Goal: Information Seeking & Learning: Learn about a topic

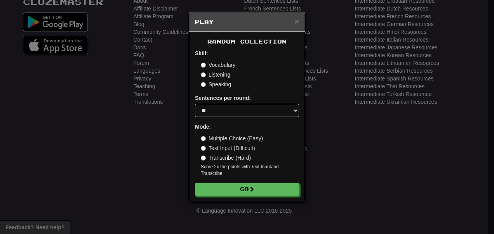
scroll to position [61, 0]
click at [230, 104] on select "* ** ** ** ** ** *** ********" at bounding box center [247, 110] width 104 height 13
select select "**"
click at [195, 104] on select "* ** ** ** ** ** *** ********" at bounding box center [247, 110] width 104 height 13
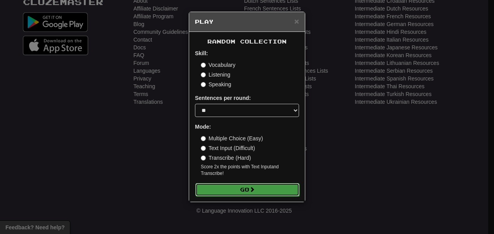
click at [222, 196] on button "Go" at bounding box center [247, 189] width 104 height 13
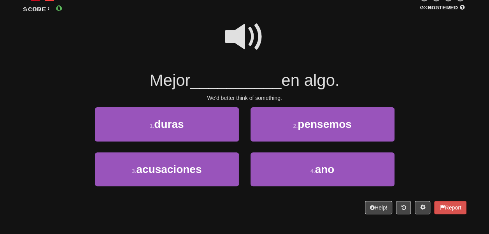
scroll to position [56, 0]
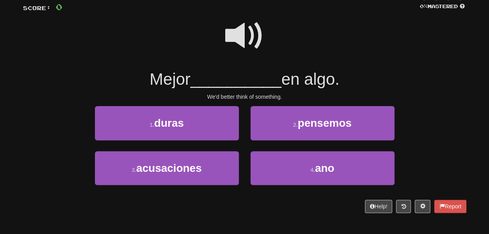
drag, startPoint x: 218, startPoint y: 163, endPoint x: 239, endPoint y: 157, distance: 22.2
click at [239, 151] on div "1 . duras" at bounding box center [166, 128] width 155 height 45
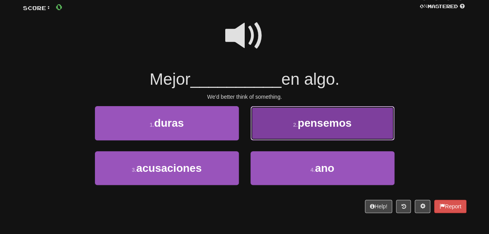
click at [271, 140] on button "2 . pensemos" at bounding box center [322, 123] width 144 height 34
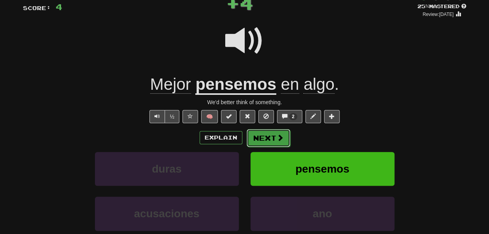
click at [271, 147] on button "Next" at bounding box center [268, 138] width 44 height 18
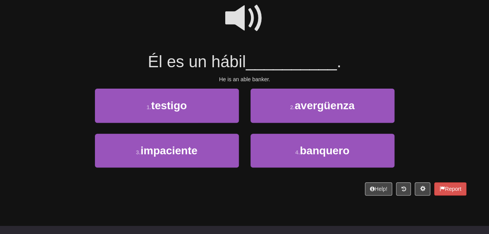
scroll to position [73, 0]
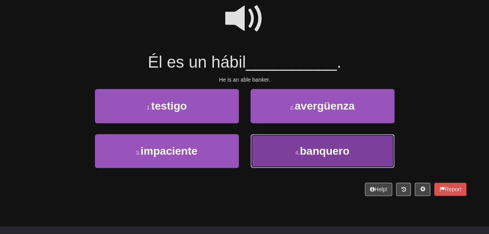
click at [268, 154] on button "4 . banquero" at bounding box center [322, 151] width 144 height 34
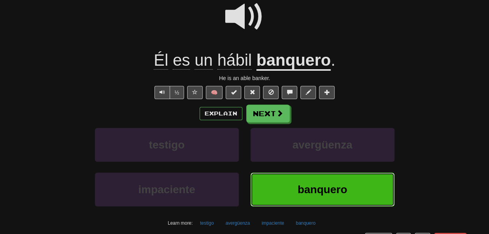
scroll to position [85, 0]
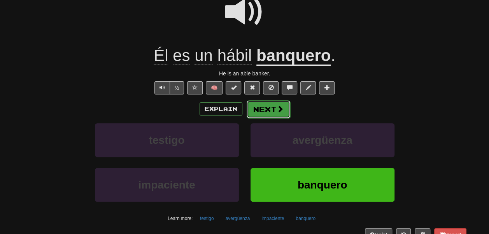
click at [283, 112] on span at bounding box center [279, 108] width 7 height 7
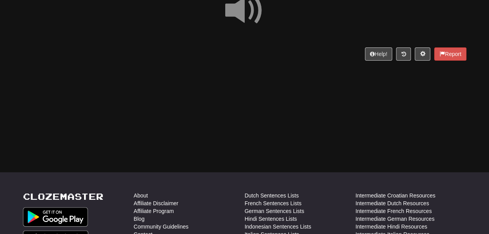
scroll to position [81, 0]
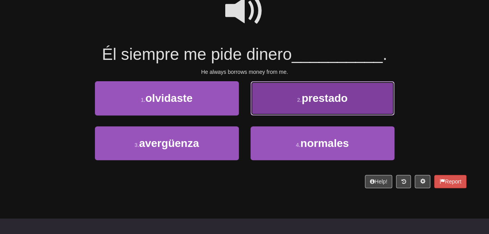
click at [268, 115] on button "2 . prestado" at bounding box center [322, 98] width 144 height 34
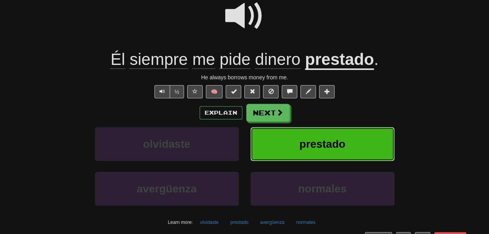
scroll to position [93, 0]
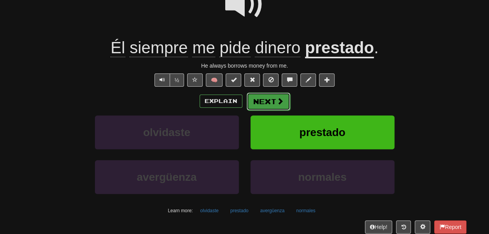
click at [278, 110] on button "Next" at bounding box center [268, 102] width 44 height 18
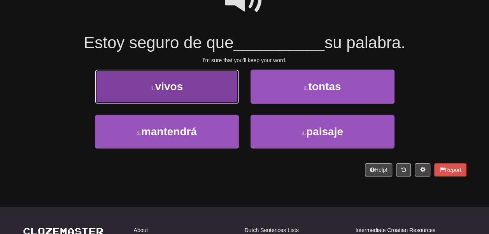
click at [217, 90] on button "1 . vivos" at bounding box center [167, 87] width 144 height 34
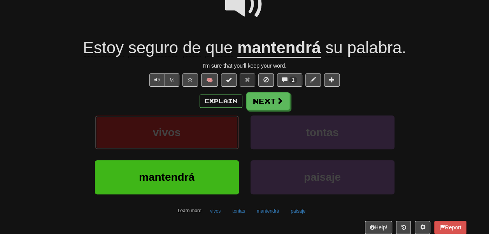
scroll to position [104, 0]
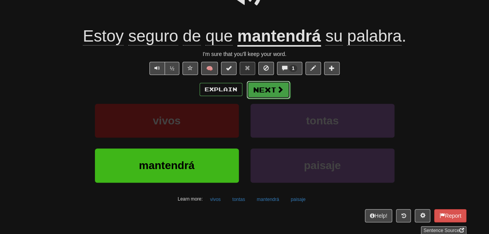
click at [274, 99] on button "Next" at bounding box center [268, 90] width 44 height 18
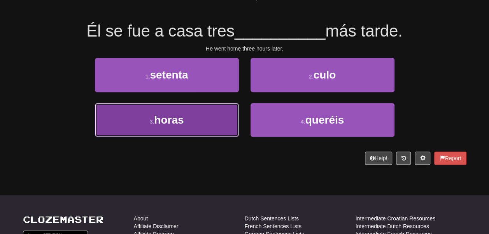
click at [209, 126] on button "3 . horas" at bounding box center [167, 120] width 144 height 34
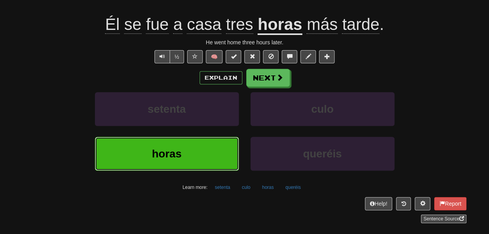
scroll to position [106, 0]
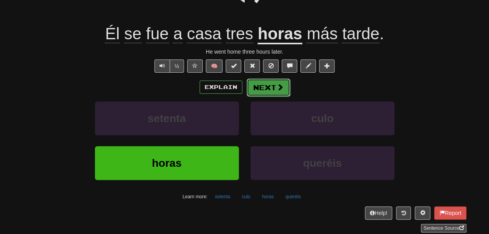
click at [281, 96] on button "Next" at bounding box center [268, 88] width 44 height 18
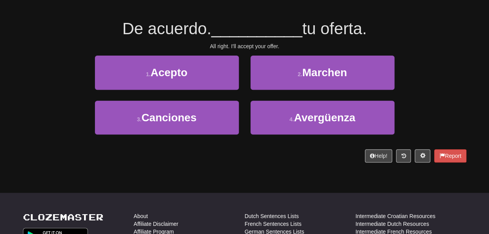
scroll to position [103, 0]
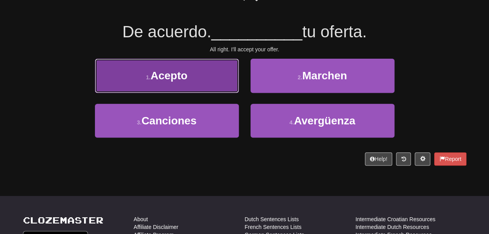
click at [182, 82] on button "1 . Acepto" at bounding box center [167, 76] width 144 height 34
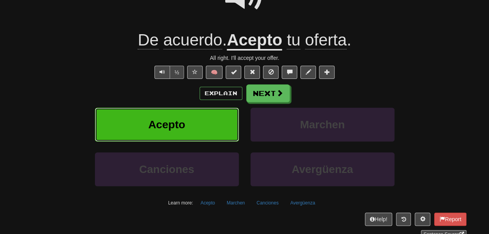
scroll to position [95, 0]
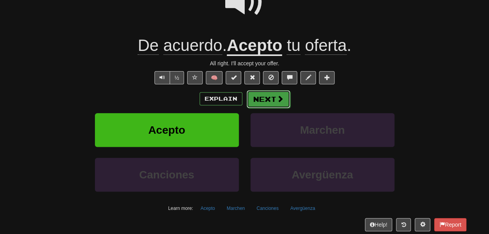
click at [262, 108] on button "Next" at bounding box center [268, 99] width 44 height 18
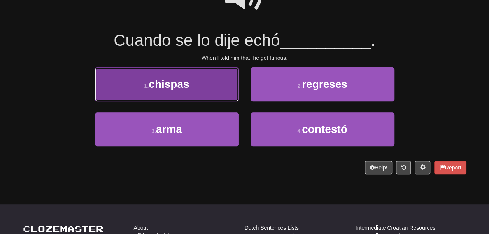
click at [195, 101] on button "1 . chispas" at bounding box center [167, 84] width 144 height 34
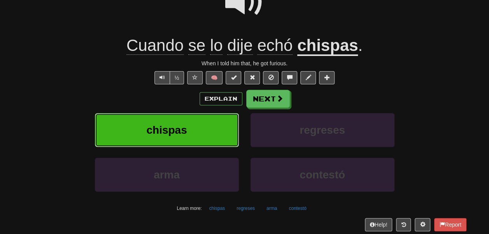
scroll to position [106, 0]
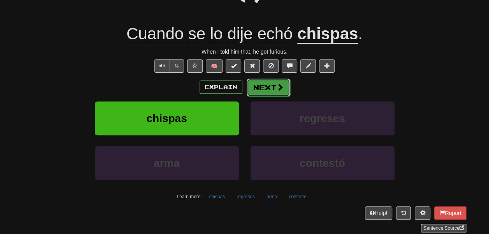
click at [269, 96] on button "Next" at bounding box center [268, 88] width 44 height 18
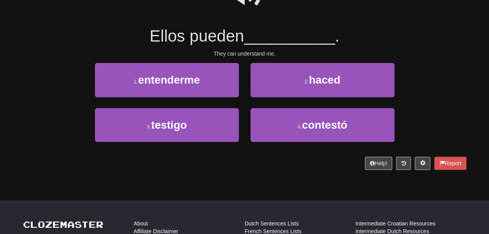
scroll to position [99, 0]
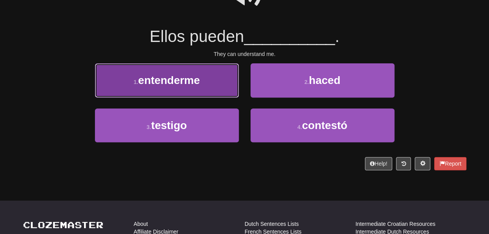
click at [218, 96] on button "1 . entenderme" at bounding box center [167, 80] width 144 height 34
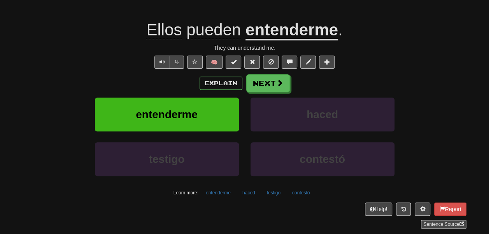
click at [269, 40] on u "entenderme" at bounding box center [291, 31] width 93 height 20
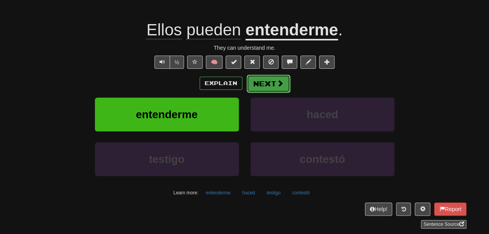
click at [264, 93] on button "Next" at bounding box center [268, 84] width 44 height 18
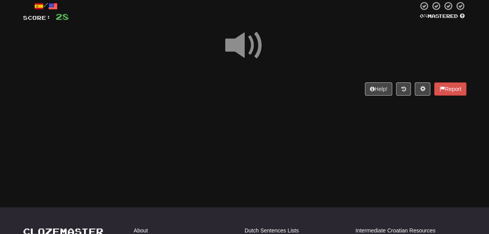
scroll to position [47, 0]
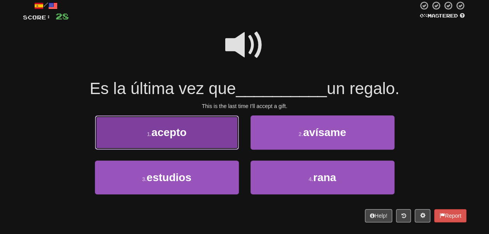
click at [203, 149] on button "1 . acepto" at bounding box center [167, 132] width 144 height 34
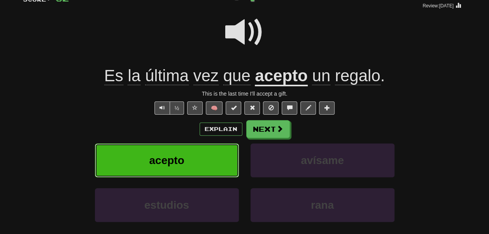
scroll to position [65, 0]
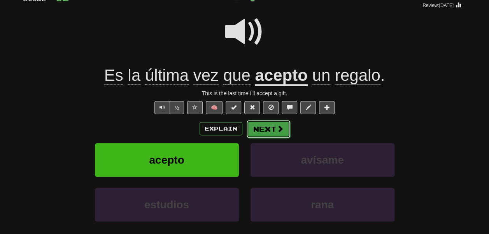
click at [275, 138] on button "Next" at bounding box center [268, 129] width 44 height 18
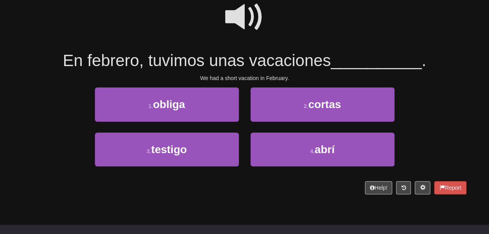
scroll to position [75, 0]
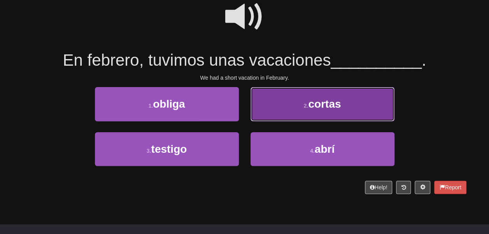
click at [271, 121] on button "2 . cortas" at bounding box center [322, 104] width 144 height 34
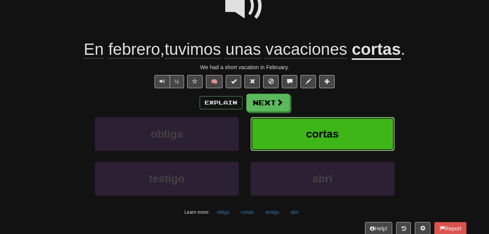
scroll to position [91, 0]
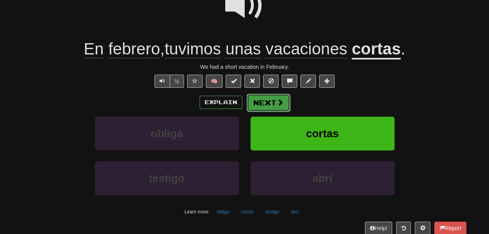
click at [276, 112] on button "Next" at bounding box center [268, 103] width 44 height 18
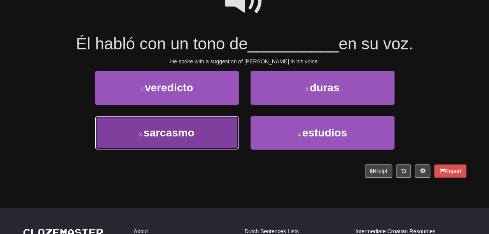
click at [209, 150] on button "3 . sarcasmo" at bounding box center [167, 133] width 144 height 34
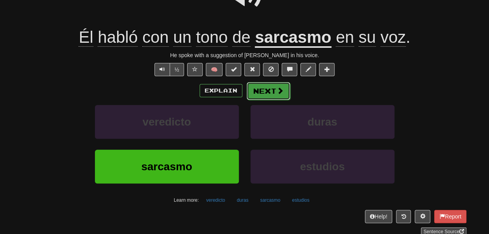
click at [267, 100] on button "Next" at bounding box center [268, 91] width 44 height 18
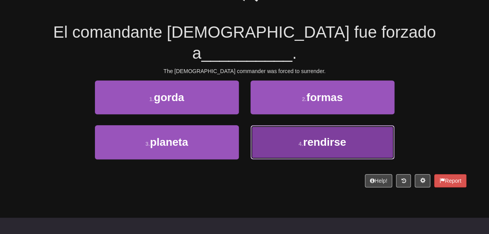
click at [281, 136] on button "4 . rendirse" at bounding box center [322, 142] width 144 height 34
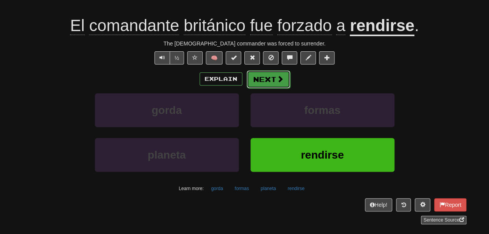
click at [283, 82] on span at bounding box center [279, 78] width 7 height 7
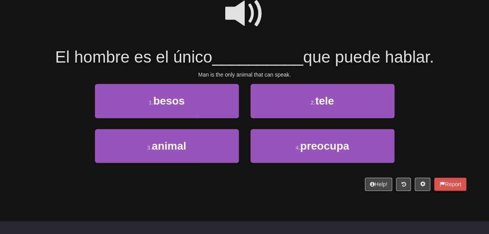
scroll to position [79, 0]
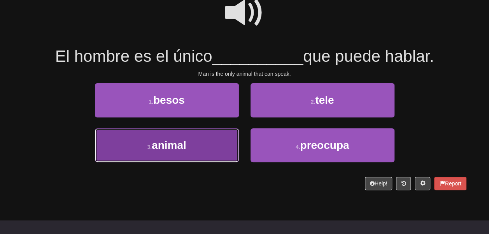
click at [199, 153] on button "3 . animal" at bounding box center [167, 145] width 144 height 34
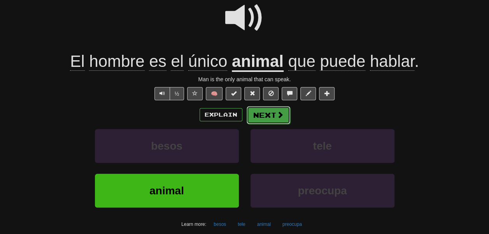
click at [264, 124] on button "Next" at bounding box center [268, 115] width 44 height 18
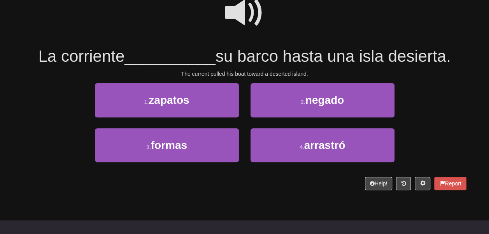
click at [259, 31] on span at bounding box center [244, 12] width 39 height 39
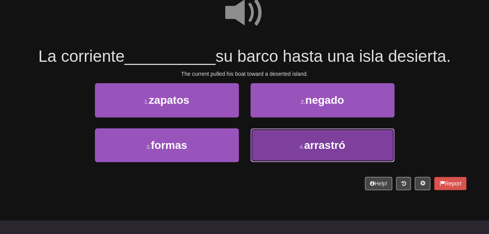
click at [266, 162] on button "4 . arrastró" at bounding box center [322, 145] width 144 height 34
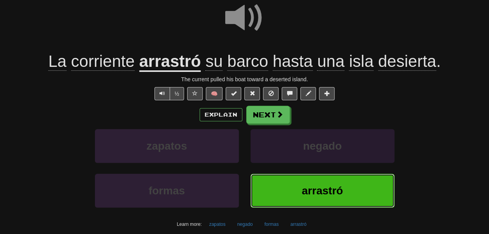
scroll to position [92, 0]
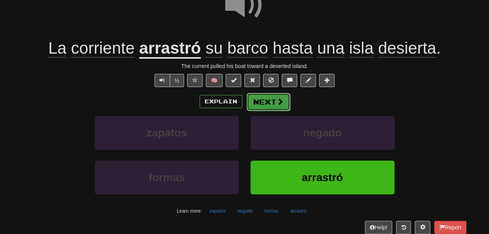
click at [281, 111] on button "Next" at bounding box center [268, 102] width 44 height 18
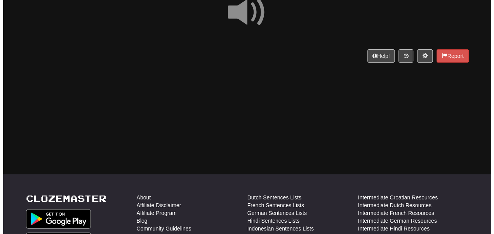
scroll to position [79, 0]
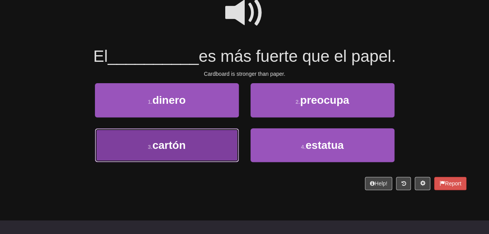
click at [202, 160] on button "3 . cartón" at bounding box center [167, 145] width 144 height 34
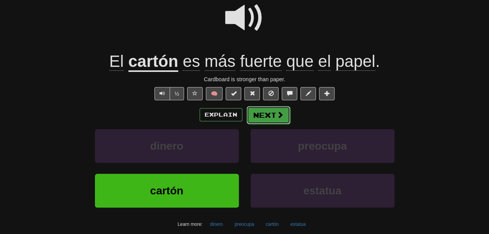
click at [270, 124] on button "Next" at bounding box center [268, 115] width 44 height 18
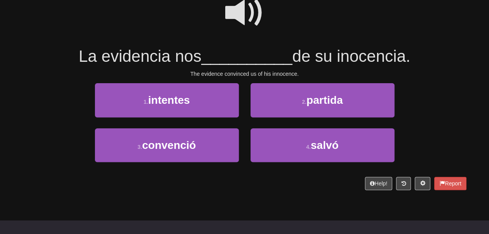
click at [245, 16] on span at bounding box center [244, 12] width 39 height 39
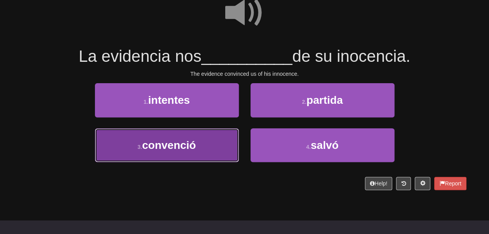
click at [213, 148] on button "3 . convenció" at bounding box center [167, 145] width 144 height 34
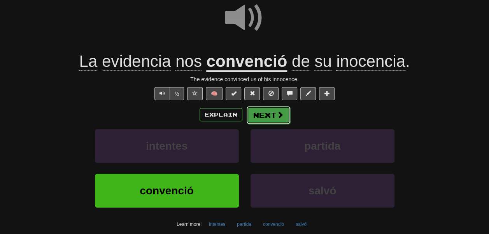
click at [269, 124] on button "Next" at bounding box center [268, 115] width 44 height 18
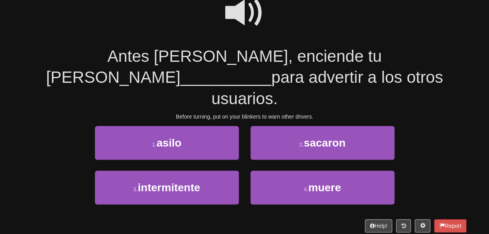
click at [247, 26] on span at bounding box center [244, 12] width 39 height 39
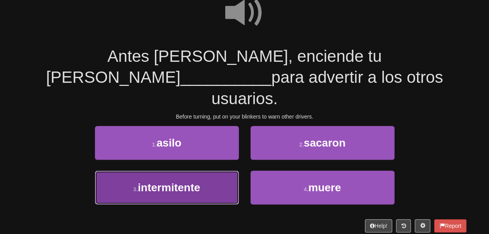
click at [204, 187] on button "3 . intermitente" at bounding box center [167, 188] width 144 height 34
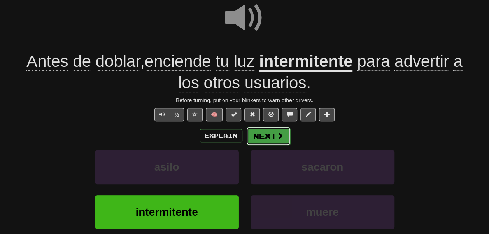
click at [272, 145] on button "Next" at bounding box center [268, 136] width 44 height 18
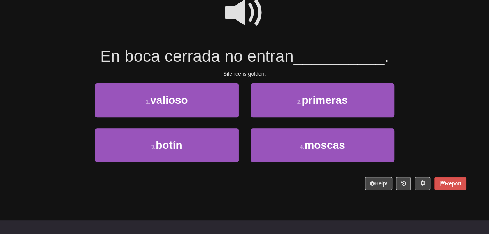
click at [231, 16] on span at bounding box center [244, 12] width 39 height 39
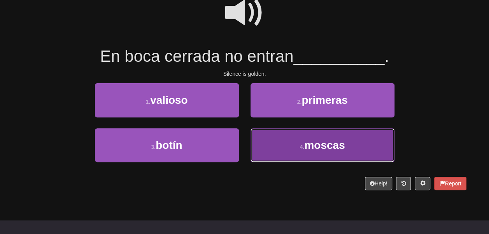
click at [263, 150] on button "4 . moscas" at bounding box center [322, 145] width 144 height 34
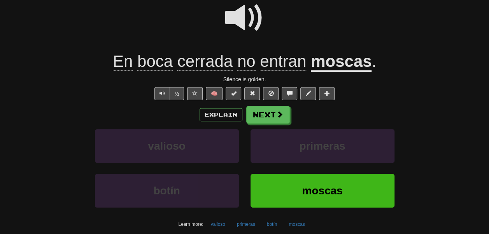
click at [340, 72] on u "moscas" at bounding box center [341, 62] width 61 height 20
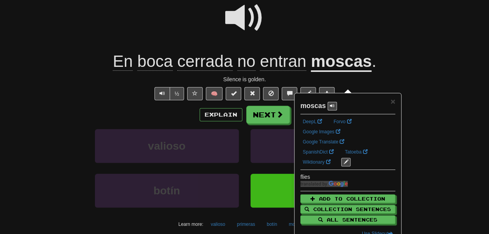
click at [336, 36] on div at bounding box center [244, 23] width 443 height 56
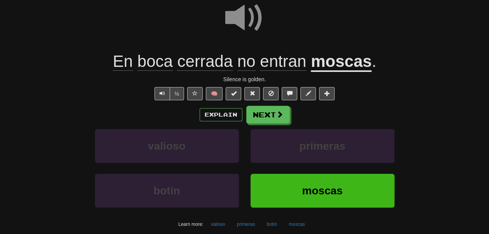
click at [280, 71] on span "entran" at bounding box center [283, 61] width 46 height 19
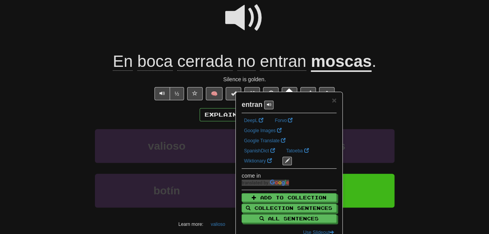
click at [300, 42] on div at bounding box center [244, 23] width 443 height 56
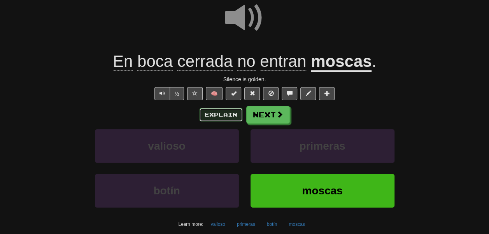
click at [215, 121] on button "Explain" at bounding box center [220, 114] width 43 height 13
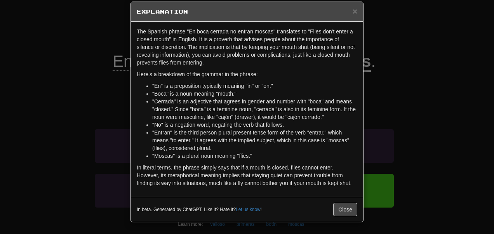
scroll to position [161, 0]
click at [386, 157] on div "× Explanation The Spanish phrase "En boca cerrada no entran moscas" translates …" at bounding box center [247, 117] width 494 height 234
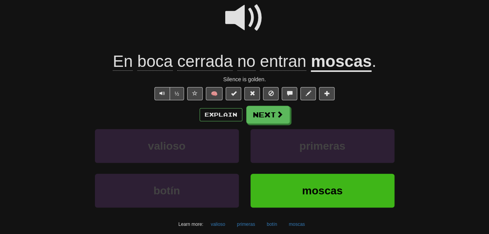
click at [198, 71] on span "cerrada" at bounding box center [204, 61] width 55 height 19
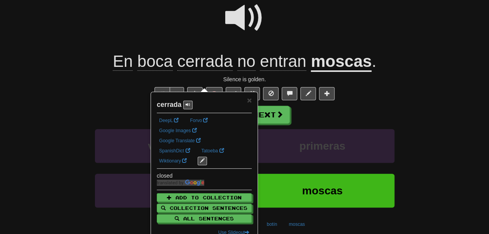
click at [169, 15] on div at bounding box center [244, 23] width 443 height 56
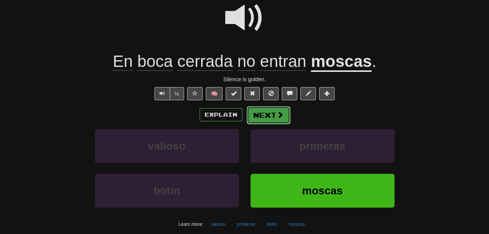
click at [264, 124] on button "Next" at bounding box center [268, 115] width 44 height 18
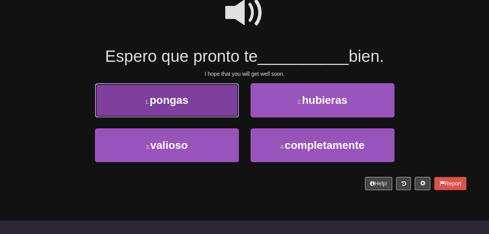
click at [211, 102] on button "1 . pongas" at bounding box center [167, 100] width 144 height 34
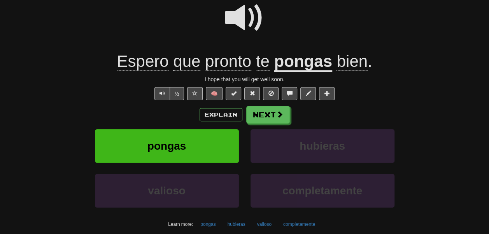
click at [302, 72] on u "pongas" at bounding box center [303, 62] width 58 height 20
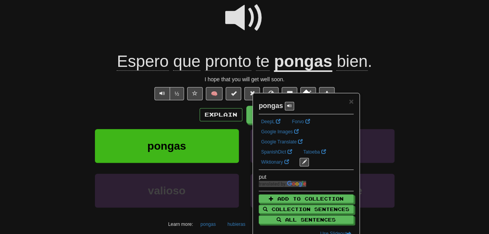
click at [281, 37] on div at bounding box center [244, 23] width 443 height 56
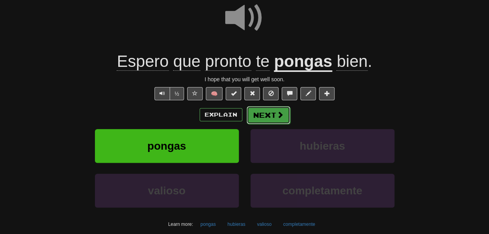
click at [274, 124] on button "Next" at bounding box center [268, 115] width 44 height 18
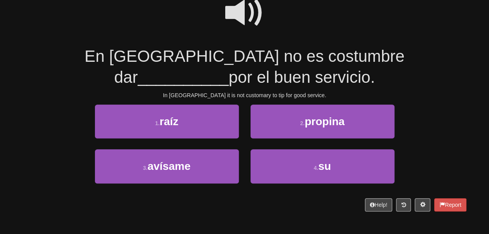
click at [233, 28] on span at bounding box center [244, 12] width 39 height 39
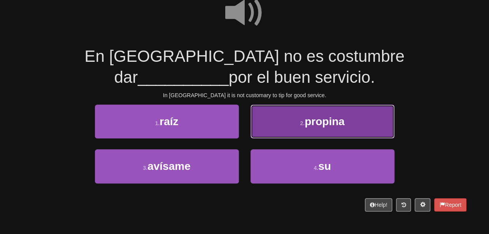
click at [268, 138] on button "2 . propina" at bounding box center [322, 122] width 144 height 34
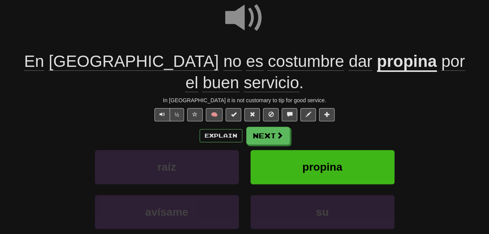
click at [377, 72] on u "propina" at bounding box center [407, 62] width 60 height 20
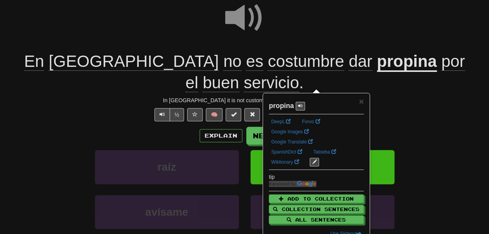
click at [293, 44] on div at bounding box center [244, 23] width 443 height 56
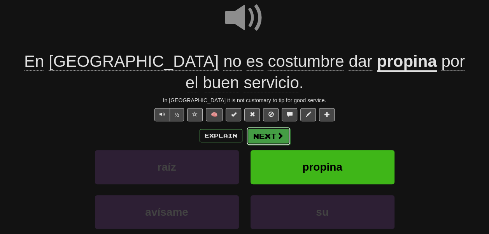
click at [267, 145] on button "Next" at bounding box center [268, 136] width 44 height 18
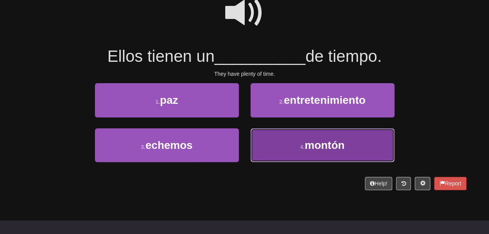
click at [257, 158] on button "4 . montón" at bounding box center [322, 145] width 144 height 34
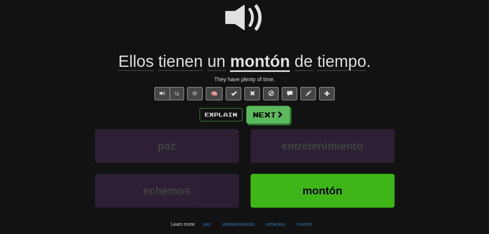
click at [252, 72] on u "montón" at bounding box center [260, 62] width 60 height 20
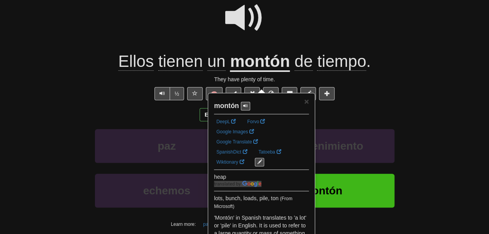
click at [260, 37] on span at bounding box center [244, 17] width 39 height 39
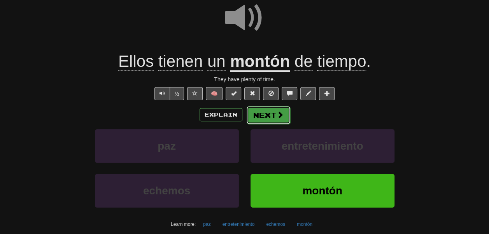
click at [274, 124] on button "Next" at bounding box center [268, 115] width 44 height 18
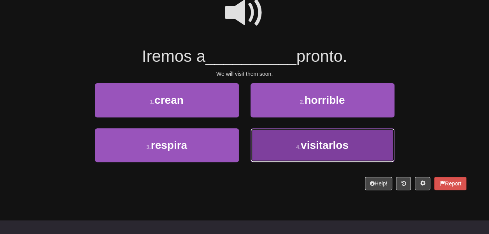
click at [262, 150] on button "4 . visitarlos" at bounding box center [322, 145] width 144 height 34
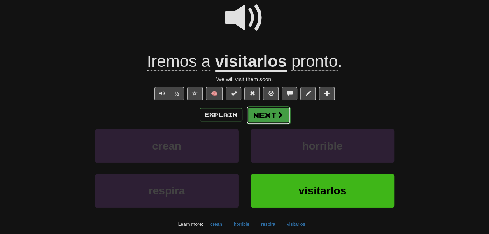
click at [270, 124] on button "Next" at bounding box center [268, 115] width 44 height 18
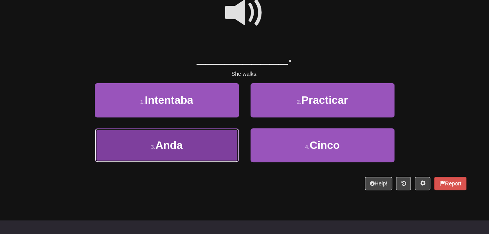
click at [223, 158] on button "3 . Anda" at bounding box center [167, 145] width 144 height 34
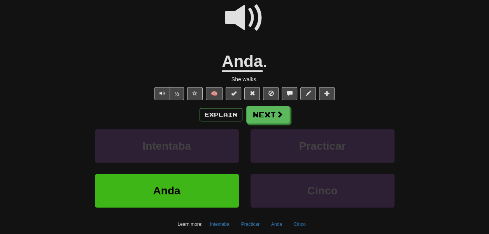
click at [235, 72] on u "Anda" at bounding box center [242, 62] width 41 height 20
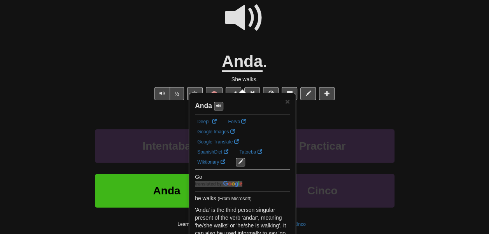
click at [277, 51] on div at bounding box center [244, 23] width 443 height 56
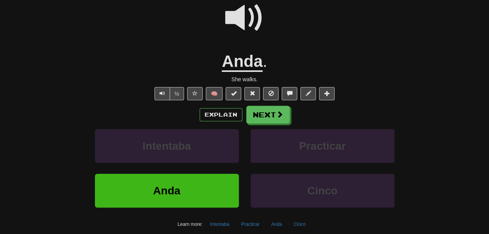
click at [219, 124] on div "Explain Next" at bounding box center [244, 115] width 443 height 18
click at [215, 121] on button "Explain" at bounding box center [220, 114] width 43 height 13
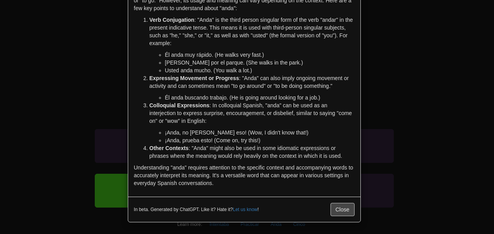
scroll to position [280, 0]
click at [99, 103] on div "× Explanation The word "Anda" is a form of the verb "andar" in Spanish, which g…" at bounding box center [247, 117] width 494 height 234
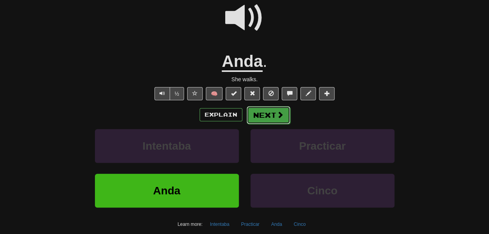
click at [267, 124] on button "Next" at bounding box center [268, 115] width 44 height 18
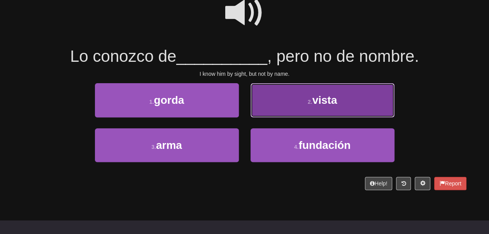
click at [271, 117] on button "2 . vista" at bounding box center [322, 100] width 144 height 34
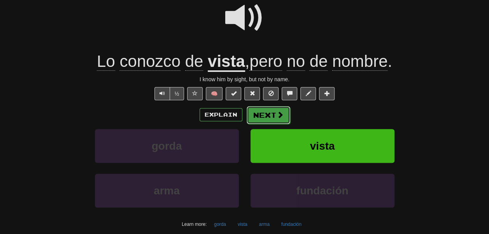
click at [282, 124] on button "Next" at bounding box center [268, 115] width 44 height 18
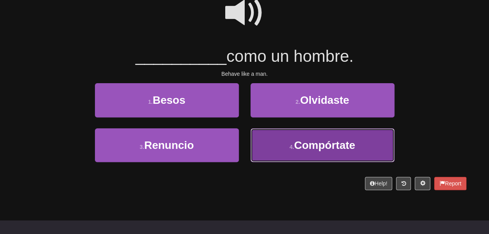
click at [282, 141] on button "4 . Compórtate" at bounding box center [322, 145] width 144 height 34
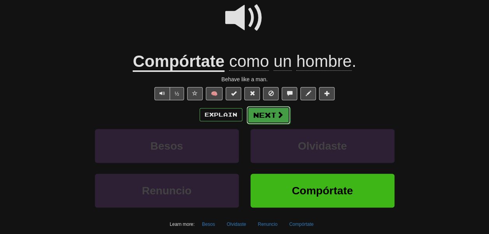
click at [268, 124] on button "Next" at bounding box center [268, 115] width 44 height 18
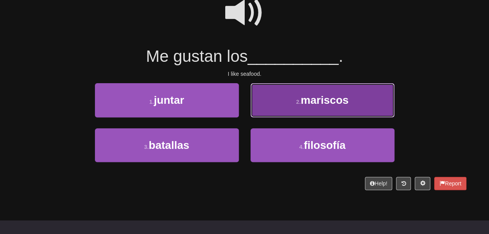
click at [266, 112] on button "2 . mariscos" at bounding box center [322, 100] width 144 height 34
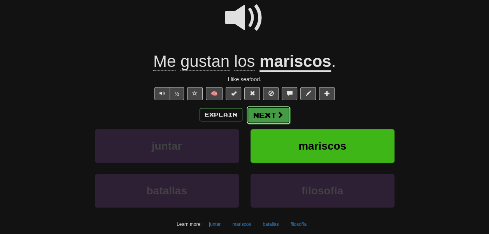
click at [266, 124] on button "Next" at bounding box center [268, 115] width 44 height 18
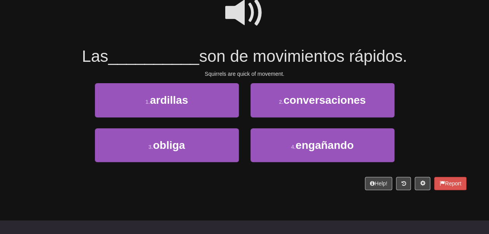
click at [231, 24] on span at bounding box center [244, 12] width 39 height 39
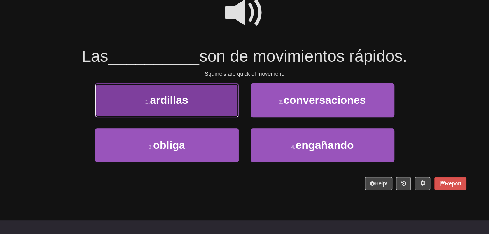
click at [195, 105] on button "1 . ardillas" at bounding box center [167, 100] width 144 height 34
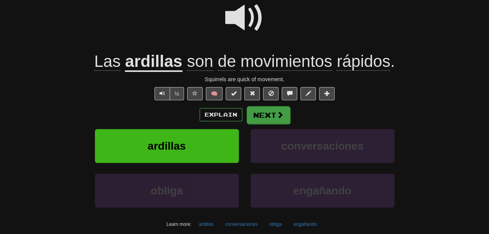
drag, startPoint x: 247, startPoint y: 133, endPoint x: 266, endPoint y: 134, distance: 19.1
click at [266, 124] on div "Explain Next" at bounding box center [244, 115] width 443 height 18
click at [266, 124] on button "Next" at bounding box center [268, 115] width 44 height 18
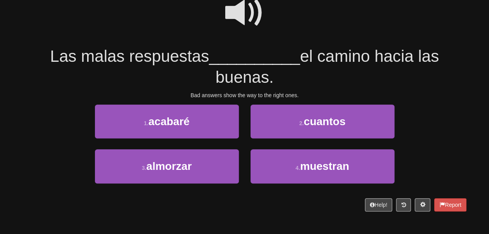
click at [245, 13] on span at bounding box center [244, 12] width 39 height 39
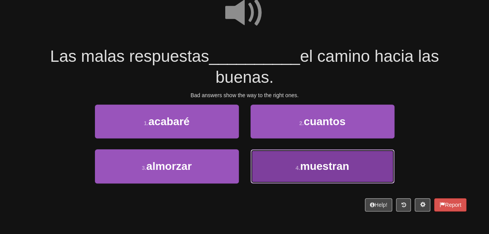
click at [281, 172] on button "4 . muestran" at bounding box center [322, 166] width 144 height 34
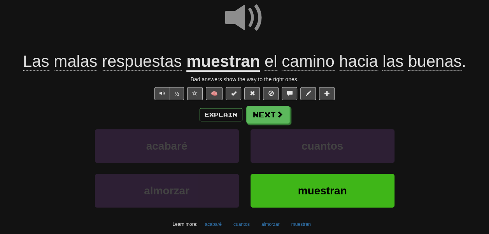
click at [239, 72] on u "muestran" at bounding box center [222, 62] width 73 height 20
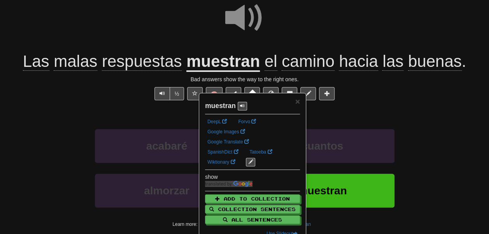
click at [197, 38] on div at bounding box center [244, 23] width 443 height 56
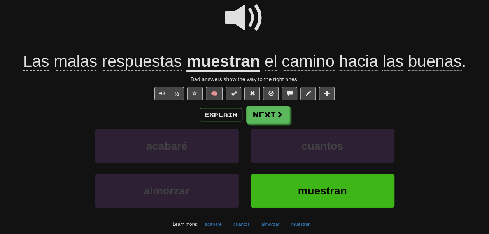
click at [330, 71] on span "camino" at bounding box center [307, 61] width 52 height 19
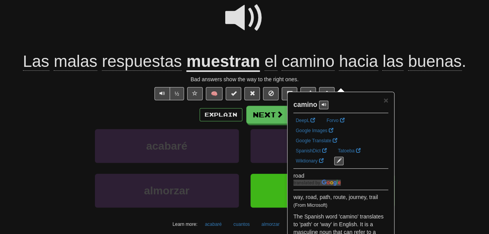
click at [320, 51] on div at bounding box center [244, 23] width 443 height 56
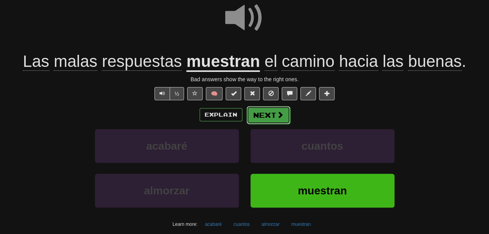
click at [269, 124] on button "Next" at bounding box center [268, 115] width 44 height 18
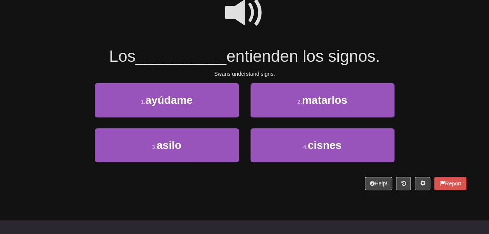
click at [237, 30] on span at bounding box center [244, 12] width 39 height 39
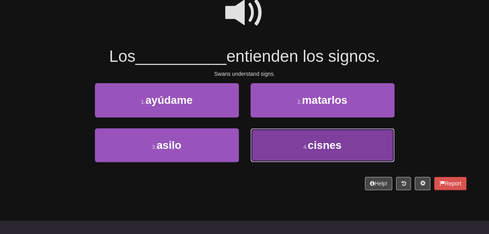
click at [271, 162] on button "4 . cisnes" at bounding box center [322, 145] width 144 height 34
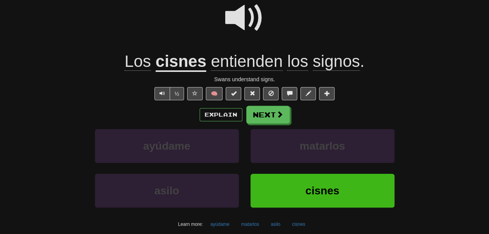
click at [171, 72] on u "cisnes" at bounding box center [180, 62] width 51 height 20
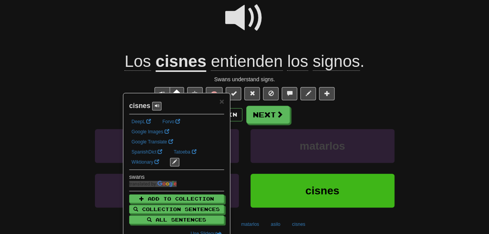
click at [147, 30] on div at bounding box center [244, 23] width 443 height 56
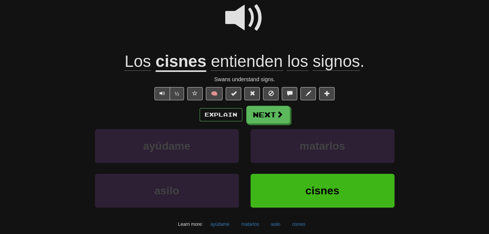
click at [171, 72] on u "cisnes" at bounding box center [180, 62] width 51 height 20
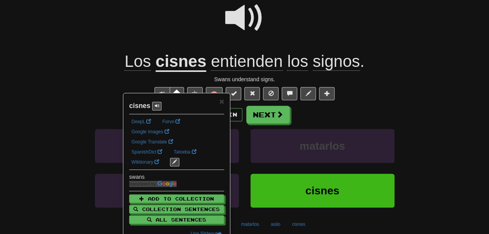
click at [183, 31] on div at bounding box center [244, 23] width 443 height 56
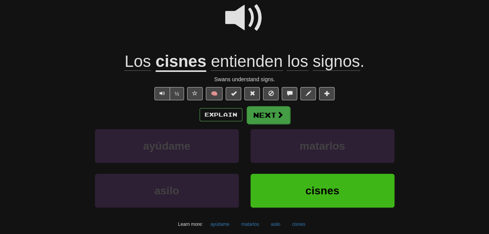
drag, startPoint x: 272, startPoint y: 129, endPoint x: 265, endPoint y: 138, distance: 10.8
click at [265, 138] on div "/ Score: 112 + 4 25 % Mastered Review: 2025-10-20 Los cisnes entienden los sign…" at bounding box center [244, 114] width 443 height 291
click at [265, 124] on button "Next" at bounding box center [268, 115] width 44 height 18
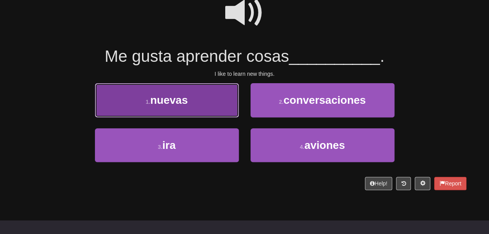
click at [207, 109] on button "1 . nuevas" at bounding box center [167, 100] width 144 height 34
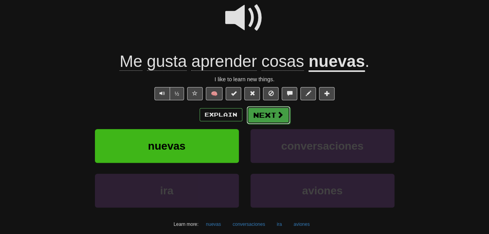
click at [269, 124] on button "Next" at bounding box center [268, 115] width 44 height 18
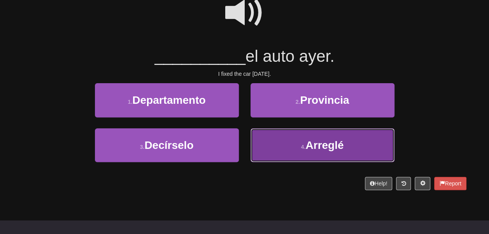
click at [271, 151] on button "4 . Arreglé" at bounding box center [322, 145] width 144 height 34
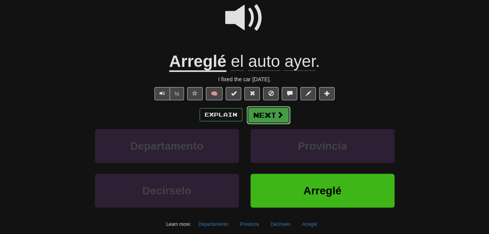
click at [276, 124] on button "Next" at bounding box center [268, 115] width 44 height 18
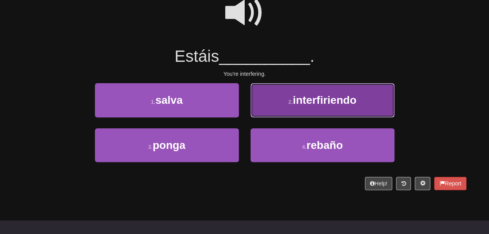
click at [286, 117] on button "2 . interfiriendo" at bounding box center [322, 100] width 144 height 34
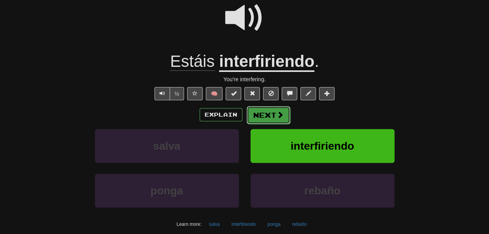
click at [266, 124] on button "Next" at bounding box center [268, 115] width 44 height 18
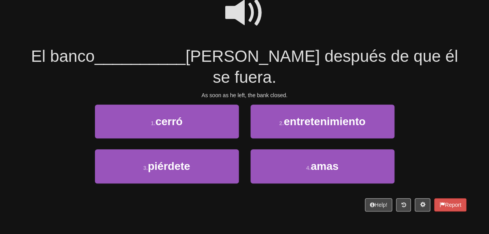
click at [250, 16] on span at bounding box center [244, 12] width 39 height 39
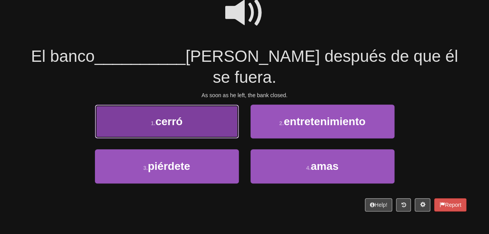
click at [214, 111] on button "1 . cerró" at bounding box center [167, 122] width 144 height 34
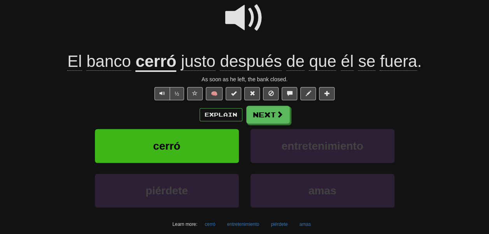
click at [166, 72] on u "cerró" at bounding box center [155, 62] width 41 height 20
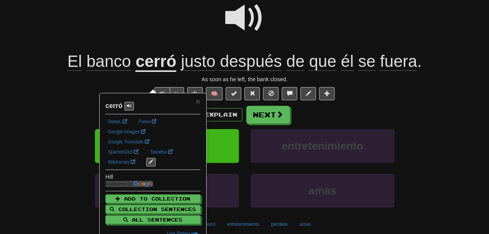
click at [168, 26] on div at bounding box center [244, 23] width 443 height 56
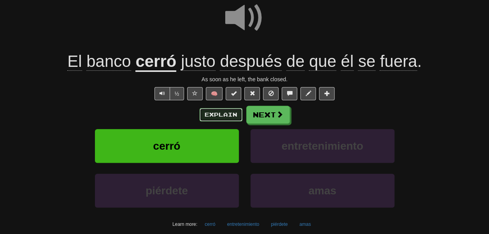
click at [210, 121] on button "Explain" at bounding box center [220, 114] width 43 height 13
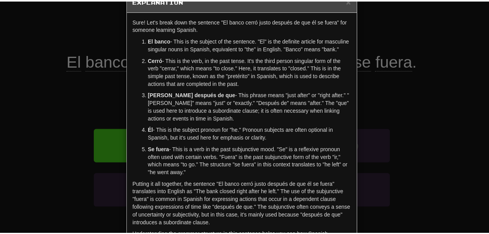
scroll to position [0, 0]
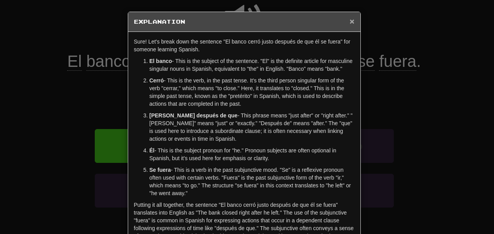
click at [350, 19] on span "×" at bounding box center [352, 21] width 5 height 9
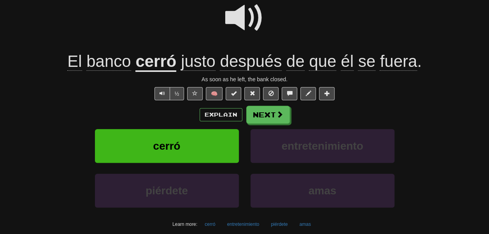
click at [390, 71] on span "fuera" at bounding box center [397, 61] width 37 height 19
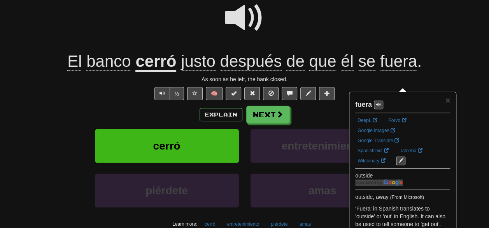
click at [379, 51] on div at bounding box center [244, 23] width 443 height 56
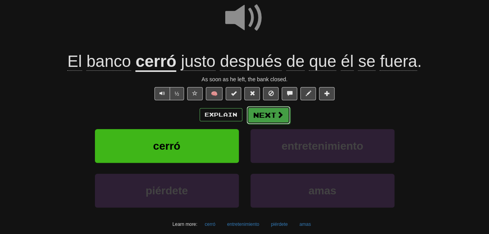
click at [263, 124] on button "Next" at bounding box center [268, 115] width 44 height 18
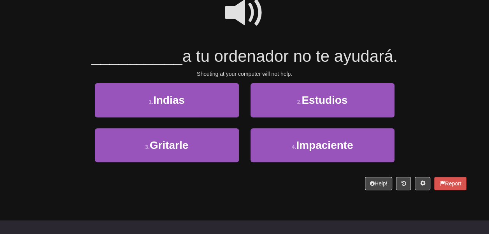
click at [243, 32] on span at bounding box center [244, 12] width 39 height 39
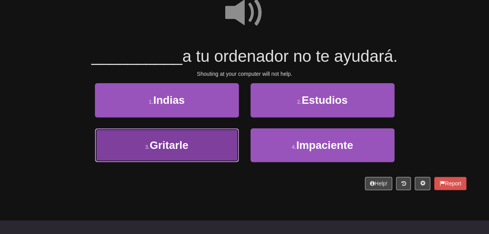
click at [193, 160] on button "3 . Gritarle" at bounding box center [167, 145] width 144 height 34
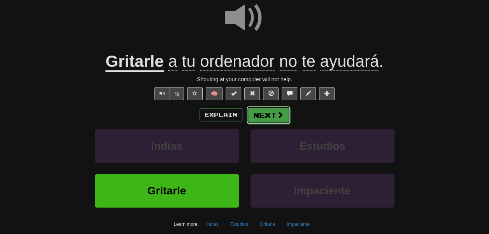
click at [283, 118] on span at bounding box center [279, 114] width 7 height 7
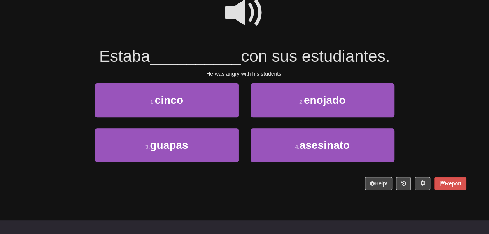
click at [230, 21] on span at bounding box center [244, 12] width 39 height 39
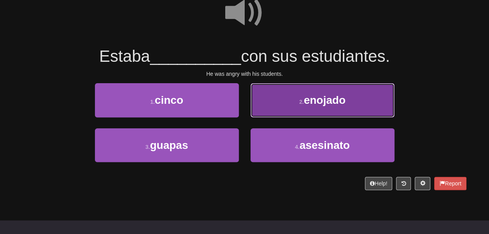
click at [294, 117] on button "2 . enojado" at bounding box center [322, 100] width 144 height 34
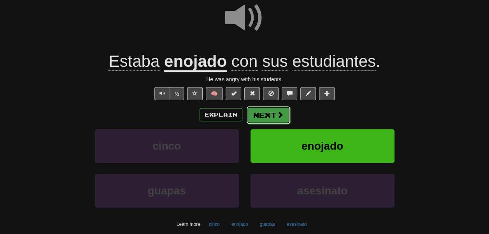
click at [274, 124] on button "Next" at bounding box center [268, 115] width 44 height 18
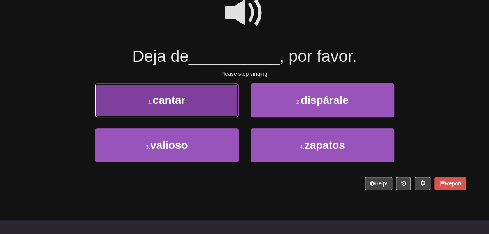
click at [202, 108] on button "1 . cantar" at bounding box center [167, 100] width 144 height 34
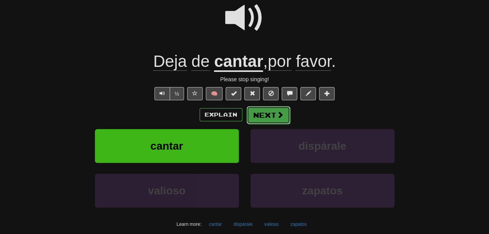
click at [283, 124] on button "Next" at bounding box center [268, 115] width 44 height 18
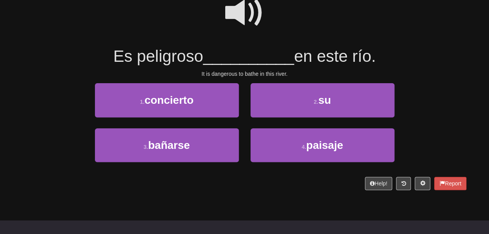
click at [247, 28] on span at bounding box center [244, 12] width 39 height 39
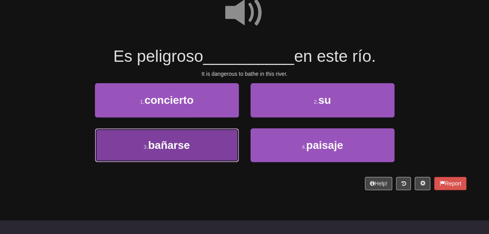
click at [220, 147] on button "3 . bañarse" at bounding box center [167, 145] width 144 height 34
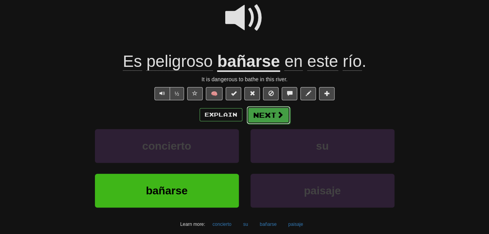
click at [269, 124] on button "Next" at bounding box center [268, 115] width 44 height 18
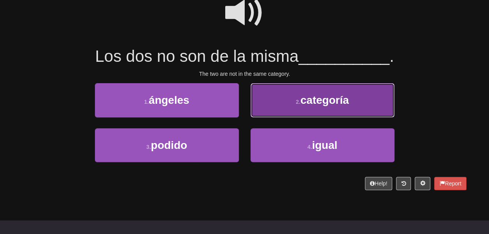
click at [264, 117] on button "2 . categoría" at bounding box center [322, 100] width 144 height 34
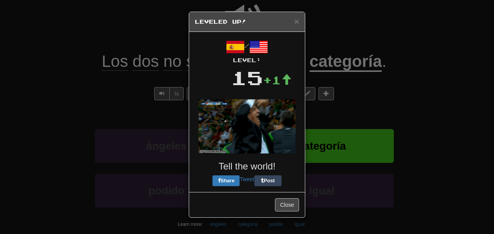
click at [276, 135] on img at bounding box center [247, 126] width 97 height 54
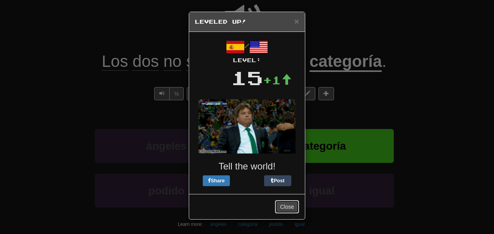
click at [283, 213] on button "Close" at bounding box center [287, 206] width 24 height 13
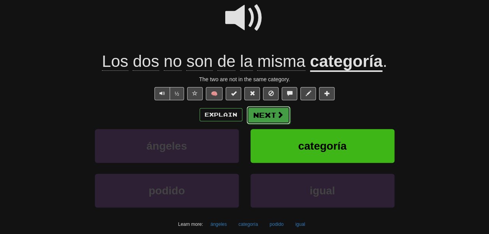
click at [272, 124] on button "Next" at bounding box center [268, 115] width 44 height 18
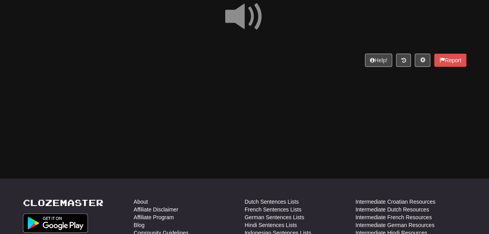
scroll to position [76, 0]
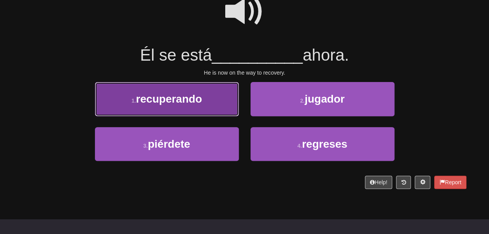
click at [216, 113] on button "1 . recuperando" at bounding box center [167, 99] width 144 height 34
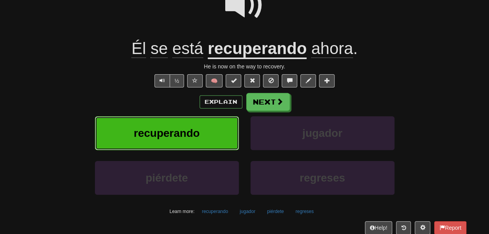
scroll to position [94, 0]
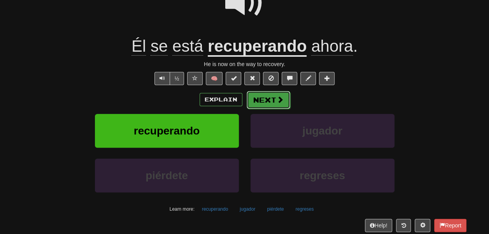
click at [279, 109] on button "Next" at bounding box center [268, 100] width 44 height 18
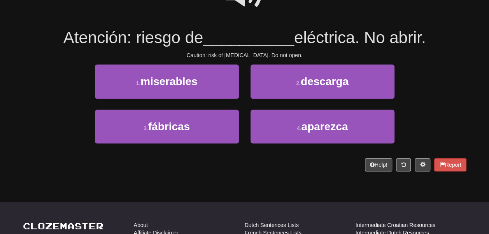
scroll to position [98, 0]
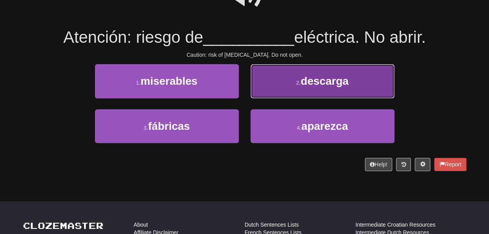
click at [262, 92] on button "2 . descarga" at bounding box center [322, 81] width 144 height 34
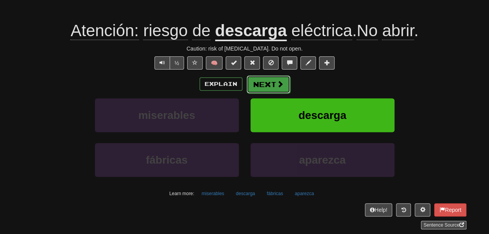
click at [277, 93] on button "Next" at bounding box center [268, 84] width 44 height 18
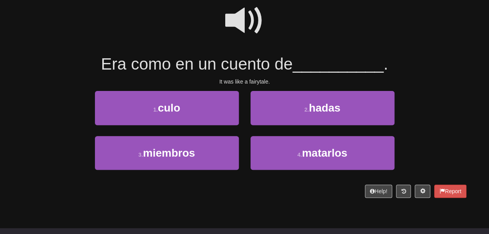
scroll to position [72, 0]
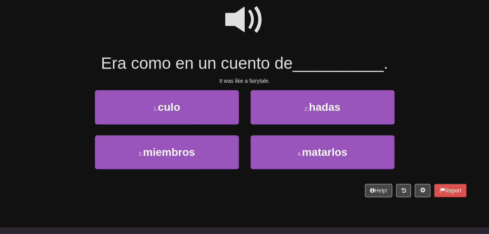
click at [239, 37] on span at bounding box center [244, 19] width 39 height 39
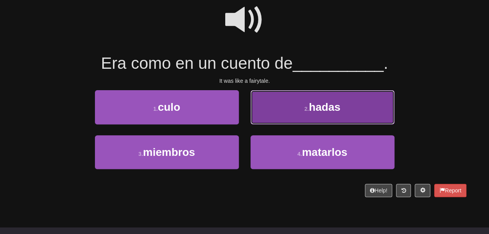
click at [274, 111] on button "2 . hadas" at bounding box center [322, 107] width 144 height 34
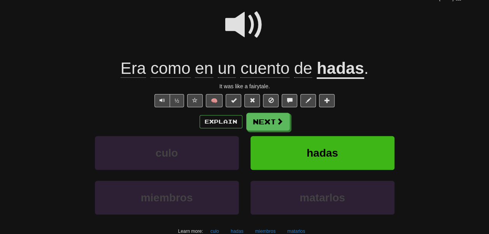
click at [340, 79] on u "hadas" at bounding box center [339, 69] width 47 height 20
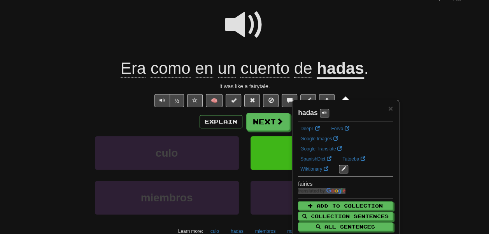
click at [330, 58] on div at bounding box center [244, 30] width 443 height 56
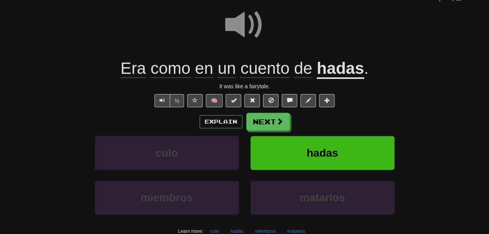
scroll to position [88, 0]
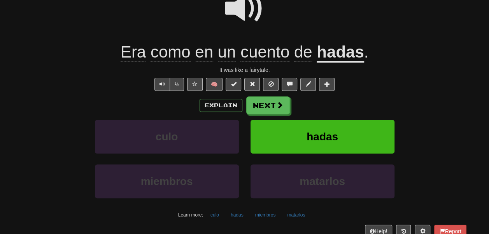
click at [272, 61] on span "cuento" at bounding box center [264, 52] width 49 height 19
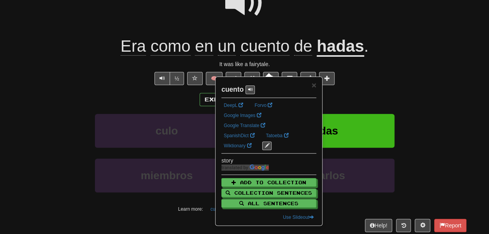
scroll to position [94, 0]
click at [295, 16] on div at bounding box center [244, 8] width 443 height 56
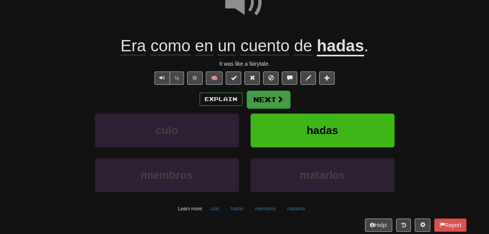
click at [267, 108] on div "Explain Next" at bounding box center [244, 99] width 443 height 18
click at [271, 108] on button "Next" at bounding box center [268, 100] width 44 height 18
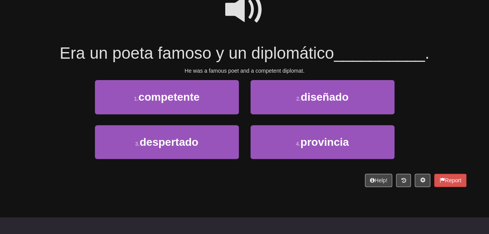
scroll to position [82, 0]
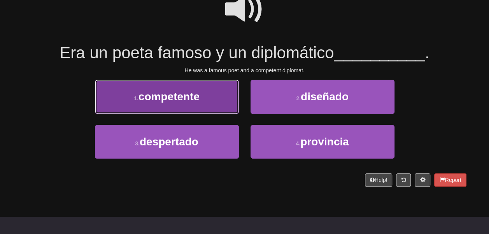
click at [227, 113] on button "1 . competente" at bounding box center [167, 97] width 144 height 34
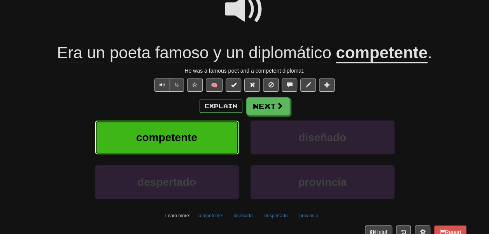
scroll to position [87, 0]
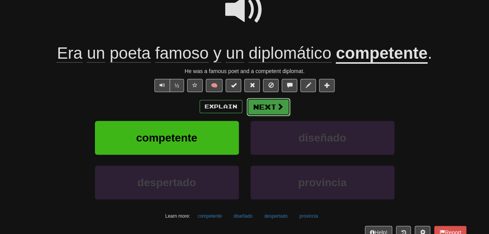
click at [276, 116] on button "Next" at bounding box center [268, 107] width 44 height 18
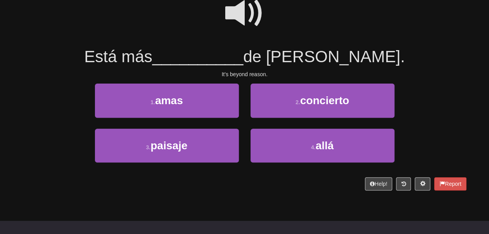
scroll to position [80, 0]
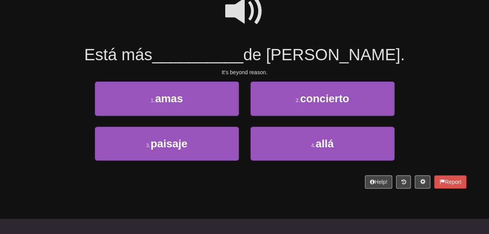
click at [255, 31] on span at bounding box center [244, 11] width 39 height 39
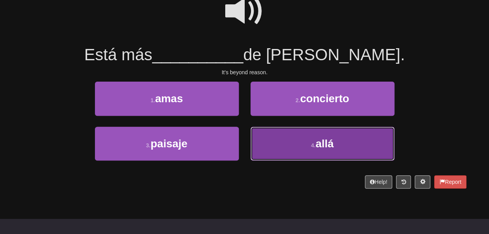
click at [262, 151] on button "4 . allá" at bounding box center [322, 144] width 144 height 34
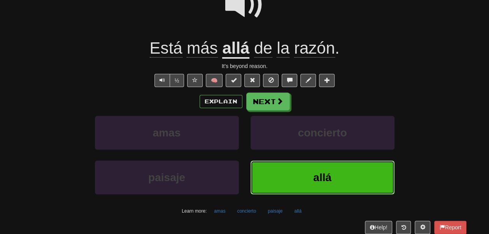
scroll to position [89, 0]
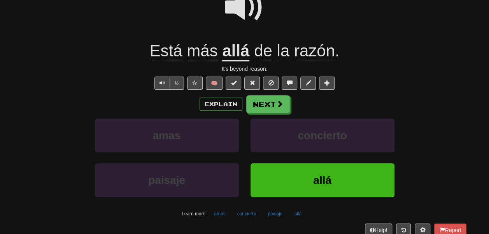
click at [233, 61] on u "allá" at bounding box center [235, 52] width 27 height 20
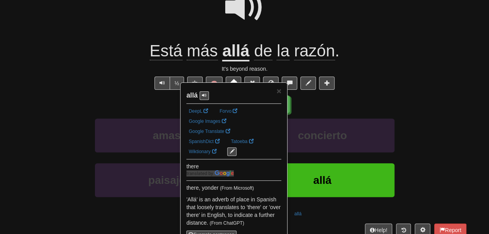
click at [186, 30] on div at bounding box center [244, 13] width 443 height 56
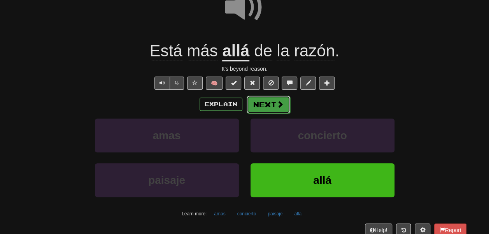
click at [280, 113] on button "Next" at bounding box center [268, 105] width 44 height 18
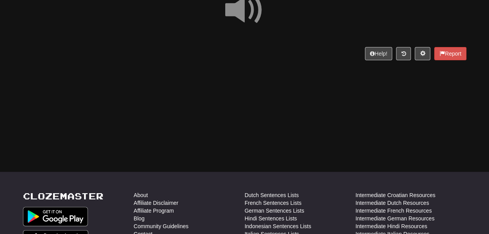
scroll to position [83, 0]
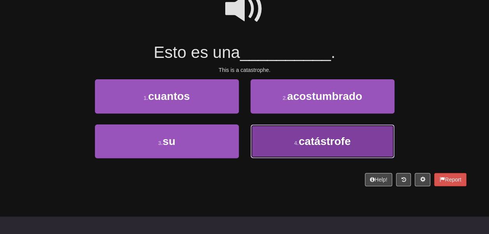
click at [275, 158] on button "4 . catástrofe" at bounding box center [322, 141] width 144 height 34
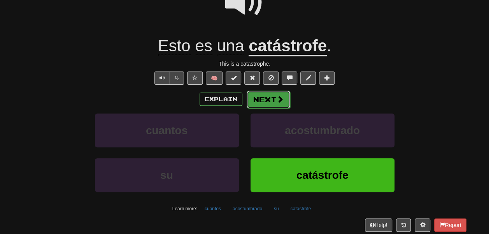
click at [269, 108] on button "Next" at bounding box center [268, 100] width 44 height 18
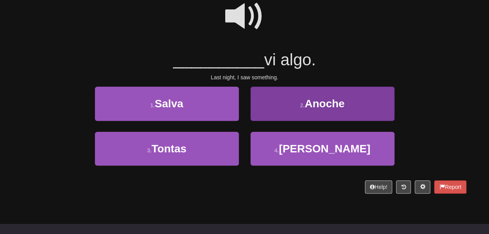
scroll to position [76, 0]
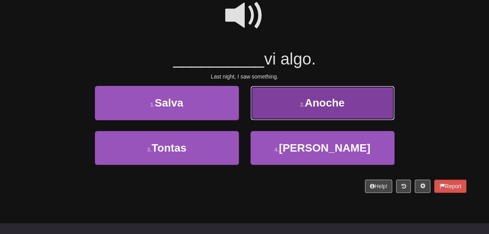
click at [268, 120] on button "2 . Anoche" at bounding box center [322, 103] width 144 height 34
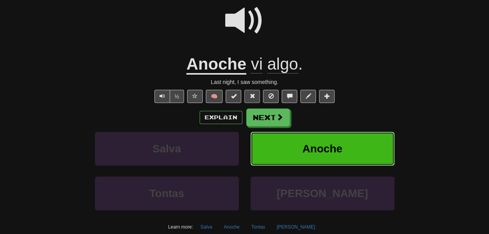
scroll to position [72, 0]
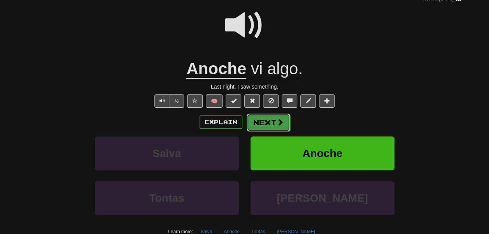
click at [274, 131] on button "Next" at bounding box center [268, 122] width 44 height 18
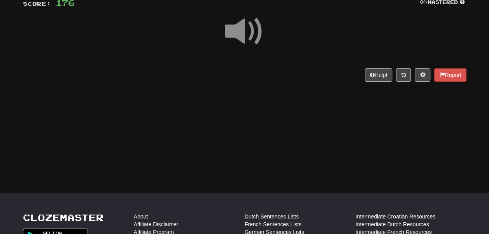
scroll to position [68, 0]
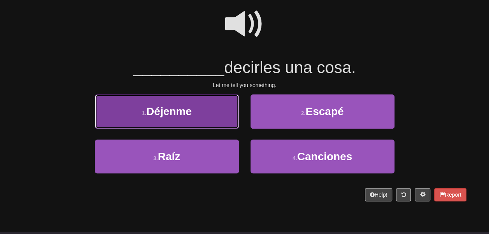
click at [208, 128] on button "1 . Déjenme" at bounding box center [167, 111] width 144 height 34
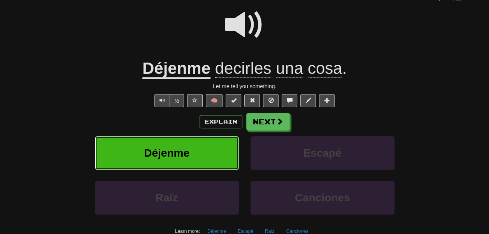
scroll to position [72, 0]
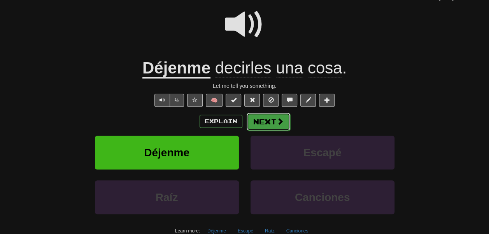
click at [271, 131] on button "Next" at bounding box center [268, 122] width 44 height 18
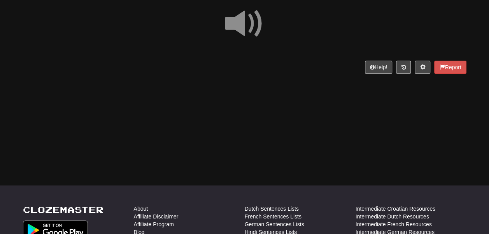
scroll to position [68, 0]
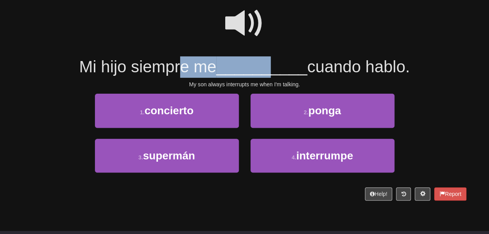
drag, startPoint x: 188, startPoint y: 68, endPoint x: 268, endPoint y: 76, distance: 80.4
click at [268, 76] on span "Mi hijo siempre me __________ cuando hablo." at bounding box center [244, 67] width 330 height 18
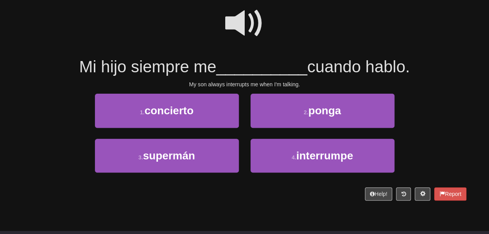
click at [255, 38] on span at bounding box center [244, 23] width 39 height 39
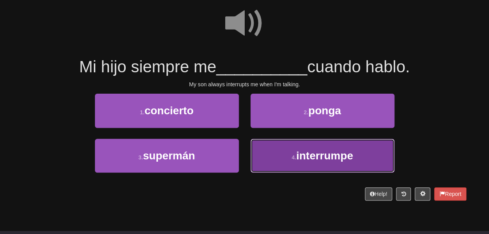
click at [291, 161] on small "4 ." at bounding box center [293, 157] width 5 height 6
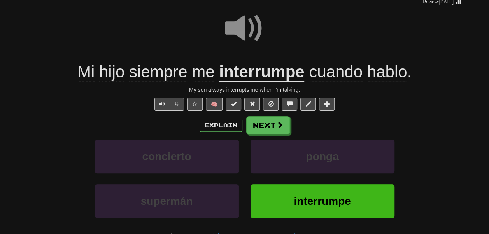
click at [255, 82] on u "interrumpe" at bounding box center [261, 73] width 85 height 20
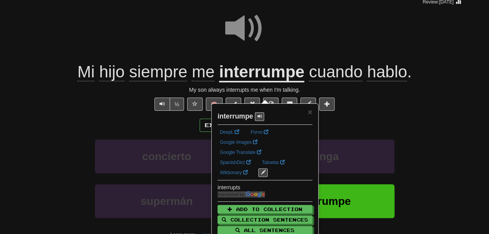
click at [278, 60] on div at bounding box center [244, 34] width 443 height 56
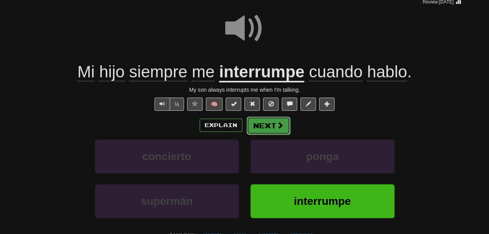
click at [274, 134] on button "Next" at bounding box center [268, 126] width 44 height 18
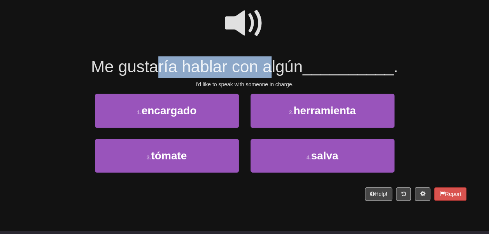
drag, startPoint x: 158, startPoint y: 82, endPoint x: 281, endPoint y: 82, distance: 123.2
click at [281, 76] on span "Me gustaría hablar con algún" at bounding box center [196, 67] width 211 height 18
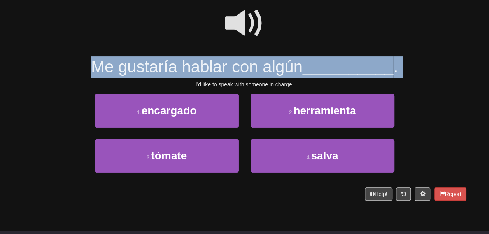
drag, startPoint x: 281, startPoint y: 82, endPoint x: 237, endPoint y: 79, distance: 44.0
click at [237, 76] on span "Me gustaría hablar con algún" at bounding box center [196, 67] width 211 height 18
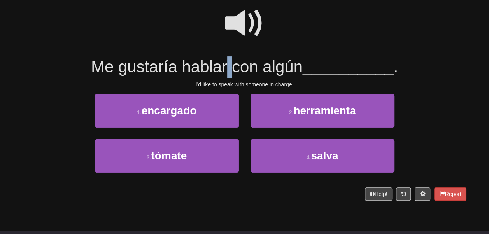
click at [237, 76] on span "Me gustaría hablar con algún" at bounding box center [196, 67] width 211 height 18
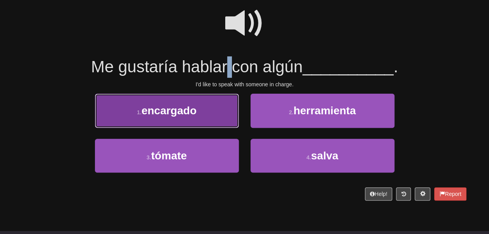
click at [211, 127] on button "1 . encargado" at bounding box center [167, 111] width 144 height 34
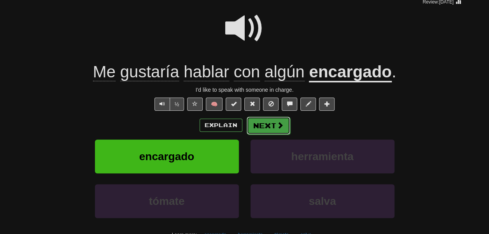
click at [273, 134] on button "Next" at bounding box center [268, 126] width 44 height 18
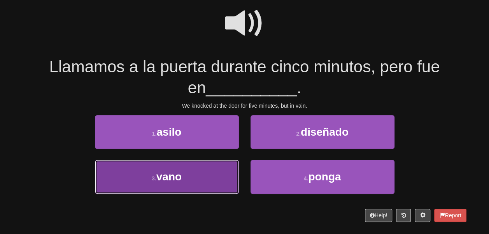
click at [172, 194] on button "3 . vano" at bounding box center [167, 177] width 144 height 34
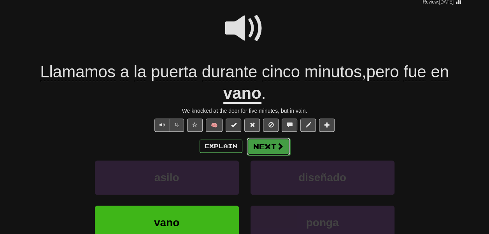
click at [267, 155] on button "Next" at bounding box center [268, 147] width 44 height 18
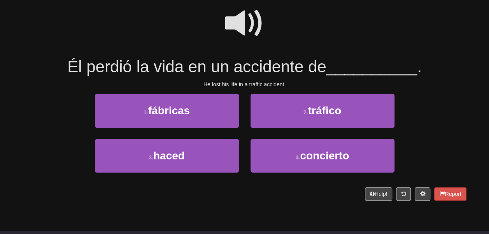
click at [247, 34] on span at bounding box center [244, 23] width 39 height 39
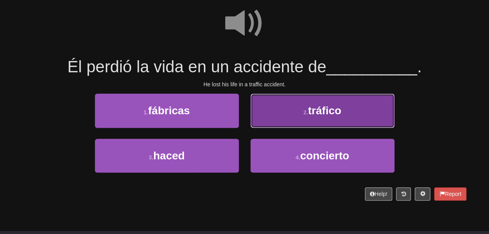
click at [267, 127] on button "2 . tráfico" at bounding box center [322, 111] width 144 height 34
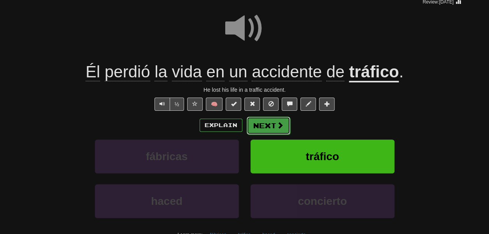
click at [283, 129] on span at bounding box center [279, 125] width 7 height 7
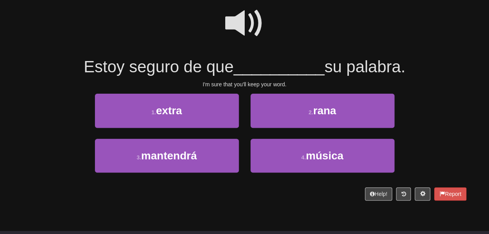
click at [246, 21] on span at bounding box center [244, 23] width 39 height 39
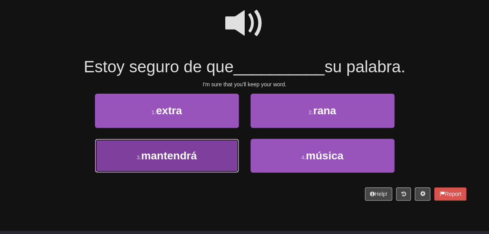
click at [197, 162] on span "mantendrá" at bounding box center [169, 156] width 56 height 12
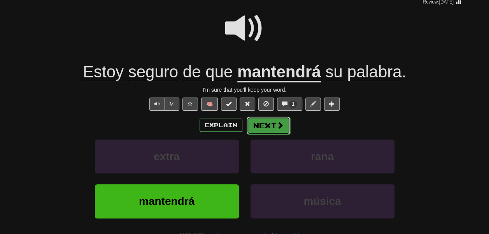
click at [262, 134] on button "Next" at bounding box center [268, 126] width 44 height 18
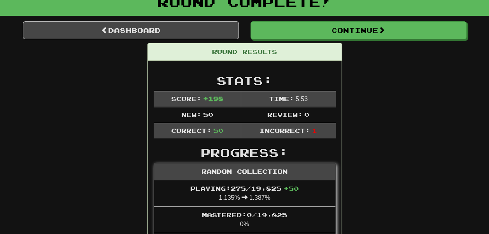
scroll to position [54, 0]
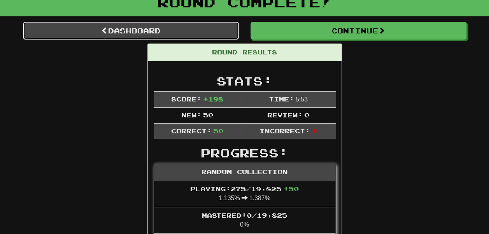
click at [155, 36] on link "Dashboard" at bounding box center [131, 31] width 216 height 18
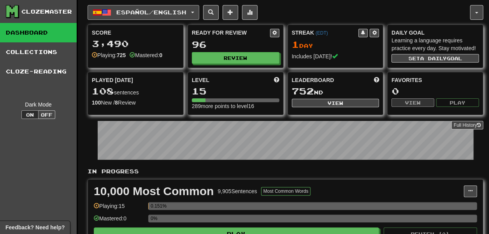
click at [152, 9] on span "Español / English" at bounding box center [151, 12] width 70 height 7
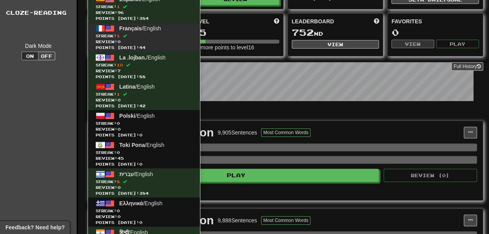
scroll to position [60, 0]
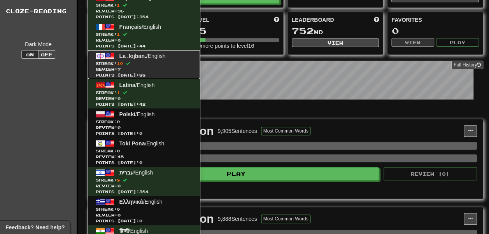
click at [163, 72] on span "Review: 7" at bounding box center [144, 69] width 96 height 6
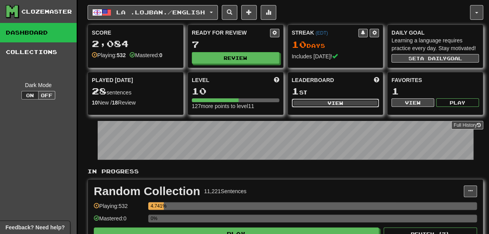
click at [300, 107] on button "View" at bounding box center [334, 103] width 87 height 9
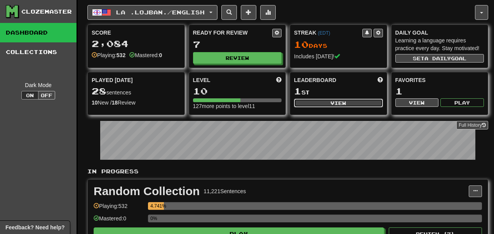
select select "**********"
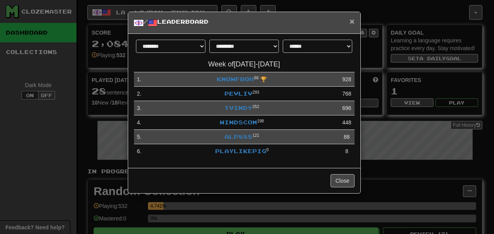
click at [350, 20] on span "×" at bounding box center [352, 21] width 5 height 9
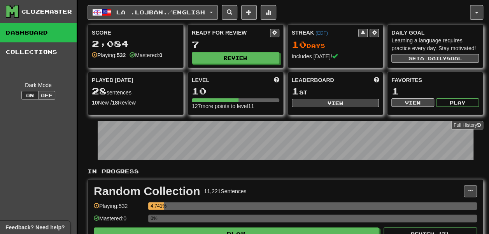
click at [181, 16] on span "La .lojban. / English" at bounding box center [160, 12] width 89 height 7
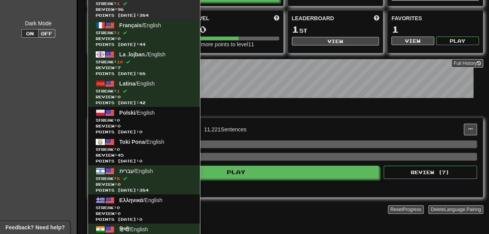
scroll to position [63, 0]
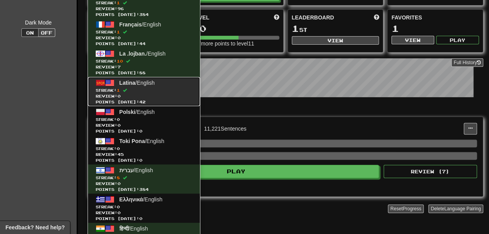
click at [173, 93] on span "Streak: 1" at bounding box center [144, 90] width 96 height 6
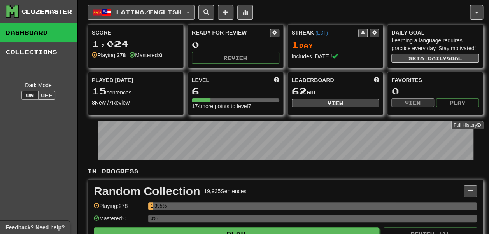
click at [140, 11] on span "Latina / English" at bounding box center [148, 12] width 65 height 7
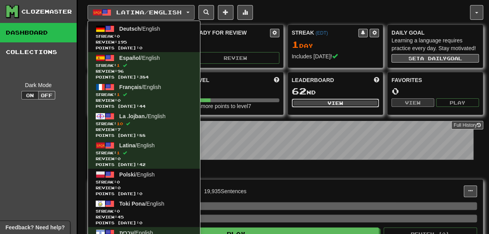
click at [312, 107] on button "View" at bounding box center [334, 103] width 87 height 9
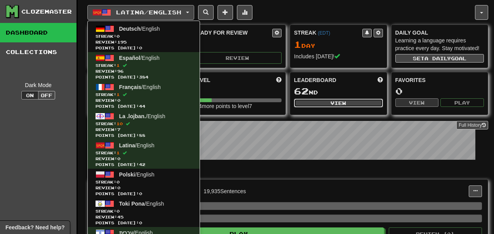
select select "**********"
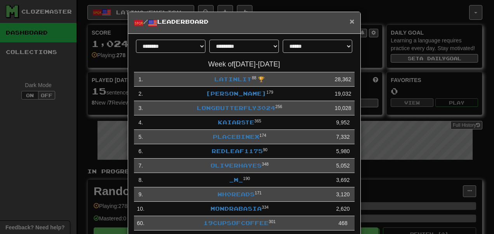
click at [350, 22] on span "×" at bounding box center [352, 21] width 5 height 9
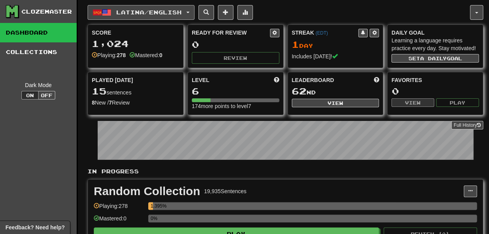
click at [153, 16] on span "Latina / English" at bounding box center [148, 12] width 65 height 7
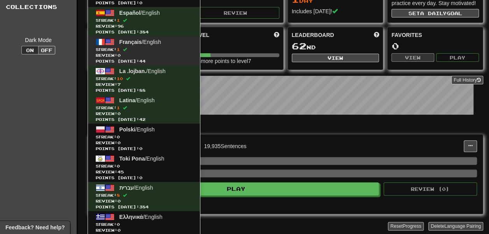
scroll to position [45, 0]
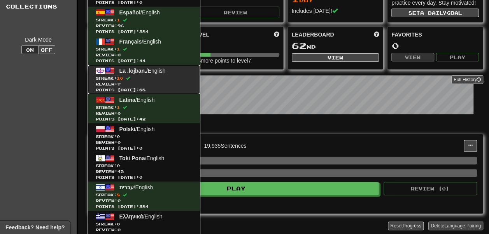
click at [158, 81] on span "Streak: 10" at bounding box center [144, 78] width 96 height 6
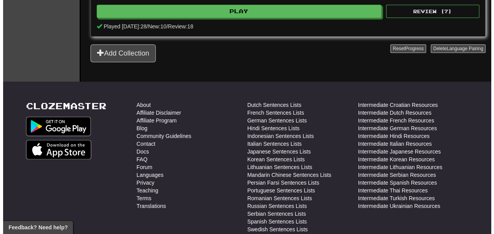
scroll to position [223, 0]
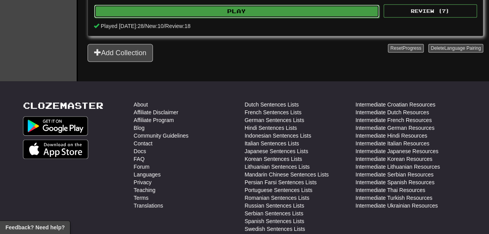
click at [232, 18] on button "Play" at bounding box center [236, 11] width 285 height 13
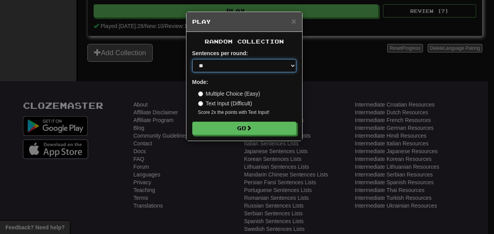
drag, startPoint x: 220, startPoint y: 91, endPoint x: 242, endPoint y: 174, distance: 86.0
click at [242, 135] on form "Sentences per round: * ** ** ** ** ** *** ******** Mode: Multiple Choice (Easy)…" at bounding box center [244, 92] width 104 height 86
select select "**"
click at [192, 72] on select "* ** ** ** ** ** *** ********" at bounding box center [244, 65] width 104 height 13
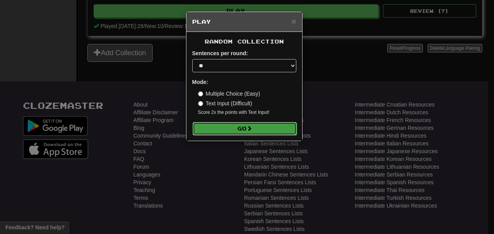
click at [229, 135] on button "Go" at bounding box center [245, 128] width 104 height 13
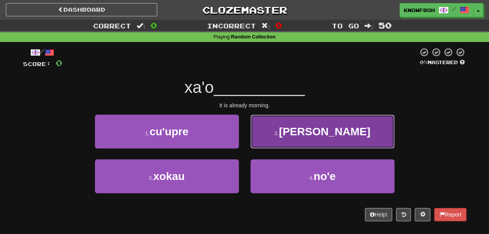
click at [268, 145] on button "2 . cerni" at bounding box center [322, 132] width 144 height 34
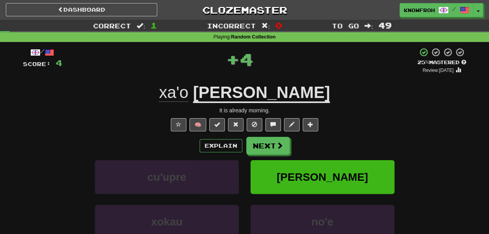
click at [249, 103] on u "cerni" at bounding box center [261, 93] width 137 height 20
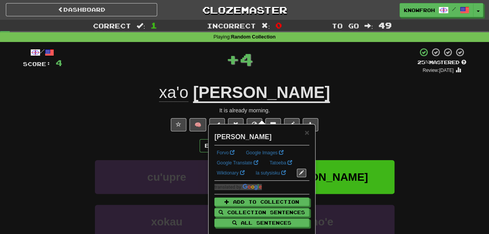
click at [308, 94] on div "/ Score: 4 + 4 25 % Mastered Review: 2025-10-20 xa'o cerni It is already mornin…" at bounding box center [244, 169] width 443 height 244
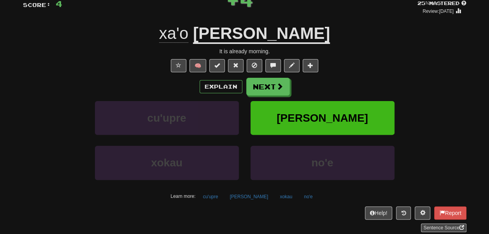
scroll to position [61, 0]
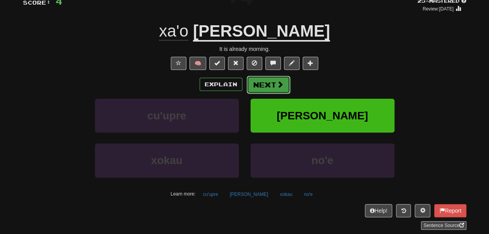
click at [273, 94] on button "Next" at bounding box center [268, 85] width 44 height 18
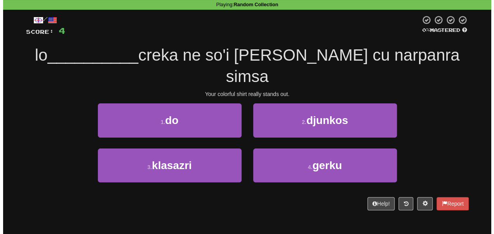
scroll to position [31, 0]
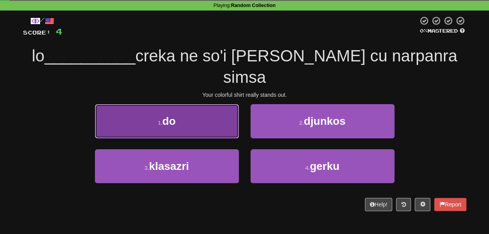
click at [199, 110] on button "1 . do" at bounding box center [167, 121] width 144 height 34
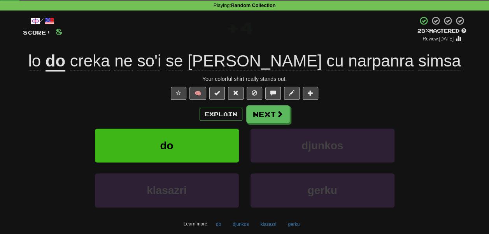
click at [54, 72] on div "lo do creka ne so'i se skari cu narpanra simsa" at bounding box center [244, 61] width 443 height 21
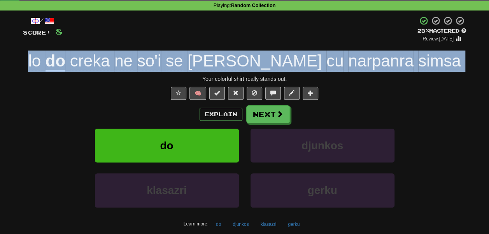
click at [54, 72] on div "lo do creka ne so'i se skari cu narpanra simsa" at bounding box center [244, 61] width 443 height 21
copy span "lo do creka ne so'i se skari cu narpanra simsa"
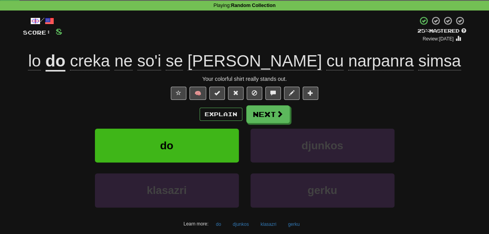
click at [225, 42] on div "+ 4" at bounding box center [239, 29] width 355 height 26
click at [221, 121] on button "Explain" at bounding box center [220, 114] width 43 height 13
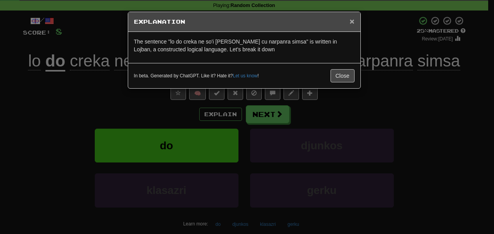
click at [352, 24] on span "×" at bounding box center [352, 21] width 5 height 9
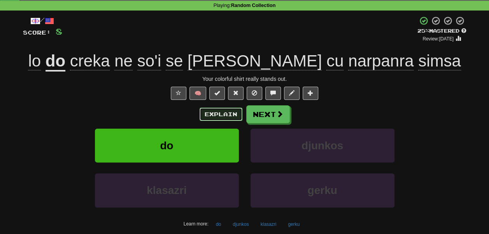
click at [212, 121] on button "Explain" at bounding box center [220, 114] width 43 height 13
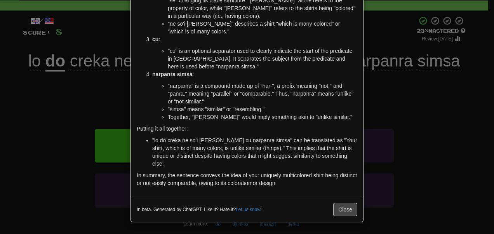
scroll to position [349, 0]
click at [96, 106] on div "× Explanation The sentence "lo do creka ne so'i se skari cu narpanra simsa" is …" at bounding box center [247, 117] width 494 height 234
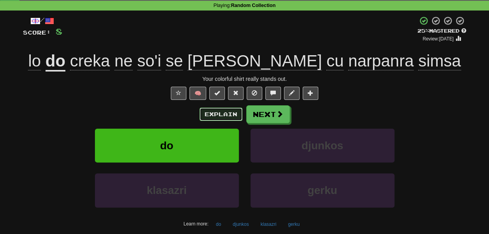
click at [222, 121] on button "Explain" at bounding box center [220, 114] width 43 height 13
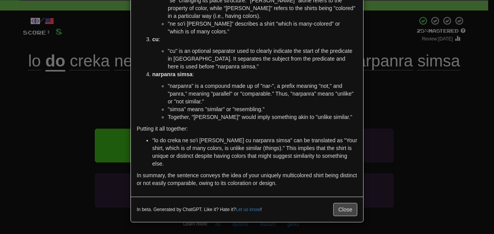
scroll to position [393, 0]
click at [99, 105] on div "× Explanation The sentence "lo do creka ne so'i se skari cu narpanra simsa" is …" at bounding box center [247, 117] width 494 height 234
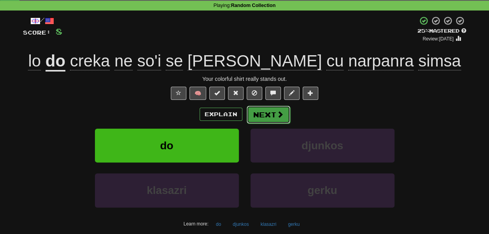
click at [274, 124] on button "Next" at bounding box center [268, 115] width 44 height 18
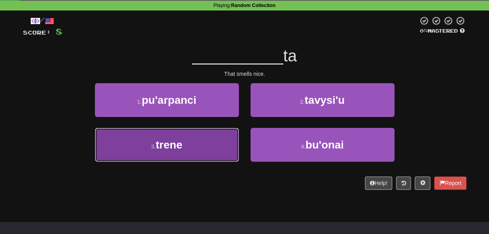
click at [223, 157] on button "3 . trene" at bounding box center [167, 145] width 144 height 34
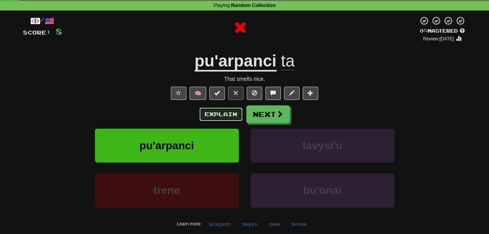
click at [219, 121] on button "Explain" at bounding box center [220, 114] width 43 height 13
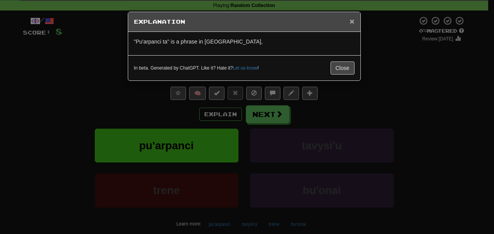
click at [354, 21] on span "×" at bounding box center [352, 21] width 5 height 9
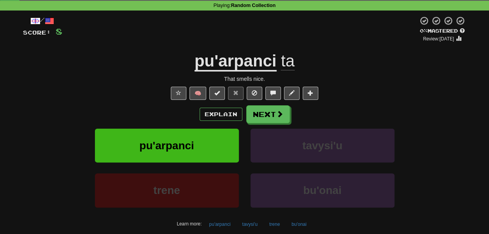
click at [183, 72] on div "pu'arpanci ta" at bounding box center [244, 61] width 443 height 21
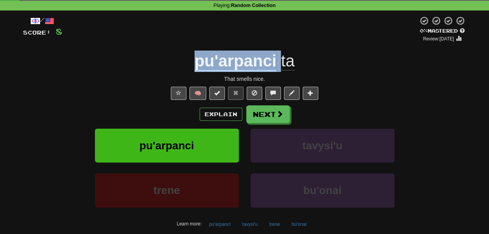
click at [183, 72] on div "pu'arpanci ta" at bounding box center [244, 61] width 443 height 21
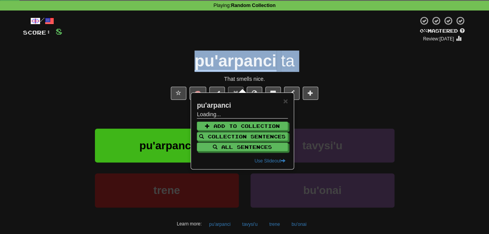
click at [183, 72] on div "pu'arpanci ta" at bounding box center [244, 61] width 443 height 21
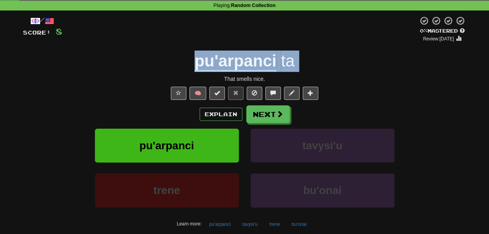
copy span "pu'arpanci ta"
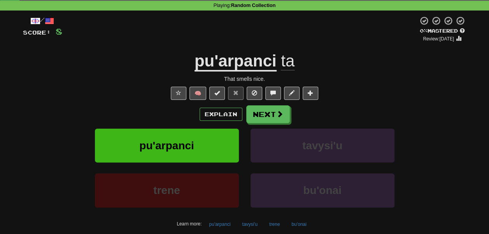
click at [292, 42] on div at bounding box center [240, 29] width 356 height 26
click at [284, 124] on button "Next" at bounding box center [268, 115] width 44 height 18
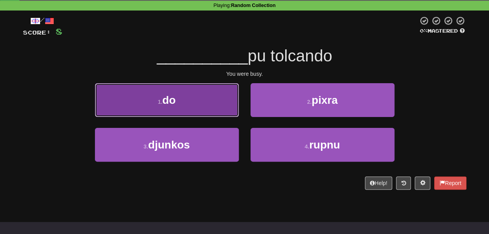
click at [202, 110] on button "1 . do" at bounding box center [167, 100] width 144 height 34
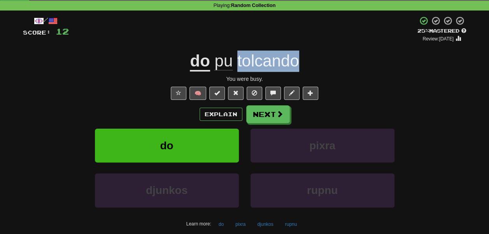
drag, startPoint x: 306, startPoint y: 74, endPoint x: 236, endPoint y: 82, distance: 70.4
click at [236, 72] on div "do pu tolcando" at bounding box center [244, 61] width 443 height 21
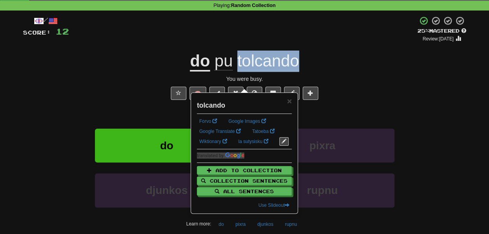
copy span "tolcando"
click at [236, 146] on link "la sutysisku" at bounding box center [253, 141] width 35 height 9
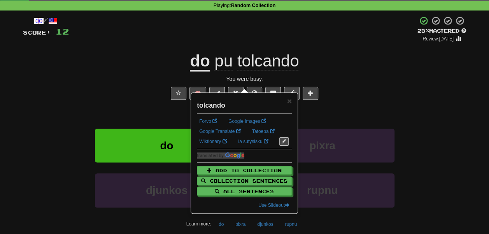
click at [316, 42] on div "+ 4" at bounding box center [243, 29] width 348 height 26
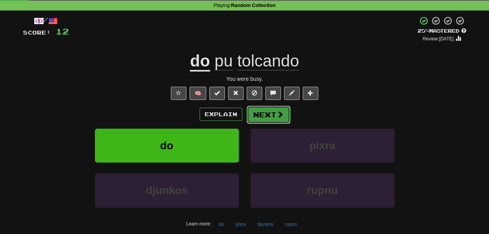
click at [283, 124] on button "Next" at bounding box center [268, 115] width 44 height 18
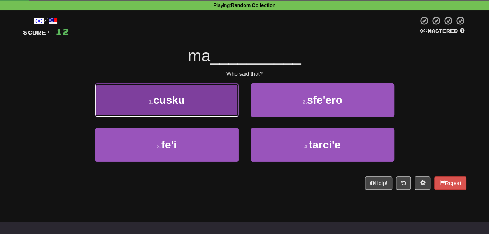
click at [224, 114] on button "1 . cusku" at bounding box center [167, 100] width 144 height 34
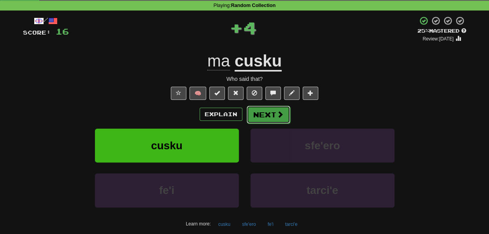
click at [267, 124] on button "Next" at bounding box center [268, 115] width 44 height 18
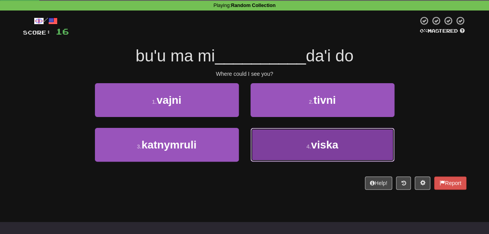
click at [268, 152] on button "4 . viska" at bounding box center [322, 145] width 144 height 34
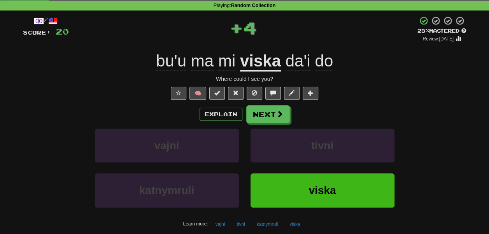
click at [293, 70] on span "da'i" at bounding box center [297, 61] width 25 height 19
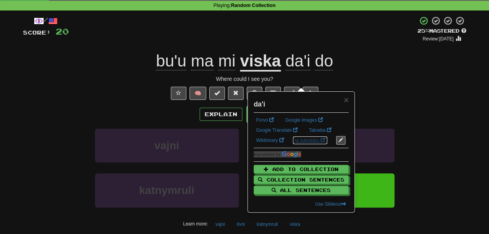
click at [292, 145] on link "la sutysisku" at bounding box center [309, 140] width 35 height 9
click at [229, 30] on div "+ 4" at bounding box center [243, 29] width 348 height 26
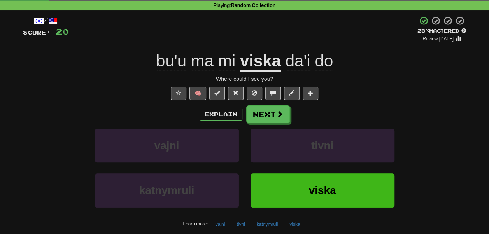
click at [173, 70] on span "bu'u" at bounding box center [171, 61] width 30 height 19
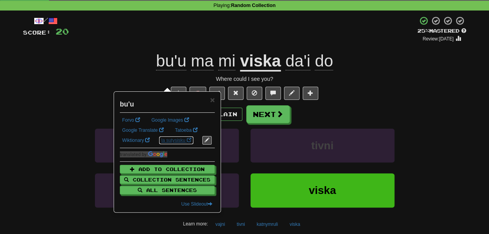
click at [159, 145] on link "la sutysisku" at bounding box center [176, 140] width 35 height 9
click at [265, 124] on button "Next" at bounding box center [268, 115] width 44 height 18
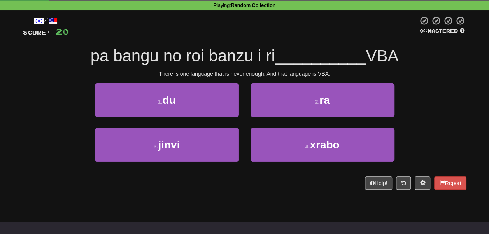
click at [209, 65] on span "pa bangu no roi banzu i ri" at bounding box center [183, 56] width 184 height 18
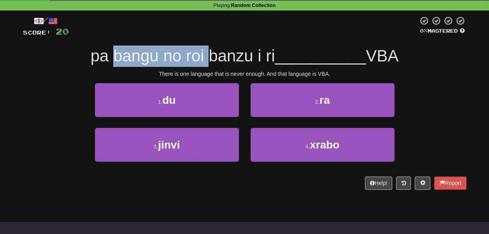
drag, startPoint x: 209, startPoint y: 69, endPoint x: 135, endPoint y: 68, distance: 73.9
click at [135, 65] on span "pa bangu no roi banzu i ri" at bounding box center [183, 56] width 184 height 18
drag, startPoint x: 135, startPoint y: 68, endPoint x: 224, endPoint y: 63, distance: 89.1
click at [224, 63] on span "pa bangu no roi banzu i ri" at bounding box center [183, 56] width 184 height 18
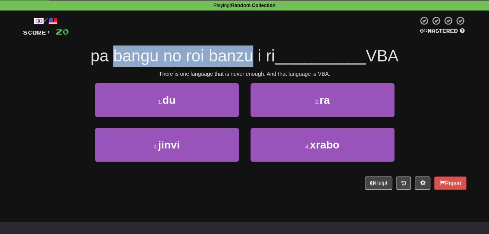
click at [224, 63] on span "pa bangu no roi banzu i ri" at bounding box center [183, 56] width 184 height 18
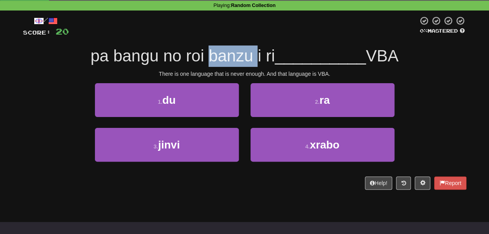
click at [224, 63] on span "pa bangu no roi banzu i ri" at bounding box center [183, 56] width 184 height 18
click at [171, 65] on span "pa bangu no roi banzu i ri" at bounding box center [183, 56] width 184 height 18
click at [133, 63] on span "pa bangu no roi banzu i ri" at bounding box center [183, 56] width 184 height 18
click at [194, 62] on span "pa bangu no roi banzu i ri" at bounding box center [183, 56] width 184 height 18
drag, startPoint x: 194, startPoint y: 62, endPoint x: 243, endPoint y: 61, distance: 49.8
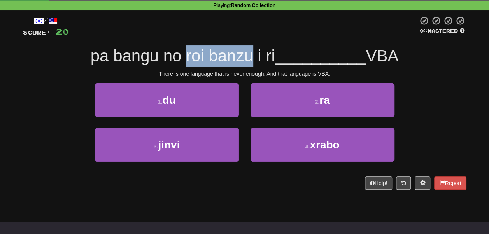
click at [243, 61] on span "pa bangu no roi banzu i ri" at bounding box center [183, 56] width 184 height 18
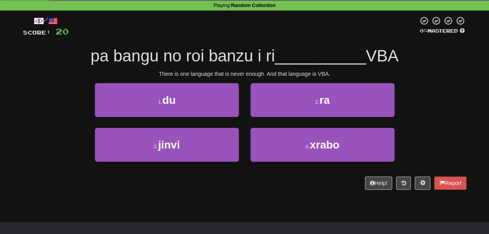
click at [275, 63] on span "pa bangu no roi banzu i ri" at bounding box center [183, 56] width 184 height 18
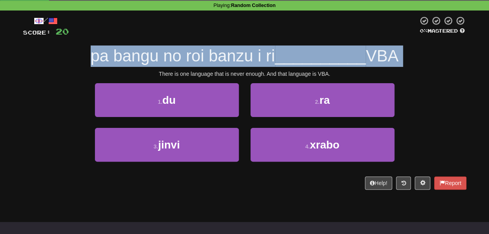
click at [275, 63] on span "pa bangu no roi banzu i ri" at bounding box center [183, 56] width 184 height 18
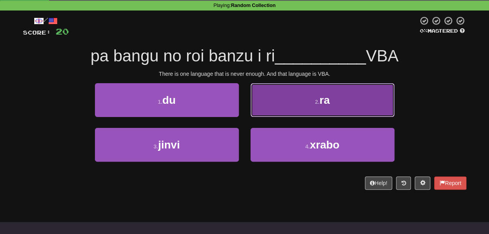
click at [263, 109] on button "2 . ra" at bounding box center [322, 100] width 144 height 34
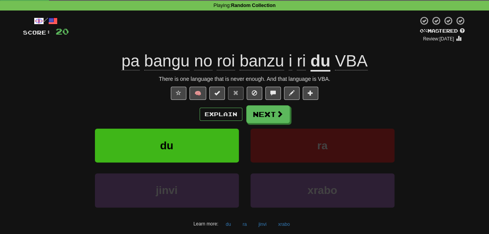
click at [327, 72] on u "du" at bounding box center [320, 62] width 20 height 20
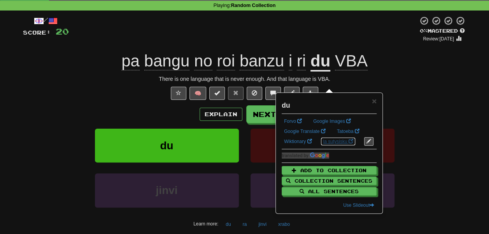
click at [320, 146] on link "la sutysisku" at bounding box center [337, 141] width 35 height 9
click at [267, 42] on div at bounding box center [243, 29] width 349 height 26
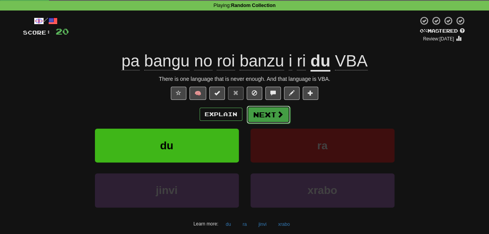
click at [283, 118] on span at bounding box center [279, 114] width 7 height 7
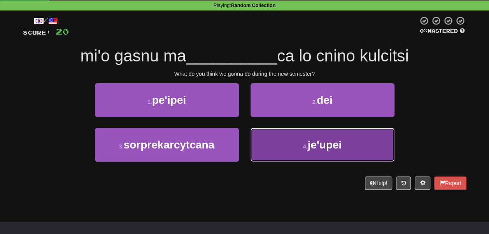
click at [255, 147] on button "4 . je'upei" at bounding box center [322, 145] width 144 height 34
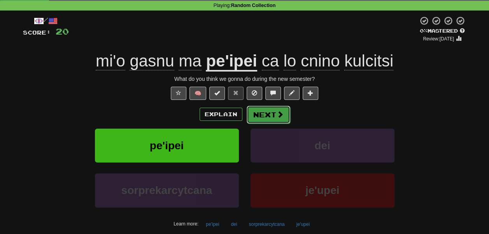
click at [274, 124] on button "Next" at bounding box center [268, 115] width 44 height 18
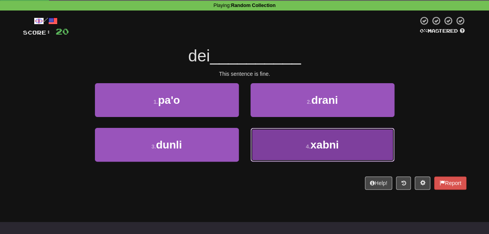
click at [265, 152] on button "4 . xabni" at bounding box center [322, 145] width 144 height 34
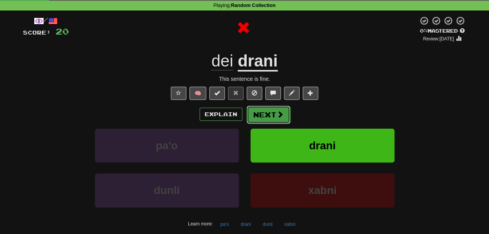
click at [269, 124] on button "Next" at bounding box center [268, 115] width 44 height 18
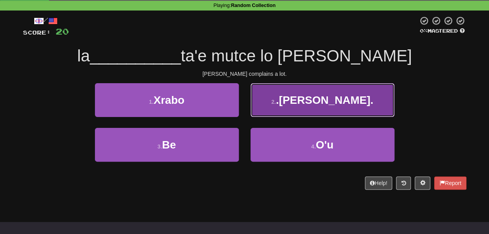
click at [273, 117] on button "2 . .tom." at bounding box center [322, 100] width 144 height 34
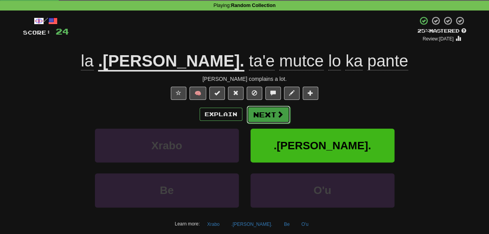
click at [272, 124] on button "Next" at bounding box center [268, 115] width 44 height 18
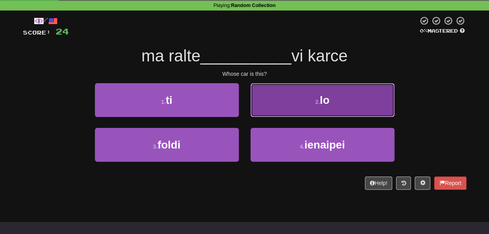
click at [270, 117] on button "2 . lo" at bounding box center [322, 100] width 144 height 34
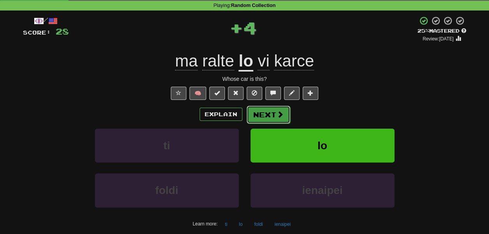
click at [267, 124] on button "Next" at bounding box center [268, 115] width 44 height 18
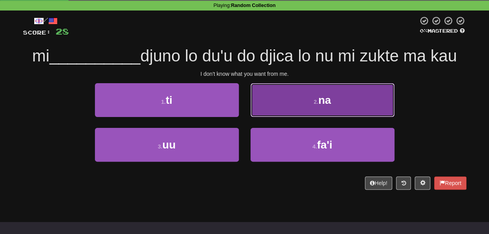
click at [268, 117] on button "2 . na" at bounding box center [322, 100] width 144 height 34
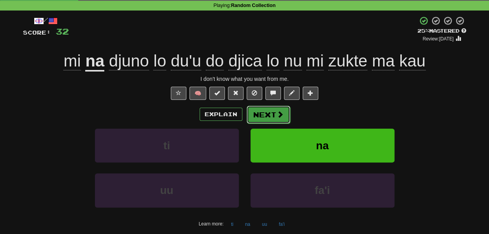
click at [272, 124] on button "Next" at bounding box center [268, 115] width 44 height 18
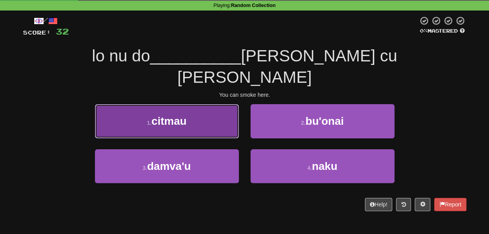
click at [231, 127] on button "1 . citmau" at bounding box center [167, 121] width 144 height 34
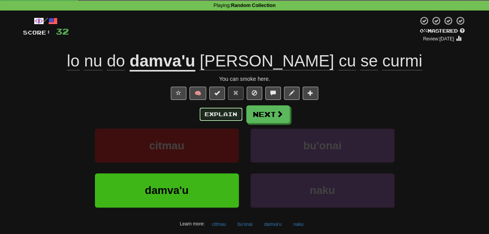
click at [239, 121] on button "Explain" at bounding box center [220, 114] width 43 height 13
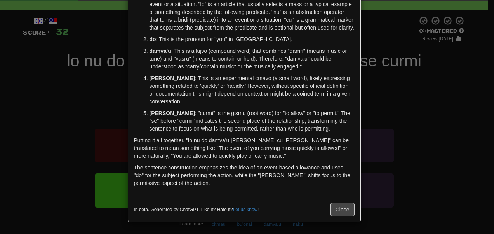
scroll to position [0, 0]
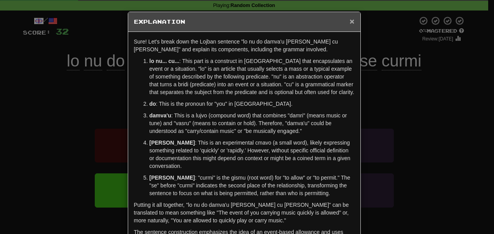
click at [350, 17] on span "×" at bounding box center [352, 21] width 5 height 9
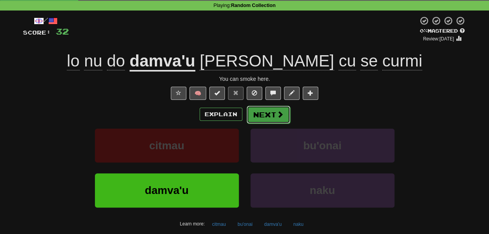
click at [283, 118] on span at bounding box center [279, 114] width 7 height 7
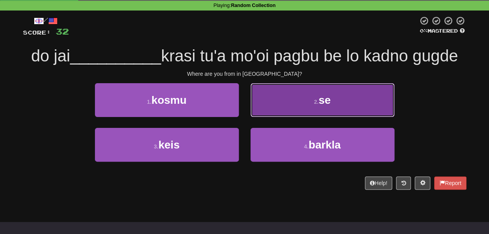
click at [281, 117] on button "2 . se" at bounding box center [322, 100] width 144 height 34
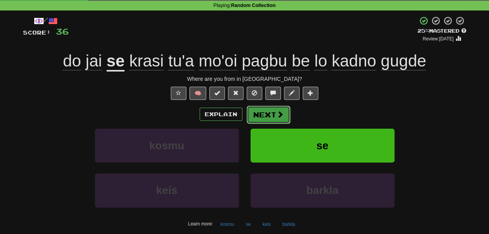
click at [279, 124] on button "Next" at bounding box center [268, 115] width 44 height 18
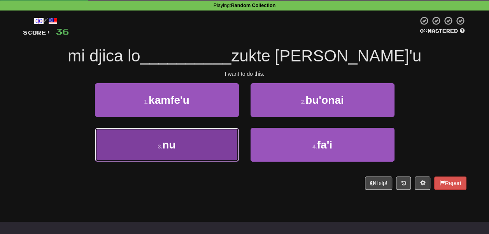
click at [231, 150] on button "3 . nu" at bounding box center [167, 145] width 144 height 34
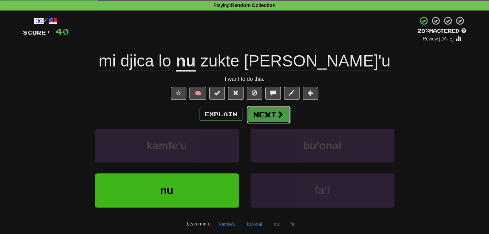
click at [270, 124] on button "Next" at bounding box center [268, 115] width 44 height 18
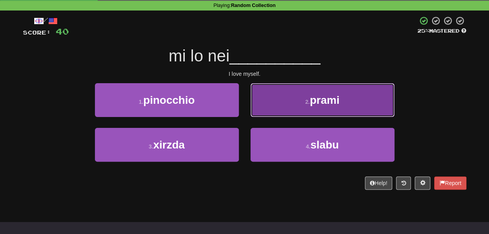
click at [272, 117] on button "2 . prami" at bounding box center [322, 100] width 144 height 34
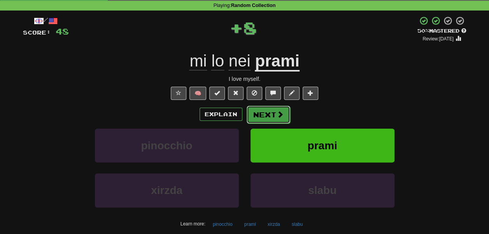
click at [273, 124] on button "Next" at bounding box center [268, 115] width 44 height 18
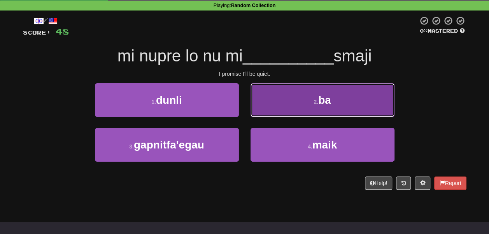
click at [271, 117] on button "2 . ba" at bounding box center [322, 100] width 144 height 34
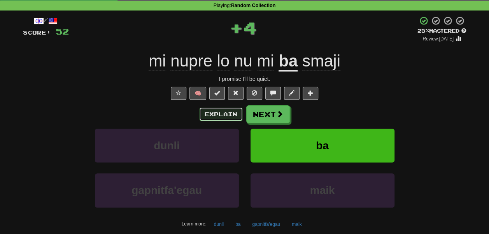
click at [225, 121] on button "Explain" at bounding box center [220, 114] width 43 height 13
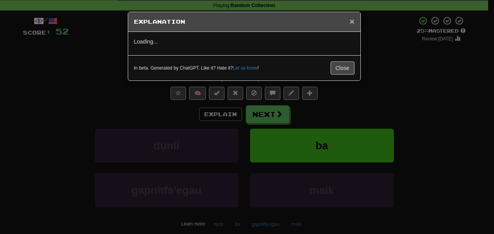
click at [352, 23] on span "×" at bounding box center [352, 21] width 5 height 9
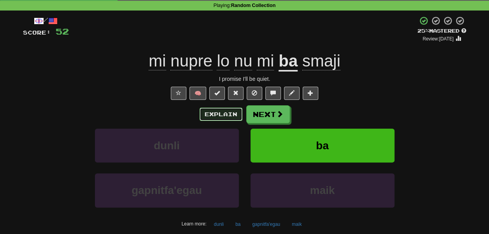
click at [219, 121] on button "Explain" at bounding box center [220, 114] width 43 height 13
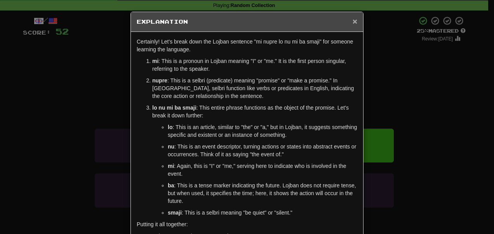
click at [353, 20] on span "×" at bounding box center [355, 21] width 5 height 9
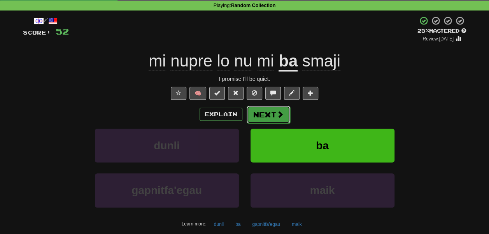
click at [283, 118] on span at bounding box center [279, 114] width 7 height 7
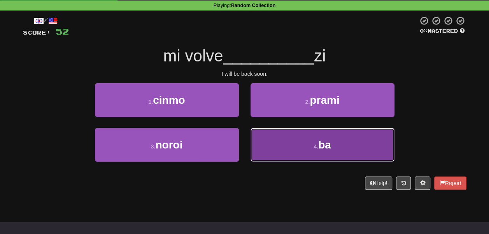
click at [278, 151] on button "4 . ba" at bounding box center [322, 145] width 144 height 34
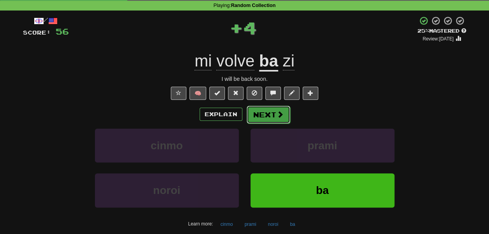
click at [280, 124] on button "Next" at bounding box center [268, 115] width 44 height 18
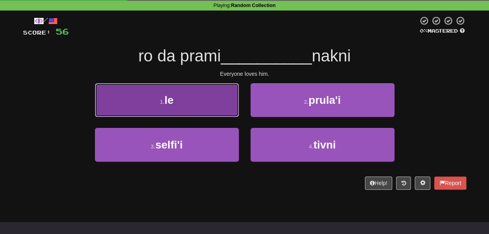
click at [218, 117] on button "1 . le" at bounding box center [167, 100] width 144 height 34
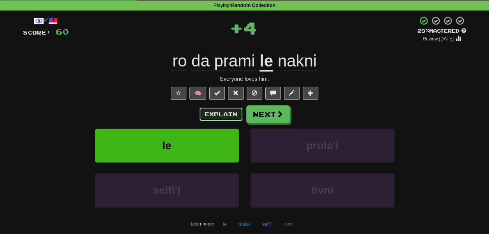
click at [225, 121] on button "Explain" at bounding box center [220, 114] width 43 height 13
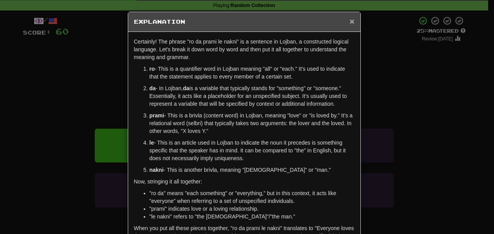
click at [351, 19] on span "×" at bounding box center [352, 21] width 5 height 9
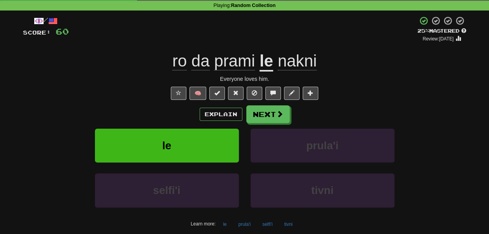
click at [150, 68] on div "ro da prami le nakni" at bounding box center [244, 61] width 443 height 21
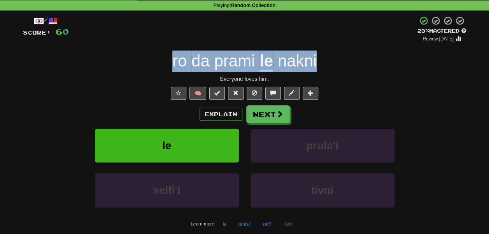
drag, startPoint x: 150, startPoint y: 68, endPoint x: 311, endPoint y: 78, distance: 161.2
click at [311, 72] on div "ro da prami le nakni" at bounding box center [244, 61] width 443 height 21
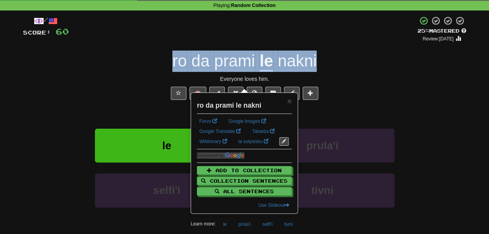
copy span "ro da prami le nakni"
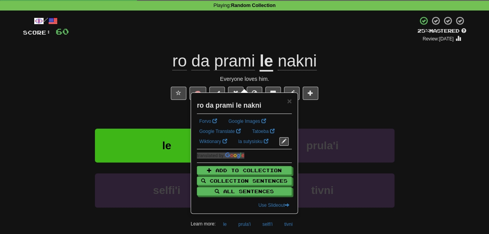
click at [305, 33] on div "+ 4" at bounding box center [243, 29] width 348 height 26
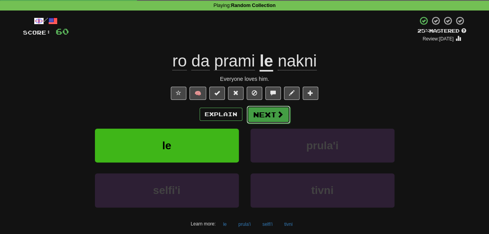
click at [267, 124] on button "Next" at bounding box center [268, 115] width 44 height 18
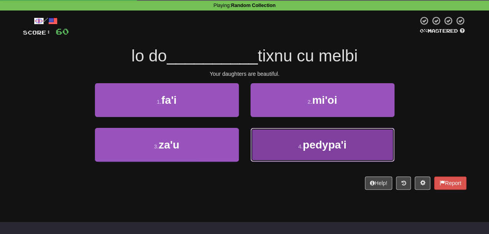
click at [264, 162] on button "4 . pedypa'i" at bounding box center [322, 145] width 144 height 34
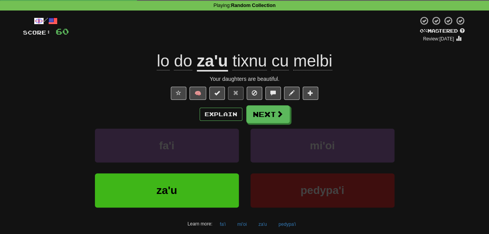
click at [200, 72] on u "za'u" at bounding box center [212, 62] width 31 height 20
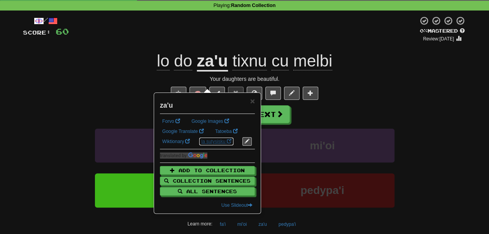
click at [199, 146] on link "la sutysisku" at bounding box center [216, 141] width 35 height 9
click at [82, 100] on div "🧠" at bounding box center [244, 93] width 443 height 13
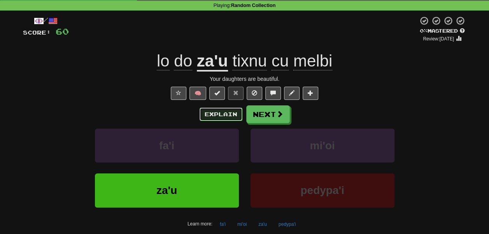
click at [211, 121] on button "Explain" at bounding box center [220, 114] width 43 height 13
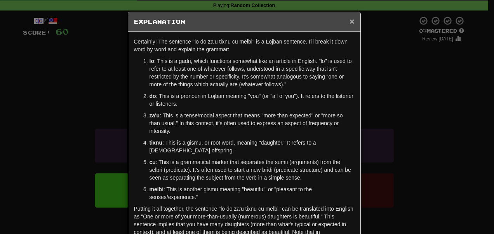
click at [350, 21] on span "×" at bounding box center [352, 21] width 5 height 9
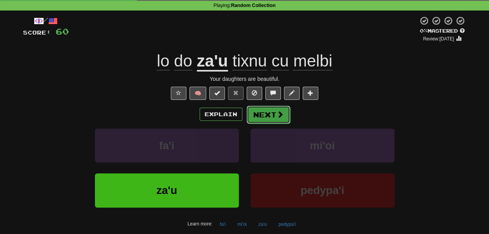
click at [283, 118] on span at bounding box center [279, 114] width 7 height 7
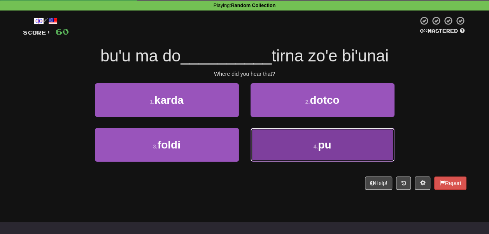
click at [274, 157] on button "4 . pu" at bounding box center [322, 145] width 144 height 34
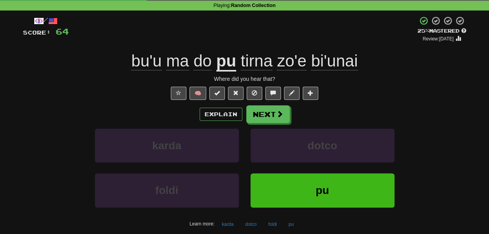
click at [298, 70] on span "zo'e" at bounding box center [292, 61] width 30 height 19
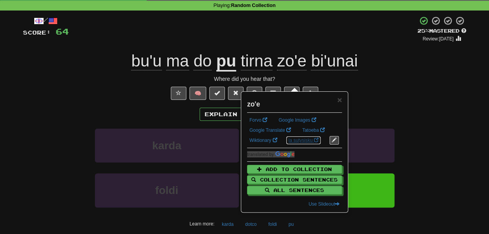
click at [286, 145] on link "la sutysisku" at bounding box center [303, 140] width 35 height 9
click at [77, 89] on div "/ Score: 64 + 4 25 % Mastered Review: 2025-10-20 bu'u ma do pu tirna zo'e bi'un…" at bounding box center [244, 138] width 443 height 244
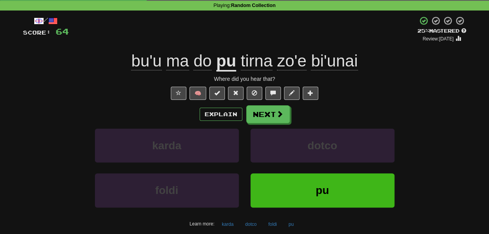
click at [339, 70] on span "bi'unai" at bounding box center [334, 61] width 47 height 19
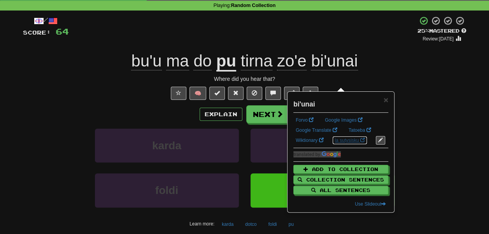
click at [332, 145] on link "la sutysisku" at bounding box center [349, 140] width 35 height 9
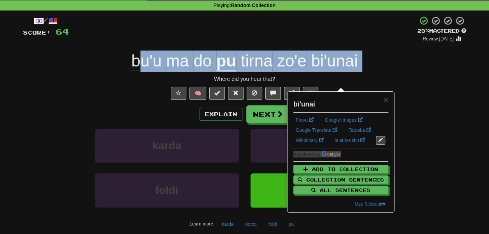
drag, startPoint x: 108, startPoint y: 99, endPoint x: 129, endPoint y: 80, distance: 28.6
click at [129, 80] on div "/ Score: 64 + 4 25 % Mastered Review: 2025-10-20 bu'u ma do pu tirna zo'e bi'un…" at bounding box center [244, 138] width 443 height 244
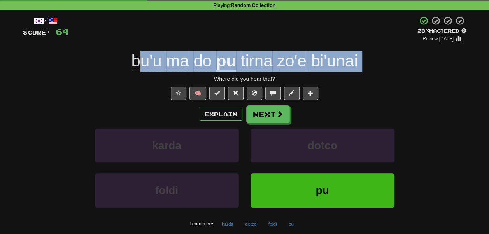
click at [84, 83] on div "Where did you hear that?" at bounding box center [244, 79] width 443 height 8
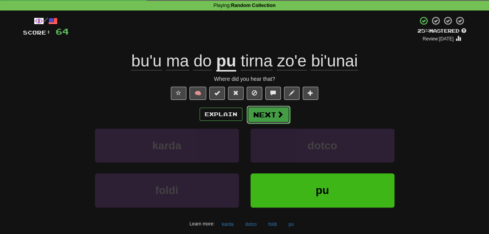
click at [283, 124] on button "Next" at bounding box center [268, 115] width 44 height 18
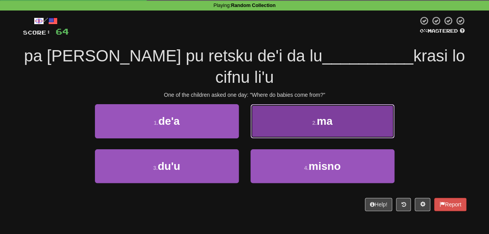
click at [274, 132] on button "2 . ma" at bounding box center [322, 121] width 144 height 34
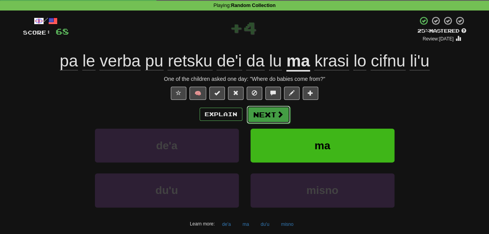
click at [280, 124] on button "Next" at bounding box center [268, 115] width 44 height 18
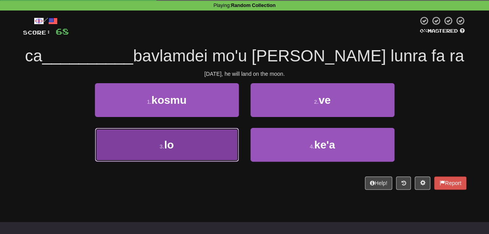
click at [216, 153] on button "3 . lo" at bounding box center [167, 145] width 144 height 34
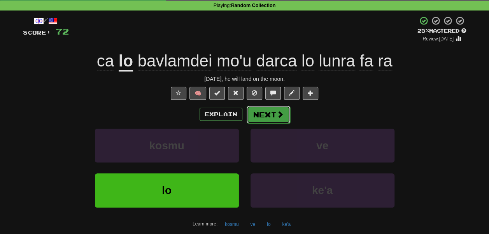
click at [282, 124] on button "Next" at bounding box center [268, 115] width 44 height 18
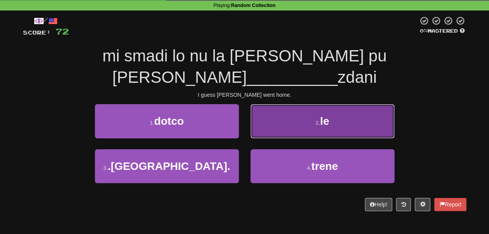
click at [283, 120] on button "2 . le" at bounding box center [322, 121] width 144 height 34
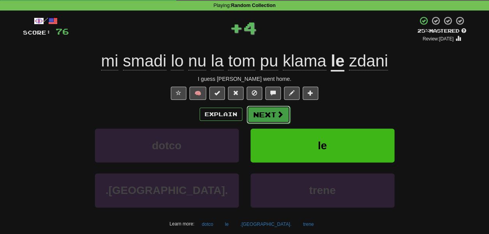
click at [283, 118] on span at bounding box center [279, 114] width 7 height 7
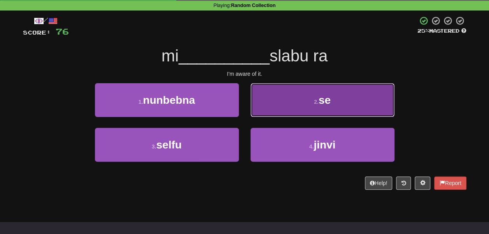
click at [298, 117] on button "2 . se" at bounding box center [322, 100] width 144 height 34
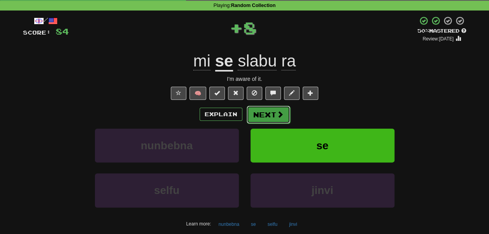
click at [276, 124] on button "Next" at bounding box center [268, 115] width 44 height 18
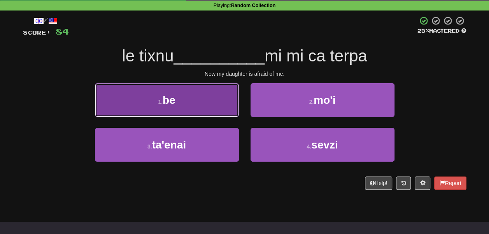
click at [222, 117] on button "1 . be" at bounding box center [167, 100] width 144 height 34
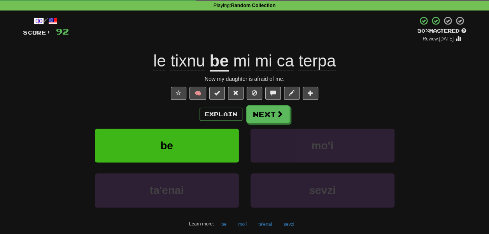
click at [356, 72] on div "le tixnu be mi mi ca terpa" at bounding box center [244, 61] width 443 height 21
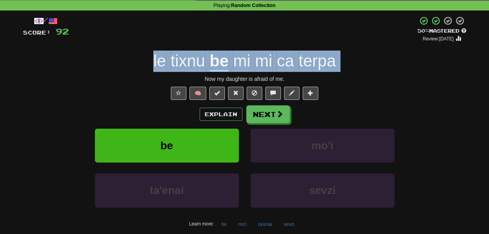
click at [356, 72] on div "le tixnu be mi mi ca terpa" at bounding box center [244, 61] width 443 height 21
copy span "le tixnu be mi mi ca terpa"
click at [104, 72] on div "le tixnu be mi mi ca terpa" at bounding box center [244, 61] width 443 height 21
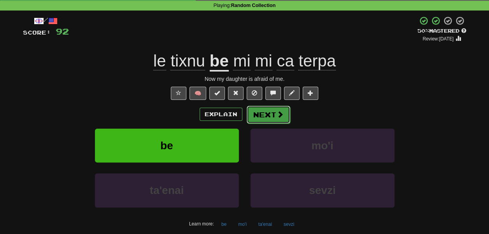
click at [276, 124] on button "Next" at bounding box center [268, 115] width 44 height 18
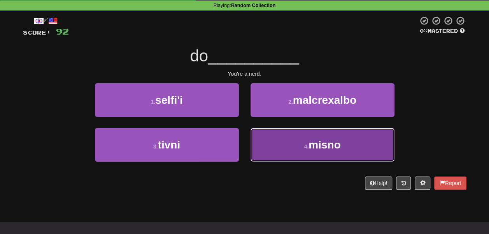
click at [269, 161] on button "4 . misno" at bounding box center [322, 145] width 144 height 34
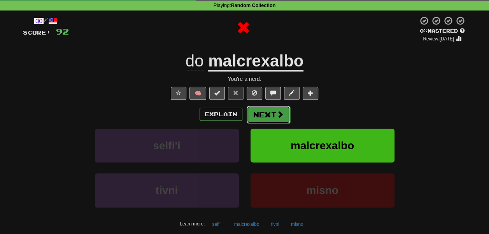
click at [281, 124] on button "Next" at bounding box center [268, 115] width 44 height 18
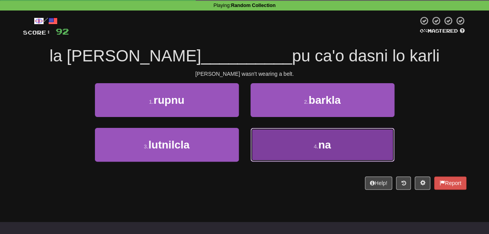
click at [272, 152] on button "4 . na" at bounding box center [322, 145] width 144 height 34
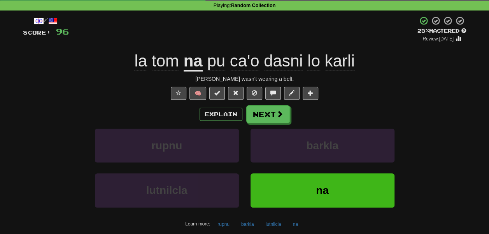
click at [388, 72] on div "la tom na pu ca'o dasni lo karli" at bounding box center [244, 61] width 443 height 21
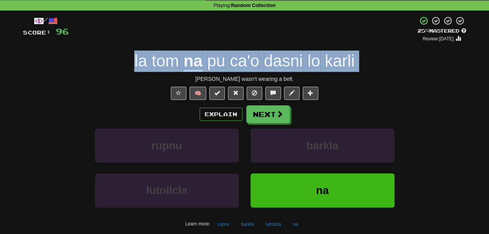
click at [388, 72] on div "la tom na pu ca'o dasni lo karli" at bounding box center [244, 61] width 443 height 21
copy span "la tom na pu ca'o dasni lo karli"
click at [139, 59] on div "/ Score: 96 + 4 25 % Mastered Review: 2025-10-20 la tom na pu ca'o dasni lo kar…" at bounding box center [244, 138] width 443 height 244
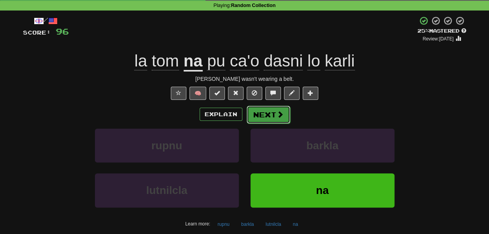
click at [271, 124] on button "Next" at bounding box center [268, 115] width 44 height 18
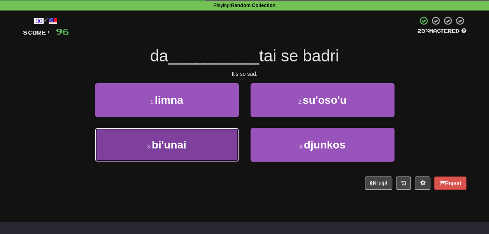
click at [229, 147] on button "3 . bi'unai" at bounding box center [167, 145] width 144 height 34
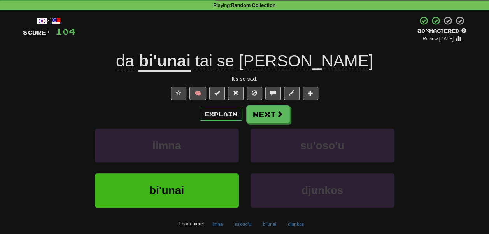
click at [212, 70] on span "tai" at bounding box center [203, 61] width 17 height 19
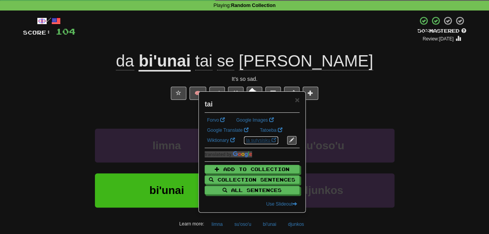
click at [243, 145] on link "la sutysisku" at bounding box center [260, 140] width 35 height 9
click at [310, 70] on span "badri" at bounding box center [306, 61] width 134 height 19
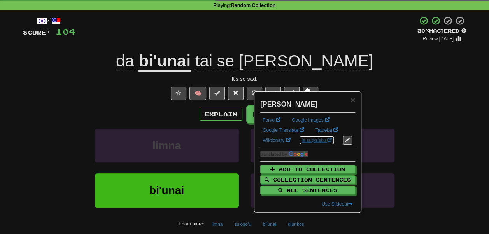
click at [299, 145] on link "la sutysisku" at bounding box center [316, 140] width 35 height 9
click at [98, 72] on div "da bi'unai tai se badri" at bounding box center [244, 61] width 443 height 21
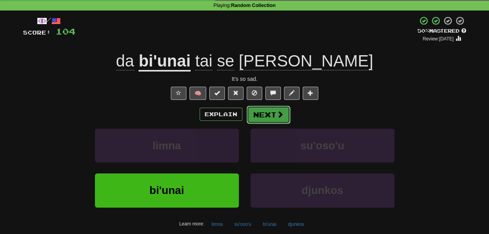
click at [276, 124] on button "Next" at bounding box center [268, 115] width 44 height 18
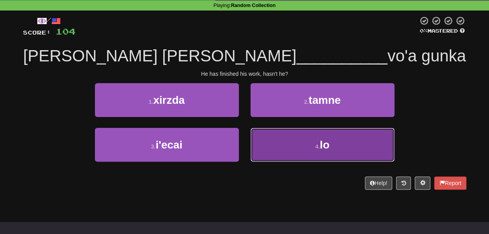
click at [303, 152] on button "4 . lo" at bounding box center [322, 145] width 144 height 34
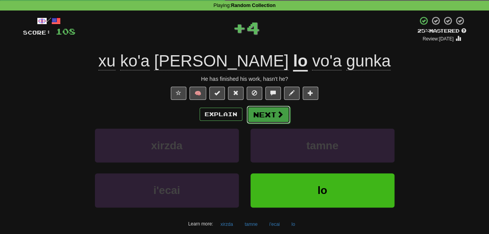
click at [290, 124] on button "Next" at bounding box center [268, 115] width 44 height 18
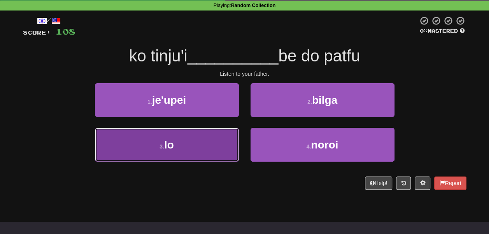
click at [207, 159] on button "3 . lo" at bounding box center [167, 145] width 144 height 34
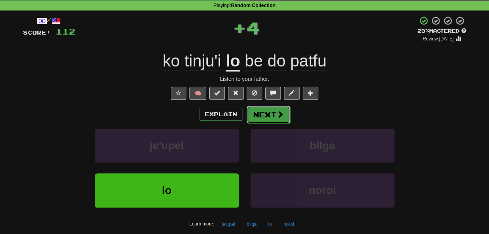
click at [276, 124] on button "Next" at bounding box center [268, 115] width 44 height 18
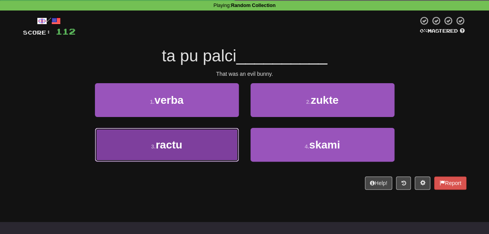
click at [226, 155] on button "3 . ractu" at bounding box center [167, 145] width 144 height 34
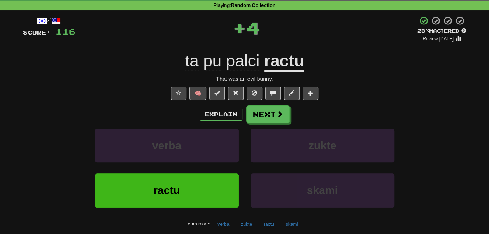
click at [291, 72] on u "ractu" at bounding box center [284, 62] width 40 height 20
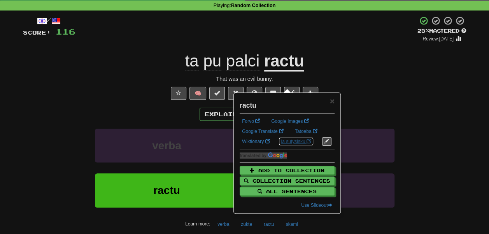
click at [278, 146] on link "la sutysisku" at bounding box center [295, 141] width 35 height 9
click at [116, 72] on div "ta pu palci ractu" at bounding box center [244, 61] width 443 height 21
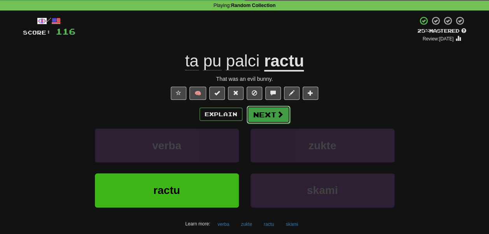
click at [283, 124] on button "Next" at bounding box center [268, 115] width 44 height 18
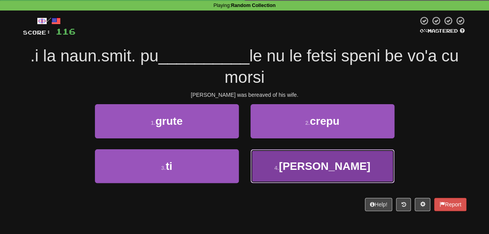
click at [284, 176] on button "4 . badri" at bounding box center [322, 166] width 144 height 34
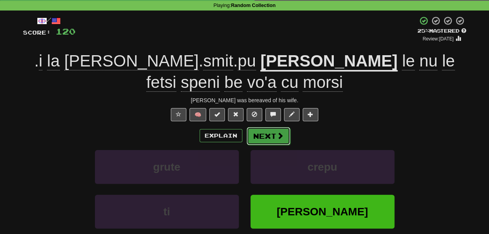
click at [262, 145] on button "Next" at bounding box center [268, 136] width 44 height 18
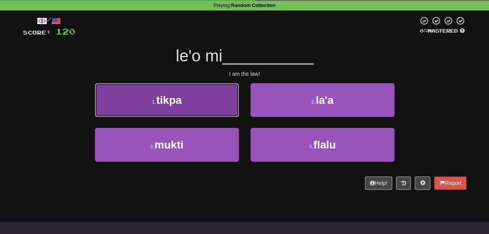
click at [201, 101] on button "1 . tikpa" at bounding box center [167, 100] width 144 height 34
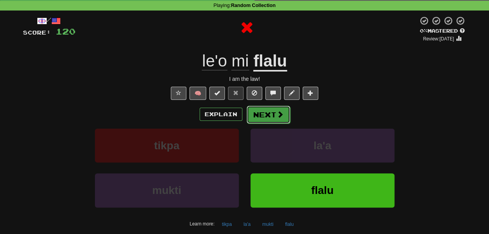
click at [272, 124] on button "Next" at bounding box center [268, 115] width 44 height 18
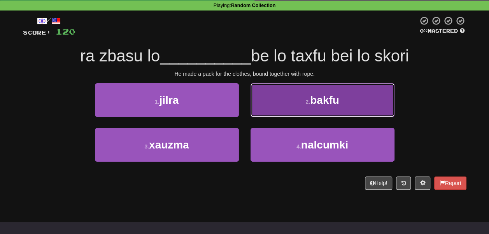
click at [253, 113] on button "2 . bakfu" at bounding box center [322, 100] width 144 height 34
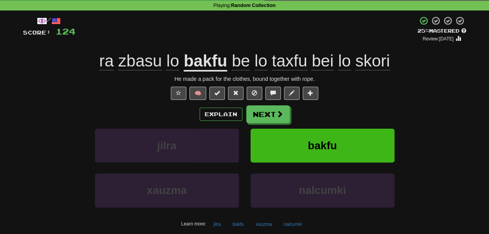
click at [333, 70] on span "bei" at bounding box center [322, 61] width 22 height 19
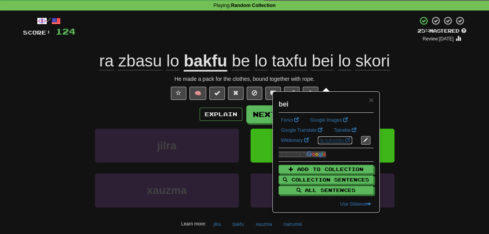
click at [317, 145] on link "la sutysisku" at bounding box center [334, 140] width 35 height 9
click at [235, 42] on div "+ 4" at bounding box center [246, 29] width 342 height 26
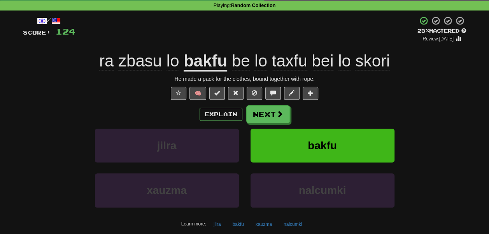
click at [80, 72] on div "ra zbasu lo bakfu be lo taxfu bei lo skori" at bounding box center [244, 61] width 443 height 21
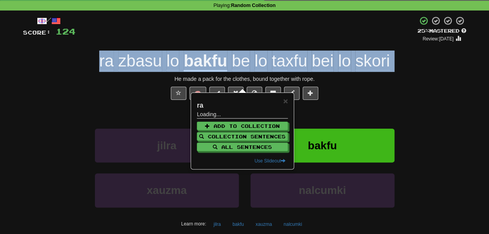
click at [80, 72] on div "ra zbasu lo bakfu be lo taxfu bei lo skori" at bounding box center [244, 61] width 443 height 21
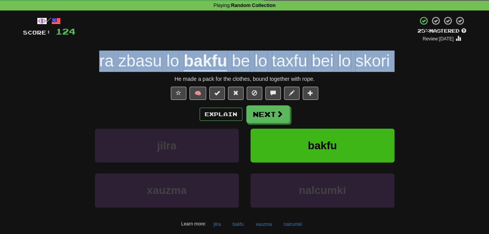
copy span "ra zbasu lo bakfu be lo taxfu bei lo skori"
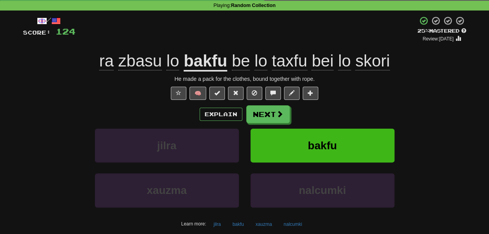
click at [190, 42] on div "+ 4" at bounding box center [246, 29] width 342 height 26
click at [275, 124] on button "Next" at bounding box center [268, 115] width 44 height 18
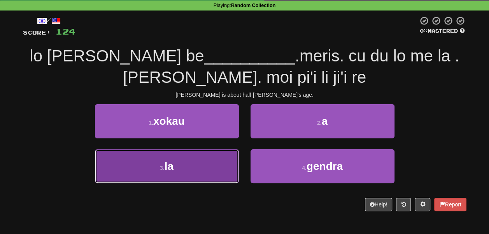
click at [215, 170] on button "3 . la" at bounding box center [167, 166] width 144 height 34
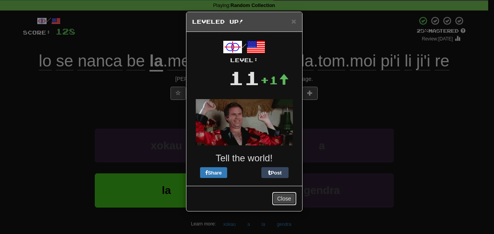
click at [272, 203] on button "Close" at bounding box center [284, 198] width 24 height 13
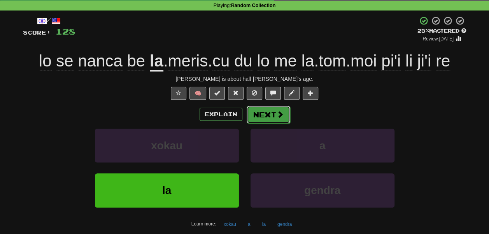
click at [278, 124] on button "Next" at bounding box center [268, 115] width 44 height 18
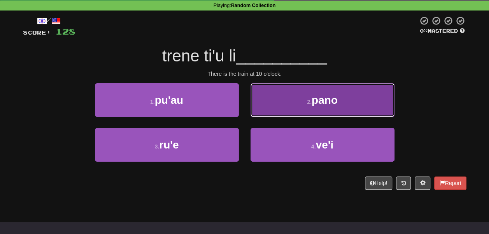
click at [266, 109] on button "2 . pano" at bounding box center [322, 100] width 144 height 34
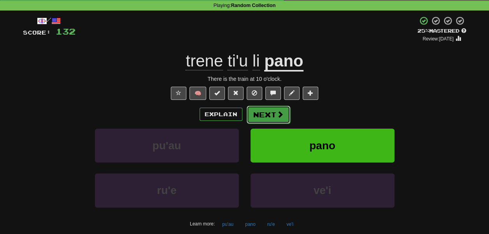
click at [258, 124] on button "Next" at bounding box center [268, 115] width 44 height 18
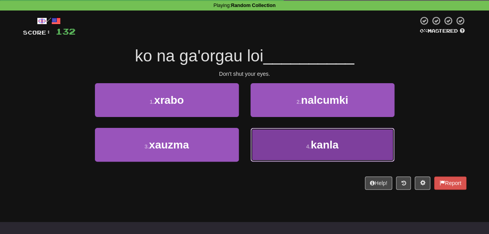
click at [265, 150] on button "4 . kanla" at bounding box center [322, 145] width 144 height 34
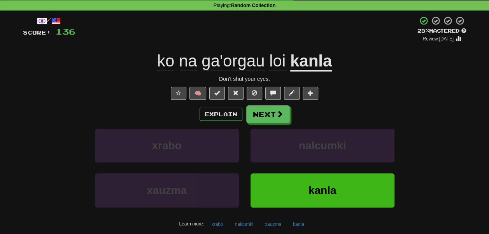
click at [228, 70] on span "ga'orgau" at bounding box center [232, 61] width 63 height 19
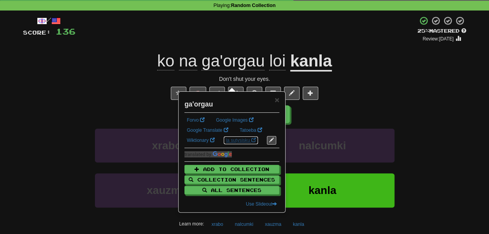
click at [251, 142] on span at bounding box center [253, 140] width 5 height 5
click at [129, 42] on div "+ 4" at bounding box center [246, 29] width 342 height 26
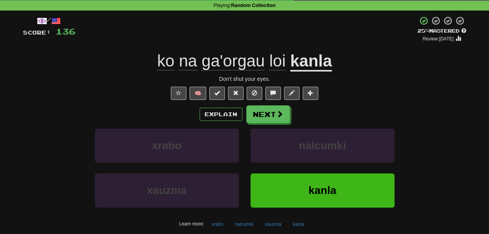
click at [137, 72] on div "ko na ga'orgau loi kanla" at bounding box center [244, 61] width 443 height 21
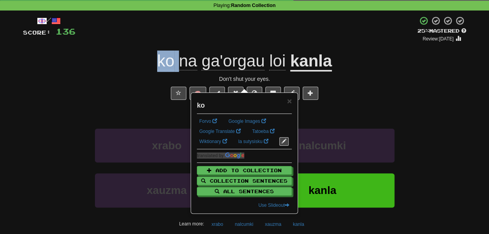
click at [137, 72] on div "ko na ga'orgau loi kanla" at bounding box center [244, 61] width 443 height 21
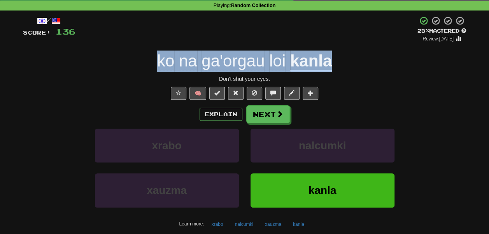
click at [137, 72] on div "ko na ga'orgau loi kanla" at bounding box center [244, 61] width 443 height 21
copy span "ko na ga'orgau loi kanla"
click at [271, 124] on button "Next" at bounding box center [268, 115] width 44 height 18
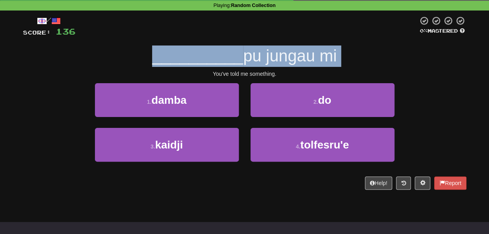
click at [120, 77] on div "/ Score: 136 0 % Mastered __________ pu jungau mi You've told me something. 1 .…" at bounding box center [244, 103] width 443 height 174
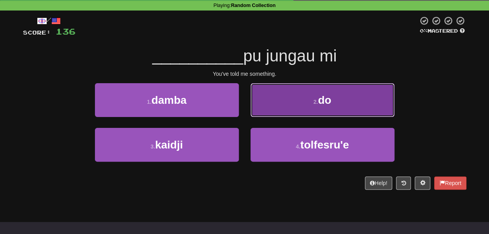
click at [279, 112] on button "2 . do" at bounding box center [322, 100] width 144 height 34
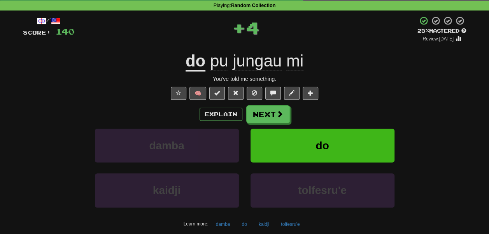
click at [324, 72] on div "do pu jungau mi" at bounding box center [244, 61] width 443 height 21
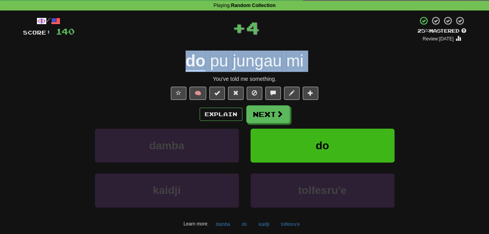
click at [324, 72] on div "do pu jungau mi" at bounding box center [244, 61] width 443 height 21
copy span "do pu jungau mi"
click at [272, 124] on button "Next" at bounding box center [268, 115] width 44 height 18
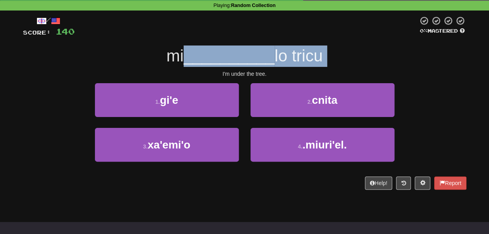
click at [200, 59] on span "__________" at bounding box center [228, 56] width 91 height 18
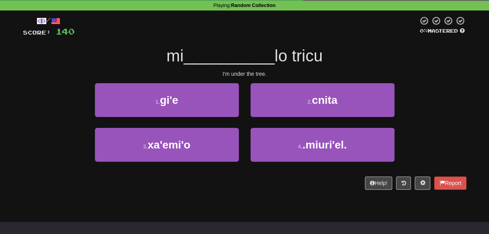
click at [250, 111] on div "2 . cnita" at bounding box center [321, 105] width 155 height 45
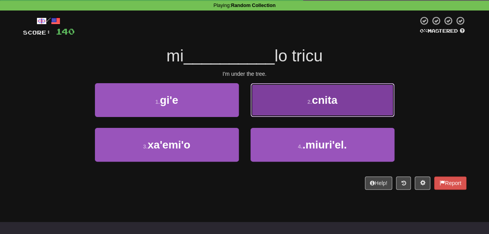
click at [271, 115] on button "2 . cnita" at bounding box center [322, 100] width 144 height 34
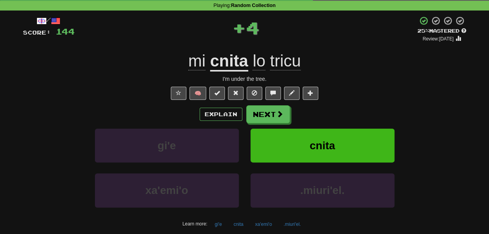
click at [166, 72] on div "mi cnita lo tricu" at bounding box center [244, 61] width 443 height 21
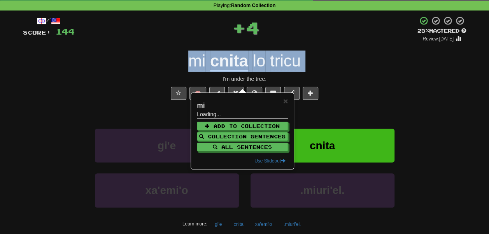
click at [166, 72] on div "mi cnita lo tricu" at bounding box center [244, 61] width 443 height 21
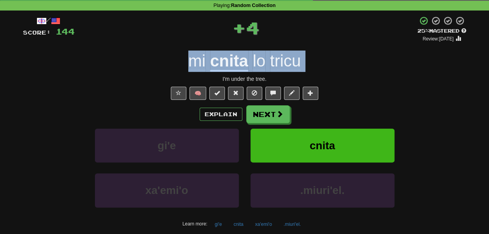
copy span "mi cnita lo tricu"
click at [267, 124] on button "Next" at bounding box center [268, 115] width 44 height 18
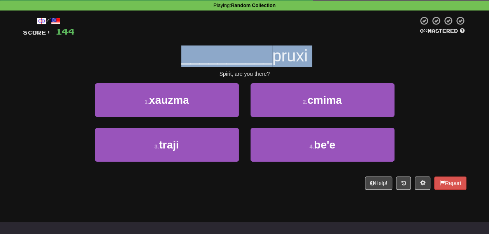
click at [178, 48] on div "/ Score: 144 0 % Mastered __________ pruxi Spirit, are you there? 1 . xauzma 2 …" at bounding box center [244, 103] width 443 height 174
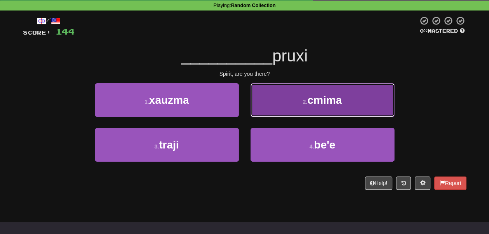
click at [267, 112] on button "2 . cmima" at bounding box center [322, 100] width 144 height 34
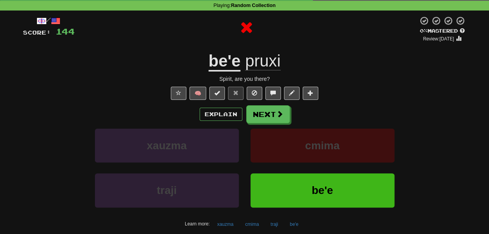
click at [214, 72] on u "be'e" at bounding box center [224, 62] width 32 height 20
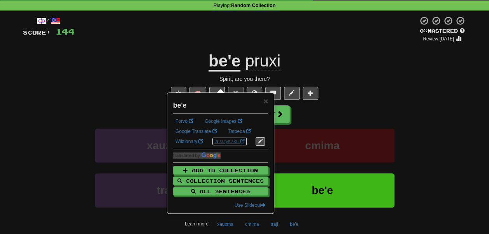
click at [212, 146] on link "la sutysisku" at bounding box center [229, 141] width 35 height 9
click at [132, 40] on div at bounding box center [246, 29] width 343 height 26
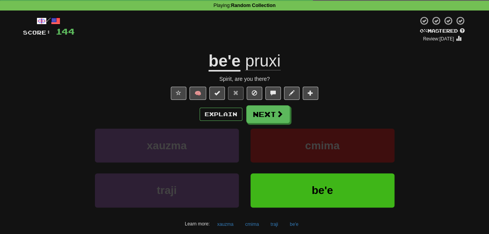
click at [161, 42] on div at bounding box center [246, 29] width 343 height 26
click at [275, 124] on button "Next" at bounding box center [268, 115] width 44 height 18
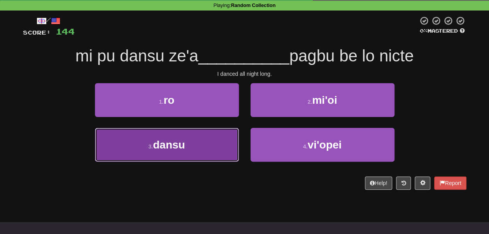
click at [222, 151] on button "3 . dansu" at bounding box center [167, 145] width 144 height 34
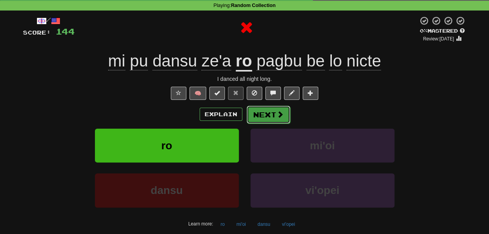
click at [269, 124] on button "Next" at bounding box center [268, 115] width 44 height 18
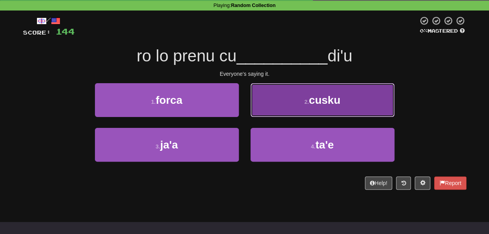
click at [256, 117] on button "2 . cusku" at bounding box center [322, 100] width 144 height 34
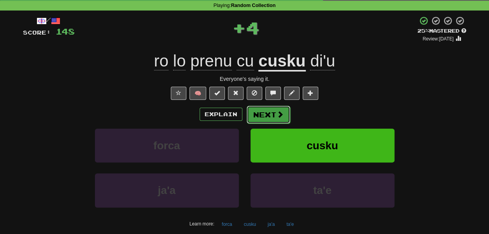
click at [278, 124] on button "Next" at bounding box center [268, 115] width 44 height 18
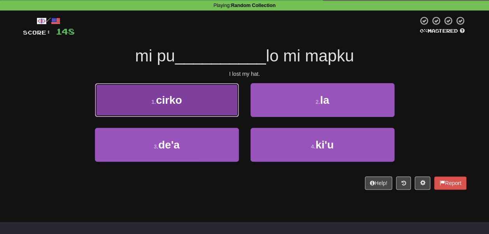
click at [205, 117] on button "1 . cirko" at bounding box center [167, 100] width 144 height 34
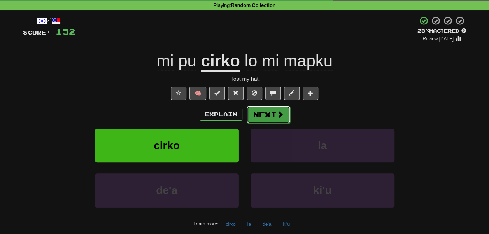
click at [286, 124] on button "Next" at bounding box center [268, 115] width 44 height 18
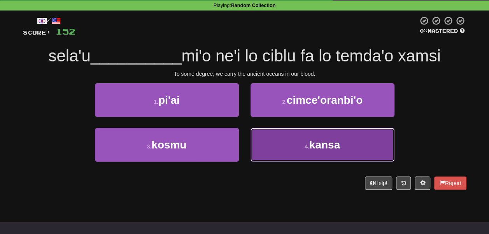
click at [267, 152] on button "4 . kansa" at bounding box center [322, 145] width 144 height 34
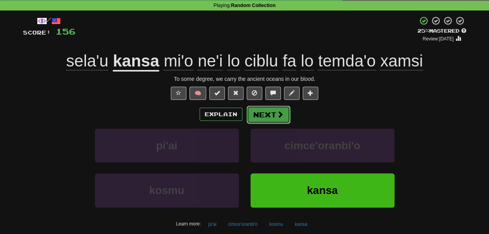
click at [274, 124] on button "Next" at bounding box center [268, 115] width 44 height 18
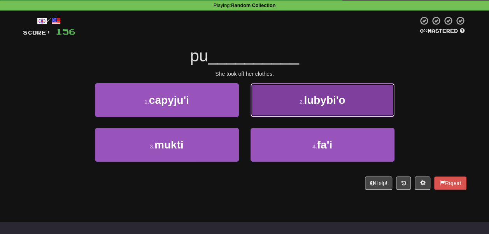
click at [254, 116] on button "2 . lubybi'o" at bounding box center [322, 100] width 144 height 34
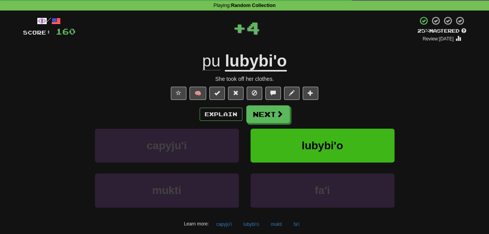
click at [254, 96] on span at bounding box center [253, 92] width 5 height 5
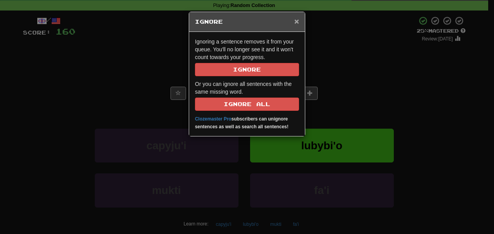
click at [295, 22] on span "×" at bounding box center [297, 21] width 5 height 9
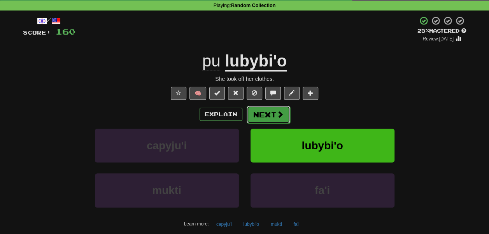
click at [283, 124] on button "Next" at bounding box center [268, 115] width 44 height 18
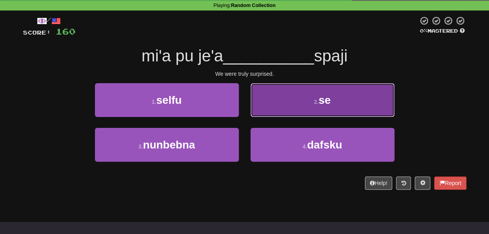
click at [284, 117] on button "2 . se" at bounding box center [322, 100] width 144 height 34
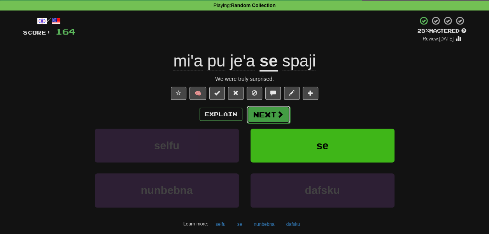
click at [276, 124] on button "Next" at bounding box center [268, 115] width 44 height 18
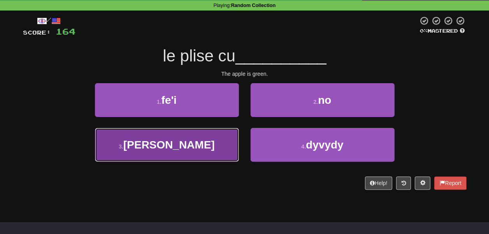
click at [222, 155] on button "3 . crino" at bounding box center [167, 145] width 144 height 34
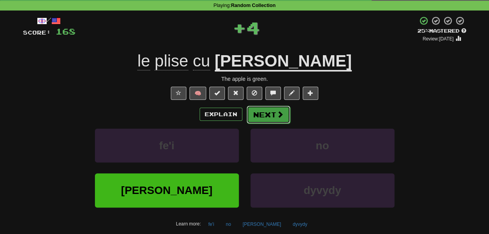
click at [268, 124] on button "Next" at bounding box center [268, 115] width 44 height 18
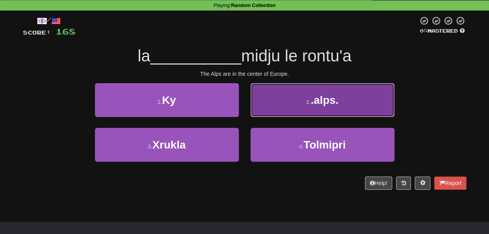
click at [262, 117] on button "2 . .alps." at bounding box center [322, 100] width 144 height 34
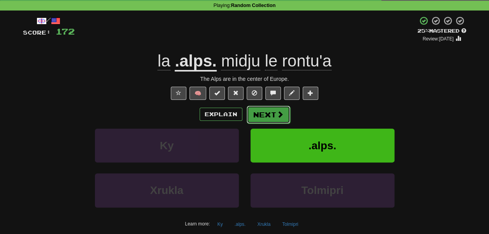
click at [269, 124] on button "Next" at bounding box center [268, 115] width 44 height 18
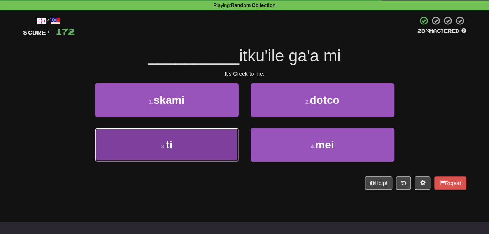
click at [222, 149] on button "3 . ti" at bounding box center [167, 145] width 144 height 34
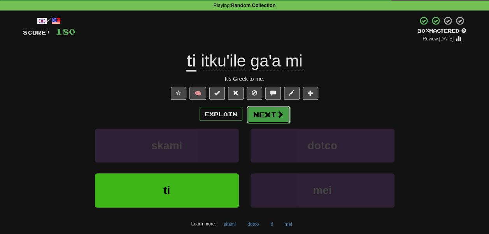
click at [272, 124] on button "Next" at bounding box center [268, 115] width 44 height 18
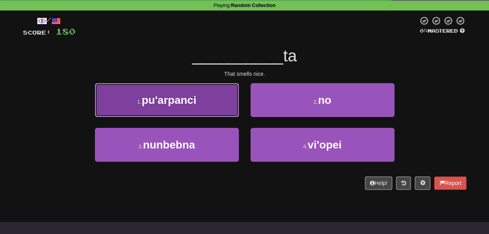
click at [208, 117] on button "1 . pu'arpanci" at bounding box center [167, 100] width 144 height 34
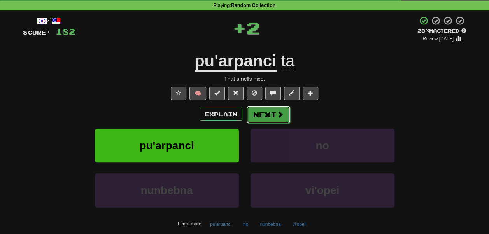
click at [264, 124] on button "Next" at bounding box center [268, 115] width 44 height 18
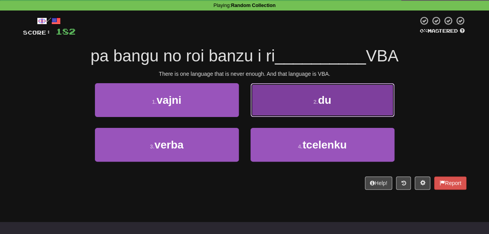
click at [275, 117] on button "2 . du" at bounding box center [322, 100] width 144 height 34
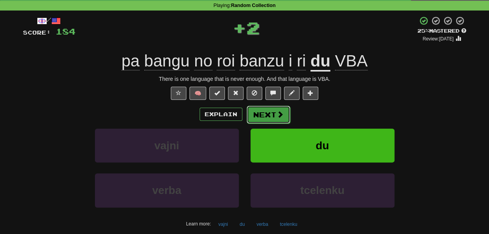
click at [273, 124] on button "Next" at bounding box center [268, 115] width 44 height 18
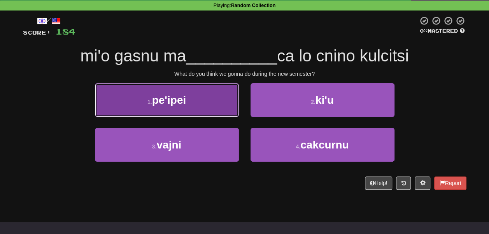
click at [214, 112] on button "1 . pe'ipei" at bounding box center [167, 100] width 144 height 34
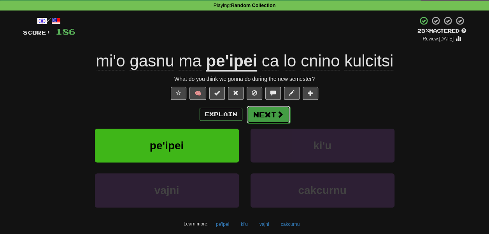
click at [283, 124] on button "Next" at bounding box center [268, 115] width 44 height 18
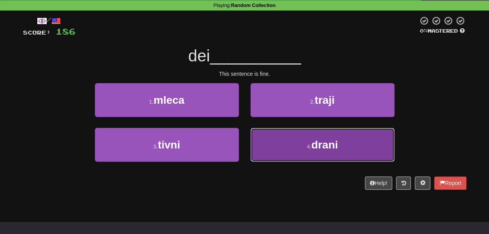
click at [273, 150] on button "4 . drani" at bounding box center [322, 145] width 144 height 34
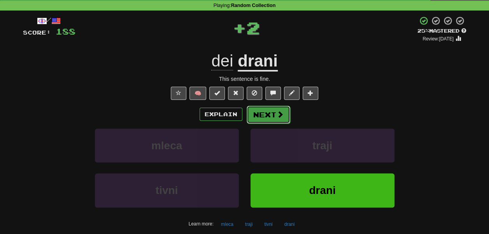
click at [290, 124] on button "Next" at bounding box center [268, 115] width 44 height 18
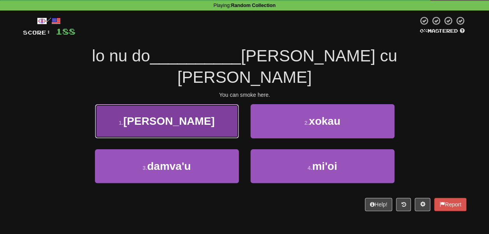
click at [219, 116] on button "1 . crino" at bounding box center [167, 121] width 144 height 34
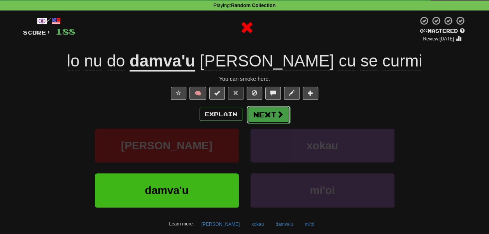
click at [269, 124] on button "Next" at bounding box center [268, 115] width 44 height 18
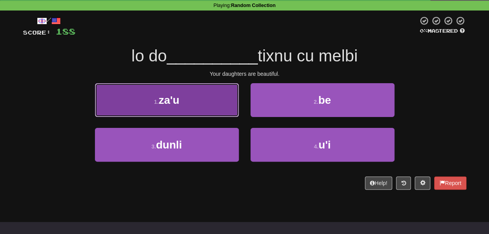
click at [226, 117] on button "1 . za'u" at bounding box center [167, 100] width 144 height 34
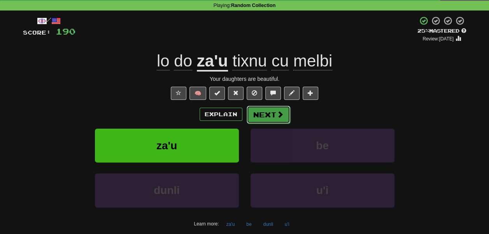
click at [270, 124] on button "Next" at bounding box center [268, 115] width 44 height 18
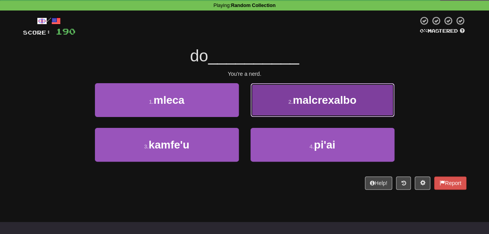
click at [276, 117] on button "2 . malcrexalbo" at bounding box center [322, 100] width 144 height 34
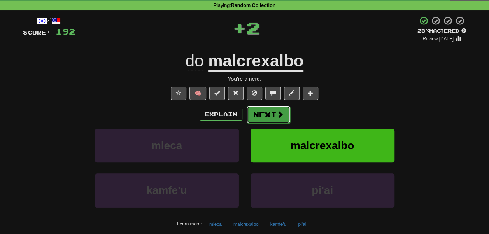
click at [268, 124] on button "Next" at bounding box center [268, 115] width 44 height 18
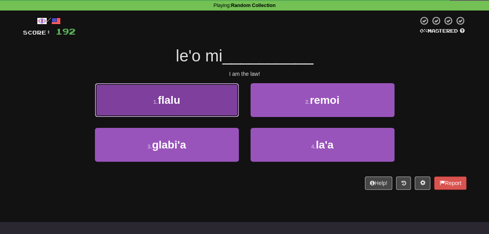
click at [234, 117] on button "1 . flalu" at bounding box center [167, 100] width 144 height 34
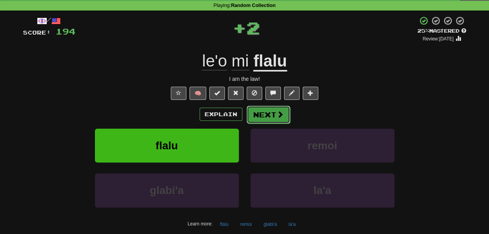
click at [270, 124] on button "Next" at bounding box center [268, 115] width 44 height 18
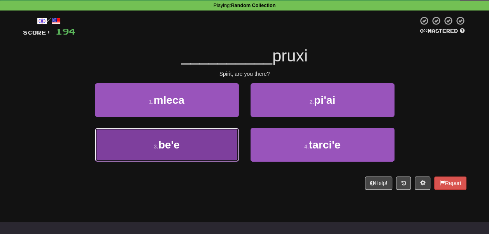
click at [208, 154] on button "3 . be'e" at bounding box center [167, 145] width 144 height 34
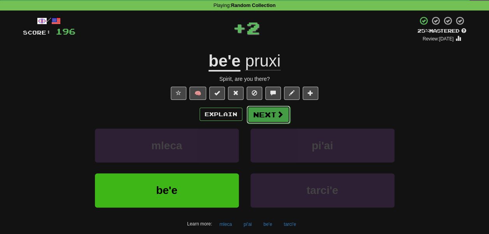
click at [265, 124] on button "Next" at bounding box center [268, 115] width 44 height 18
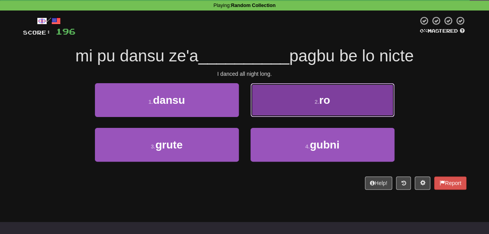
click at [264, 117] on button "2 . ro" at bounding box center [322, 100] width 144 height 34
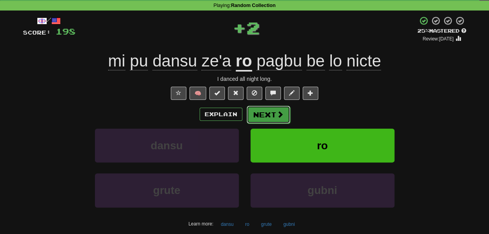
click at [274, 124] on button "Next" at bounding box center [268, 115] width 44 height 18
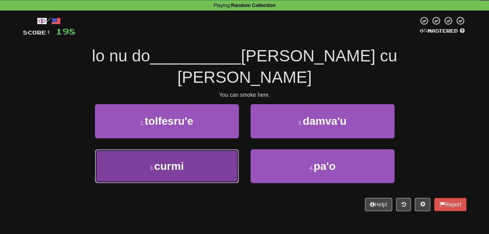
click at [211, 157] on button "3 . curmi" at bounding box center [167, 166] width 144 height 34
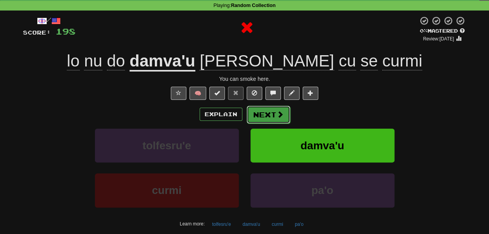
click at [256, 124] on button "Next" at bounding box center [268, 115] width 44 height 18
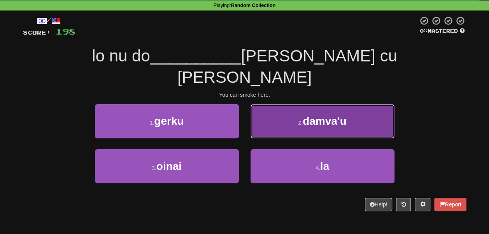
click at [278, 124] on button "2 . damva'u" at bounding box center [322, 121] width 144 height 34
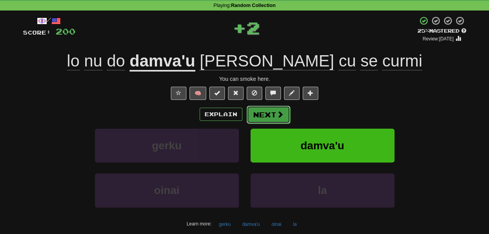
click at [282, 124] on button "Next" at bounding box center [268, 115] width 44 height 18
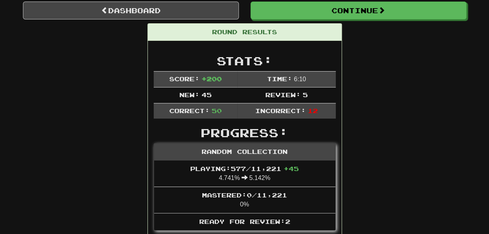
scroll to position [57, 0]
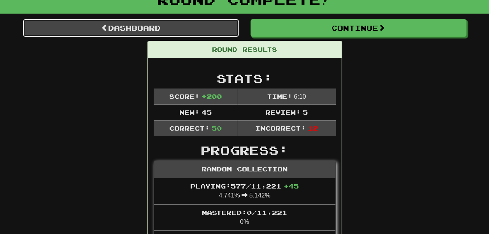
click at [162, 37] on link "Dashboard" at bounding box center [131, 28] width 216 height 18
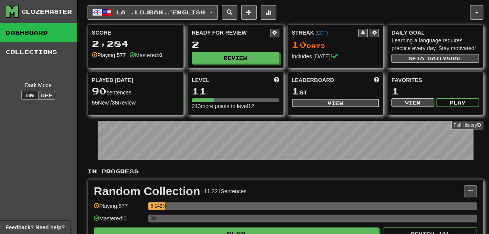
click at [301, 107] on button "View" at bounding box center [334, 103] width 87 height 9
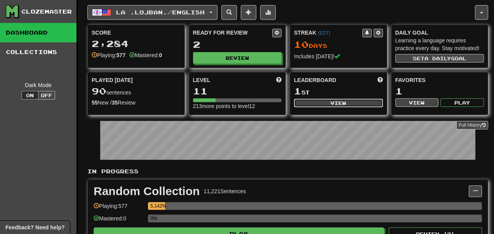
select select "**********"
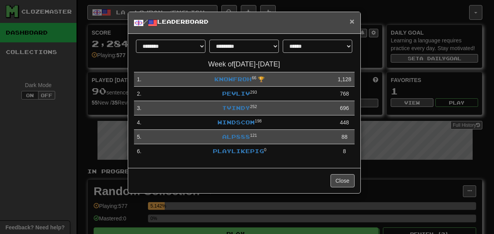
click at [351, 19] on span "×" at bounding box center [352, 21] width 5 height 9
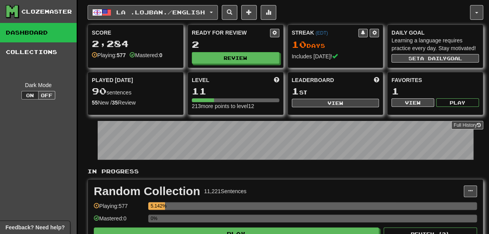
click at [166, 16] on span "La .lojban. / English" at bounding box center [160, 12] width 89 height 7
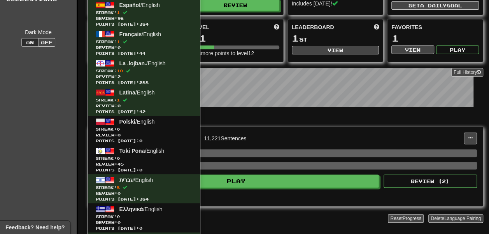
scroll to position [82, 0]
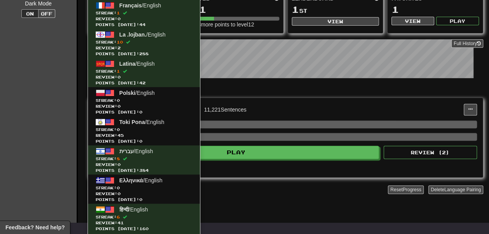
click at [239, 34] on div "Level 11 213 more points to level 12" at bounding box center [235, 12] width 96 height 44
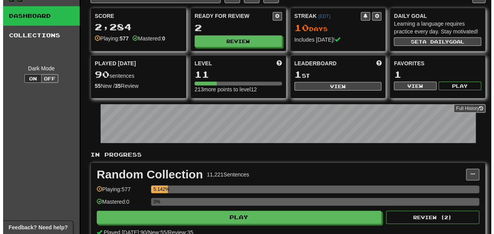
scroll to position [0, 0]
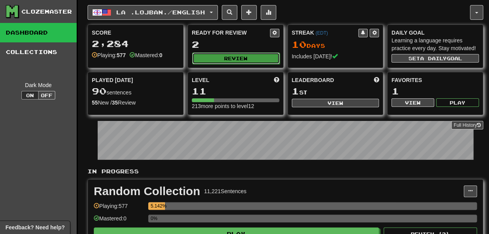
click at [215, 64] on button "Review" at bounding box center [235, 58] width 87 height 12
select select "**"
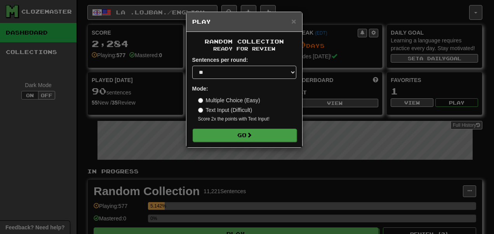
drag, startPoint x: 252, startPoint y: 217, endPoint x: 248, endPoint y: 210, distance: 8.0
click at [248, 147] on div "Random Collection Ready for Review Sentences per round: * ** ** ** ** ** *** **…" at bounding box center [245, 89] width 116 height 115
click at [248, 142] on button "Go" at bounding box center [245, 135] width 104 height 13
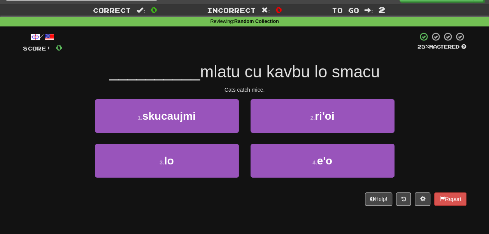
scroll to position [17, 0]
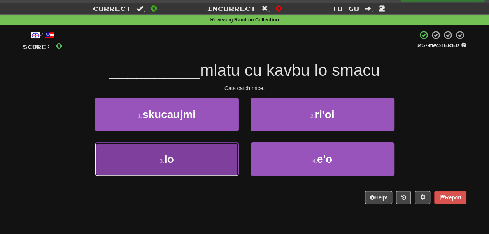
click at [223, 173] on button "3 . lo" at bounding box center [167, 159] width 144 height 34
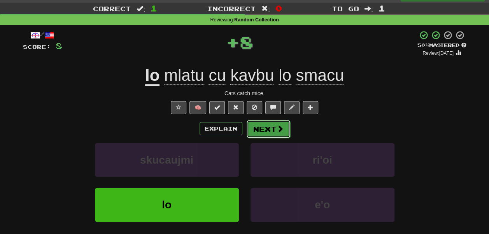
click at [269, 138] on button "Next" at bounding box center [268, 129] width 44 height 18
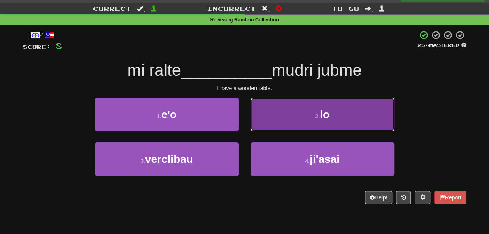
click at [267, 131] on button "2 . lo" at bounding box center [322, 115] width 144 height 34
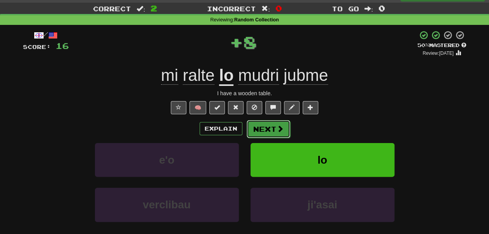
click at [268, 138] on button "Next" at bounding box center [268, 129] width 44 height 18
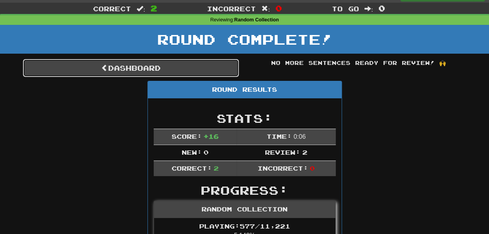
click at [197, 77] on link "Dashboard" at bounding box center [131, 68] width 216 height 18
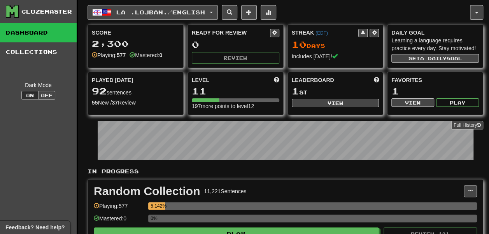
click at [146, 9] on span "La .lojban. / English" at bounding box center [160, 12] width 89 height 7
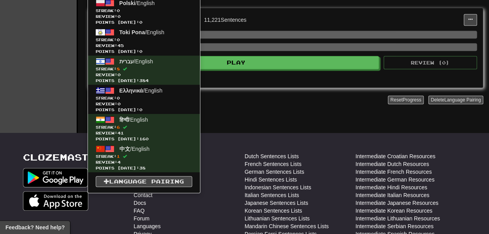
scroll to position [172, 0]
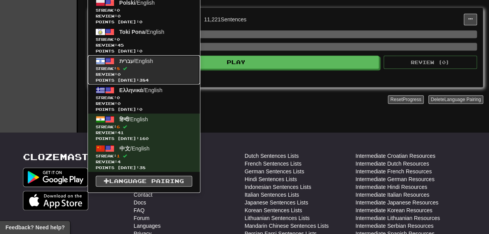
click at [169, 72] on span "Streak: 8" at bounding box center [144, 69] width 96 height 6
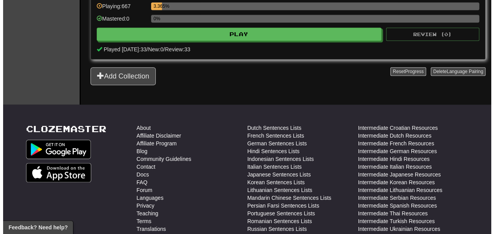
scroll to position [464, 0]
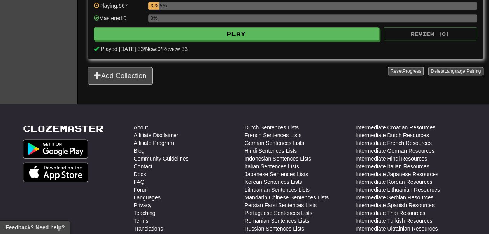
select select "**"
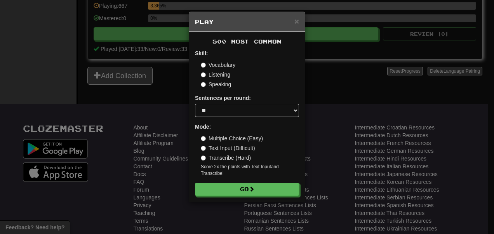
scroll to position [48, 0]
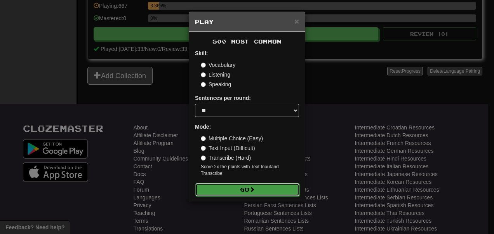
click at [241, 196] on button "Go" at bounding box center [247, 189] width 104 height 13
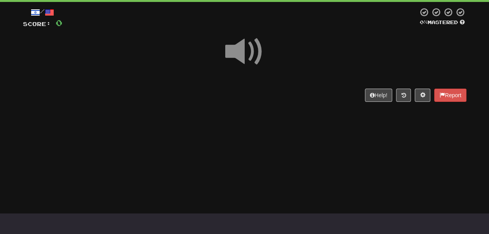
scroll to position [40, 0]
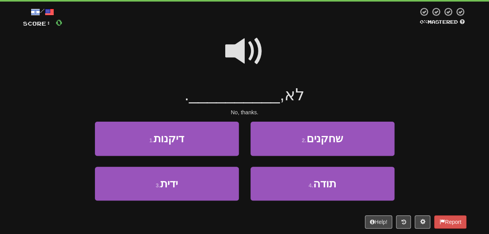
click at [243, 64] on span at bounding box center [244, 51] width 39 height 39
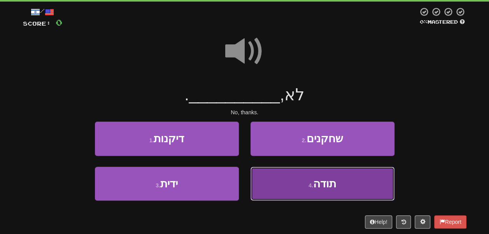
click at [260, 187] on button "4 . תודה" at bounding box center [322, 184] width 144 height 34
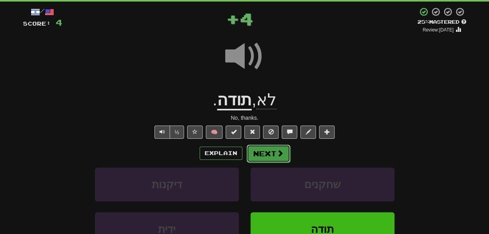
click at [268, 162] on button "Next" at bounding box center [268, 154] width 44 height 18
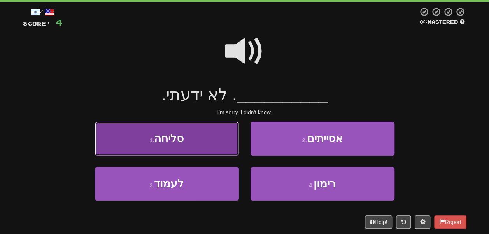
click at [215, 155] on button "1 . סליחה" at bounding box center [167, 139] width 144 height 34
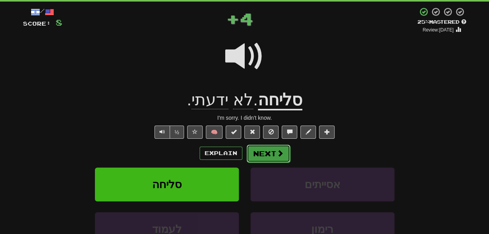
click at [265, 162] on button "Next" at bounding box center [268, 154] width 44 height 18
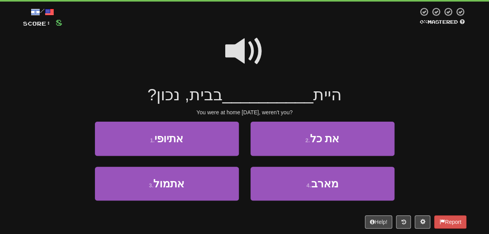
click at [236, 60] on span at bounding box center [244, 51] width 39 height 39
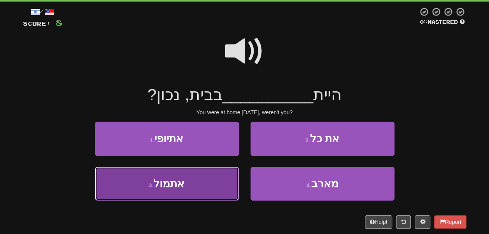
click at [199, 194] on button "3 . אתמול" at bounding box center [167, 184] width 144 height 34
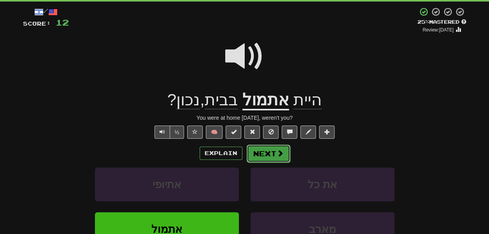
click at [280, 162] on button "Next" at bounding box center [268, 154] width 44 height 18
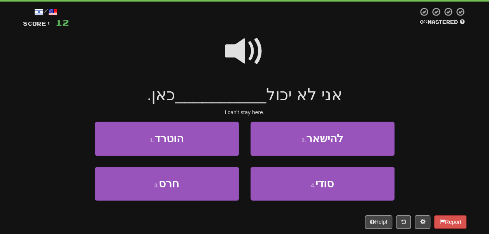
click at [236, 60] on span at bounding box center [244, 51] width 39 height 39
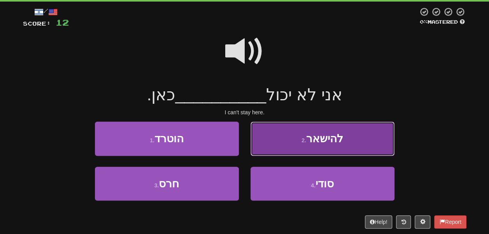
click at [267, 154] on button "2 . להישאר" at bounding box center [322, 139] width 144 height 34
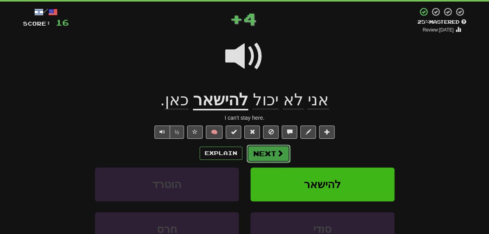
click at [282, 162] on button "Next" at bounding box center [268, 154] width 44 height 18
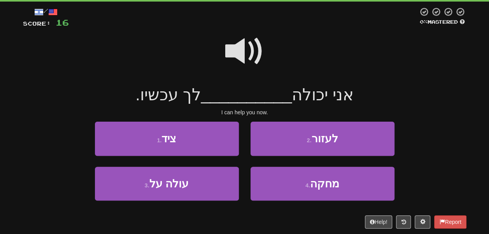
click at [239, 68] on span at bounding box center [244, 51] width 39 height 39
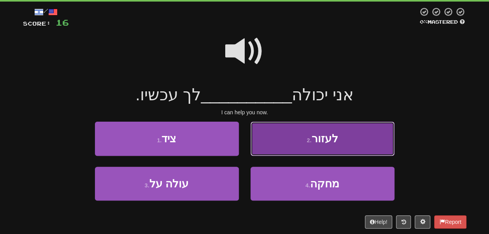
click at [291, 147] on button "2 . לעזור" at bounding box center [322, 139] width 144 height 34
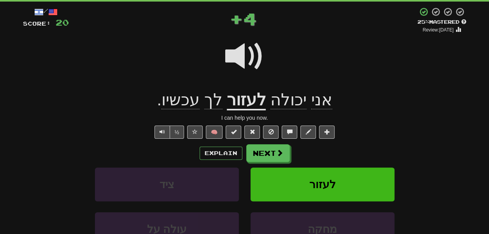
click at [187, 109] on span "עכשיו" at bounding box center [180, 100] width 38 height 19
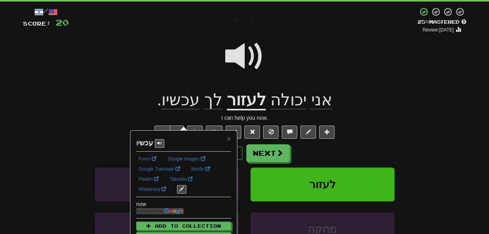
click at [156, 54] on div at bounding box center [244, 62] width 443 height 56
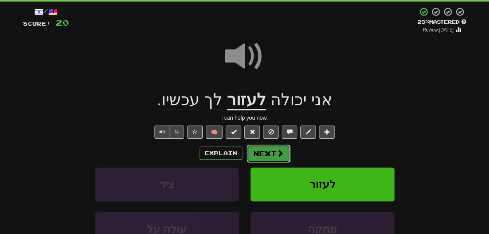
click at [284, 162] on button "Next" at bounding box center [268, 154] width 44 height 18
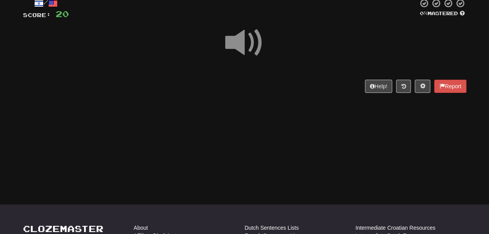
scroll to position [45, 0]
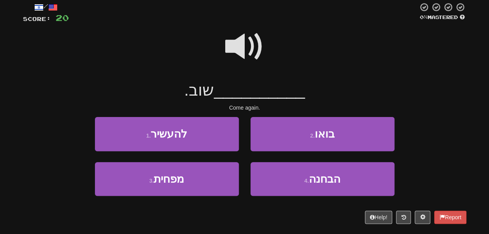
click at [228, 59] on span at bounding box center [244, 46] width 39 height 39
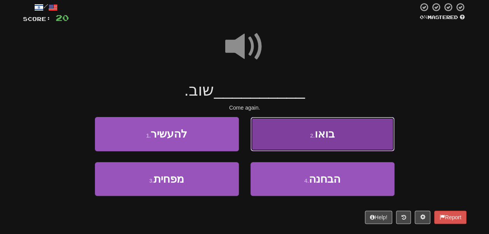
click at [276, 140] on button "2 . בואו" at bounding box center [322, 134] width 144 height 34
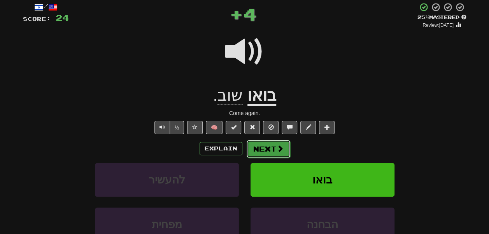
click at [280, 158] on button "Next" at bounding box center [268, 149] width 44 height 18
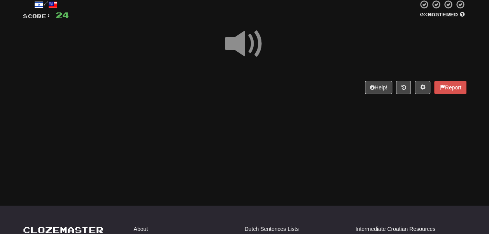
scroll to position [49, 0]
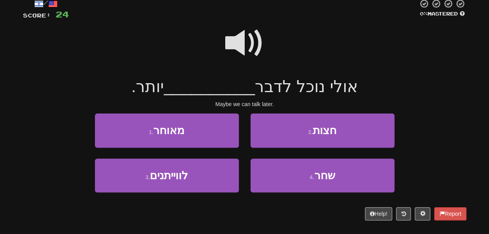
click at [240, 59] on span at bounding box center [244, 43] width 39 height 39
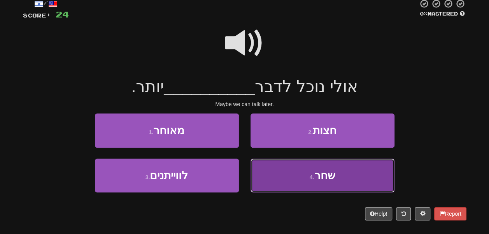
click at [289, 187] on button "4 . שחר" at bounding box center [322, 176] width 144 height 34
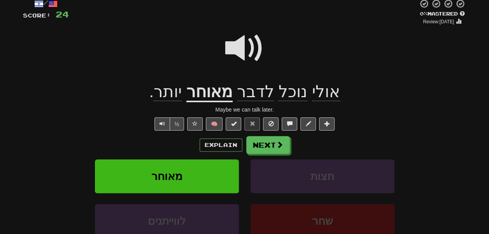
click at [288, 101] on span "נוכל" at bounding box center [292, 91] width 29 height 19
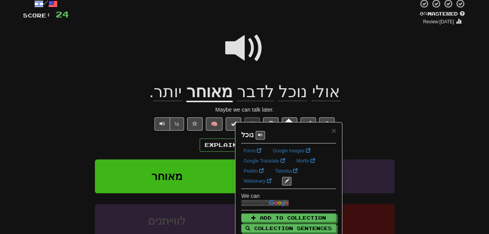
scroll to position [89, 0]
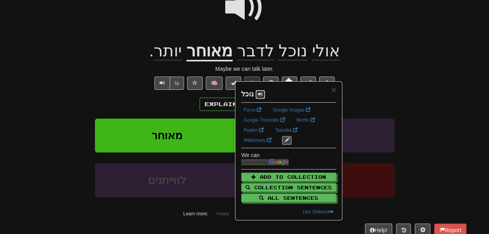
click at [261, 95] on span at bounding box center [260, 94] width 5 height 5
click at [272, 32] on div at bounding box center [244, 13] width 443 height 56
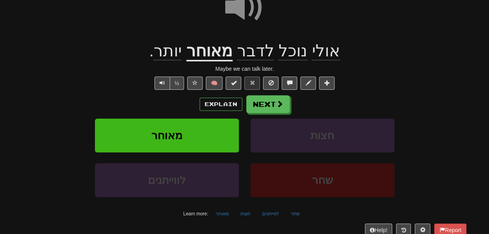
click at [284, 60] on span "נוכל" at bounding box center [292, 51] width 29 height 19
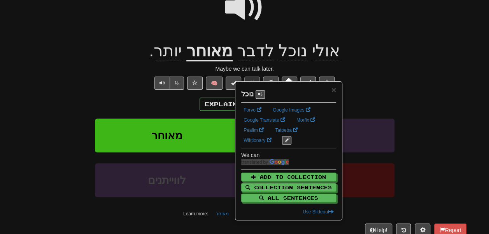
click at [286, 35] on div at bounding box center [244, 13] width 443 height 56
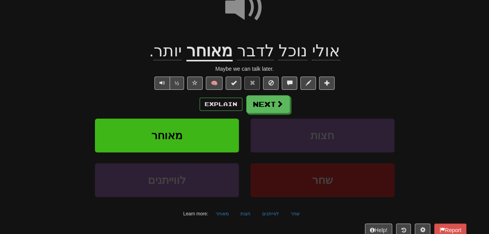
click at [323, 60] on span "אולי" at bounding box center [326, 51] width 28 height 19
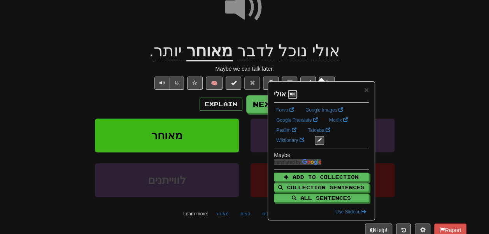
click at [295, 92] on span at bounding box center [292, 94] width 5 height 5
click at [294, 33] on div at bounding box center [244, 13] width 443 height 56
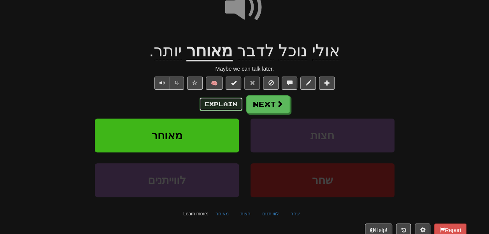
click at [225, 111] on button "Explain" at bounding box center [220, 104] width 43 height 13
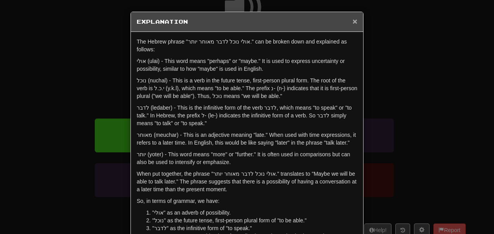
click at [353, 20] on span "×" at bounding box center [355, 21] width 5 height 9
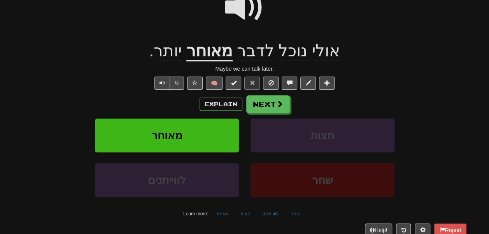
click at [199, 61] on u "מאוחר" at bounding box center [209, 52] width 46 height 20
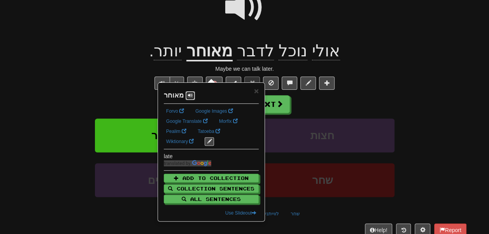
click at [190, 97] on span at bounding box center [190, 95] width 5 height 5
click at [120, 80] on div "/ Score: 24 0 % Mastered Review: 2025-09-30 אולי נוכל לדבר מאוחר יותר . Maybe w…" at bounding box center [244, 103] width 443 height 291
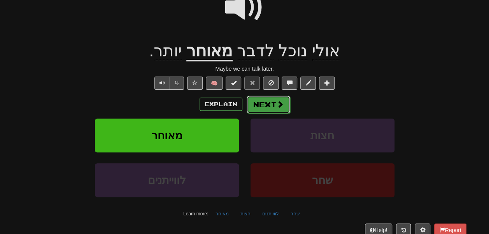
click at [270, 113] on button "Next" at bounding box center [268, 105] width 44 height 18
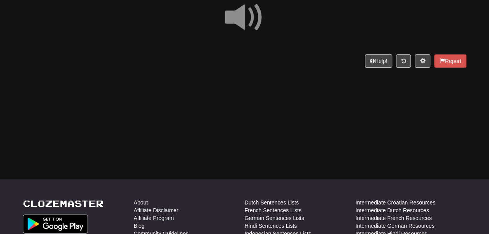
scroll to position [73, 0]
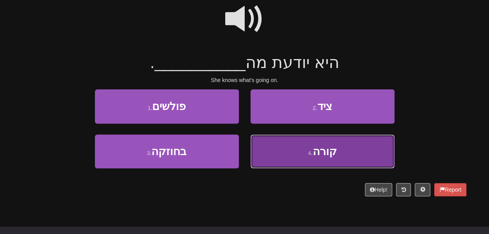
click at [262, 165] on button "4 . קורה" at bounding box center [322, 151] width 144 height 34
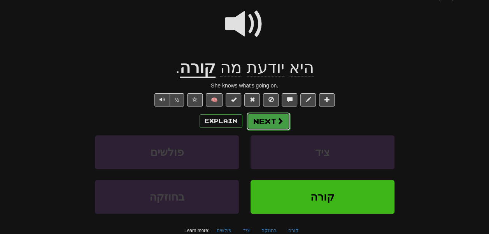
click at [270, 130] on button "Next" at bounding box center [268, 121] width 44 height 18
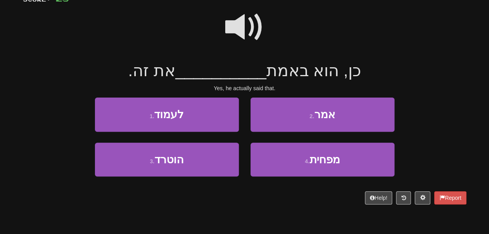
scroll to position [55, 0]
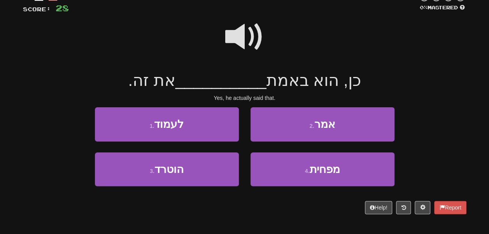
click at [251, 35] on span at bounding box center [244, 36] width 39 height 39
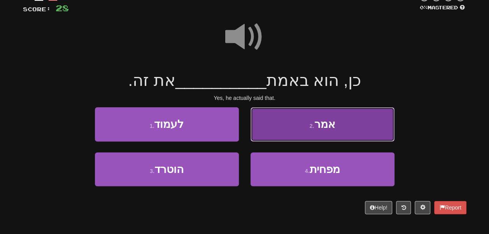
click at [295, 129] on button "2 . אמר" at bounding box center [322, 124] width 144 height 34
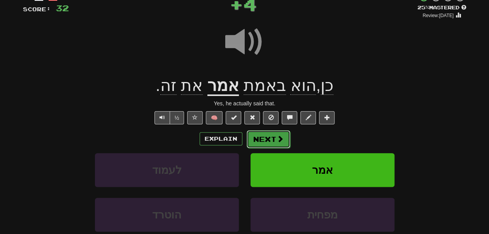
click at [283, 142] on span at bounding box center [279, 138] width 7 height 7
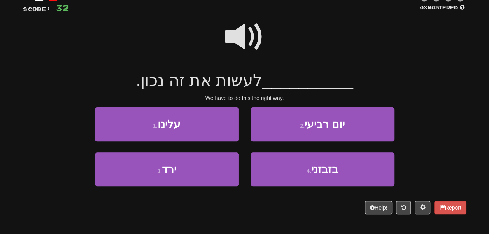
click at [252, 47] on span at bounding box center [244, 36] width 39 height 39
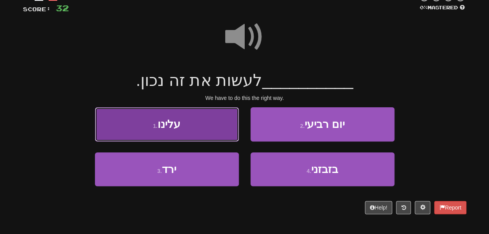
click at [206, 131] on button "1 . עלינו" at bounding box center [167, 124] width 144 height 34
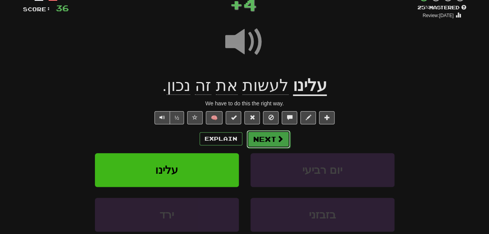
click at [274, 148] on button "Next" at bounding box center [268, 139] width 44 height 18
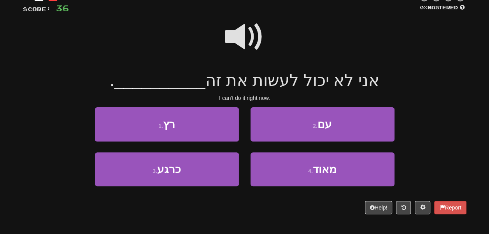
click at [255, 53] on span at bounding box center [244, 36] width 39 height 39
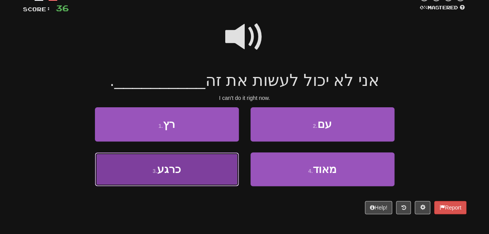
click at [200, 177] on button "3 . כרגע" at bounding box center [167, 169] width 144 height 34
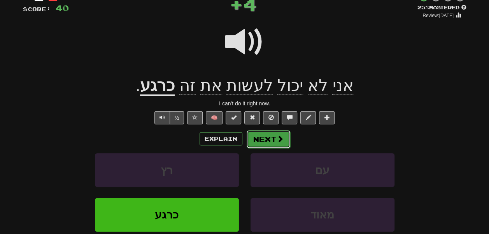
click at [283, 142] on span at bounding box center [279, 138] width 7 height 7
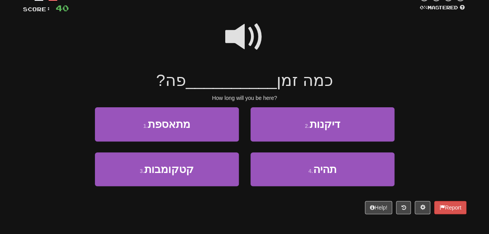
click at [246, 35] on span at bounding box center [244, 36] width 39 height 39
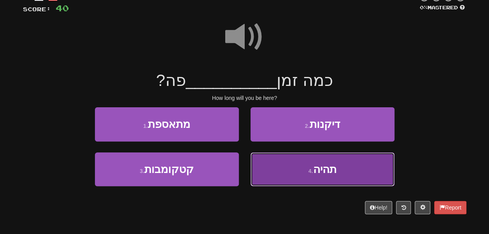
click at [281, 180] on button "4 . תהיה" at bounding box center [322, 169] width 144 height 34
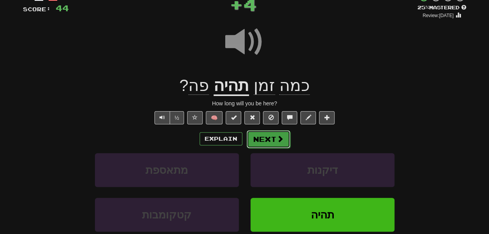
click at [281, 148] on button "Next" at bounding box center [268, 139] width 44 height 18
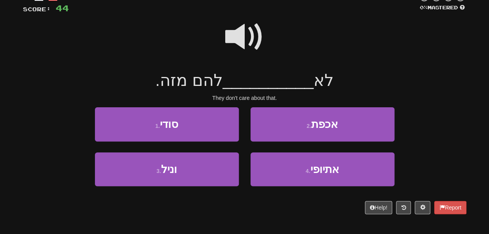
click at [234, 36] on span at bounding box center [244, 36] width 39 height 39
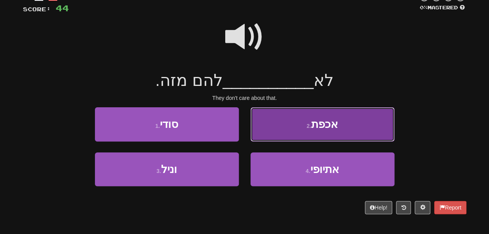
click at [269, 141] on button "2 . אכפת" at bounding box center [322, 124] width 144 height 34
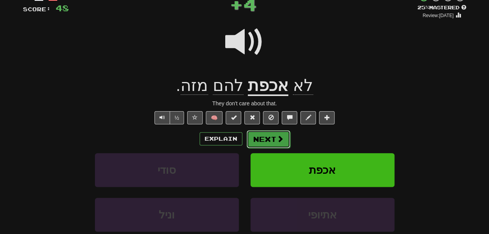
click at [277, 148] on button "Next" at bounding box center [268, 139] width 44 height 18
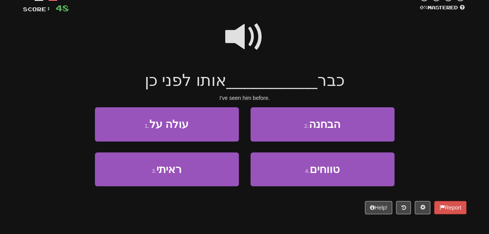
click at [228, 37] on span at bounding box center [244, 36] width 39 height 39
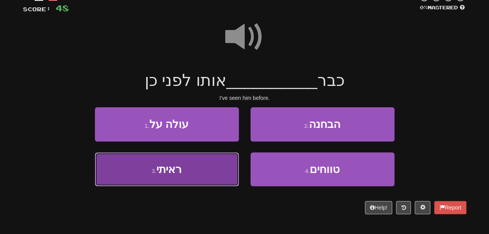
click at [224, 177] on button "3 . ראיתי" at bounding box center [167, 169] width 144 height 34
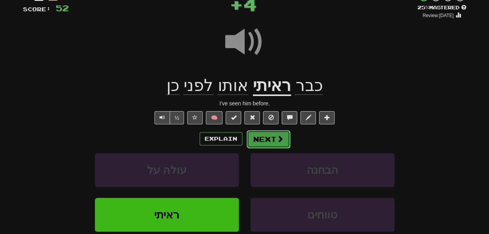
click at [272, 148] on button "Next" at bounding box center [268, 139] width 44 height 18
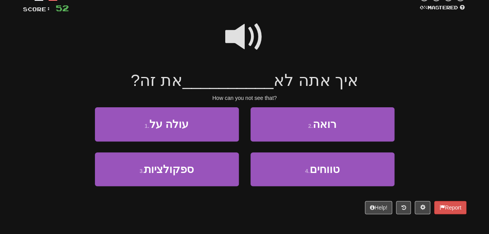
click at [241, 56] on span at bounding box center [244, 36] width 39 height 39
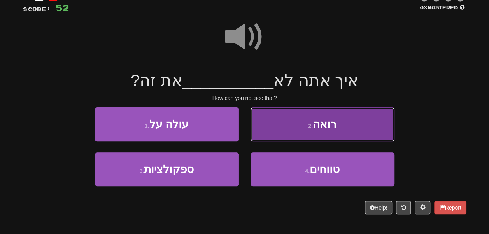
click at [280, 131] on button "2 . רואה" at bounding box center [322, 124] width 144 height 34
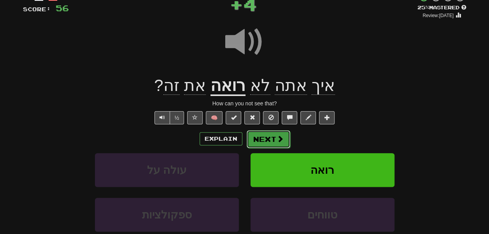
click at [283, 142] on span at bounding box center [279, 138] width 7 height 7
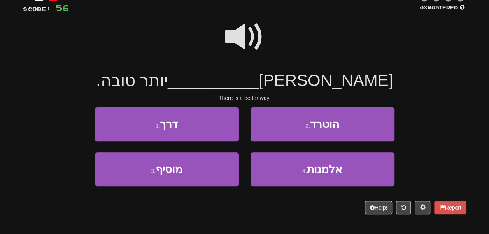
click at [236, 43] on span at bounding box center [244, 36] width 39 height 39
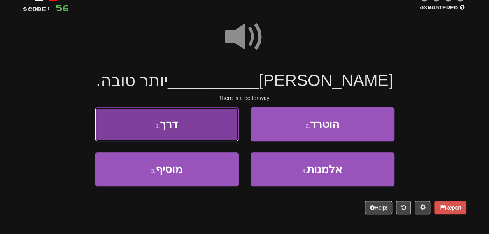
click at [215, 137] on button "1 . דרך" at bounding box center [167, 124] width 144 height 34
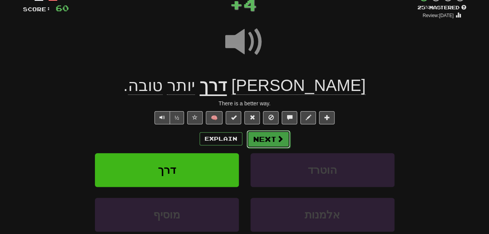
click at [268, 148] on button "Next" at bounding box center [268, 139] width 44 height 18
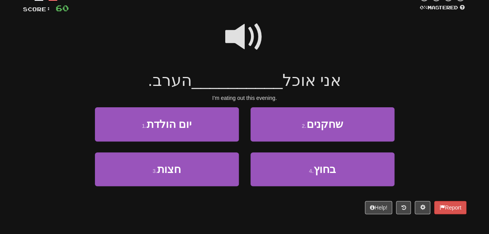
click at [245, 55] on span at bounding box center [244, 36] width 39 height 39
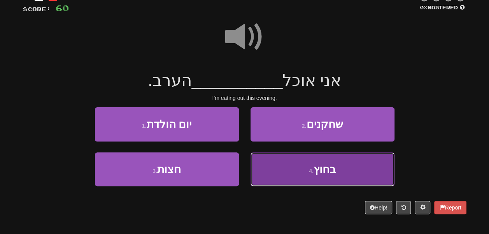
click at [287, 180] on button "4 . בחוץ" at bounding box center [322, 169] width 144 height 34
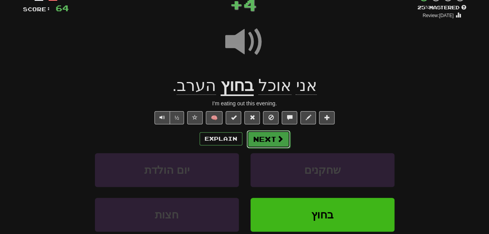
click at [283, 142] on span at bounding box center [279, 138] width 7 height 7
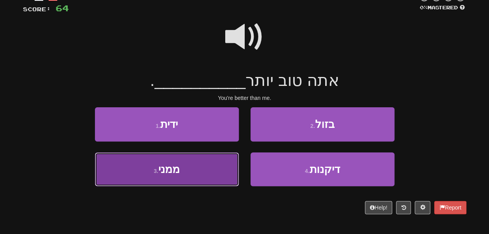
click at [229, 181] on button "3 . ממני" at bounding box center [167, 169] width 144 height 34
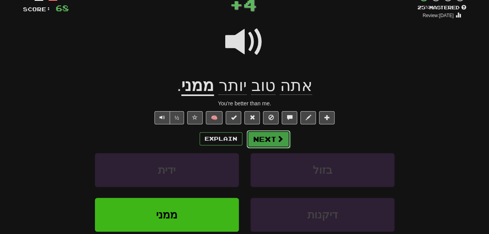
click at [266, 148] on button "Next" at bounding box center [268, 139] width 44 height 18
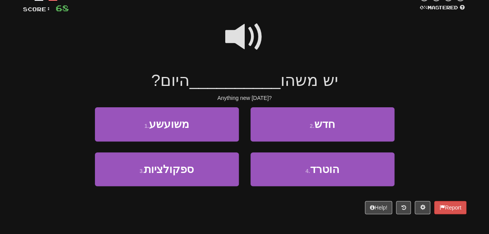
click at [228, 40] on span at bounding box center [244, 36] width 39 height 39
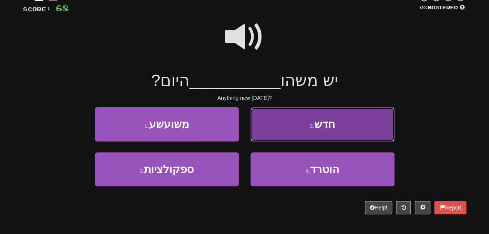
click at [273, 136] on button "2 . חדש" at bounding box center [322, 124] width 144 height 34
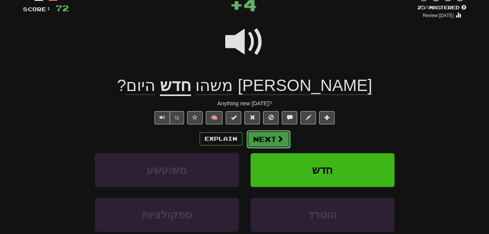
click at [273, 148] on button "Next" at bounding box center [268, 139] width 44 height 18
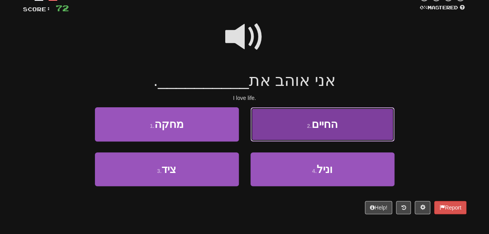
click at [273, 135] on button "2 . החיים" at bounding box center [322, 124] width 144 height 34
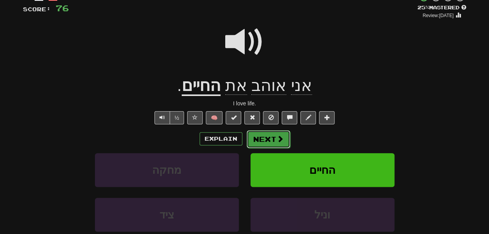
click at [283, 148] on button "Next" at bounding box center [268, 139] width 44 height 18
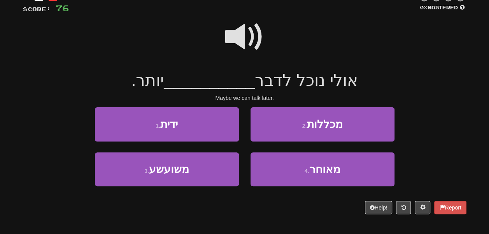
click at [243, 48] on span at bounding box center [244, 36] width 39 height 39
click at [243, 44] on span at bounding box center [244, 36] width 39 height 39
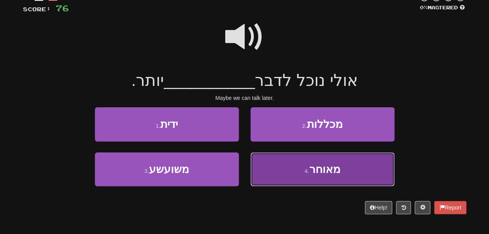
click at [291, 176] on button "4 . מאוחר" at bounding box center [322, 169] width 144 height 34
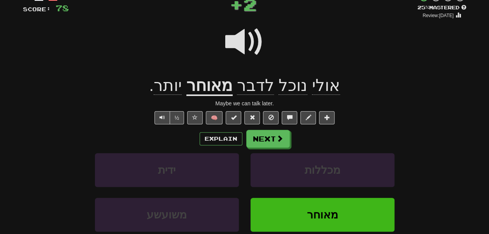
click at [222, 96] on u "מאוחר" at bounding box center [209, 86] width 46 height 20
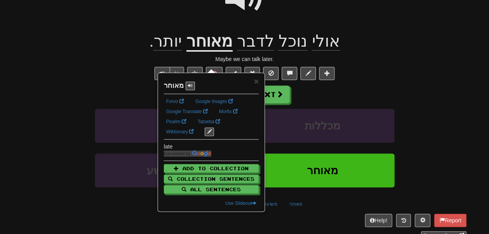
scroll to position [100, 0]
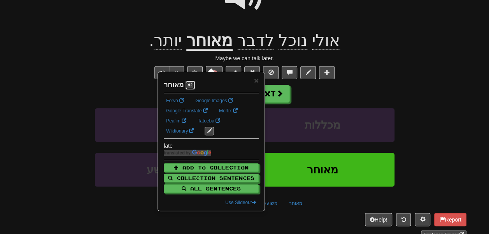
click at [192, 87] on span at bounding box center [190, 84] width 5 height 5
click at [187, 30] on div at bounding box center [244, 2] width 443 height 56
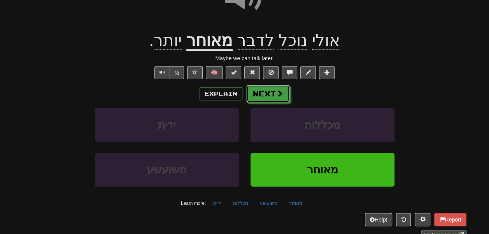
drag, startPoint x: 266, startPoint y: 108, endPoint x: 269, endPoint y: 115, distance: 7.7
click at [269, 103] on button "Next" at bounding box center [268, 94] width 44 height 18
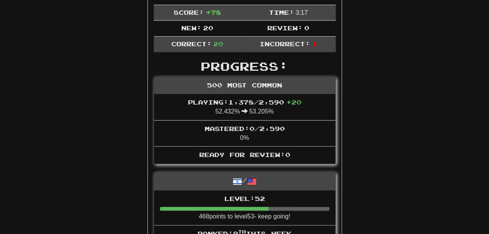
click at [269, 94] on div "500 Most Common" at bounding box center [244, 85] width 181 height 17
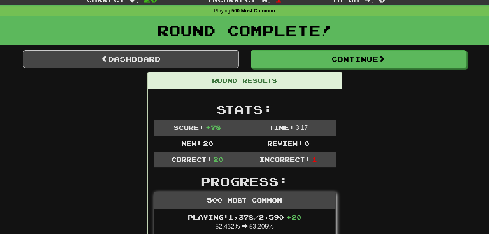
scroll to position [0, 0]
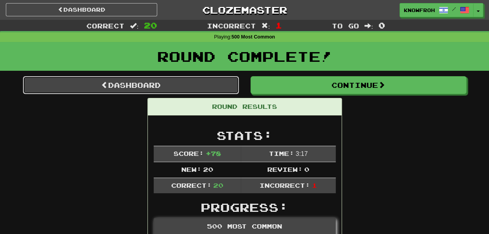
click at [180, 94] on link "Dashboard" at bounding box center [131, 85] width 216 height 18
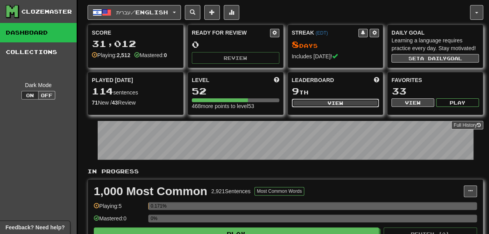
click at [315, 107] on button "View" at bounding box center [334, 103] width 87 height 9
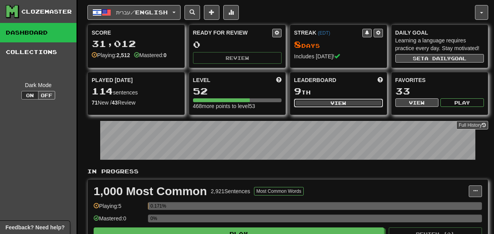
select select "**********"
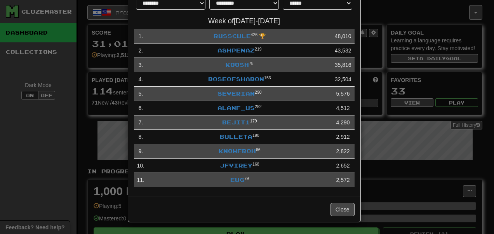
scroll to position [62, 0]
click at [230, 183] on link "Eug" at bounding box center [237, 179] width 14 height 7
click at [227, 169] on link "jfvirey" at bounding box center [236, 165] width 33 height 7
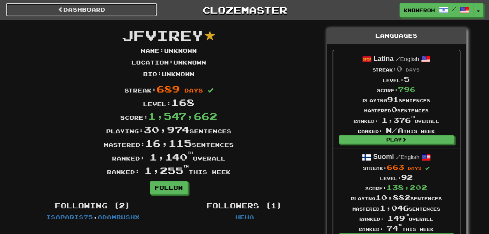
click at [127, 10] on link "Dashboard" at bounding box center [81, 9] width 151 height 13
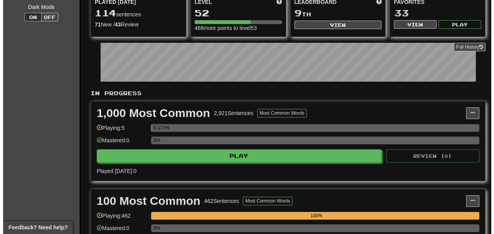
scroll to position [76, 0]
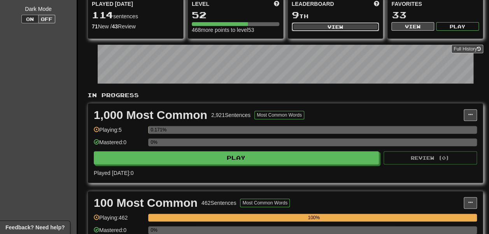
click at [309, 31] on button "View" at bounding box center [334, 27] width 87 height 9
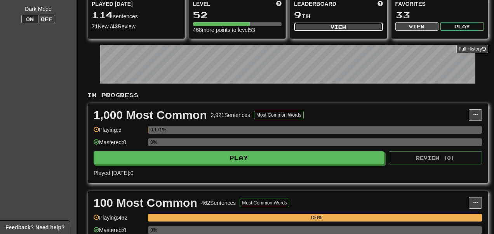
select select "**********"
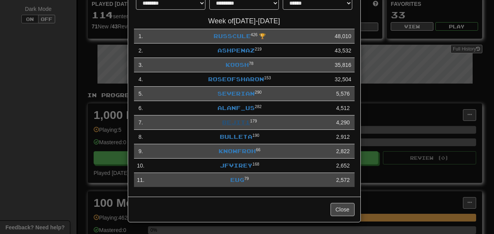
scroll to position [57, 0]
click at [218, 111] on link "alanf_us" at bounding box center [236, 108] width 37 height 7
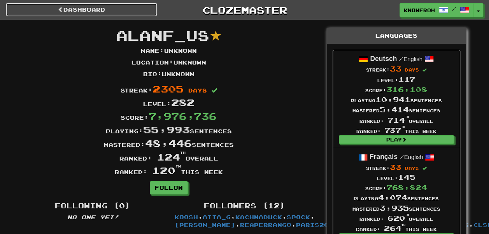
click at [31, 15] on link "Dashboard" at bounding box center [81, 9] width 151 height 13
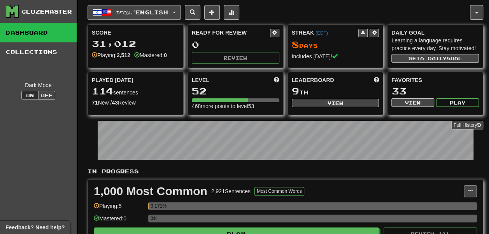
click at [117, 5] on button "עברית / English" at bounding box center [133, 12] width 93 height 15
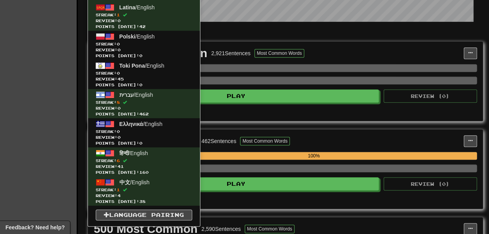
scroll to position [138, 0]
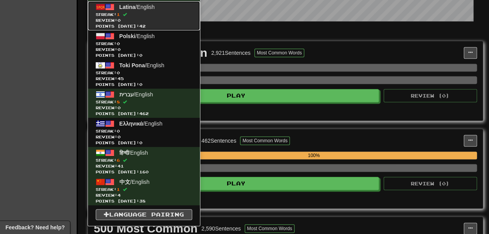
click at [156, 23] on span "Review: 0" at bounding box center [144, 20] width 96 height 6
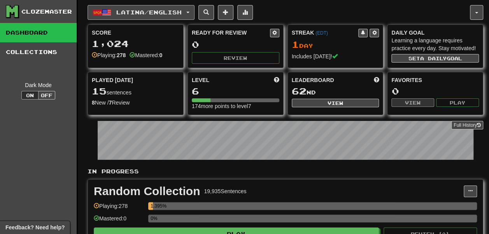
click at [128, 9] on span "Latina / English" at bounding box center [148, 12] width 65 height 7
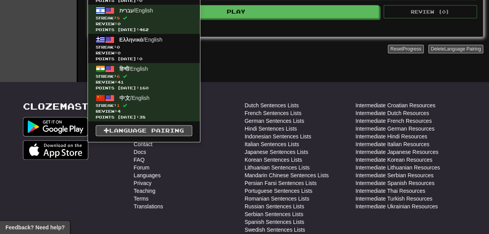
scroll to position [223, 0]
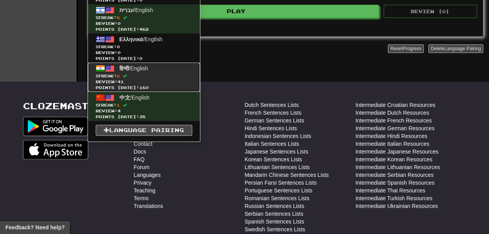
click at [148, 72] on span "हिन्दी / English" at bounding box center [133, 68] width 29 height 6
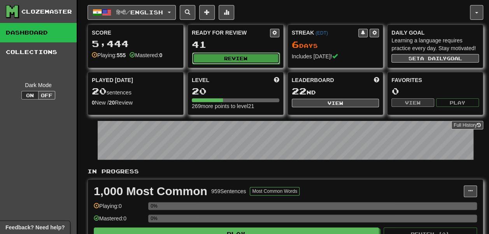
click at [215, 64] on button "Review" at bounding box center [235, 58] width 87 height 12
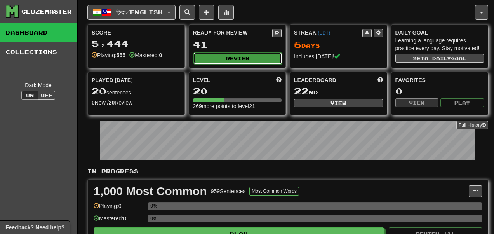
select select "**"
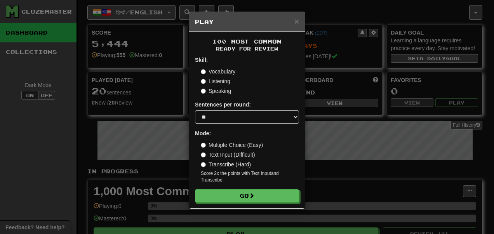
scroll to position [70, 0]
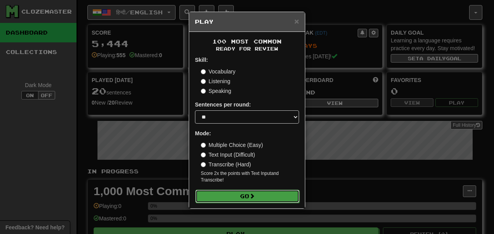
click at [246, 203] on button "Go" at bounding box center [247, 196] width 104 height 13
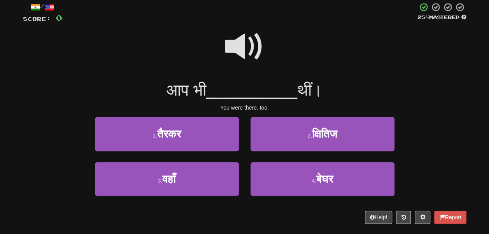
scroll to position [45, 0]
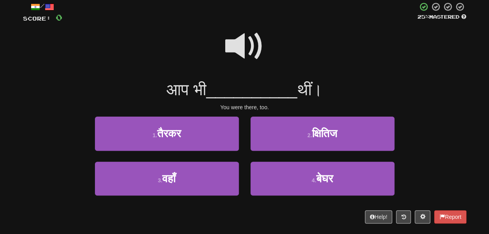
click at [235, 63] on span at bounding box center [244, 46] width 39 height 39
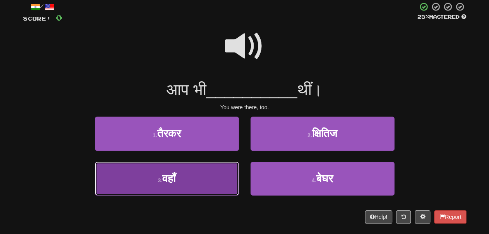
click at [207, 188] on button "3 . वहाँ" at bounding box center [167, 179] width 144 height 34
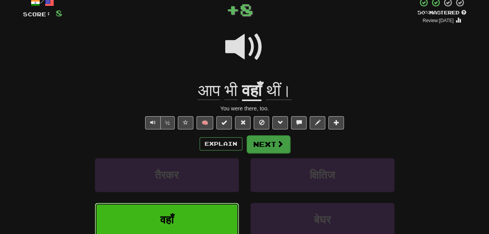
scroll to position [50, 0]
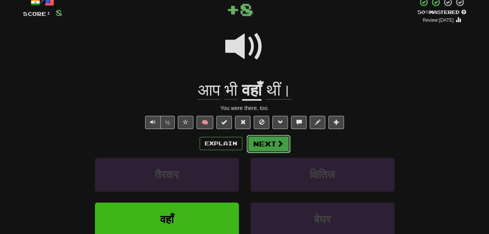
click at [276, 153] on button "Next" at bounding box center [268, 144] width 44 height 18
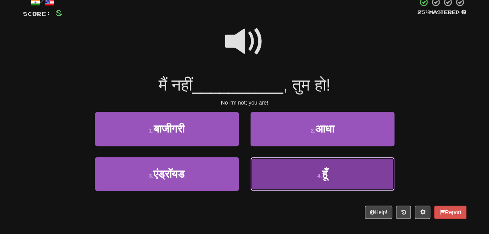
click at [277, 173] on button "4 . हूँ" at bounding box center [322, 174] width 144 height 34
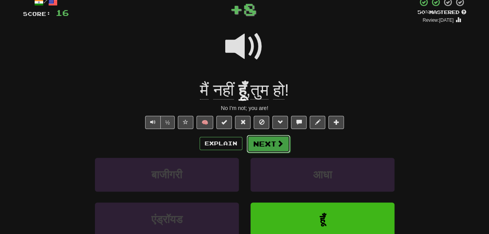
click at [272, 153] on button "Next" at bounding box center [268, 144] width 44 height 18
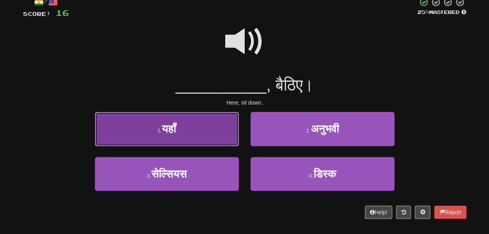
click at [219, 145] on button "1 . यहाँ" at bounding box center [167, 129] width 144 height 34
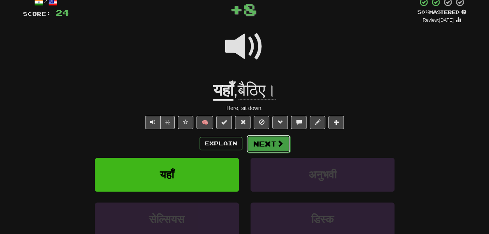
click at [267, 153] on button "Next" at bounding box center [268, 144] width 44 height 18
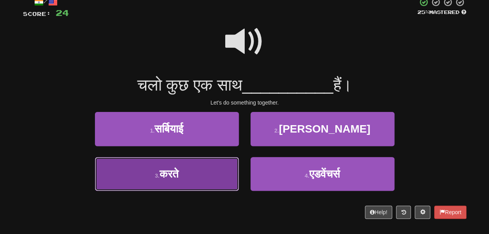
click at [204, 191] on button "3 . करते" at bounding box center [167, 174] width 144 height 34
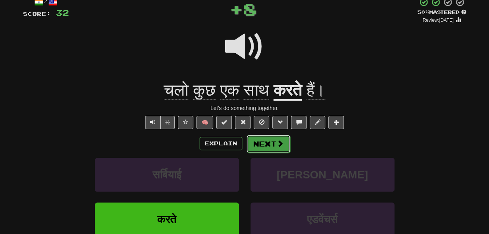
click at [274, 153] on button "Next" at bounding box center [268, 144] width 44 height 18
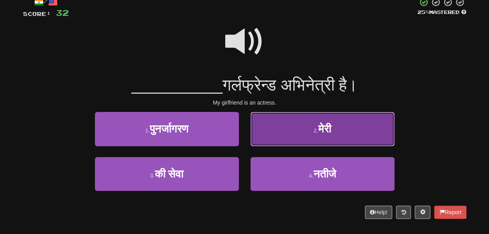
click at [279, 146] on button "2 . मेरी" at bounding box center [322, 129] width 144 height 34
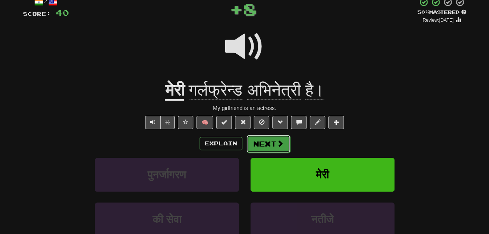
click at [276, 153] on button "Next" at bounding box center [268, 144] width 44 height 18
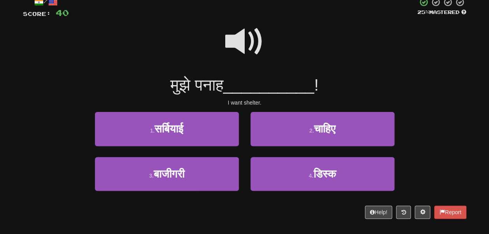
click at [251, 61] on span at bounding box center [244, 41] width 39 height 39
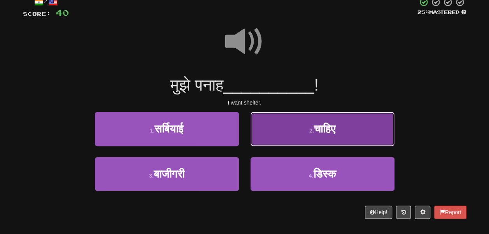
click at [269, 132] on button "2 . चाहिए" at bounding box center [322, 129] width 144 height 34
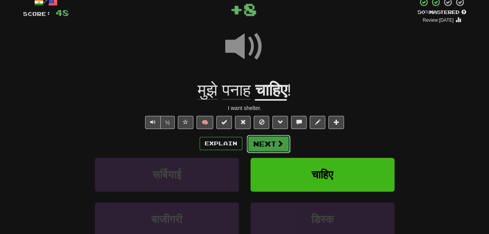
click at [265, 153] on button "Next" at bounding box center [268, 144] width 44 height 18
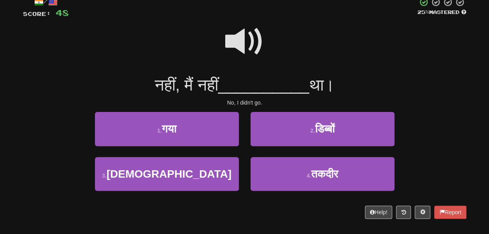
click at [265, 48] on div at bounding box center [244, 47] width 443 height 56
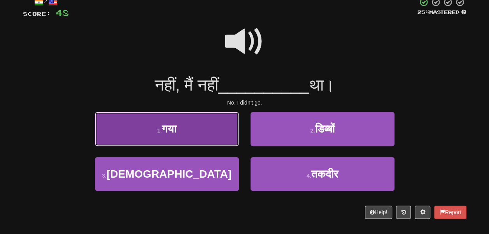
click at [211, 144] on button "1 . गया" at bounding box center [167, 129] width 144 height 34
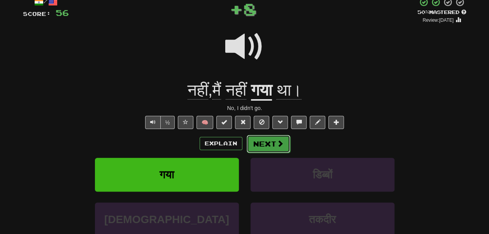
click at [260, 153] on button "Next" at bounding box center [268, 144] width 44 height 18
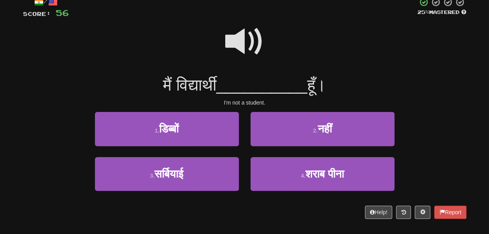
click at [237, 54] on span at bounding box center [244, 41] width 39 height 39
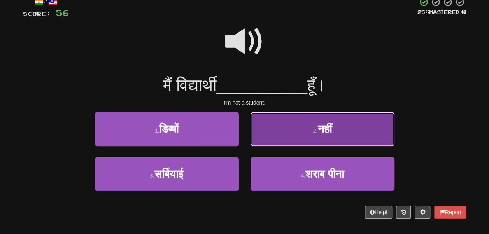
click at [259, 138] on button "2 . नहीं" at bounding box center [322, 129] width 144 height 34
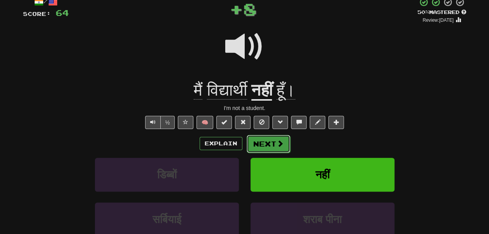
click at [273, 153] on button "Next" at bounding box center [268, 144] width 44 height 18
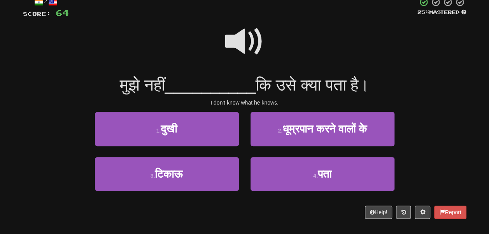
click at [240, 47] on span at bounding box center [244, 41] width 39 height 39
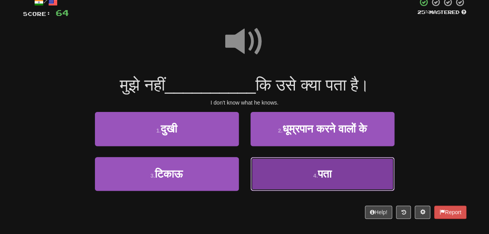
click at [277, 191] on button "4 . पता" at bounding box center [322, 174] width 144 height 34
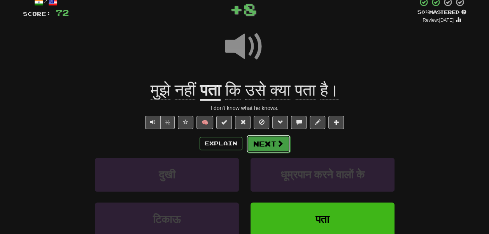
click at [272, 153] on button "Next" at bounding box center [268, 144] width 44 height 18
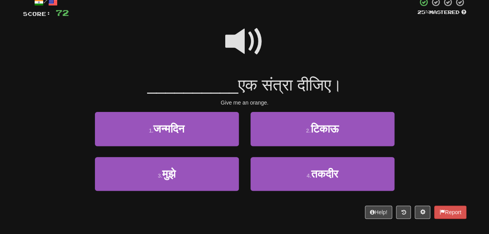
click at [237, 51] on span at bounding box center [244, 41] width 39 height 39
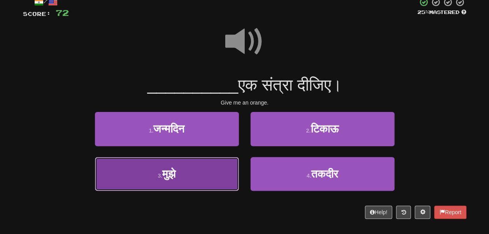
click at [206, 187] on button "3 . मुझे" at bounding box center [167, 174] width 144 height 34
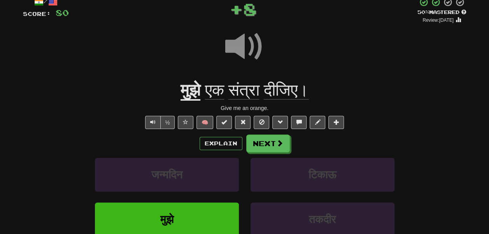
click at [243, 99] on span "संत्रा" at bounding box center [243, 90] width 31 height 19
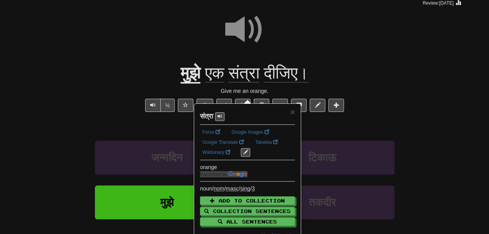
scroll to position [68, 0]
click at [290, 49] on div at bounding box center [244, 35] width 443 height 56
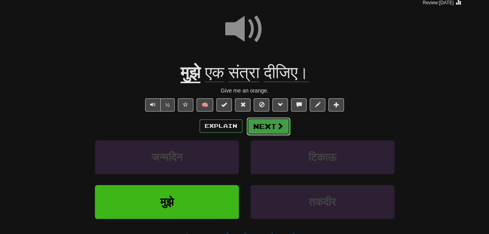
click at [274, 135] on button "Next" at bounding box center [268, 126] width 44 height 18
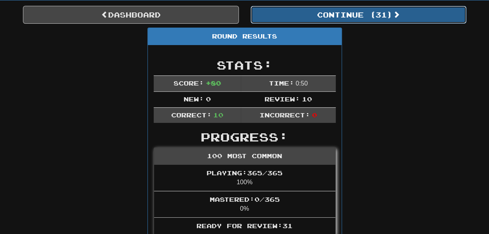
click at [295, 24] on button "Continue ( 31 )" at bounding box center [358, 15] width 216 height 18
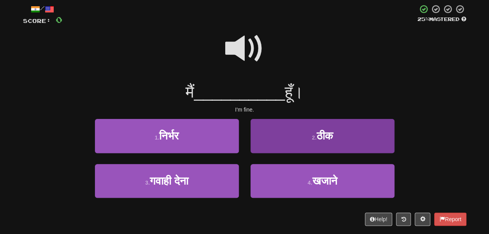
scroll to position [56, 0]
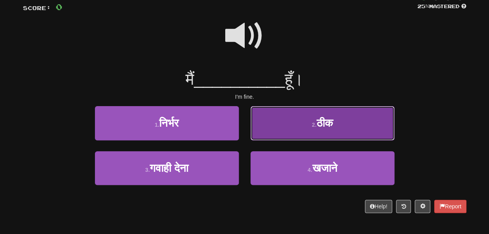
click at [285, 131] on button "2 . ठीक" at bounding box center [322, 123] width 144 height 34
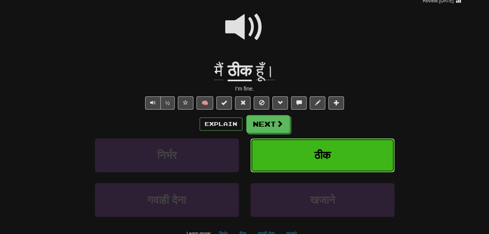
scroll to position [70, 0]
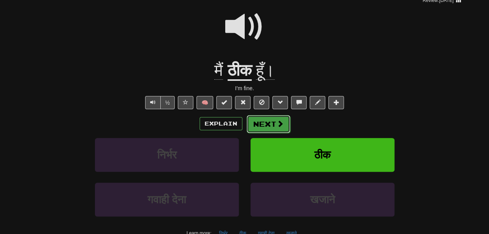
click at [279, 133] on button "Next" at bounding box center [268, 124] width 44 height 18
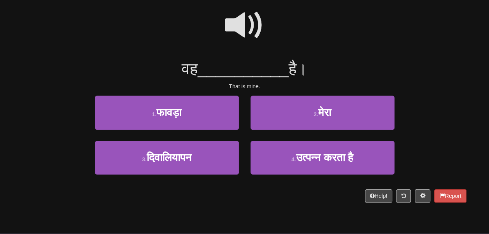
scroll to position [63, 0]
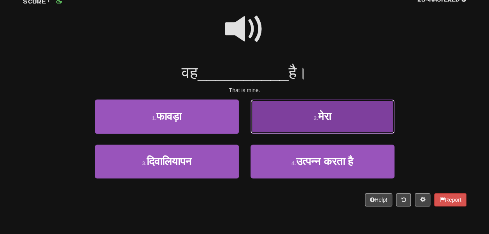
click at [274, 133] on button "2 . मेरा" at bounding box center [322, 116] width 144 height 34
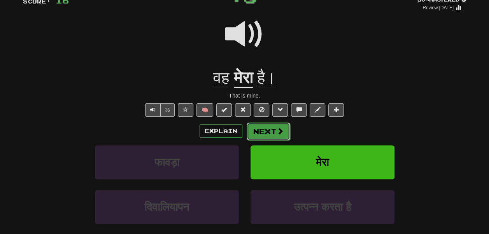
click at [270, 140] on button "Next" at bounding box center [268, 131] width 44 height 18
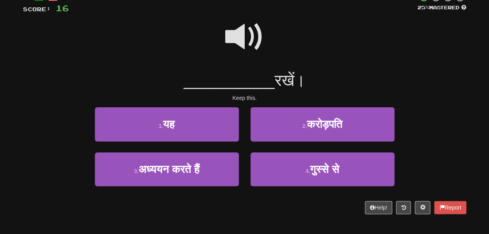
scroll to position [51, 0]
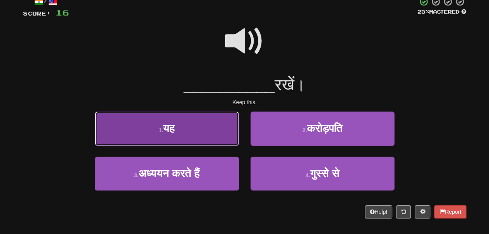
click at [222, 136] on button "1 . यह" at bounding box center [167, 129] width 144 height 34
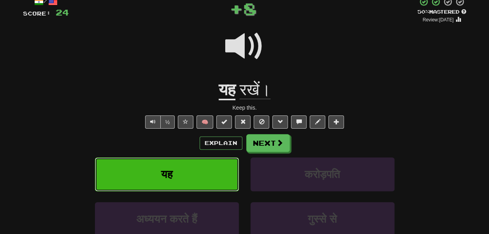
scroll to position [49, 0]
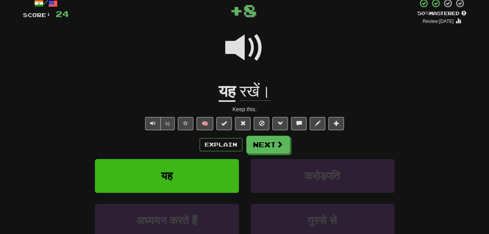
click at [253, 101] on span "रखें।" at bounding box center [254, 91] width 31 height 19
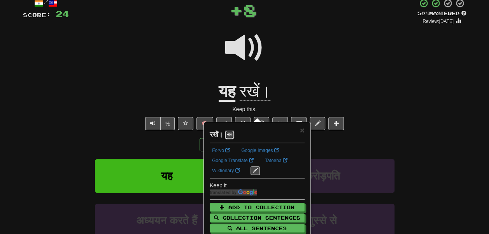
click at [230, 134] on span at bounding box center [229, 134] width 5 height 5
click at [313, 81] on div at bounding box center [244, 53] width 443 height 56
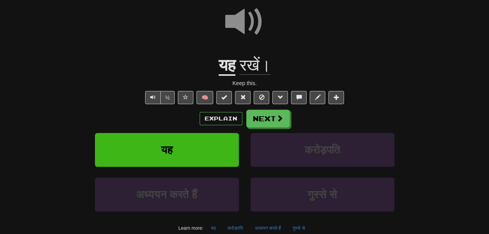
scroll to position [77, 0]
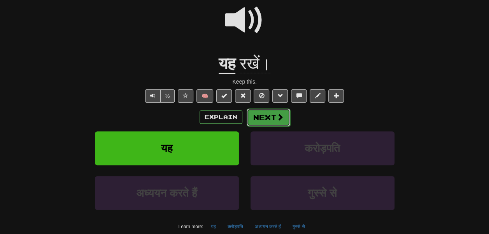
click at [283, 120] on span at bounding box center [279, 116] width 7 height 7
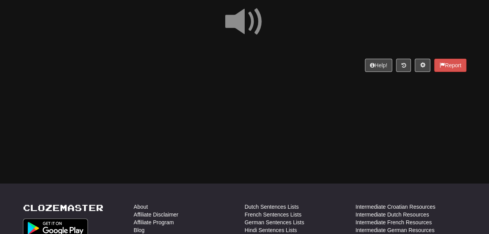
scroll to position [66, 0]
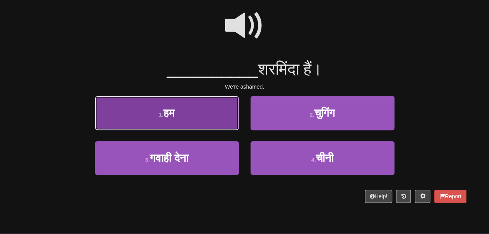
click at [219, 113] on button "1 . हम" at bounding box center [167, 113] width 144 height 34
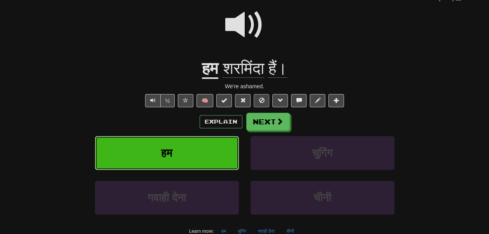
scroll to position [72, 0]
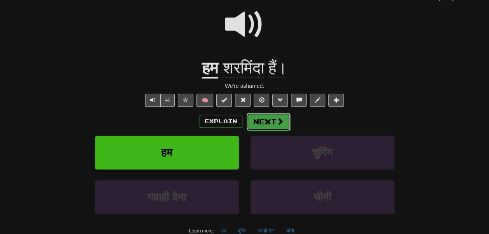
click at [267, 131] on button "Next" at bounding box center [268, 122] width 44 height 18
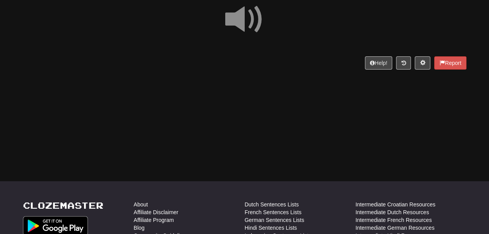
scroll to position [68, 0]
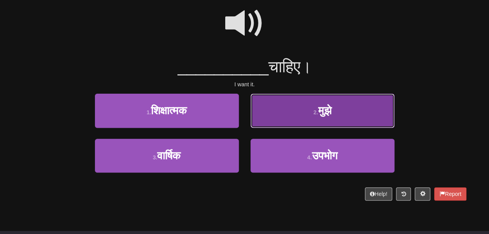
click at [272, 127] on button "2 . मुझे" at bounding box center [322, 111] width 144 height 34
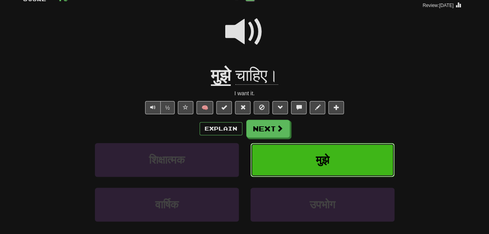
scroll to position [65, 0]
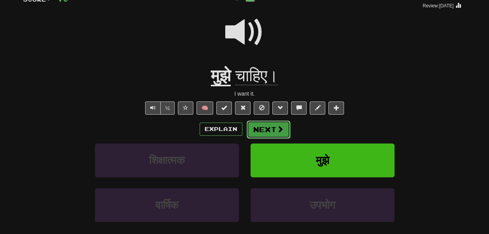
click at [271, 138] on button "Next" at bounding box center [268, 129] width 44 height 18
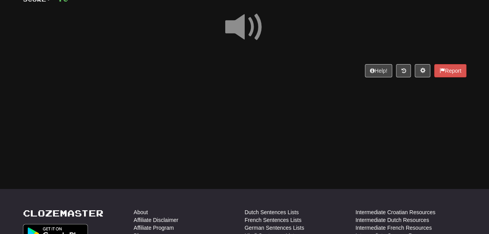
scroll to position [61, 0]
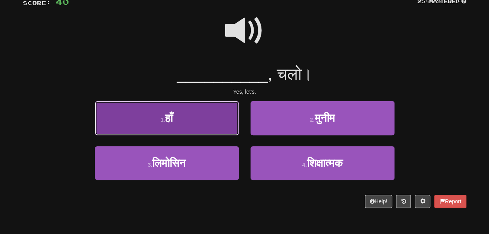
click at [236, 135] on button "1 . हाँ" at bounding box center [167, 118] width 144 height 34
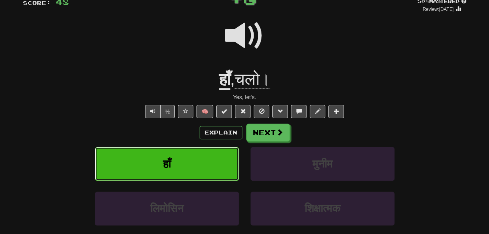
scroll to position [63, 0]
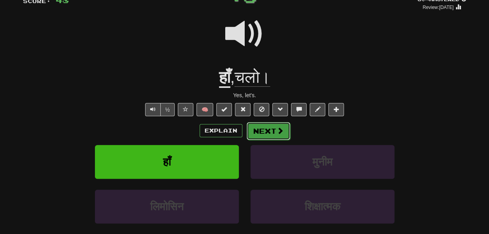
click at [263, 140] on button "Next" at bounding box center [268, 131] width 44 height 18
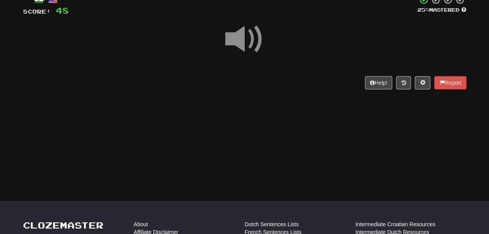
scroll to position [61, 0]
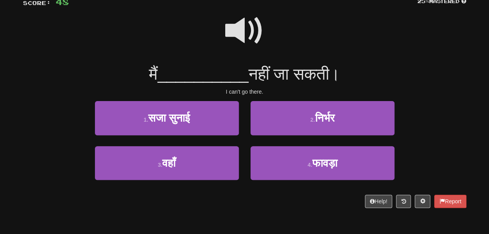
click at [243, 33] on span at bounding box center [244, 30] width 39 height 39
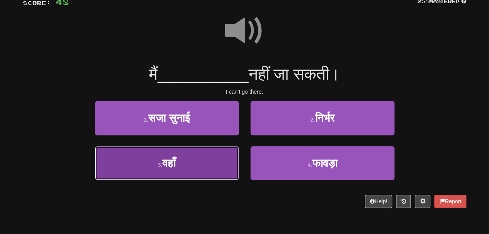
click at [206, 165] on button "3 . वहाँ" at bounding box center [167, 163] width 144 height 34
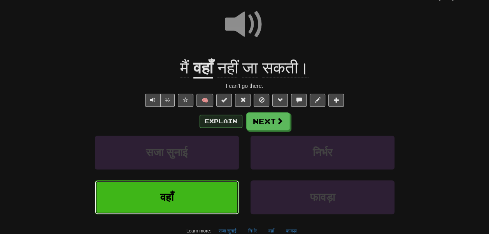
scroll to position [73, 0]
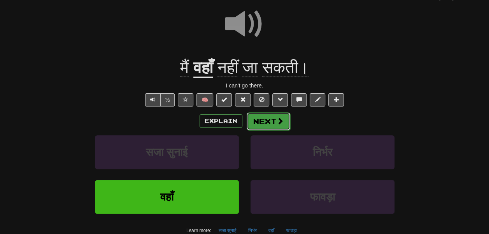
click at [271, 130] on button "Next" at bounding box center [268, 121] width 44 height 18
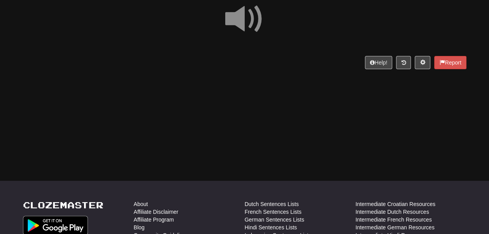
scroll to position [68, 0]
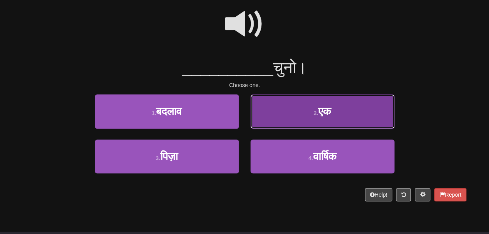
click at [264, 122] on button "2 . एक" at bounding box center [322, 111] width 144 height 34
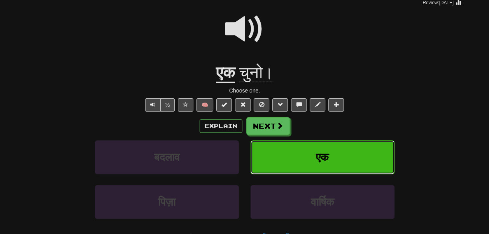
scroll to position [73, 0]
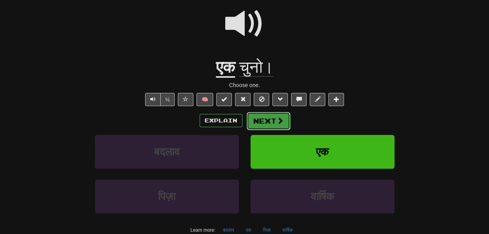
click at [267, 130] on button "Next" at bounding box center [268, 121] width 44 height 18
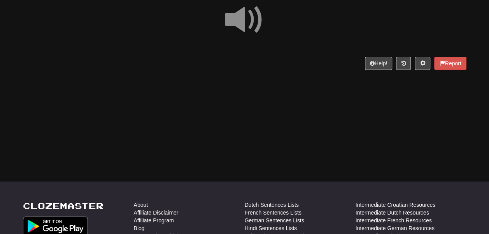
scroll to position [75, 0]
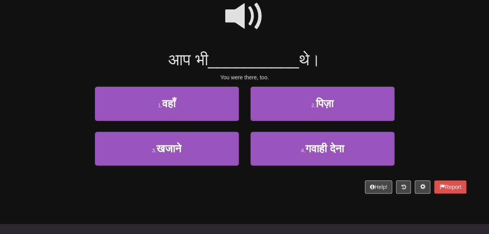
click at [238, 24] on span at bounding box center [244, 16] width 39 height 39
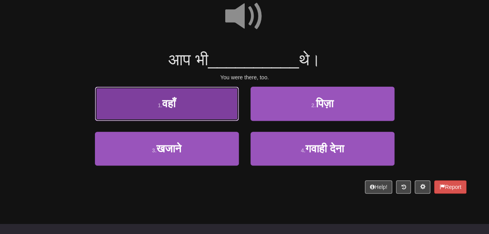
click at [213, 117] on button "1 . वहाँ" at bounding box center [167, 104] width 144 height 34
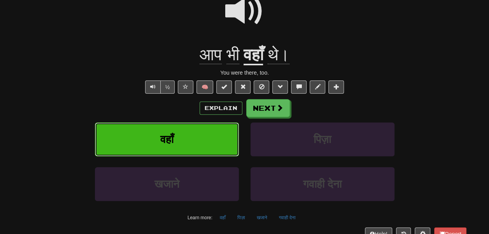
scroll to position [86, 0]
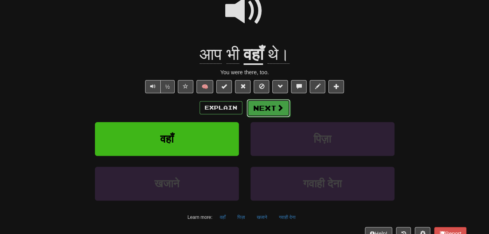
click at [262, 117] on button "Next" at bounding box center [268, 108] width 44 height 18
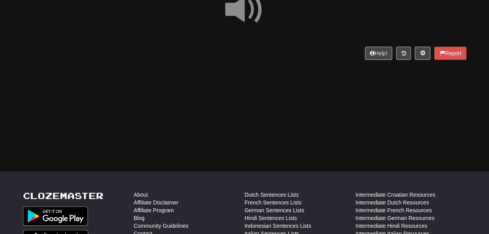
scroll to position [79, 0]
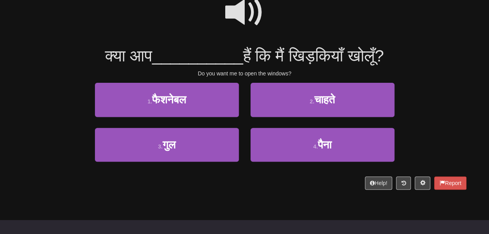
click at [236, 23] on span at bounding box center [244, 12] width 39 height 39
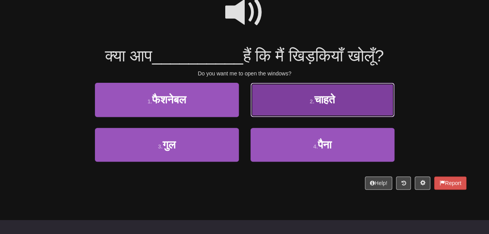
click at [267, 117] on button "2 . चाहते" at bounding box center [322, 100] width 144 height 34
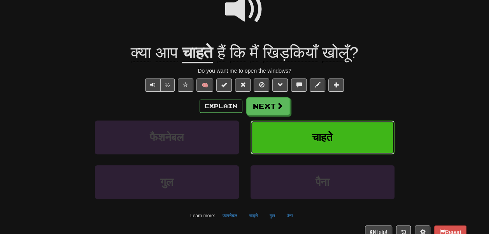
scroll to position [94, 0]
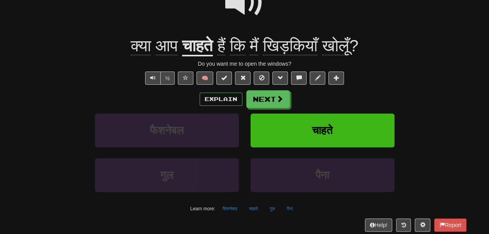
click at [286, 53] on span "खिड़कियाँ" at bounding box center [290, 46] width 54 height 19
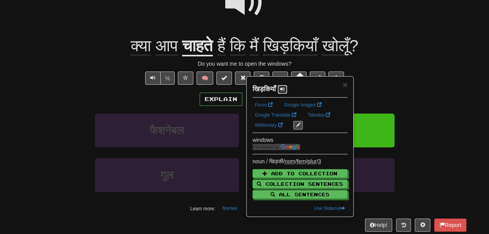
click at [287, 92] on button at bounding box center [282, 89] width 9 height 9
click at [344, 85] on span "×" at bounding box center [344, 84] width 5 height 9
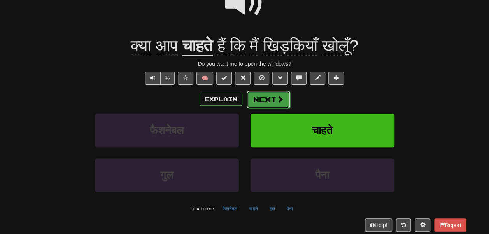
click at [290, 108] on button "Next" at bounding box center [268, 100] width 44 height 18
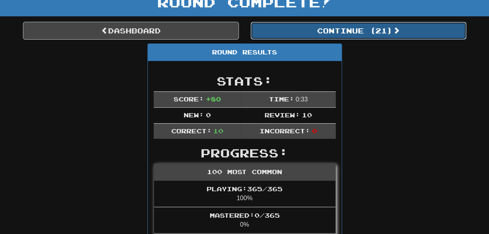
click at [306, 40] on button "Continue ( 21 )" at bounding box center [358, 31] width 216 height 18
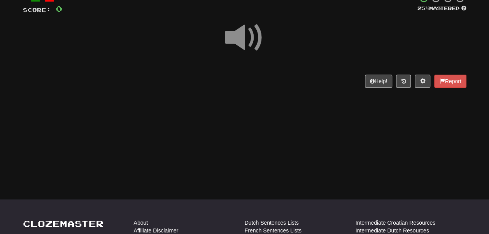
scroll to position [54, 0]
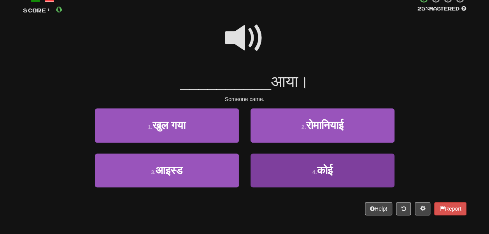
drag, startPoint x: 266, startPoint y: 167, endPoint x: 267, endPoint y: 179, distance: 12.1
click at [267, 179] on div "1 . खुल गया 2 . रोमानियाई 3 . आइस्ड 4 . कोई" at bounding box center [244, 153] width 455 height 90
click at [267, 179] on button "4 . कोई" at bounding box center [322, 171] width 144 height 34
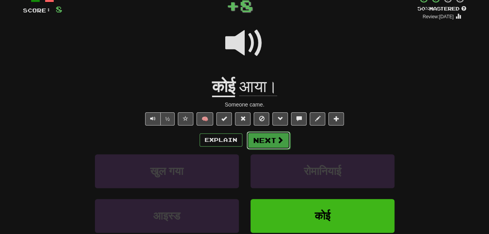
click at [268, 149] on button "Next" at bounding box center [268, 140] width 44 height 18
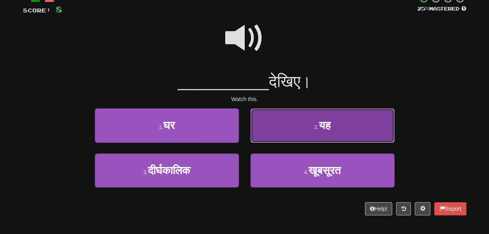
click at [268, 135] on button "2 . यह" at bounding box center [322, 125] width 144 height 34
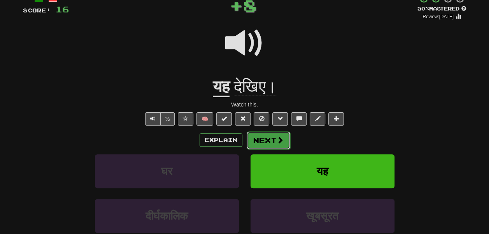
click at [268, 149] on button "Next" at bounding box center [268, 140] width 44 height 18
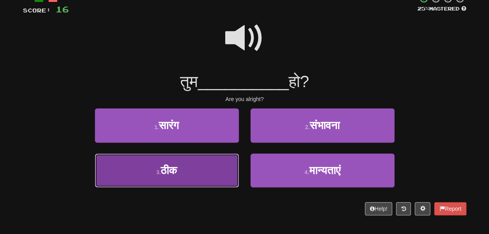
click at [212, 169] on button "3 . ठीक" at bounding box center [167, 171] width 144 height 34
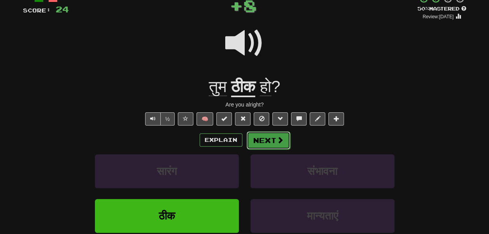
click at [266, 149] on button "Next" at bounding box center [268, 140] width 44 height 18
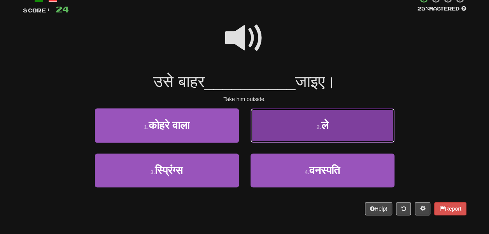
click at [285, 142] on button "2 . ले" at bounding box center [322, 125] width 144 height 34
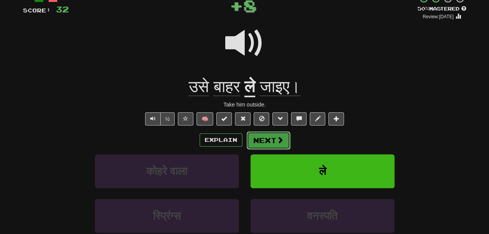
click at [275, 149] on button "Next" at bounding box center [268, 140] width 44 height 18
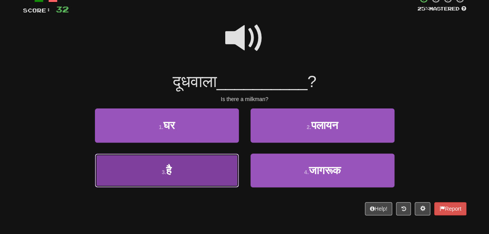
click at [211, 183] on button "3 . है" at bounding box center [167, 171] width 144 height 34
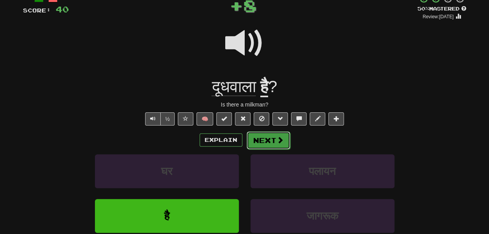
click at [262, 149] on button "Next" at bounding box center [268, 140] width 44 height 18
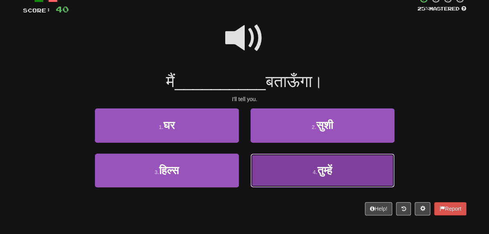
click at [288, 183] on button "4 . तुम्हें" at bounding box center [322, 171] width 144 height 34
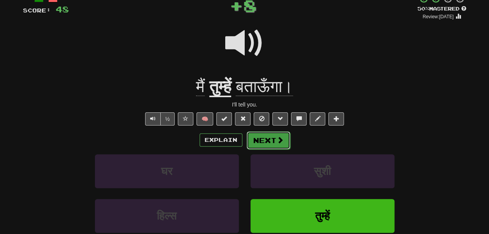
click at [274, 149] on button "Next" at bounding box center [268, 140] width 44 height 18
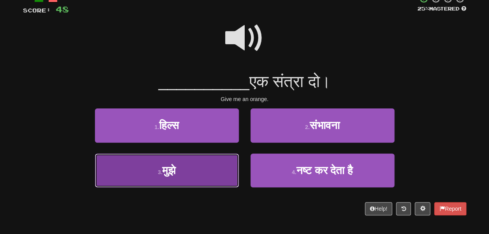
click at [218, 178] on button "3 . मुझे" at bounding box center [167, 171] width 144 height 34
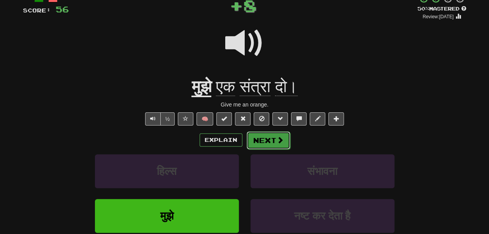
click at [264, 149] on button "Next" at bounding box center [268, 140] width 44 height 18
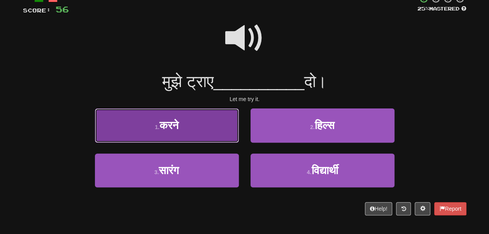
click at [215, 136] on button "1 . करने" at bounding box center [167, 125] width 144 height 34
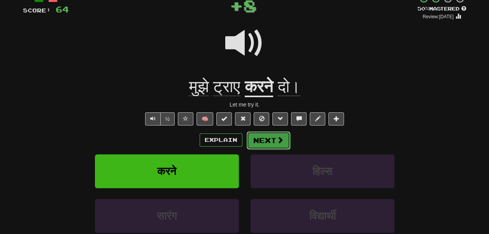
click at [271, 149] on button "Next" at bounding box center [268, 140] width 44 height 18
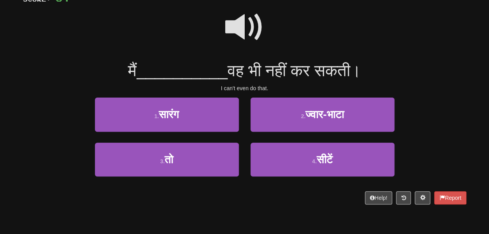
scroll to position [66, 0]
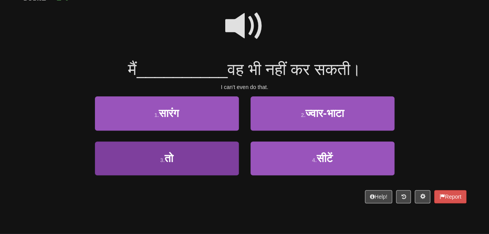
drag, startPoint x: 211, startPoint y: 152, endPoint x: 211, endPoint y: 174, distance: 21.4
click at [211, 174] on div "1 . सारंग 2 . ज्वार-भाटा 3 . तो 4 . सीटें" at bounding box center [244, 141] width 455 height 90
click at [211, 174] on button "3 . तो" at bounding box center [167, 158] width 144 height 34
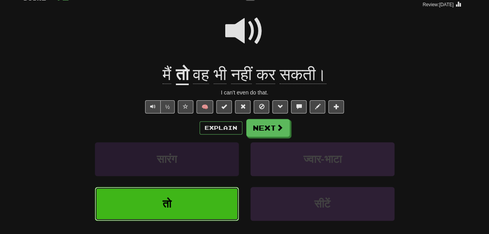
scroll to position [68, 0]
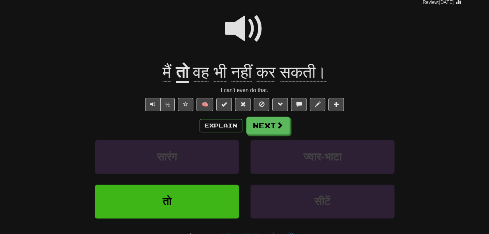
click at [177, 83] on u "तो" at bounding box center [182, 73] width 13 height 20
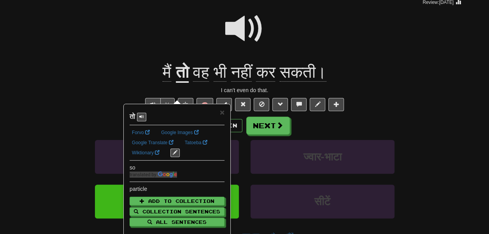
click at [178, 62] on div at bounding box center [244, 34] width 443 height 56
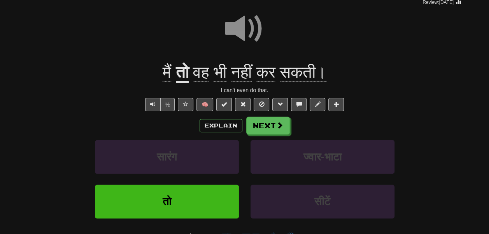
click at [222, 82] on span "भी" at bounding box center [219, 72] width 13 height 19
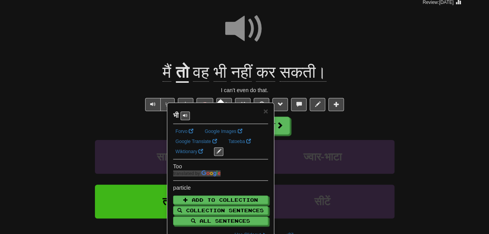
click at [214, 61] on div at bounding box center [244, 34] width 443 height 56
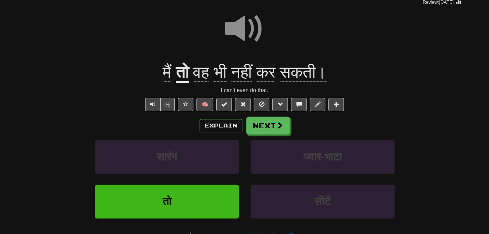
click at [249, 81] on span "नहीं" at bounding box center [241, 72] width 21 height 19
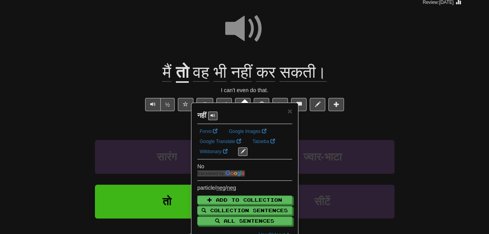
click at [309, 61] on div at bounding box center [244, 34] width 443 height 56
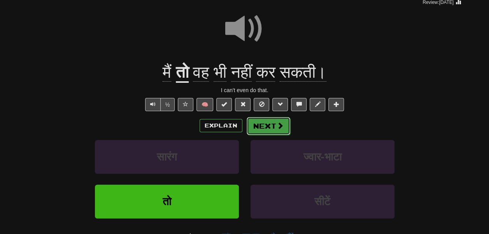
click at [282, 135] on button "Next" at bounding box center [268, 126] width 44 height 18
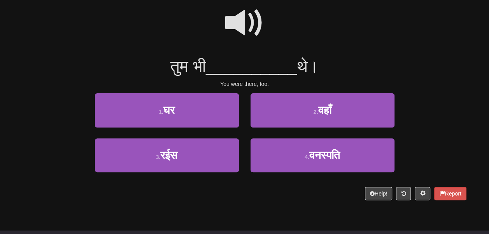
scroll to position [69, 0]
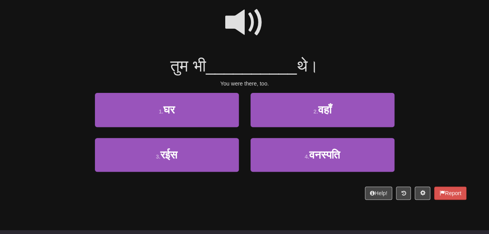
click at [245, 32] on span at bounding box center [244, 22] width 39 height 39
click at [250, 41] on span at bounding box center [244, 22] width 39 height 39
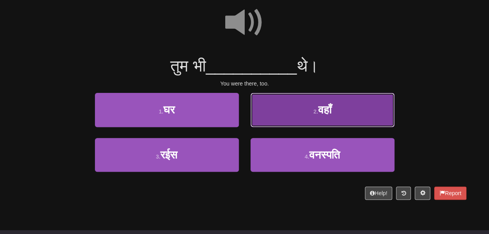
click at [294, 117] on button "2 . वहाँ" at bounding box center [322, 110] width 144 height 34
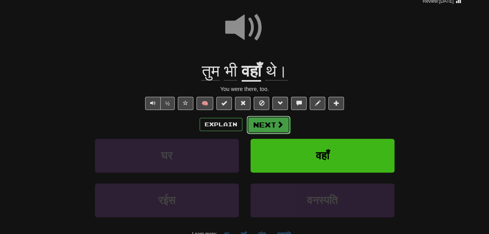
click at [285, 134] on button "Next" at bounding box center [268, 125] width 44 height 18
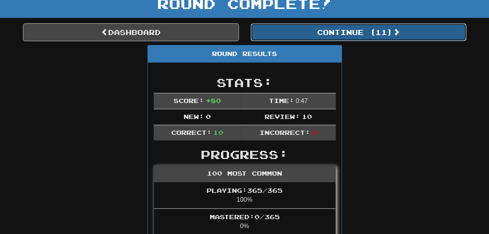
click at [284, 41] on button "Continue ( 11 )" at bounding box center [358, 32] width 216 height 18
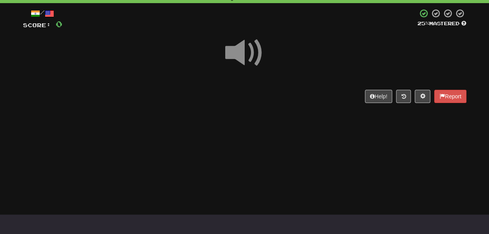
scroll to position [45, 0]
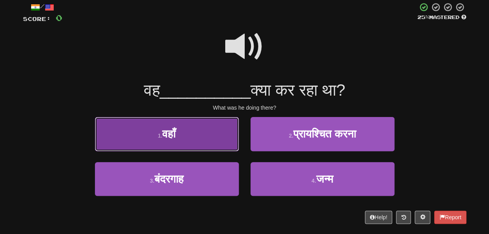
click at [201, 151] on button "1 . वहाँ" at bounding box center [167, 134] width 144 height 34
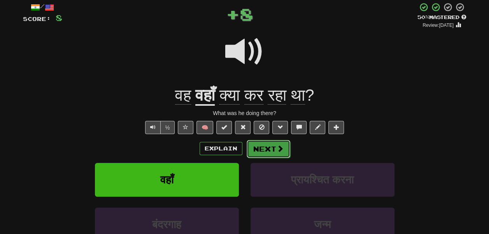
click at [267, 158] on button "Next" at bounding box center [268, 149] width 44 height 18
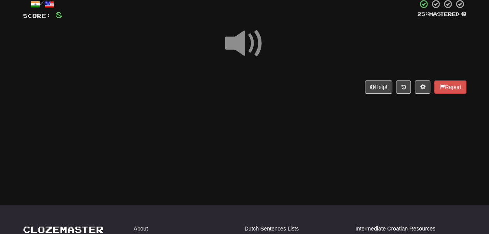
scroll to position [50, 0]
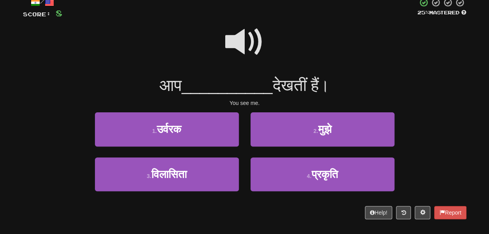
click at [234, 52] on span at bounding box center [244, 42] width 39 height 39
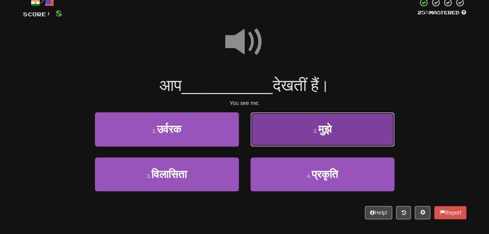
click at [265, 146] on button "2 . मुझे" at bounding box center [322, 129] width 144 height 34
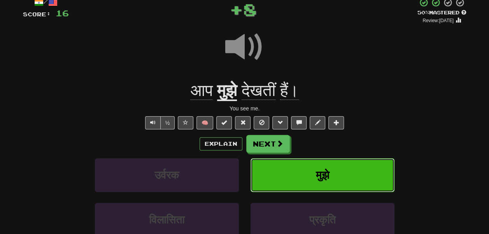
scroll to position [58, 0]
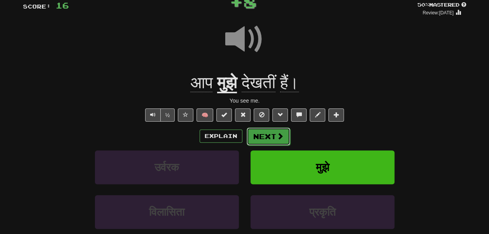
click at [278, 145] on button "Next" at bounding box center [268, 136] width 44 height 18
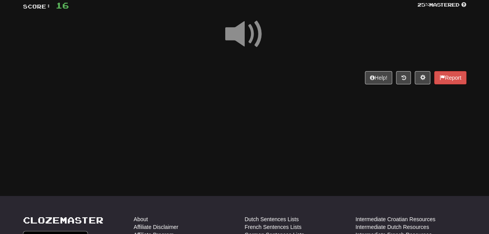
scroll to position [53, 0]
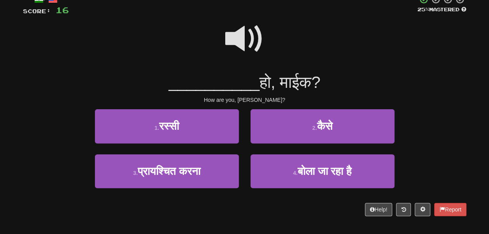
click at [246, 45] on span at bounding box center [244, 38] width 39 height 39
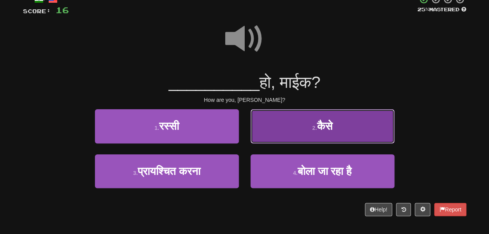
click at [296, 137] on button "2 . कैसे" at bounding box center [322, 126] width 144 height 34
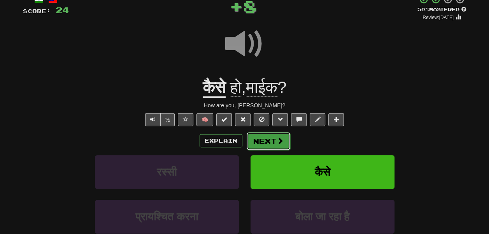
click at [267, 150] on button "Next" at bounding box center [268, 141] width 44 height 18
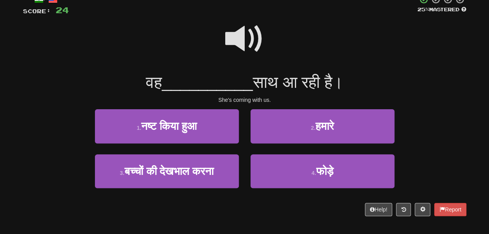
click at [250, 58] on span at bounding box center [244, 38] width 39 height 39
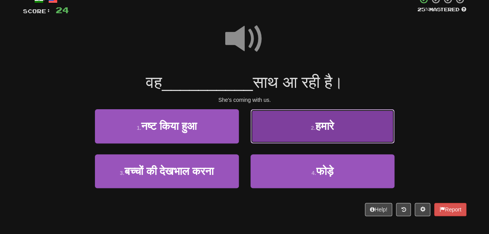
click at [284, 141] on button "2 . हमारे" at bounding box center [322, 126] width 144 height 34
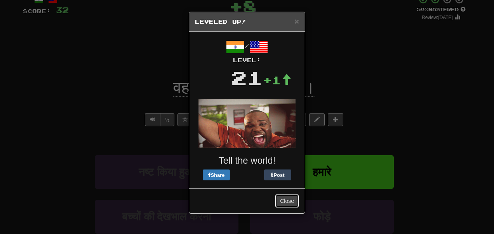
click at [275, 206] on button "Close" at bounding box center [287, 200] width 24 height 13
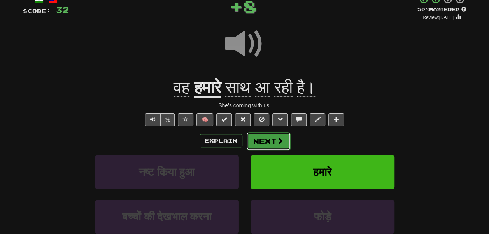
click at [268, 150] on button "Next" at bounding box center [268, 141] width 44 height 18
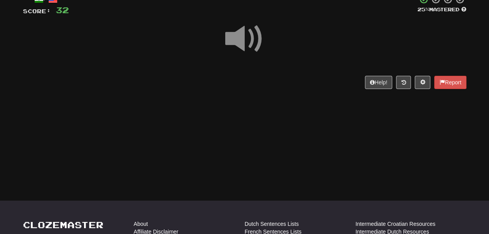
scroll to position [51, 0]
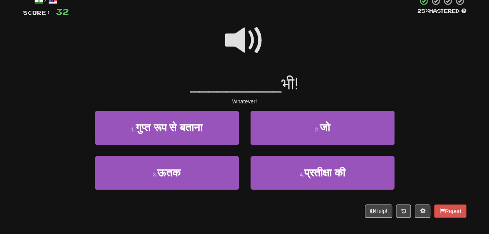
click at [247, 60] on span at bounding box center [244, 40] width 39 height 39
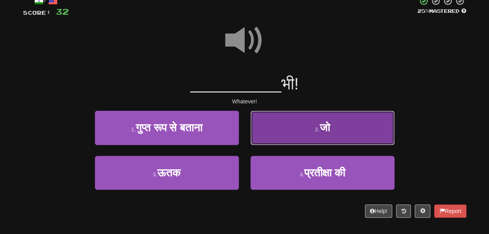
click at [284, 138] on button "2 . जो" at bounding box center [322, 128] width 144 height 34
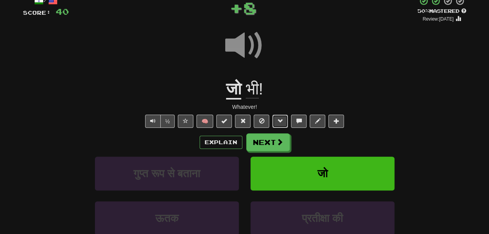
click at [283, 124] on span at bounding box center [279, 120] width 5 height 5
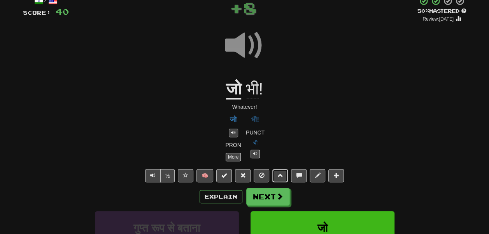
click at [283, 178] on span at bounding box center [279, 175] width 5 height 5
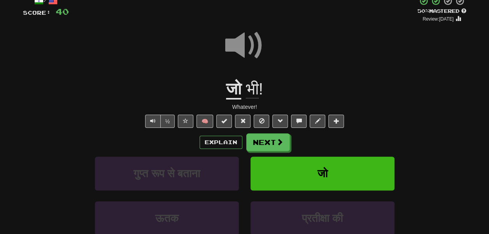
click at [288, 100] on div "जो भी !" at bounding box center [244, 89] width 443 height 21
click at [283, 124] on span at bounding box center [279, 120] width 5 height 5
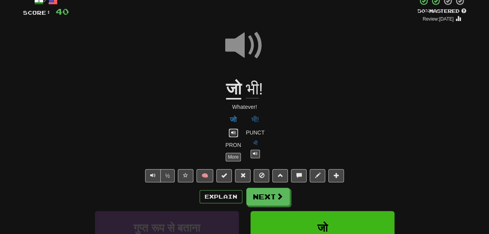
click at [232, 135] on span at bounding box center [233, 132] width 5 height 5
click at [257, 156] on span at bounding box center [255, 153] width 5 height 5
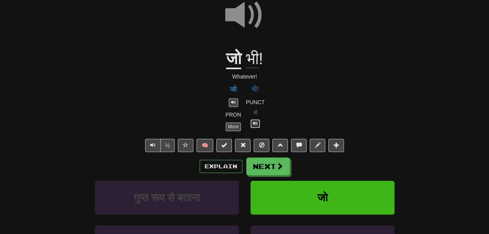
scroll to position [82, 0]
click at [285, 152] on button at bounding box center [280, 145] width 16 height 13
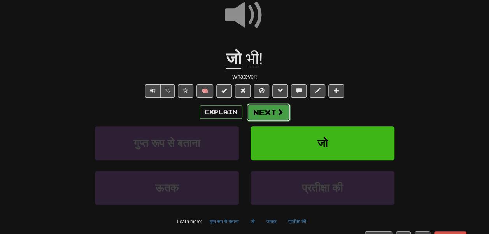
click at [267, 121] on button "Next" at bounding box center [268, 112] width 44 height 18
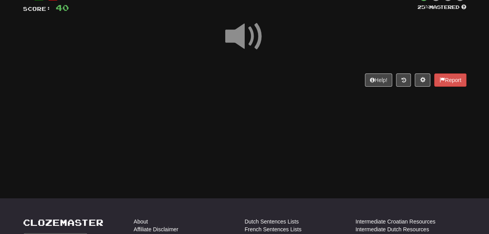
scroll to position [54, 0]
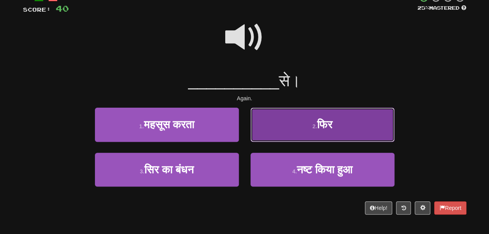
click at [265, 131] on button "2 . फिर" at bounding box center [322, 125] width 144 height 34
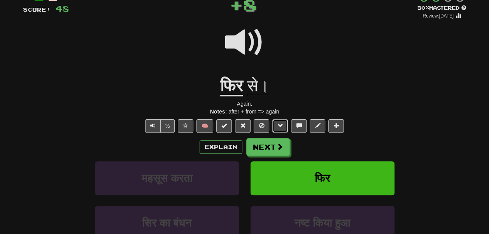
click at [283, 128] on span at bounding box center [279, 125] width 5 height 5
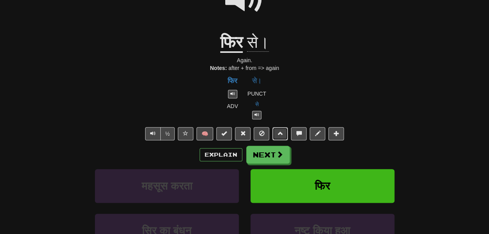
scroll to position [99, 0]
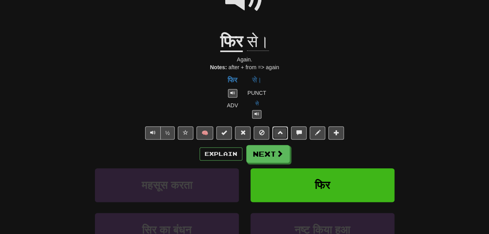
click at [281, 140] on button at bounding box center [280, 132] width 16 height 13
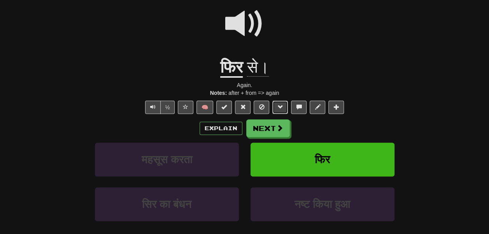
scroll to position [72, 0]
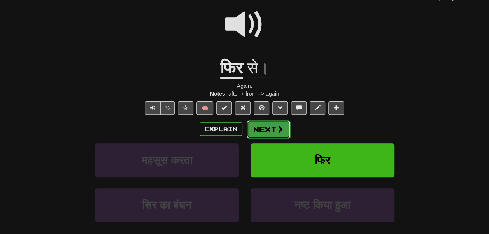
click at [279, 138] on button "Next" at bounding box center [268, 129] width 44 height 18
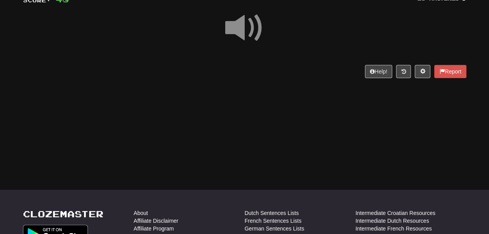
scroll to position [62, 0]
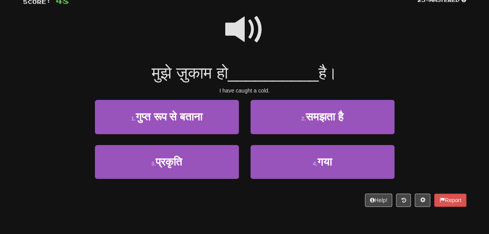
click at [238, 23] on span at bounding box center [244, 29] width 39 height 39
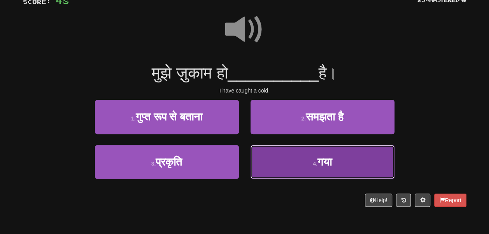
click at [261, 160] on button "4 . गया" at bounding box center [322, 162] width 144 height 34
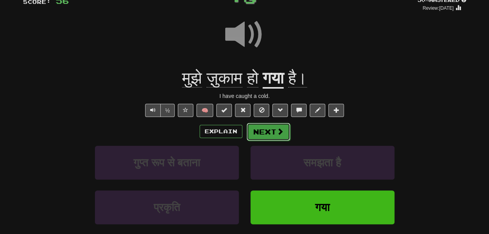
click at [280, 141] on button "Next" at bounding box center [268, 132] width 44 height 18
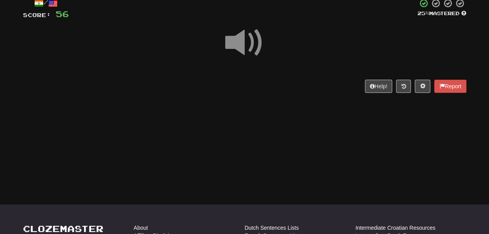
scroll to position [48, 0]
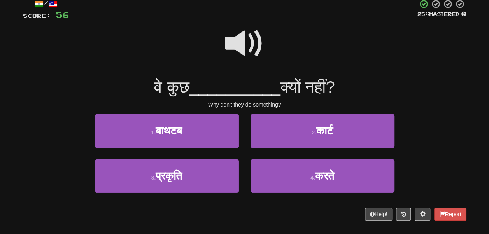
click at [232, 46] on span at bounding box center [244, 43] width 39 height 39
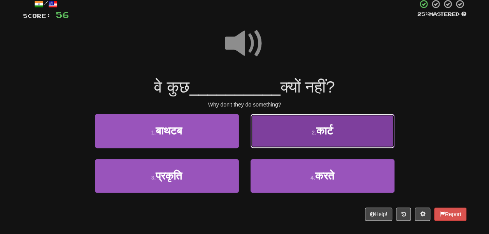
click at [274, 148] on button "2 . कार्ट" at bounding box center [322, 131] width 144 height 34
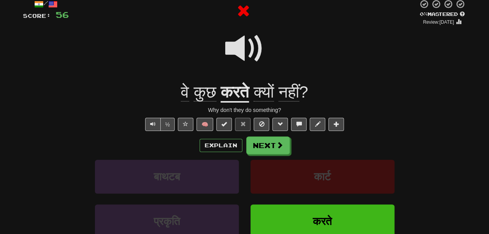
click at [236, 51] on span at bounding box center [244, 48] width 39 height 39
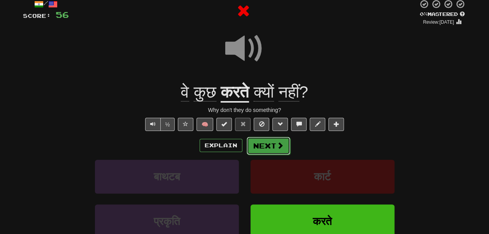
click at [266, 155] on button "Next" at bounding box center [268, 146] width 44 height 18
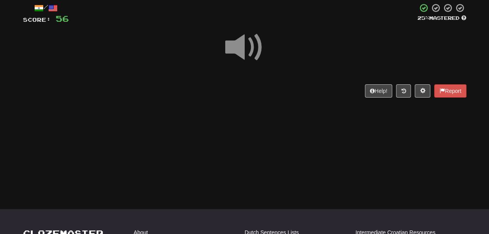
scroll to position [46, 0]
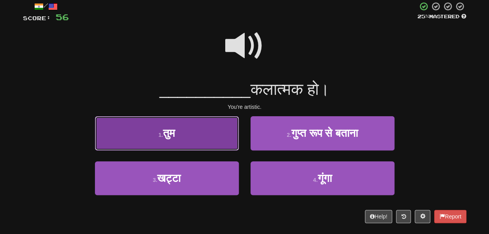
click at [215, 149] on button "1 . तुम" at bounding box center [167, 133] width 144 height 34
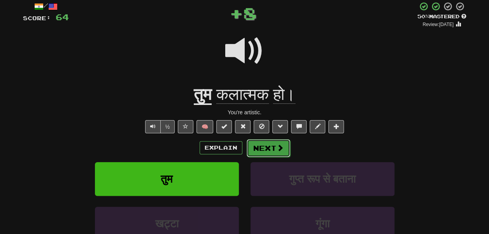
click at [265, 157] on button "Next" at bounding box center [268, 148] width 44 height 18
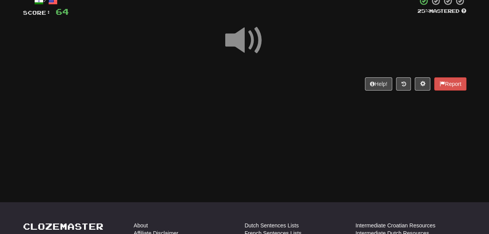
scroll to position [51, 0]
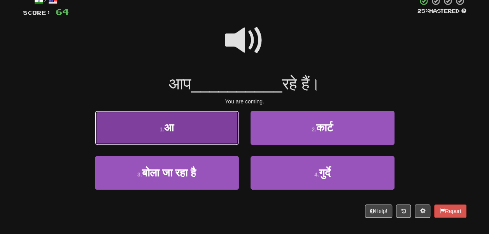
click at [230, 141] on button "1 . आ" at bounding box center [167, 128] width 144 height 34
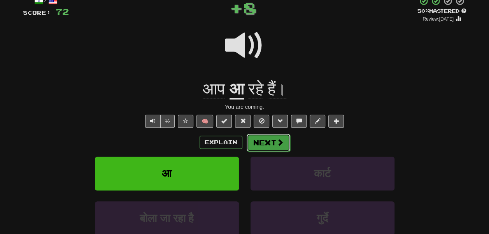
click at [278, 152] on button "Next" at bounding box center [268, 143] width 44 height 18
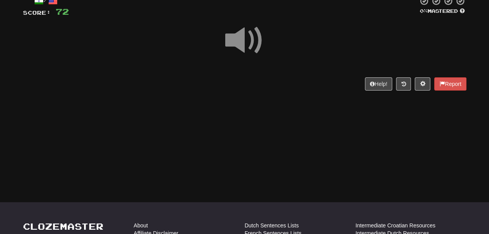
scroll to position [51, 0]
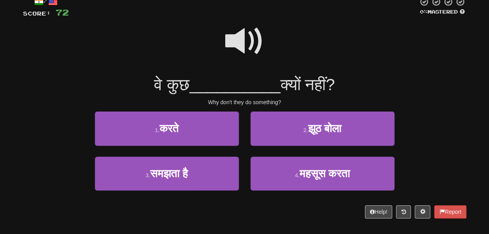
click at [239, 61] on span at bounding box center [244, 41] width 39 height 39
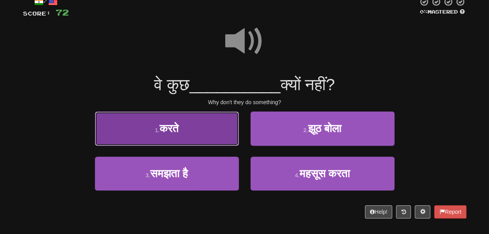
click at [217, 139] on button "1 . करते" at bounding box center [167, 129] width 144 height 34
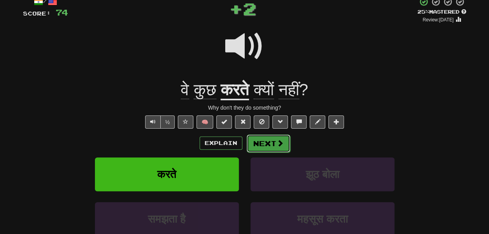
click at [269, 152] on button "Next" at bounding box center [268, 143] width 44 height 18
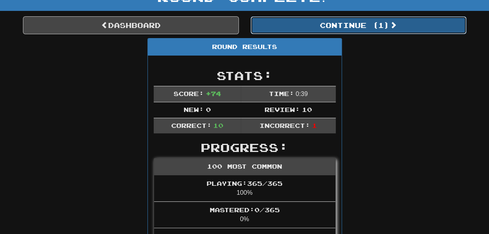
click at [286, 28] on button "Continue ( 1 )" at bounding box center [358, 25] width 216 height 18
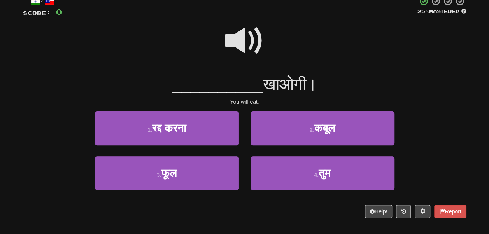
scroll to position [51, 0]
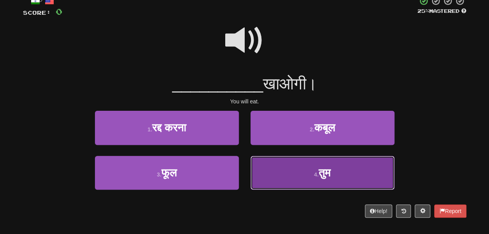
click at [295, 174] on button "4 . तुम" at bounding box center [322, 173] width 144 height 34
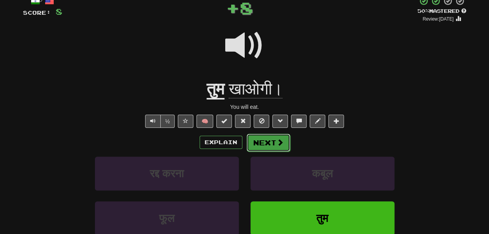
click at [280, 152] on button "Next" at bounding box center [268, 143] width 44 height 18
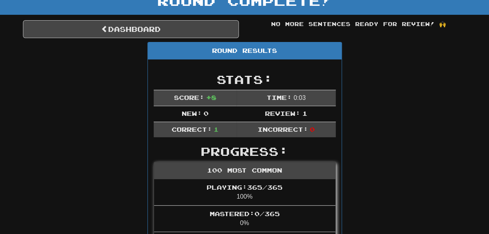
scroll to position [56, 0]
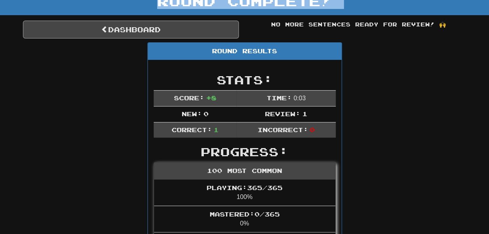
drag, startPoint x: 148, startPoint y: 25, endPoint x: 157, endPoint y: 44, distance: 20.7
click at [157, 44] on div "Correct : 1 Incorrect : 0 To go : 0 Reviewing : 100 Most Common Round Complete!…" at bounding box center [244, 197] width 489 height 466
click at [157, 38] on link "Dashboard" at bounding box center [131, 30] width 216 height 18
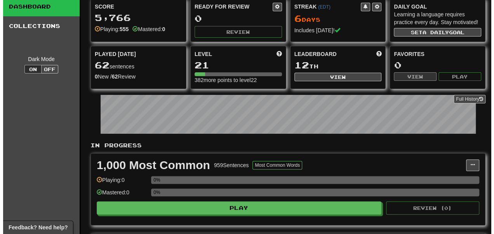
scroll to position [22, 0]
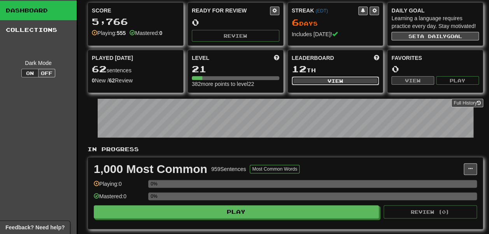
click at [306, 85] on button "View" at bounding box center [334, 81] width 87 height 9
select select "**********"
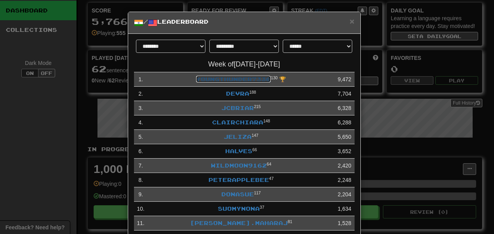
click at [270, 82] on link "YoungThunder7336" at bounding box center [233, 79] width 75 height 7
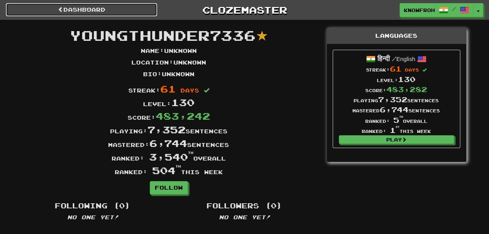
click at [74, 9] on link "Dashboard" at bounding box center [81, 9] width 151 height 13
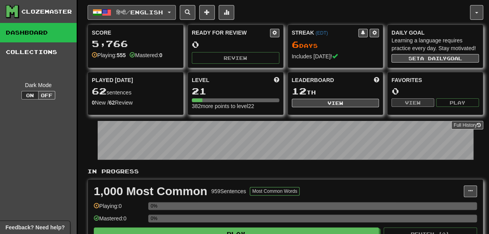
click at [126, 7] on button "हिन्दी / English" at bounding box center [131, 12] width 88 height 15
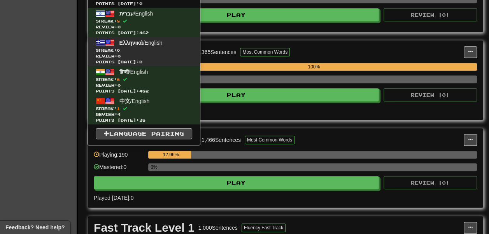
scroll to position [220, 0]
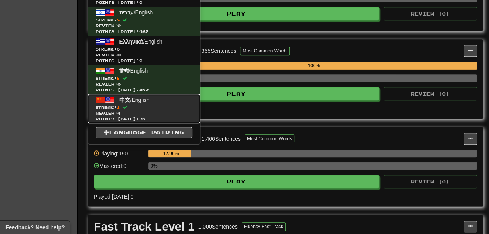
click at [171, 116] on span "Review: 4" at bounding box center [144, 113] width 96 height 6
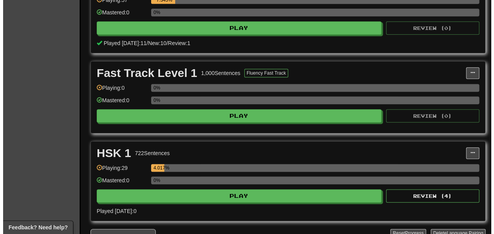
scroll to position [204, 0]
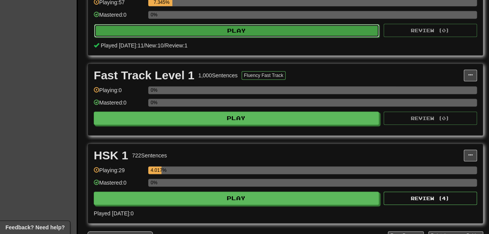
click at [165, 37] on button "Play" at bounding box center [236, 30] width 285 height 13
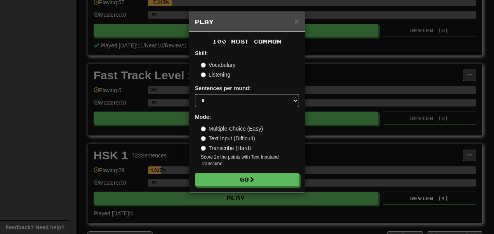
scroll to position [35, 0]
click at [225, 94] on select "* ** ** ** ** ** *** ********" at bounding box center [247, 100] width 104 height 13
select select "**"
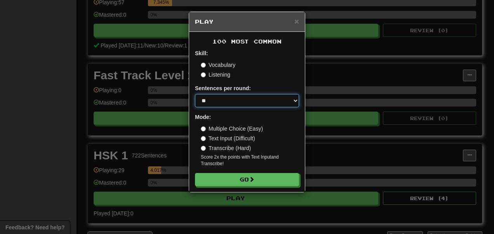
click at [195, 94] on select "* ** ** ** ** ** *** ********" at bounding box center [247, 100] width 104 height 13
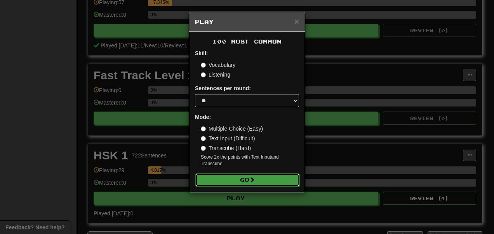
click at [240, 187] on button "Go" at bounding box center [247, 179] width 104 height 13
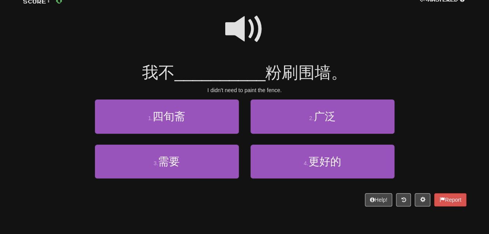
scroll to position [63, 0]
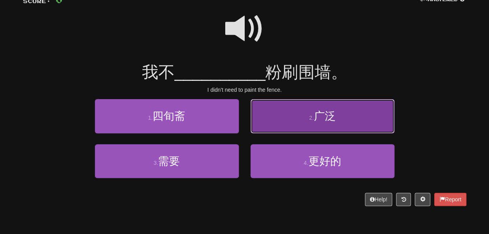
click at [265, 127] on button "2 . 广泛" at bounding box center [322, 116] width 144 height 34
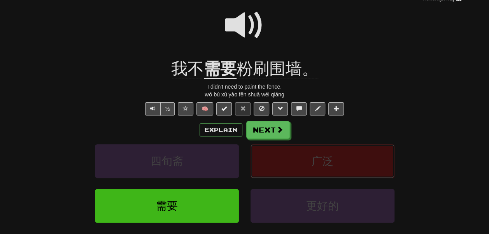
scroll to position [72, 0]
click at [213, 79] on u "需要" at bounding box center [220, 69] width 33 height 20
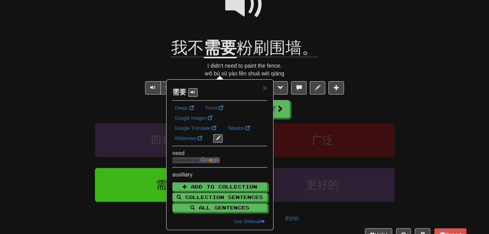
scroll to position [93, 0]
click at [193, 92] on span at bounding box center [192, 91] width 5 height 5
click at [133, 77] on div "/ Score: 0 0 % Mastered Review: 2025-09-30 我不 需要 粉刷围墙。 I didn't need to paint t…" at bounding box center [244, 104] width 443 height 299
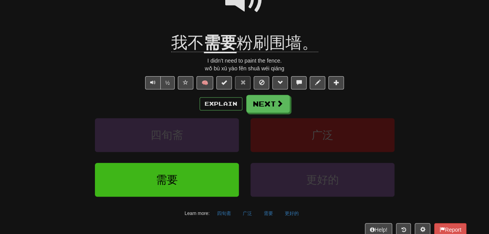
scroll to position [100, 0]
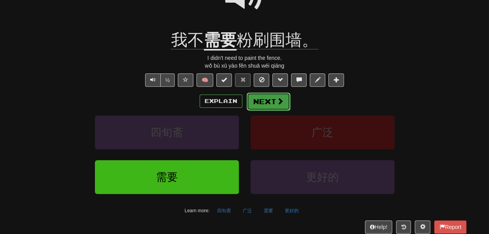
click at [267, 110] on button "Next" at bounding box center [268, 102] width 44 height 18
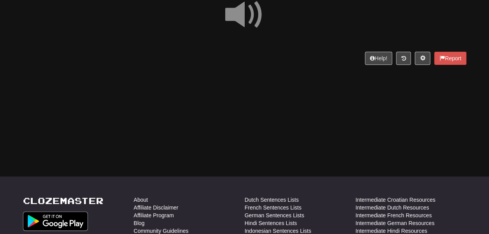
scroll to position [73, 0]
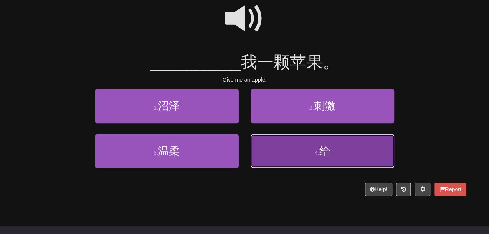
click at [266, 153] on button "4 . 给" at bounding box center [322, 151] width 144 height 34
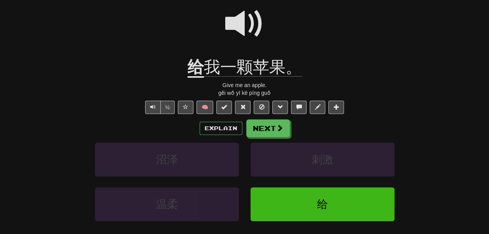
click at [194, 78] on u "给" at bounding box center [195, 68] width 16 height 20
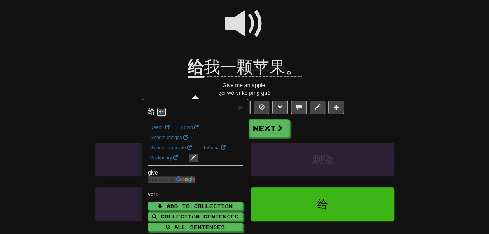
click at [164, 113] on span at bounding box center [161, 111] width 5 height 5
click at [144, 57] on div at bounding box center [244, 29] width 443 height 56
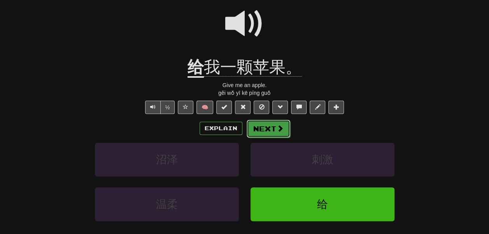
click at [274, 138] on button "Next" at bounding box center [268, 129] width 44 height 18
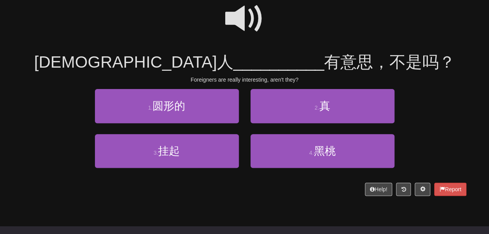
click at [230, 26] on span at bounding box center [244, 18] width 39 height 39
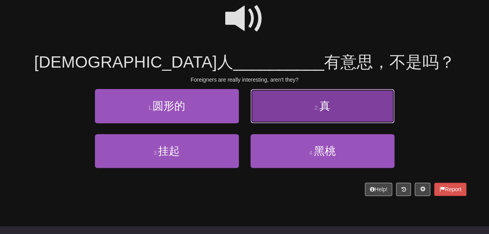
click at [275, 108] on button "2 . 真" at bounding box center [322, 106] width 144 height 34
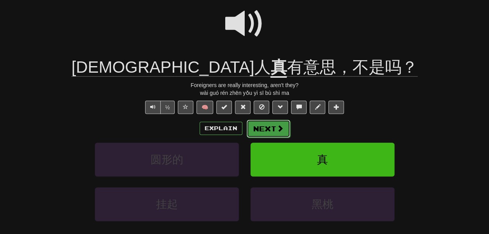
click at [275, 138] on button "Next" at bounding box center [268, 129] width 44 height 18
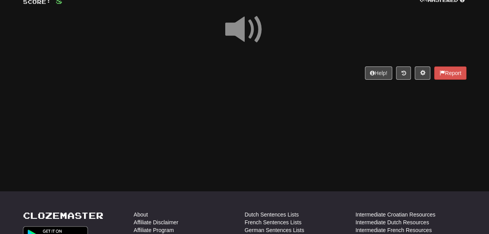
scroll to position [62, 0]
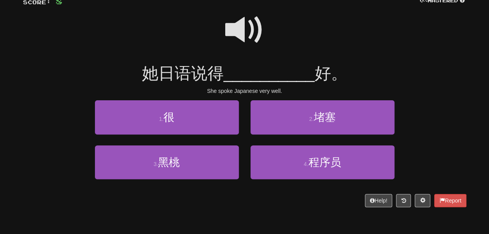
click at [247, 36] on span at bounding box center [244, 29] width 39 height 39
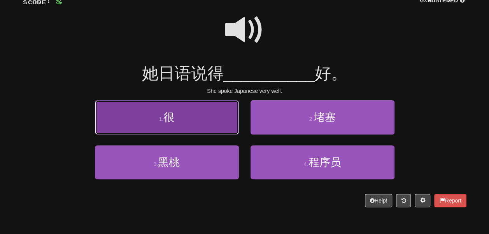
click at [215, 133] on button "1 . 很" at bounding box center [167, 117] width 144 height 34
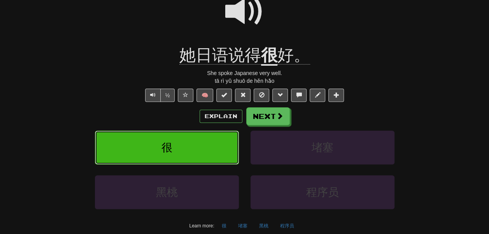
scroll to position [86, 0]
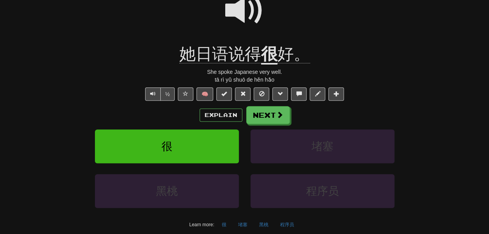
click at [271, 65] on u "很" at bounding box center [269, 55] width 16 height 20
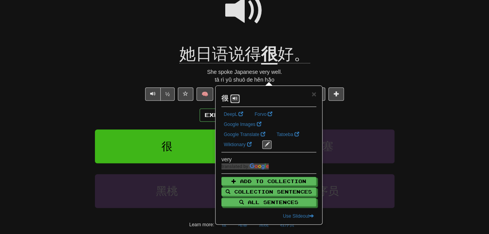
click at [236, 101] on span at bounding box center [234, 98] width 5 height 5
click at [152, 76] on div "She spoke Japanese very well." at bounding box center [244, 72] width 443 height 8
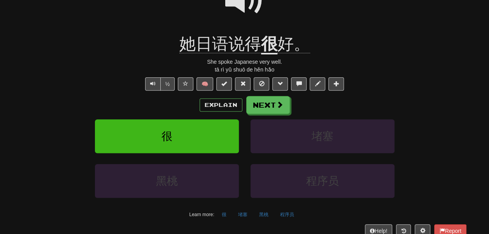
scroll to position [98, 0]
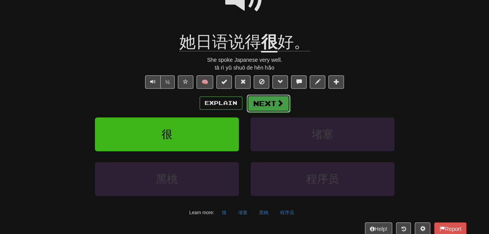
click at [266, 112] on button "Next" at bounding box center [268, 103] width 44 height 18
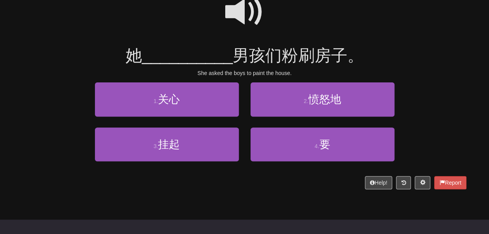
scroll to position [79, 0]
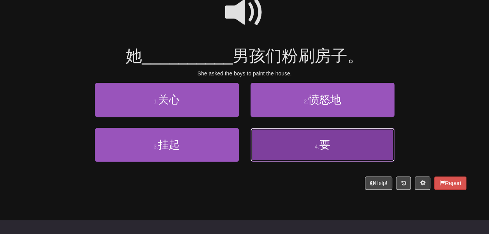
click at [273, 156] on button "4 . 要" at bounding box center [322, 145] width 144 height 34
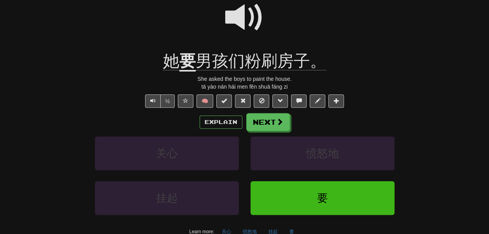
click at [183, 72] on u "要" at bounding box center [187, 62] width 16 height 20
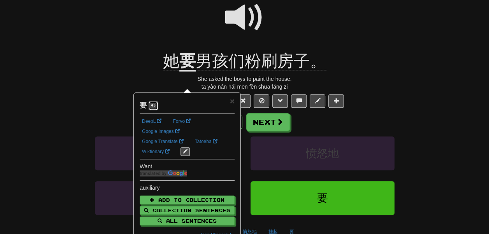
click at [158, 110] on button at bounding box center [152, 105] width 9 height 9
click at [134, 51] on div at bounding box center [244, 23] width 443 height 56
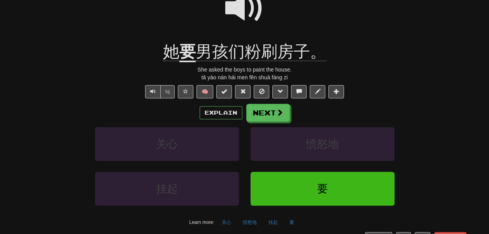
scroll to position [89, 0]
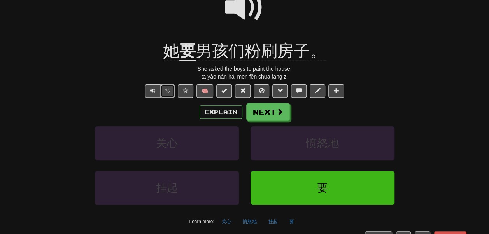
click at [160, 98] on button "½" at bounding box center [167, 90] width 15 height 13
click at [273, 121] on button "Next" at bounding box center [268, 112] width 44 height 18
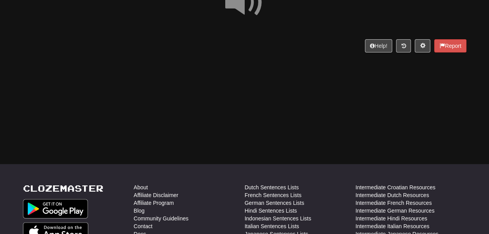
scroll to position [81, 0]
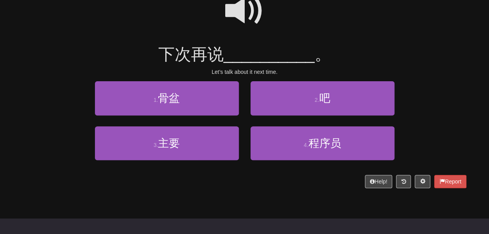
click at [239, 16] on span at bounding box center [244, 10] width 39 height 39
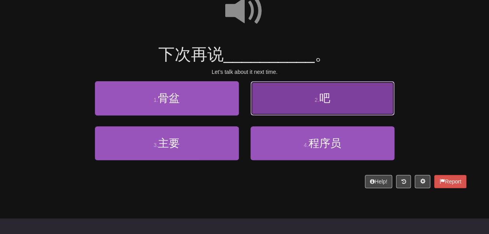
click at [264, 106] on button "2 . 吧" at bounding box center [322, 98] width 144 height 34
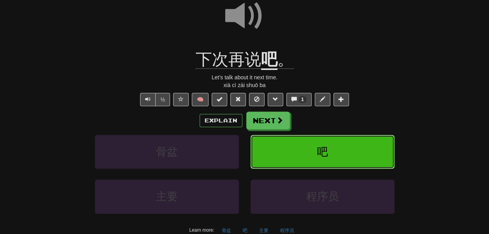
scroll to position [93, 0]
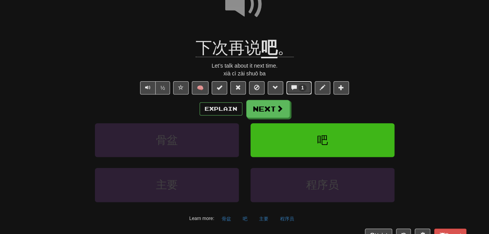
click at [297, 90] on span at bounding box center [293, 87] width 5 height 5
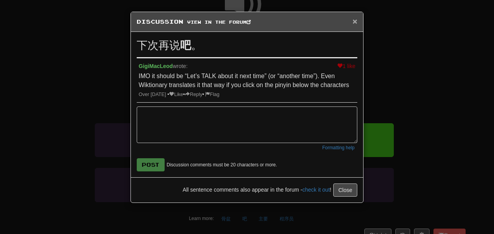
click at [353, 20] on span "×" at bounding box center [355, 21] width 5 height 9
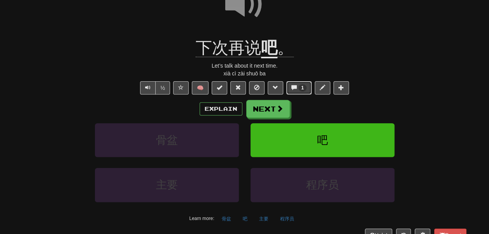
click at [297, 90] on span at bounding box center [293, 87] width 5 height 5
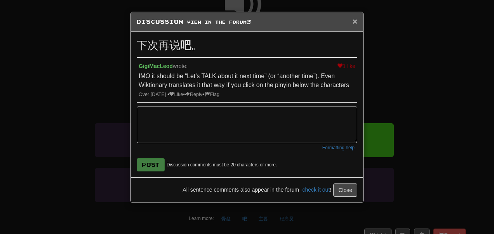
click at [353, 19] on span "×" at bounding box center [355, 21] width 5 height 9
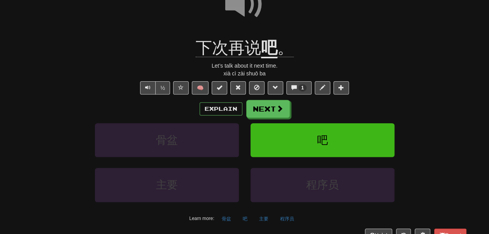
click at [220, 57] on span "下次再说" at bounding box center [227, 47] width 65 height 19
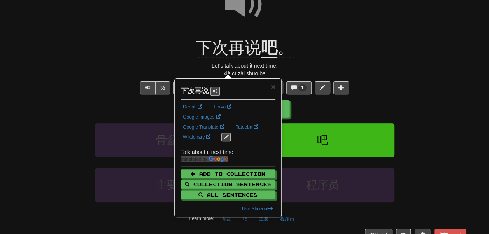
click at [160, 57] on div "下次再说 吧 。" at bounding box center [244, 47] width 443 height 21
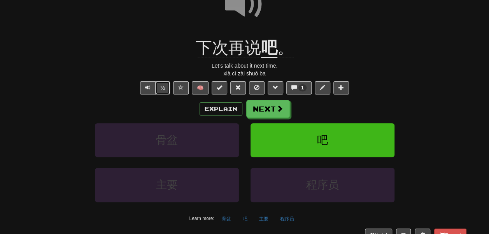
click at [155, 94] on button "½" at bounding box center [162, 87] width 15 height 13
click at [264, 118] on button "Next" at bounding box center [268, 109] width 44 height 18
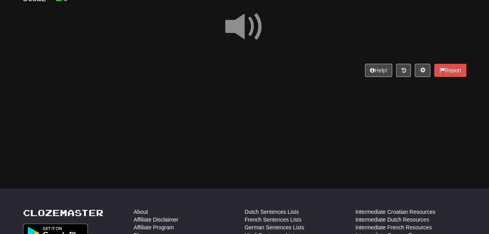
scroll to position [63, 0]
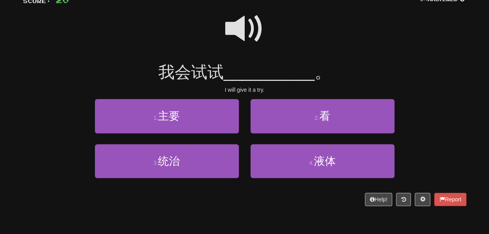
click at [249, 27] on span at bounding box center [244, 28] width 39 height 39
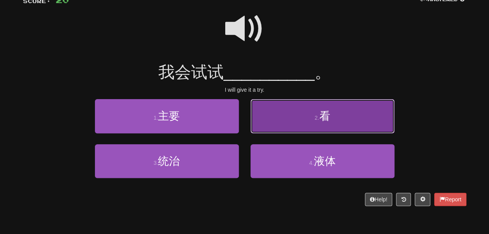
click at [267, 130] on button "2 . 看" at bounding box center [322, 116] width 144 height 34
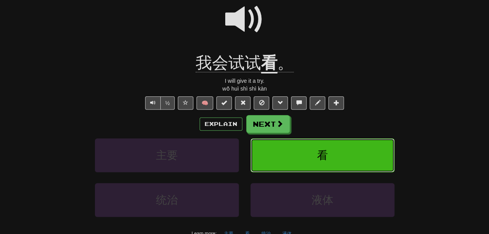
scroll to position [78, 0]
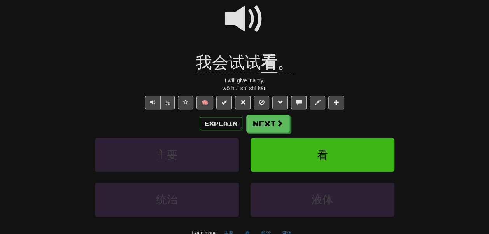
click at [247, 38] on span at bounding box center [244, 19] width 39 height 39
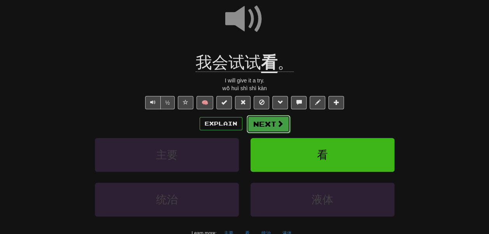
click at [272, 133] on button "Next" at bounding box center [268, 124] width 44 height 18
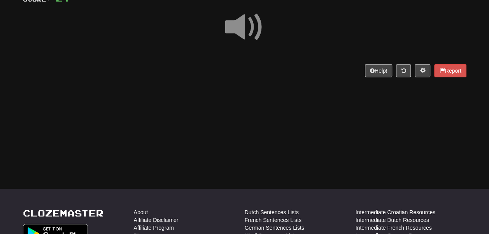
scroll to position [64, 0]
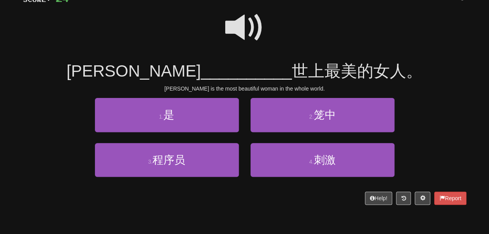
click at [243, 37] on span at bounding box center [244, 27] width 39 height 39
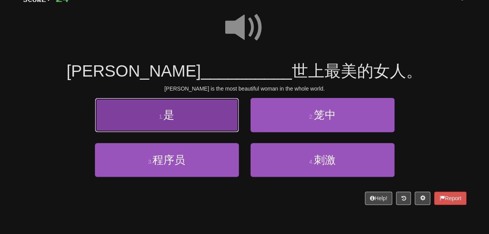
click at [217, 128] on button "1 . 是" at bounding box center [167, 115] width 144 height 34
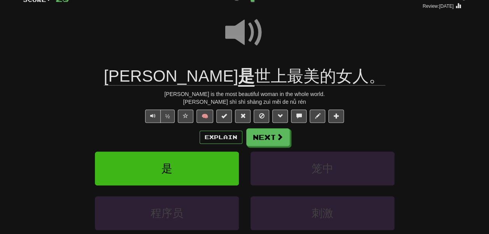
click at [243, 44] on span at bounding box center [244, 32] width 39 height 39
click at [241, 41] on span at bounding box center [244, 32] width 39 height 39
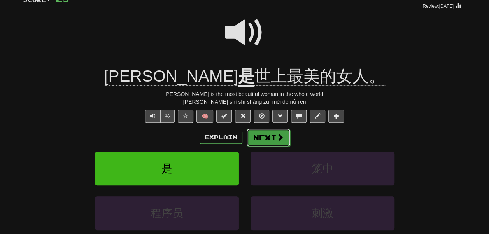
click at [269, 147] on button "Next" at bounding box center [268, 138] width 44 height 18
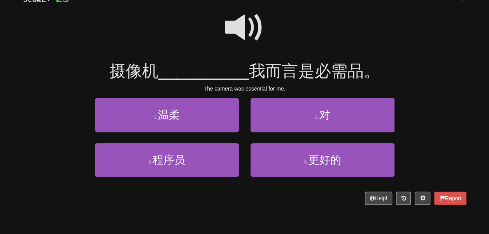
click at [257, 42] on span at bounding box center [244, 27] width 39 height 39
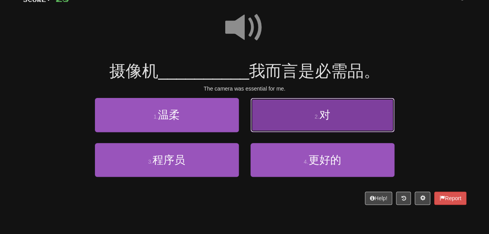
click at [266, 131] on button "2 . 对" at bounding box center [322, 115] width 144 height 34
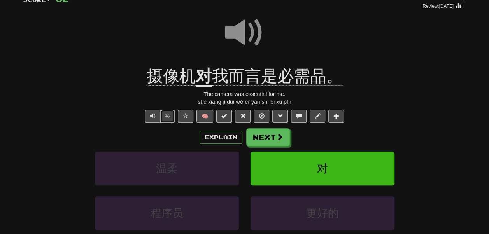
click at [160, 123] on button "½" at bounding box center [167, 116] width 15 height 13
click at [278, 147] on button "Next" at bounding box center [268, 138] width 44 height 18
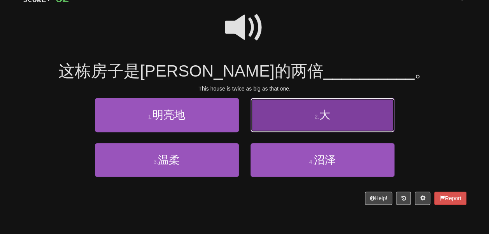
click at [267, 127] on button "2 . 大" at bounding box center [322, 115] width 144 height 34
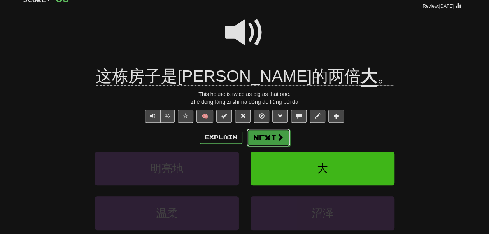
click at [266, 147] on button "Next" at bounding box center [268, 138] width 44 height 18
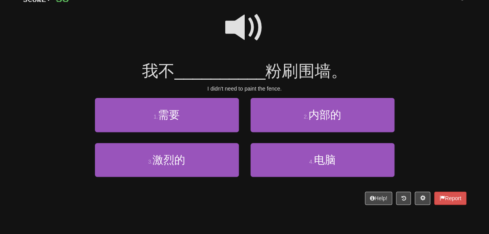
click at [240, 35] on span at bounding box center [244, 27] width 39 height 39
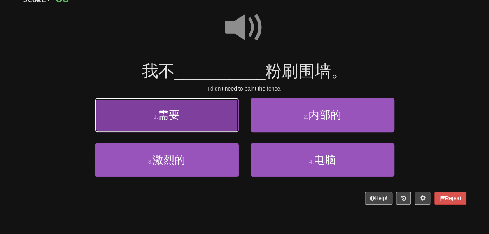
click at [201, 124] on button "1 . 需要" at bounding box center [167, 115] width 144 height 34
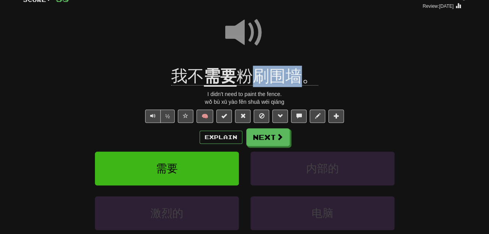
drag, startPoint x: 247, startPoint y: 98, endPoint x: 302, endPoint y: 99, distance: 55.2
click at [302, 86] on span "粉刷围墙。" at bounding box center [277, 76] width 82 height 19
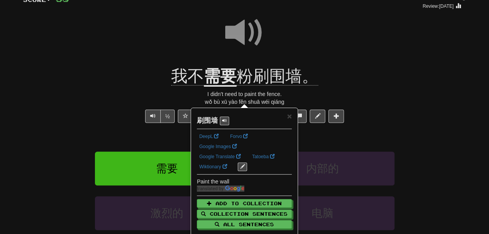
click at [335, 87] on div "我不 需要 粉刷围墙。" at bounding box center [244, 76] width 443 height 21
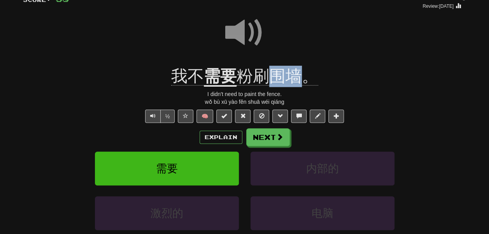
drag, startPoint x: 302, startPoint y: 90, endPoint x: 275, endPoint y: 94, distance: 27.0
click at [275, 86] on span "粉刷围墙。" at bounding box center [277, 76] width 82 height 19
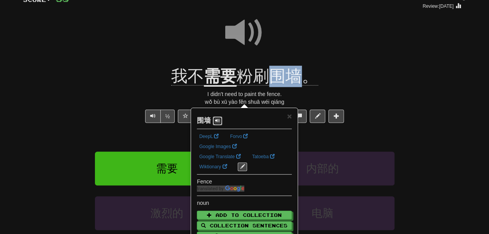
click at [220, 123] on span at bounding box center [217, 120] width 5 height 5
click at [297, 57] on div at bounding box center [244, 38] width 443 height 56
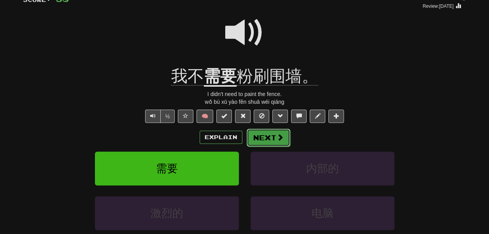
click at [283, 141] on span at bounding box center [279, 137] width 7 height 7
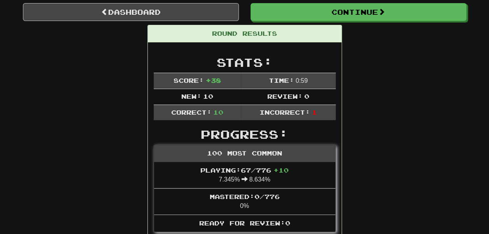
scroll to position [72, 0]
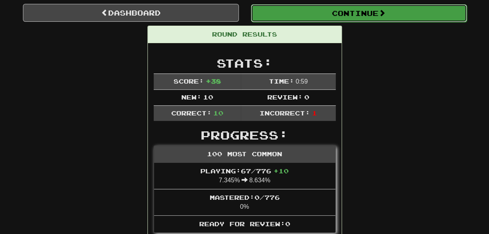
click at [300, 22] on button "Continue" at bounding box center [359, 13] width 216 height 18
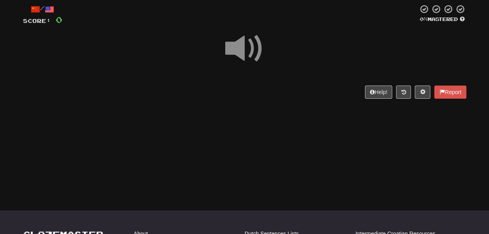
scroll to position [44, 0]
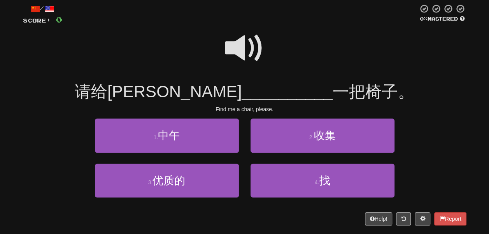
click at [243, 68] on span at bounding box center [244, 48] width 39 height 39
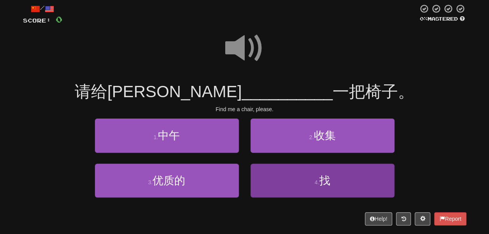
drag, startPoint x: 272, startPoint y: 175, endPoint x: 274, endPoint y: 184, distance: 9.5
click at [274, 184] on div "1 . 中午 2 . 收集 3 . 优质的 4 . 找" at bounding box center [244, 164] width 455 height 90
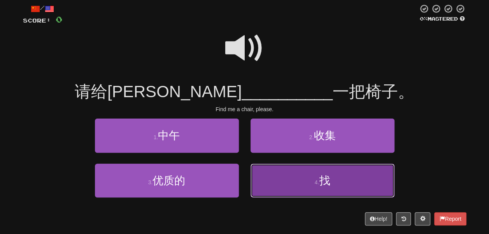
click at [274, 184] on button "4 . 找" at bounding box center [322, 181] width 144 height 34
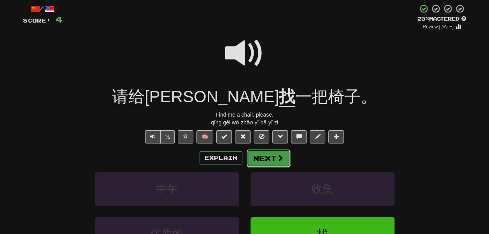
click at [275, 167] on button "Next" at bounding box center [268, 158] width 44 height 18
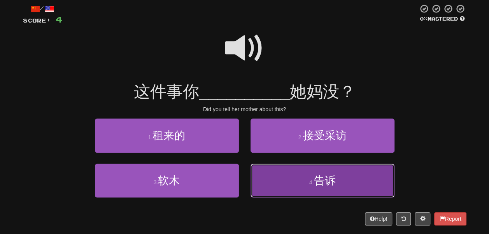
click at [273, 188] on button "4 . 告诉" at bounding box center [322, 181] width 144 height 34
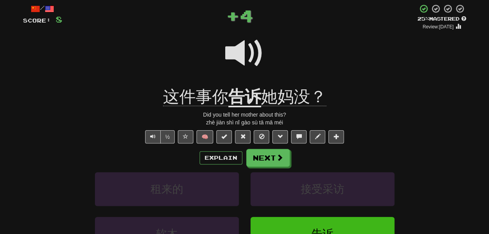
click at [239, 107] on u "告诉" at bounding box center [244, 97] width 33 height 20
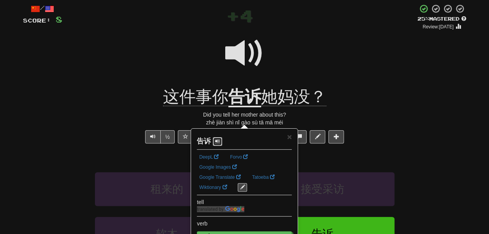
click at [220, 143] on span at bounding box center [217, 141] width 5 height 5
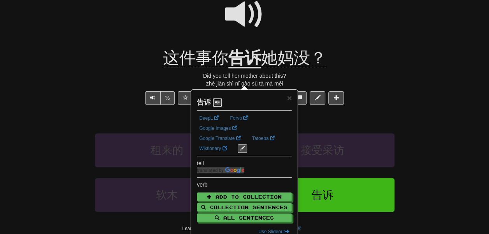
scroll to position [86, 0]
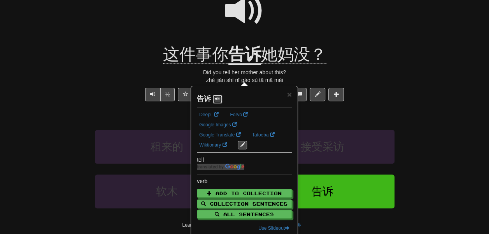
click at [220, 96] on span at bounding box center [217, 98] width 5 height 5
click at [89, 65] on div "这件事你 告诉 她妈没？" at bounding box center [244, 54] width 443 height 21
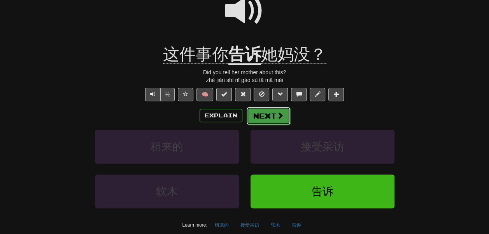
click at [273, 125] on button "Next" at bounding box center [268, 116] width 44 height 18
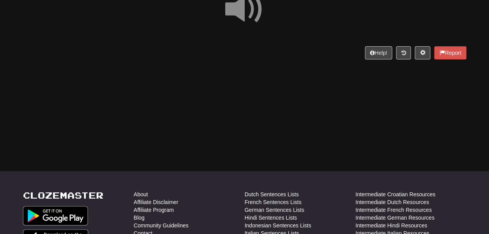
scroll to position [82, 0]
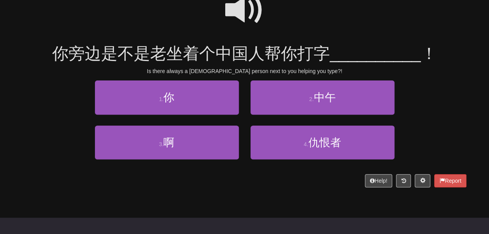
click at [240, 24] on span at bounding box center [244, 10] width 39 height 39
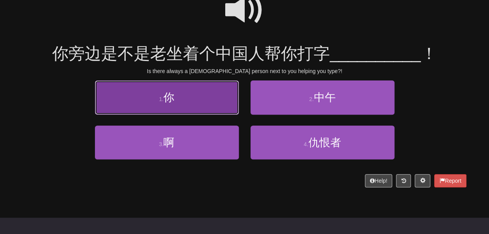
click at [210, 109] on button "1 . 你" at bounding box center [167, 97] width 144 height 34
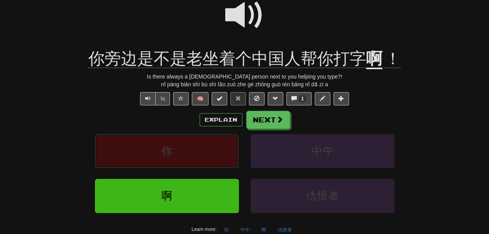
scroll to position [93, 0]
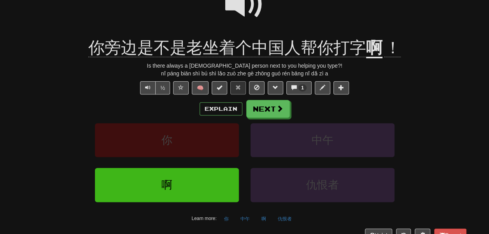
click at [372, 58] on u "啊" at bounding box center [374, 48] width 16 height 20
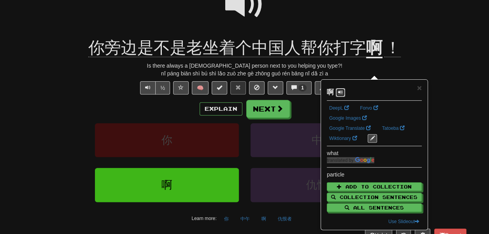
click at [342, 94] on span at bounding box center [340, 92] width 5 height 5
click at [337, 21] on div at bounding box center [244, 10] width 443 height 56
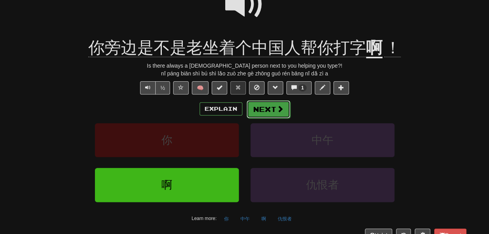
click at [260, 118] on button "Next" at bounding box center [268, 109] width 44 height 18
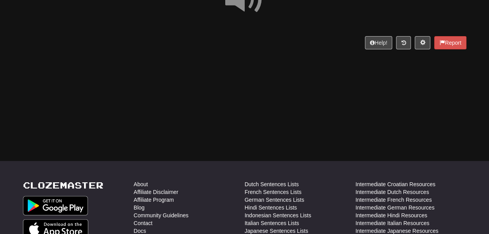
scroll to position [86, 0]
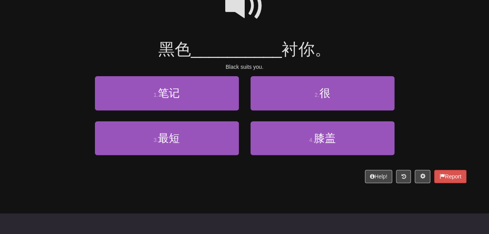
click at [246, 20] on span at bounding box center [244, 5] width 39 height 39
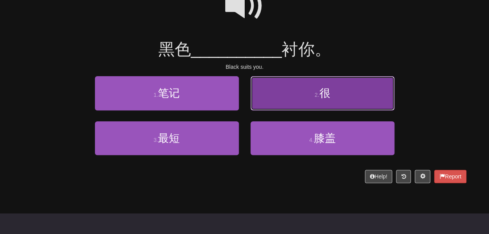
click at [266, 105] on button "2 . 很" at bounding box center [322, 93] width 144 height 34
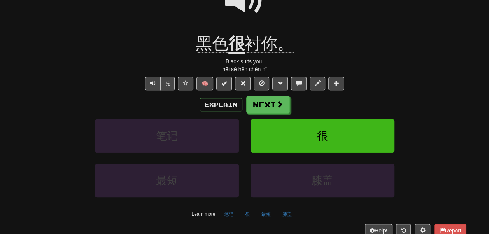
click at [220, 53] on span "黑色" at bounding box center [211, 43] width 33 height 19
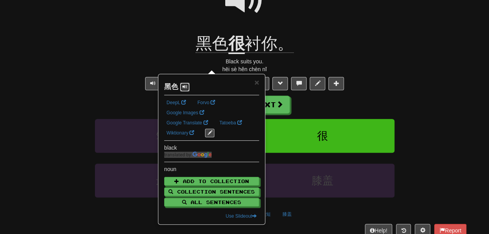
click at [187, 85] on span at bounding box center [184, 86] width 5 height 5
click at [169, 33] on div at bounding box center [244, 5] width 443 height 56
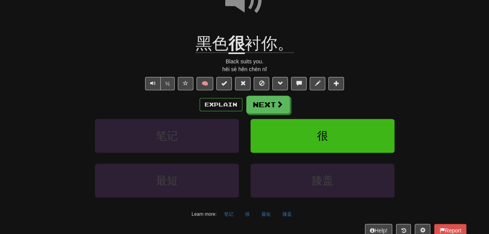
click at [236, 54] on u "很" at bounding box center [236, 44] width 16 height 20
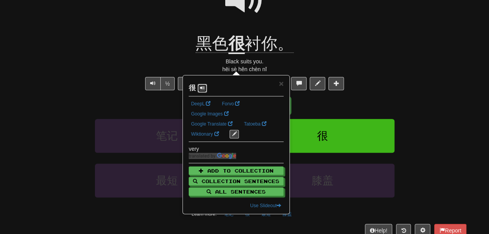
click at [203, 90] on span at bounding box center [202, 88] width 5 height 5
click at [154, 51] on div "黑色 很 衬你。" at bounding box center [244, 43] width 443 height 21
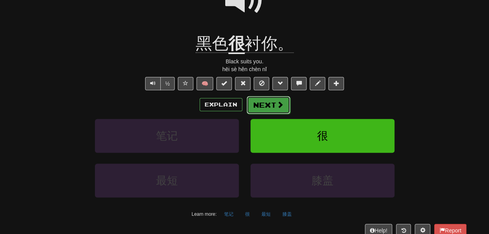
click at [281, 114] on button "Next" at bounding box center [268, 105] width 44 height 18
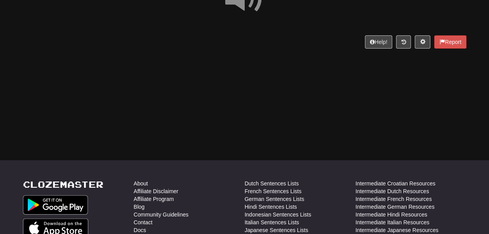
scroll to position [95, 0]
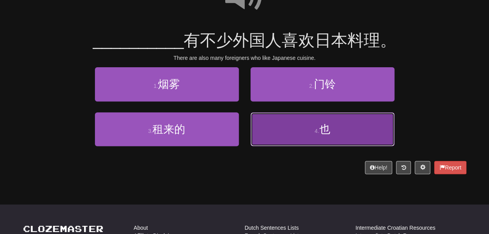
click at [286, 134] on button "4 . 也" at bounding box center [322, 129] width 144 height 34
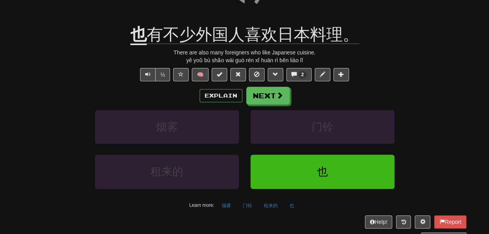
click at [132, 45] on u "也" at bounding box center [138, 35] width 16 height 20
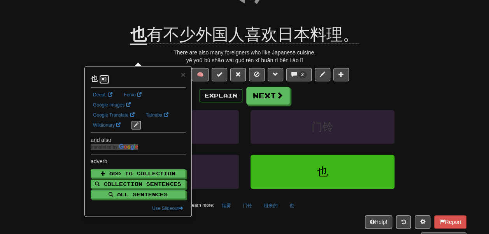
click at [106, 77] on span at bounding box center [104, 79] width 5 height 5
click at [98, 40] on div "也 有不少外国人喜欢日本料理。" at bounding box center [244, 34] width 443 height 21
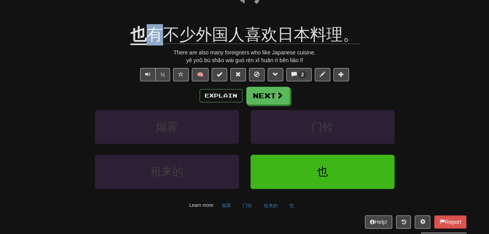
drag, startPoint x: 147, startPoint y: 50, endPoint x: 169, endPoint y: 51, distance: 22.6
click at [169, 44] on span "有不少外国人喜欢日本料理。" at bounding box center [253, 34] width 212 height 19
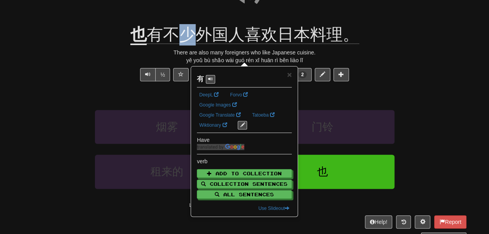
drag, startPoint x: 180, startPoint y: 56, endPoint x: 188, endPoint y: 54, distance: 9.0
click at [188, 44] on span "有不少外国人喜欢日本料理。" at bounding box center [253, 34] width 212 height 19
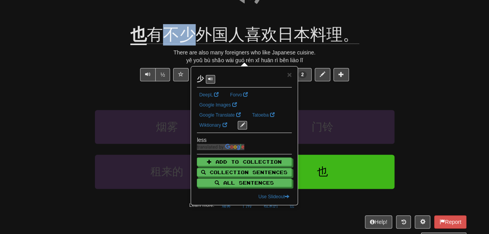
drag, startPoint x: 162, startPoint y: 53, endPoint x: 188, endPoint y: 54, distance: 26.0
click at [188, 44] on span "有不少外国人喜欢日本料理。" at bounding box center [253, 34] width 212 height 19
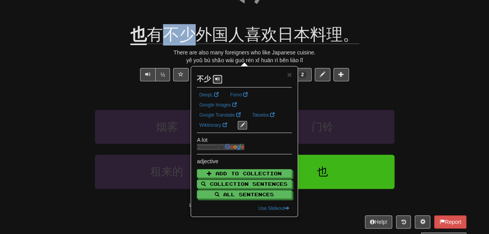
click at [222, 84] on button at bounding box center [217, 79] width 9 height 9
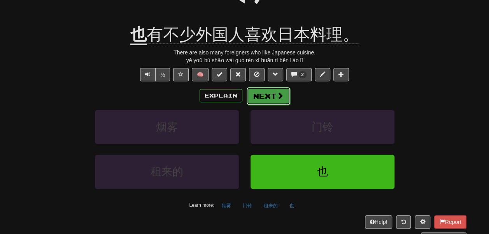
click at [283, 99] on span at bounding box center [279, 95] width 7 height 7
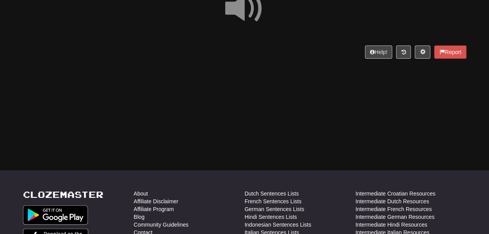
scroll to position [82, 0]
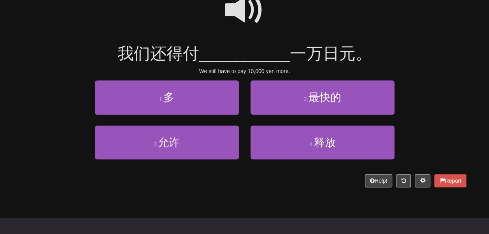
click at [244, 25] on span at bounding box center [244, 10] width 39 height 39
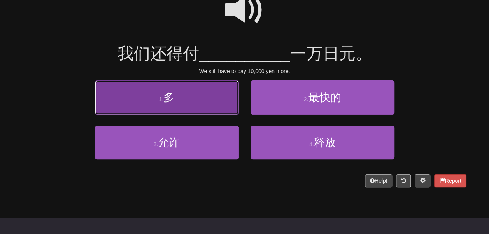
click at [220, 110] on button "1 . 多" at bounding box center [167, 97] width 144 height 34
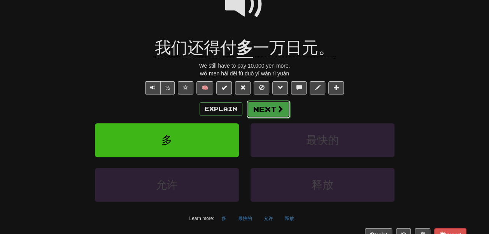
click at [270, 118] on button "Next" at bounding box center [268, 109] width 44 height 18
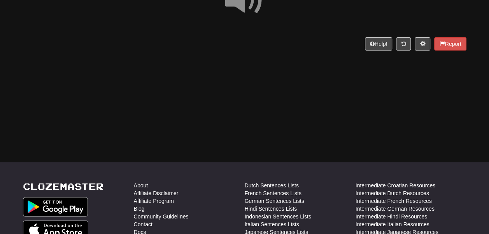
scroll to position [92, 0]
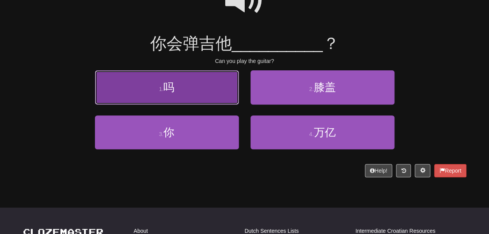
click at [213, 102] on button "1 . 吗" at bounding box center [167, 87] width 144 height 34
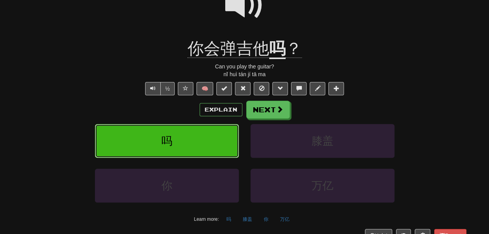
scroll to position [103, 0]
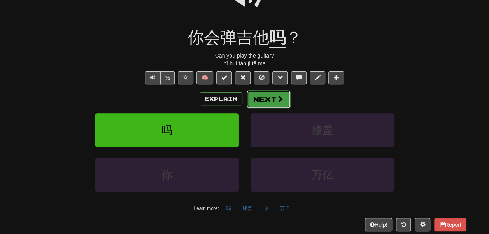
click at [273, 108] on button "Next" at bounding box center [268, 99] width 44 height 18
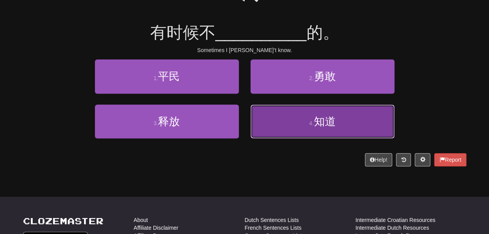
click at [284, 138] on button "4 . 知道" at bounding box center [322, 122] width 144 height 34
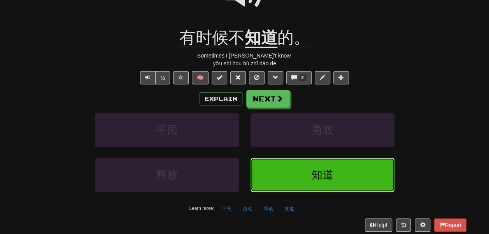
scroll to position [113, 0]
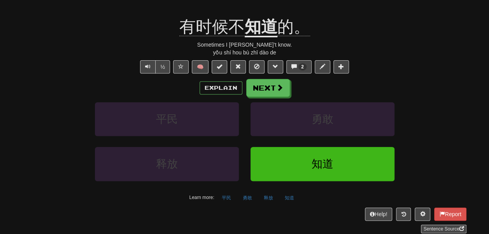
click at [254, 37] on u "知道" at bounding box center [260, 27] width 33 height 20
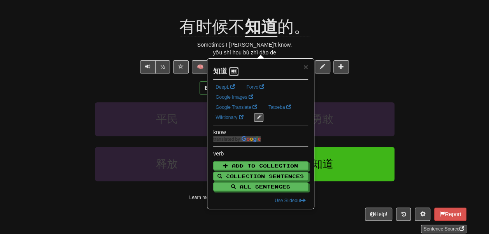
click at [238, 67] on button at bounding box center [233, 71] width 9 height 9
click at [330, 38] on div "有时候不 知道 的。" at bounding box center [244, 26] width 443 height 21
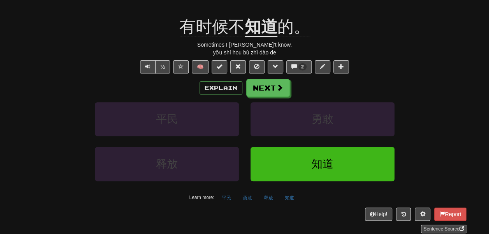
drag, startPoint x: 168, startPoint y: 43, endPoint x: 134, endPoint y: 40, distance: 34.0
click at [134, 38] on div "有时候不 知道 的。" at bounding box center [244, 26] width 443 height 21
drag, startPoint x: 212, startPoint y: 42, endPoint x: 227, endPoint y: 44, distance: 14.9
click at [227, 36] on span "有时候不" at bounding box center [211, 26] width 65 height 19
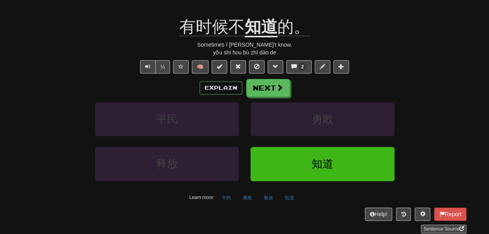
drag, startPoint x: 213, startPoint y: 38, endPoint x: 203, endPoint y: 44, distance: 12.1
click at [203, 36] on span "有时候不" at bounding box center [211, 26] width 65 height 19
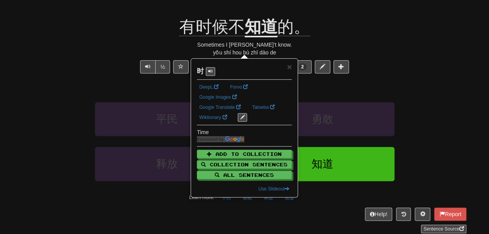
click at [159, 36] on div "有时候不 知道 的。" at bounding box center [244, 26] width 443 height 21
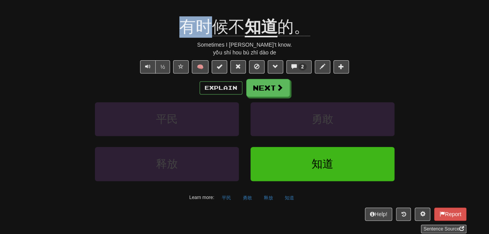
drag, startPoint x: 178, startPoint y: 42, endPoint x: 214, endPoint y: 44, distance: 35.8
click at [214, 38] on div "有时候不 知道 的。" at bounding box center [244, 26] width 443 height 21
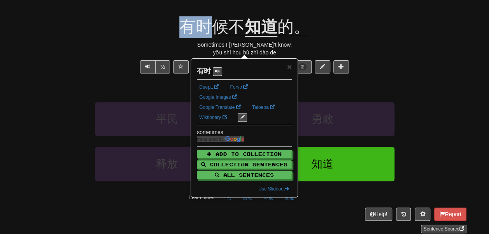
click at [151, 34] on div "有时候不 知道 的。" at bounding box center [244, 26] width 443 height 21
drag, startPoint x: 213, startPoint y: 16, endPoint x: 213, endPoint y: 44, distance: 27.6
click at [213, 44] on div "/ Score: 28 + 4 25 % Mastered Review: 2025-10-10 有时候不 知道 的。 Sometimes I don’t k…" at bounding box center [244, 83] width 443 height 299
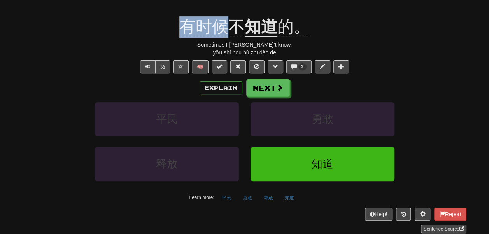
drag, startPoint x: 225, startPoint y: 45, endPoint x: 182, endPoint y: 44, distance: 43.6
click at [182, 36] on span "有时候不" at bounding box center [211, 26] width 65 height 19
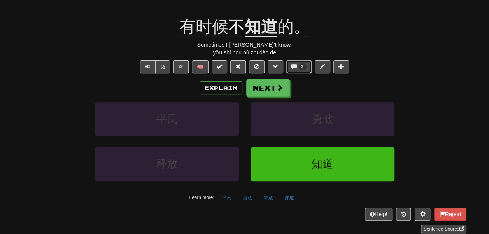
click at [297, 69] on span at bounding box center [293, 66] width 5 height 5
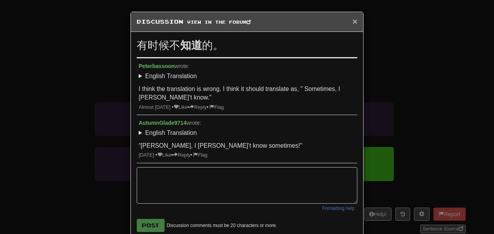
click at [353, 23] on span "×" at bounding box center [355, 21] width 5 height 9
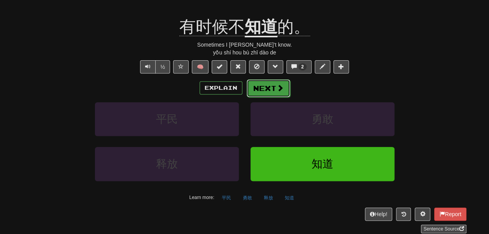
click at [276, 97] on button "Next" at bounding box center [268, 88] width 44 height 18
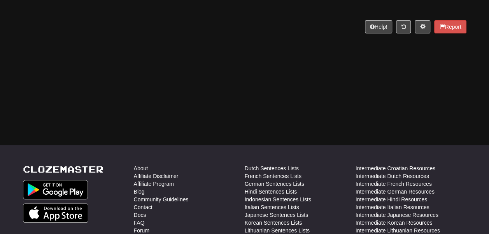
scroll to position [111, 0]
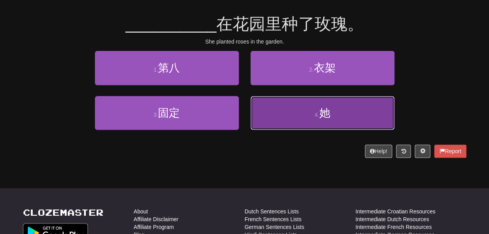
click at [277, 121] on button "4 . 她" at bounding box center [322, 113] width 144 height 34
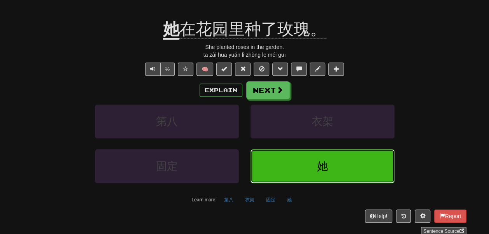
scroll to position [122, 0]
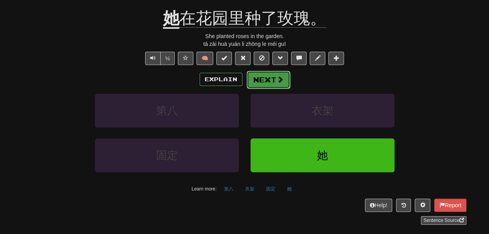
click at [271, 89] on button "Next" at bounding box center [268, 80] width 44 height 18
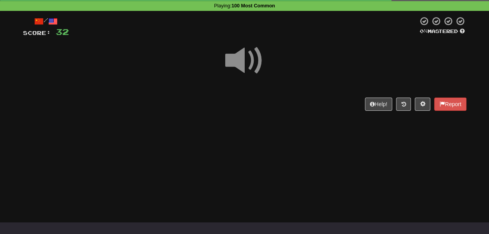
scroll to position [35, 0]
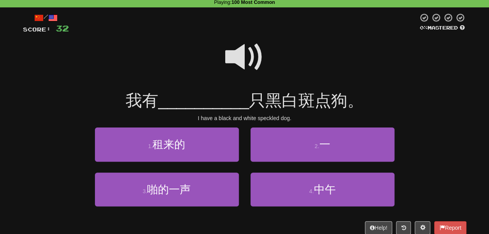
click at [257, 77] on span at bounding box center [244, 57] width 39 height 39
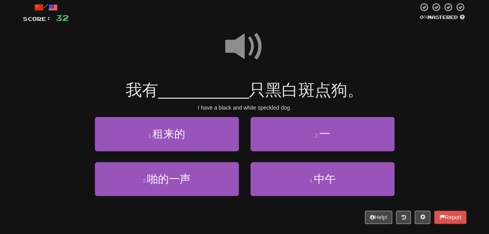
scroll to position [47, 0]
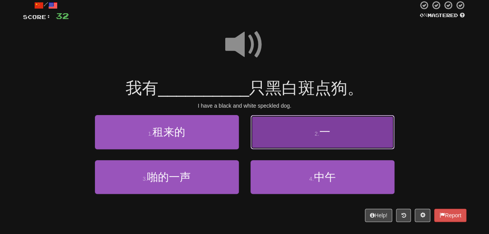
click at [285, 142] on button "2 . 一" at bounding box center [322, 132] width 144 height 34
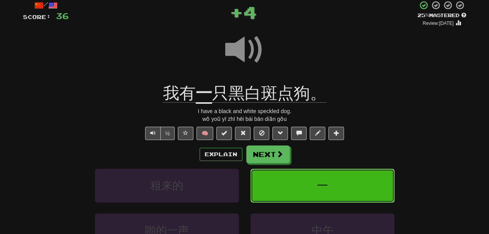
scroll to position [64, 0]
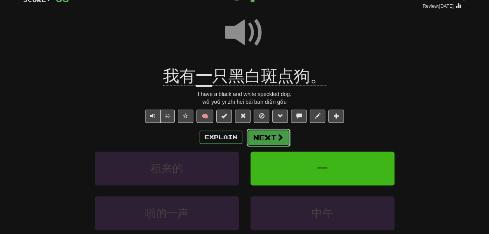
click at [279, 147] on button "Next" at bounding box center [268, 138] width 44 height 18
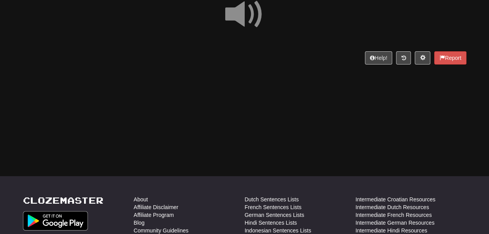
scroll to position [70, 0]
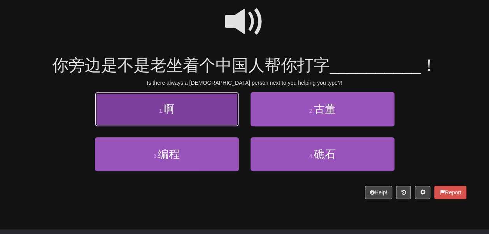
click at [229, 123] on button "1 . 啊" at bounding box center [167, 109] width 144 height 34
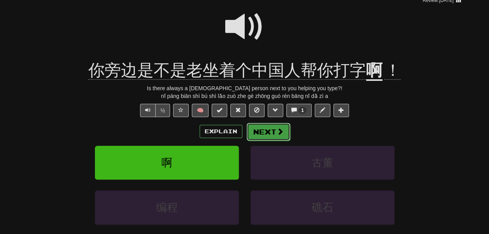
click at [278, 141] on button "Next" at bounding box center [268, 132] width 44 height 18
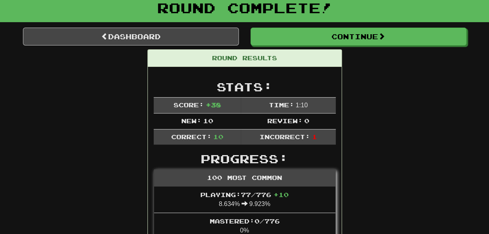
scroll to position [44, 0]
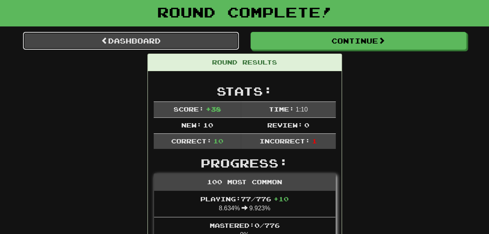
click at [214, 47] on link "Dashboard" at bounding box center [131, 41] width 216 height 18
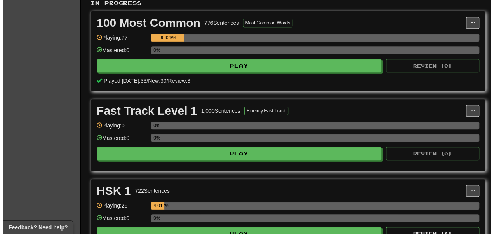
scroll to position [171, 0]
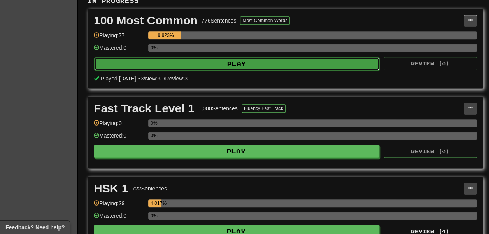
click at [239, 70] on button "Play" at bounding box center [236, 63] width 285 height 13
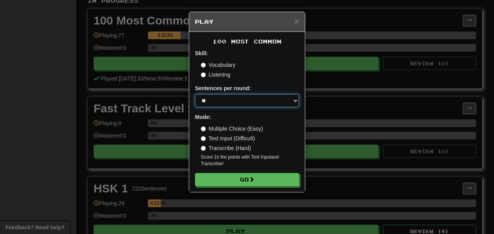
click at [232, 107] on select "* ** ** ** ** ** *** ********" at bounding box center [247, 100] width 104 height 13
select select "**"
click at [195, 107] on select "* ** ** ** ** ** *** ********" at bounding box center [247, 100] width 104 height 13
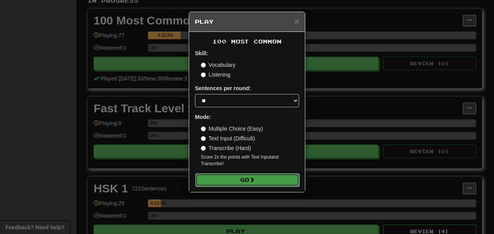
click at [227, 187] on button "Go" at bounding box center [247, 179] width 104 height 13
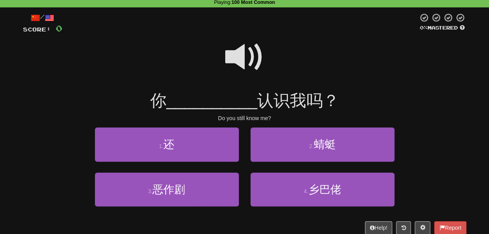
scroll to position [35, 0]
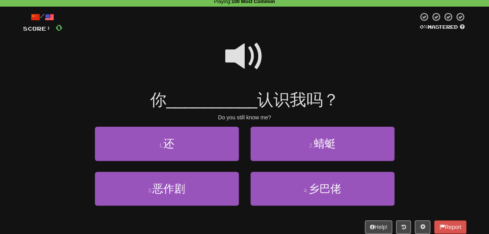
click at [231, 72] on span at bounding box center [244, 56] width 39 height 39
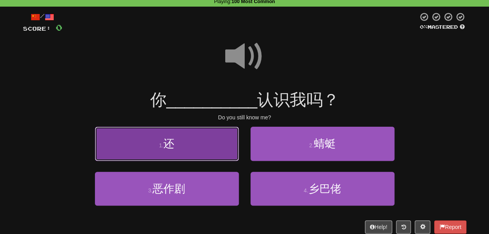
click at [196, 155] on button "1 . 还" at bounding box center [167, 144] width 144 height 34
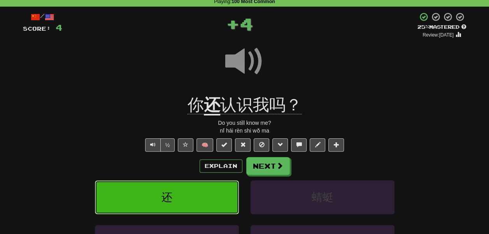
scroll to position [66, 0]
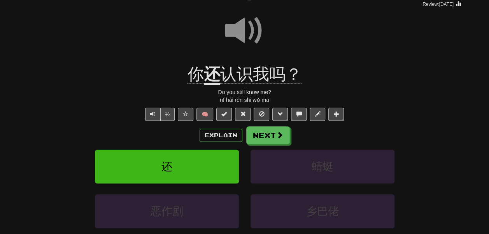
click at [217, 85] on u "还" at bounding box center [212, 75] width 16 height 20
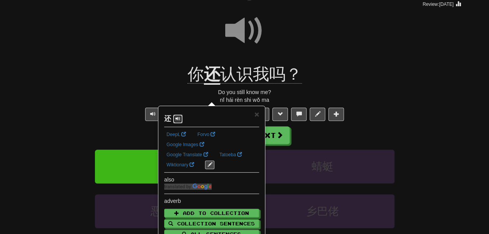
click at [174, 120] on button at bounding box center [177, 119] width 9 height 9
click at [158, 64] on div at bounding box center [244, 36] width 443 height 56
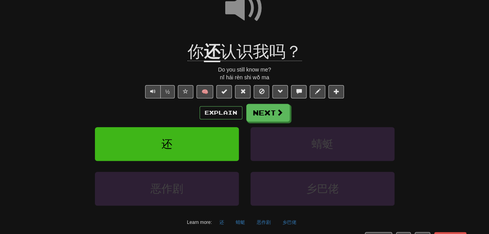
scroll to position [89, 0]
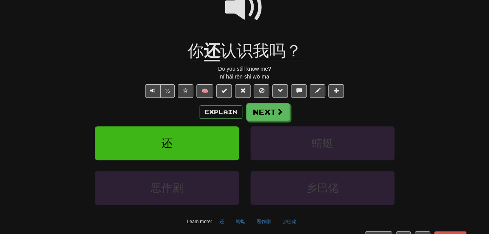
click at [226, 60] on span "认识我吗？" at bounding box center [261, 51] width 82 height 19
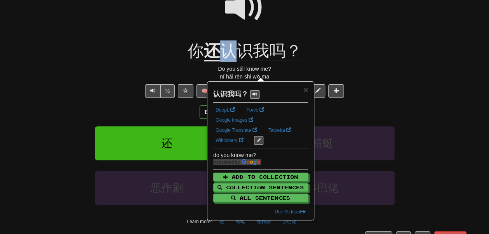
drag, startPoint x: 226, startPoint y: 66, endPoint x: 234, endPoint y: 67, distance: 8.3
click at [234, 60] on span "认识我吗？" at bounding box center [261, 51] width 82 height 19
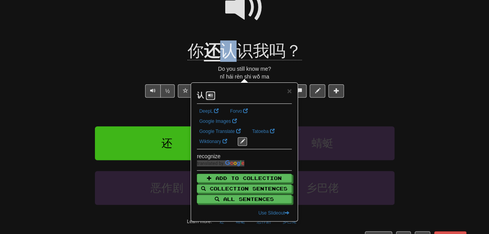
click at [210, 93] on span at bounding box center [210, 95] width 5 height 5
click at [136, 61] on div "你 还 认识我吗？" at bounding box center [244, 50] width 443 height 21
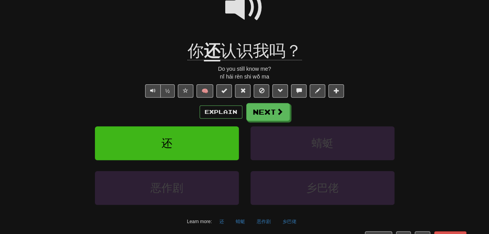
click at [229, 24] on span at bounding box center [244, 7] width 39 height 39
drag, startPoint x: 253, startPoint y: 70, endPoint x: 225, endPoint y: 68, distance: 28.0
click at [225, 60] on span "认识我吗？" at bounding box center [261, 51] width 82 height 19
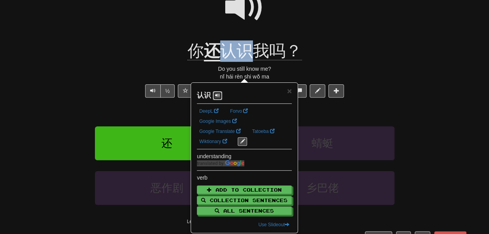
click at [220, 98] on span at bounding box center [217, 95] width 5 height 5
click at [144, 62] on div "你 还 认识我吗？" at bounding box center [244, 50] width 443 height 21
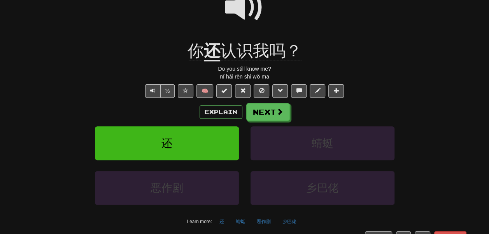
click at [251, 27] on span at bounding box center [244, 7] width 39 height 39
click at [237, 23] on span at bounding box center [244, 7] width 39 height 39
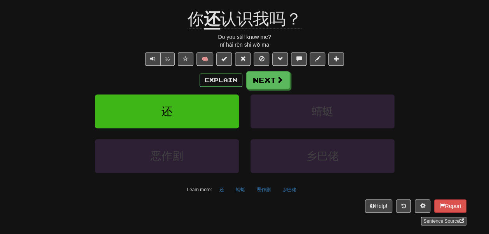
scroll to position [122, 0]
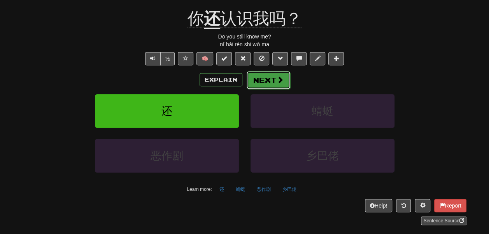
click at [274, 89] on button "Next" at bounding box center [268, 80] width 44 height 18
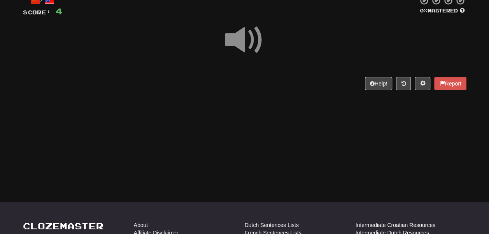
scroll to position [52, 0]
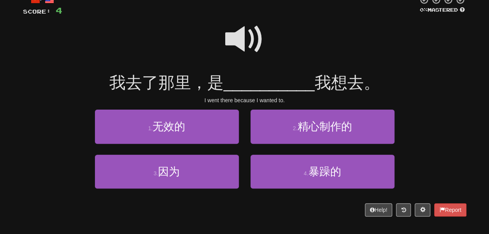
click at [244, 47] on span at bounding box center [244, 39] width 39 height 39
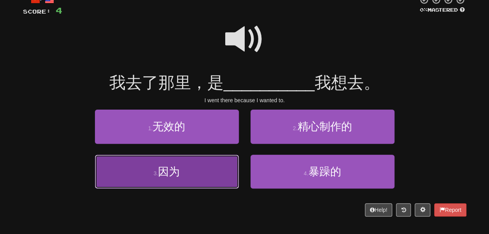
click at [203, 172] on button "3 . 因为" at bounding box center [167, 172] width 144 height 34
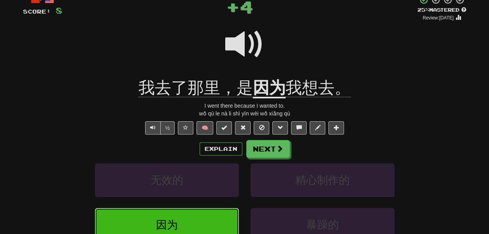
scroll to position [69, 0]
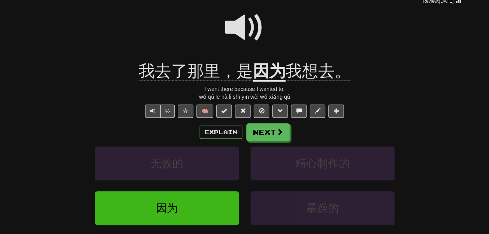
click at [271, 82] on u "因为" at bounding box center [269, 72] width 33 height 20
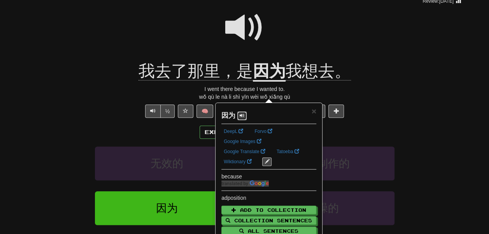
click at [244, 116] on span at bounding box center [241, 115] width 5 height 5
click at [287, 59] on div at bounding box center [244, 33] width 443 height 56
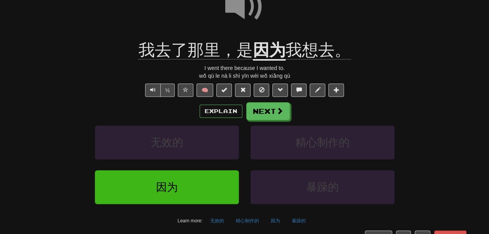
scroll to position [96, 0]
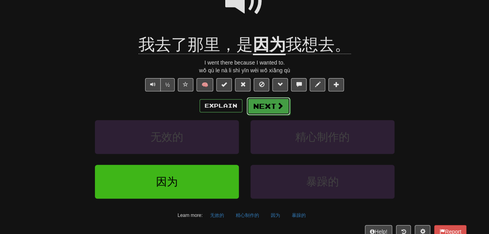
click at [277, 115] on button "Next" at bounding box center [268, 106] width 44 height 18
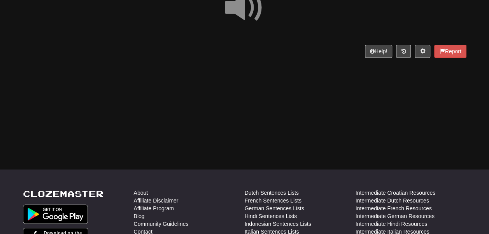
scroll to position [90, 0]
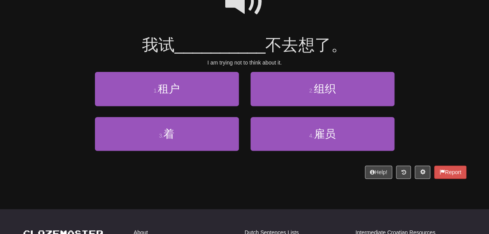
click at [241, 13] on span at bounding box center [244, 1] width 39 height 39
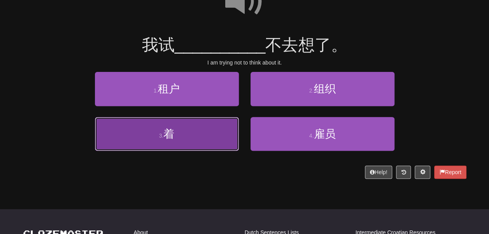
click at [213, 139] on button "3 . 着" at bounding box center [167, 134] width 144 height 34
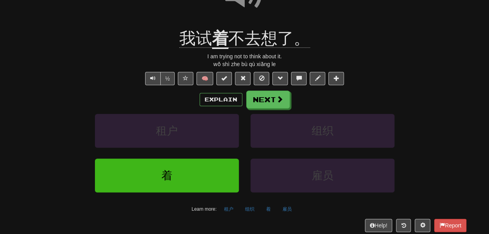
click at [215, 49] on u "着" at bounding box center [220, 39] width 16 height 20
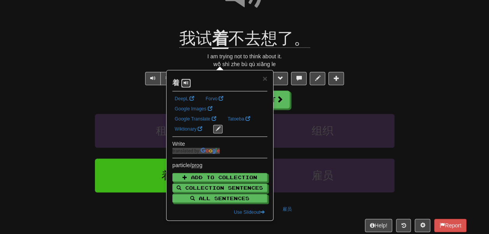
click at [188, 85] on span at bounding box center [185, 82] width 5 height 5
click at [152, 49] on div "我试 着 不去想了。" at bounding box center [244, 38] width 443 height 21
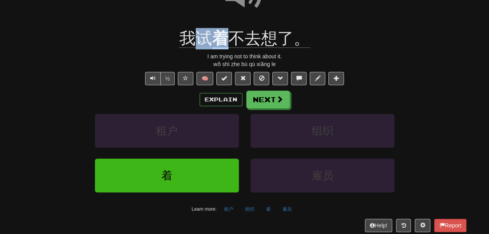
drag, startPoint x: 198, startPoint y: 52, endPoint x: 225, endPoint y: 55, distance: 27.7
click at [225, 49] on span "我试 着 不去想了。" at bounding box center [244, 39] width 131 height 20
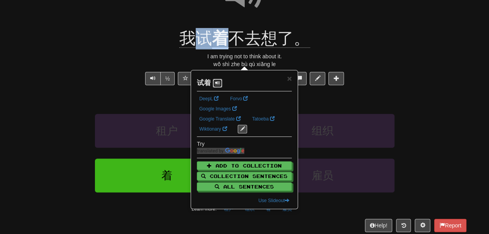
click at [220, 85] on span at bounding box center [217, 82] width 5 height 5
click at [189, 8] on div at bounding box center [244, 0] width 443 height 56
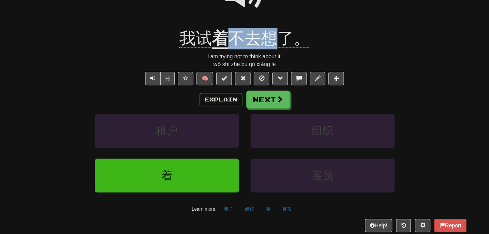
drag, startPoint x: 233, startPoint y: 56, endPoint x: 272, endPoint y: 57, distance: 38.5
click at [272, 48] on span "不去想了。" at bounding box center [269, 38] width 82 height 19
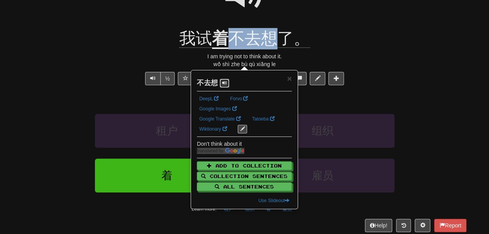
click at [229, 81] on button at bounding box center [224, 83] width 9 height 9
click at [291, 28] on div at bounding box center [244, 0] width 443 height 56
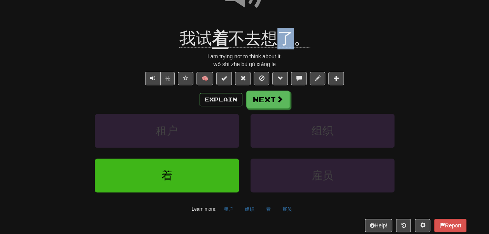
drag, startPoint x: 285, startPoint y: 54, endPoint x: 295, endPoint y: 55, distance: 9.7
click at [295, 48] on span "不去想了。" at bounding box center [269, 38] width 82 height 19
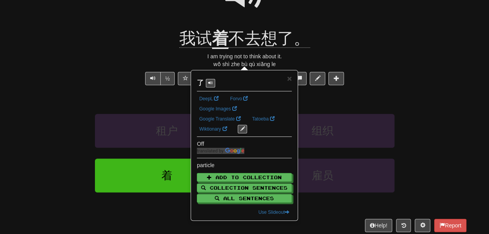
click at [312, 28] on div at bounding box center [244, 0] width 443 height 56
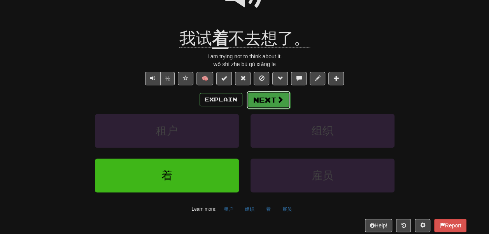
click at [271, 109] on button "Next" at bounding box center [268, 100] width 44 height 18
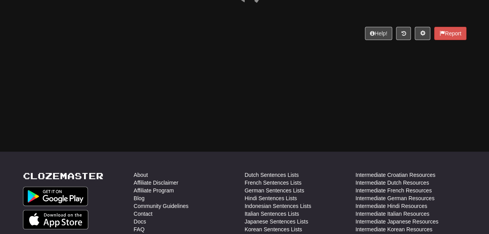
scroll to position [89, 0]
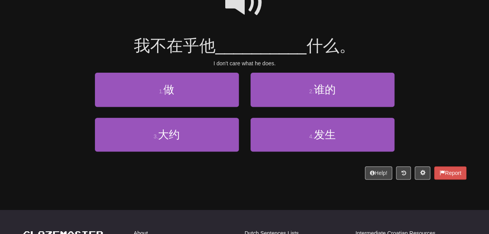
click at [238, 19] on span at bounding box center [244, 2] width 39 height 39
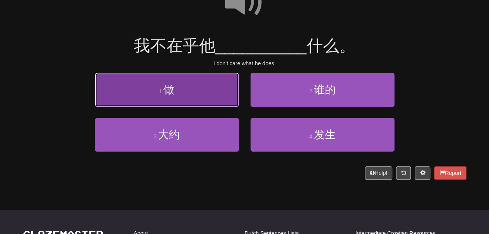
click at [211, 105] on button "1 . 做" at bounding box center [167, 90] width 144 height 34
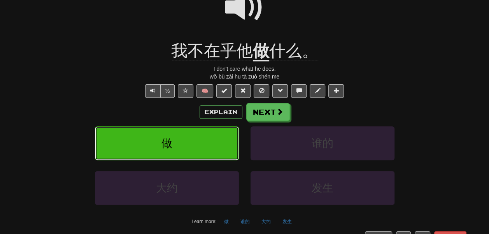
scroll to position [101, 0]
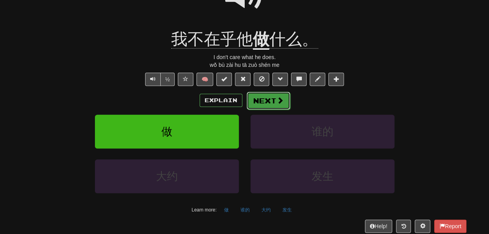
click at [272, 110] on button "Next" at bounding box center [268, 101] width 44 height 18
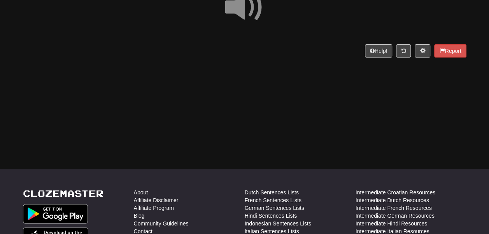
scroll to position [84, 0]
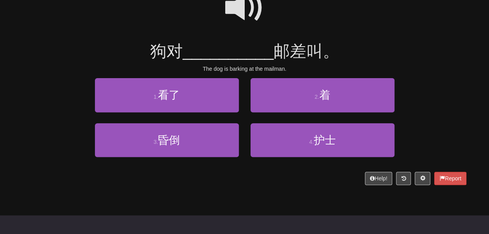
click at [242, 17] on span at bounding box center [244, 7] width 39 height 39
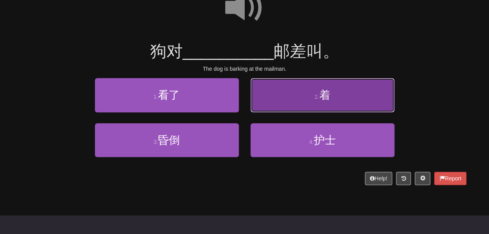
click at [264, 111] on button "2 . 着" at bounding box center [322, 95] width 144 height 34
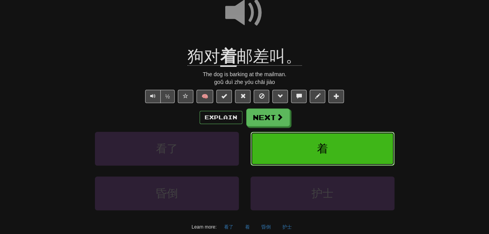
scroll to position [96, 0]
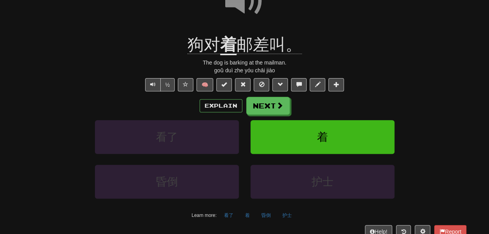
click at [224, 55] on u "着" at bounding box center [228, 45] width 16 height 20
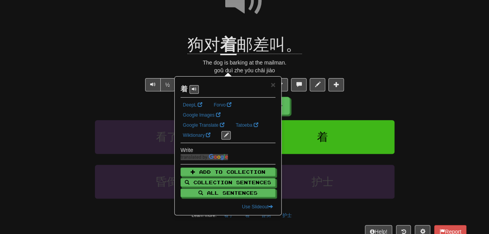
click at [201, 34] on div at bounding box center [244, 7] width 443 height 56
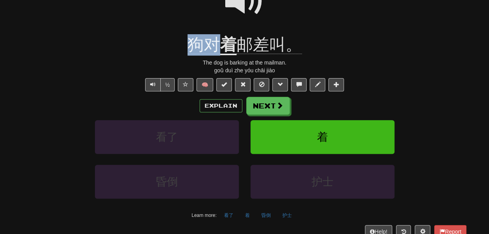
drag, startPoint x: 217, startPoint y: 59, endPoint x: 193, endPoint y: 58, distance: 23.8
click at [193, 54] on span "狗对" at bounding box center [203, 44] width 33 height 19
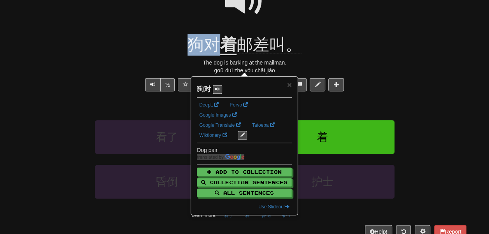
click at [185, 51] on div "狗对 着 邮差叫。" at bounding box center [244, 44] width 443 height 21
click at [197, 34] on div at bounding box center [244, 7] width 443 height 56
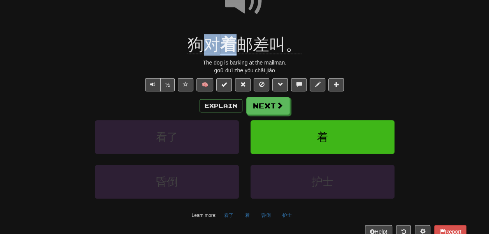
drag, startPoint x: 204, startPoint y: 57, endPoint x: 229, endPoint y: 59, distance: 24.2
click at [229, 55] on span "狗对 着 邮差叫。" at bounding box center [244, 45] width 114 height 20
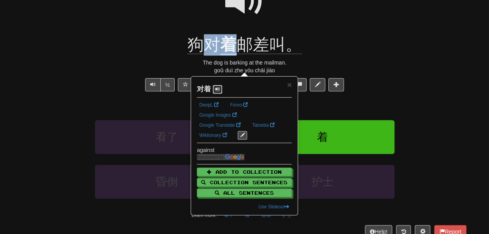
click at [220, 91] on span at bounding box center [217, 89] width 5 height 5
click at [197, 22] on div at bounding box center [244, 7] width 443 height 56
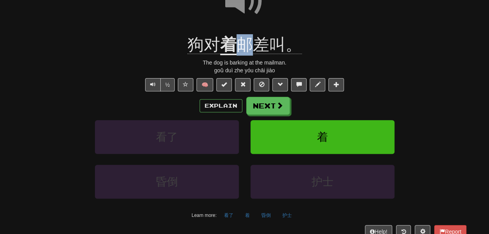
drag, startPoint x: 241, startPoint y: 60, endPoint x: 248, endPoint y: 63, distance: 7.1
click at [248, 54] on span "邮差叫。" at bounding box center [268, 44] width 65 height 19
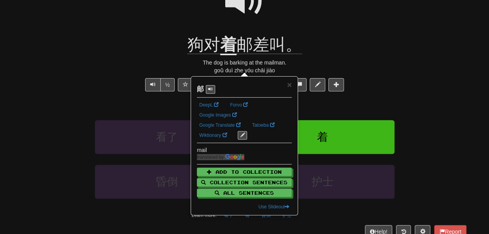
click at [247, 34] on div at bounding box center [244, 7] width 443 height 56
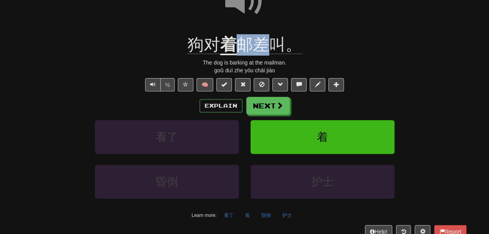
drag, startPoint x: 238, startPoint y: 57, endPoint x: 266, endPoint y: 64, distance: 28.5
click at [266, 54] on span "邮差叫。" at bounding box center [268, 44] width 65 height 19
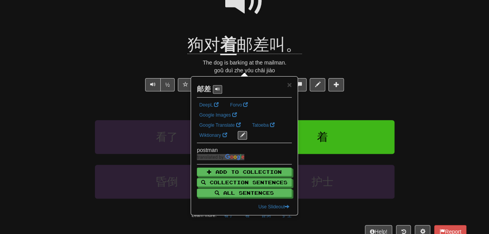
drag, startPoint x: 228, startPoint y: 87, endPoint x: 218, endPoint y: 92, distance: 11.3
click at [218, 92] on div "邮差" at bounding box center [244, 87] width 95 height 14
click at [218, 91] on span at bounding box center [217, 89] width 5 height 5
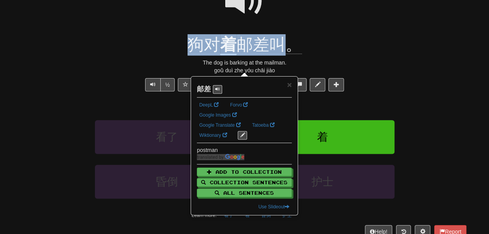
drag, startPoint x: 277, startPoint y: 28, endPoint x: 278, endPoint y: 61, distance: 33.4
click at [278, 61] on div "/ Score: 20 + 4 25 % Mastered Review: 2025-10-10 狗对 着 邮差叫。 The dog is barking a…" at bounding box center [244, 101] width 443 height 299
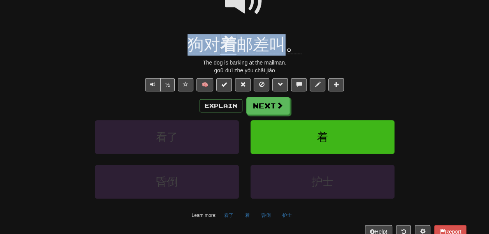
click at [278, 54] on span "邮差叫。" at bounding box center [268, 44] width 65 height 19
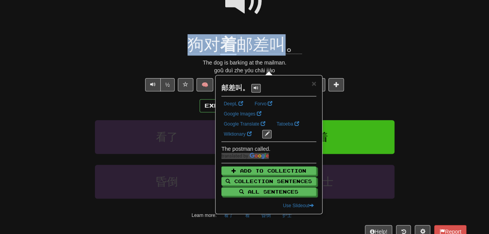
drag, startPoint x: 300, startPoint y: 37, endPoint x: 283, endPoint y: 61, distance: 29.5
click at [283, 61] on div "/ Score: 20 + 4 25 % Mastered Review: 2025-10-10 狗对 着 邮差叫。 The dog is barking a…" at bounding box center [244, 101] width 443 height 299
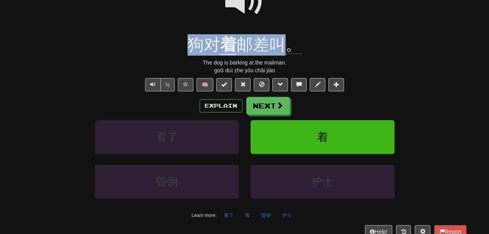
click at [283, 54] on span "邮差叫。" at bounding box center [268, 44] width 65 height 19
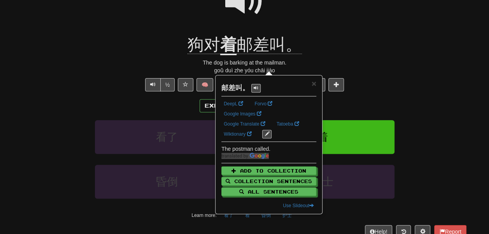
click at [290, 54] on span "邮差叫。" at bounding box center [268, 44] width 65 height 19
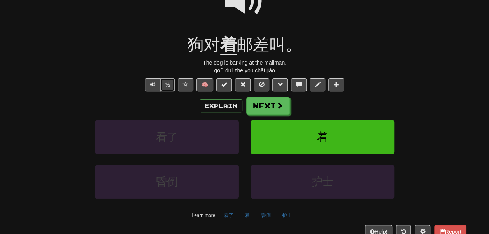
click at [161, 91] on button "½" at bounding box center [167, 84] width 15 height 13
click at [270, 115] on button "Next" at bounding box center [268, 106] width 44 height 18
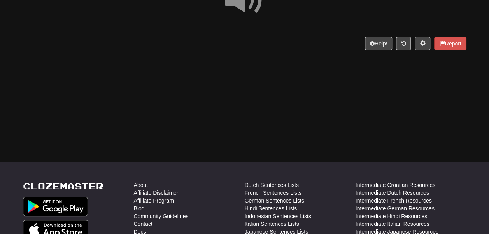
scroll to position [95, 0]
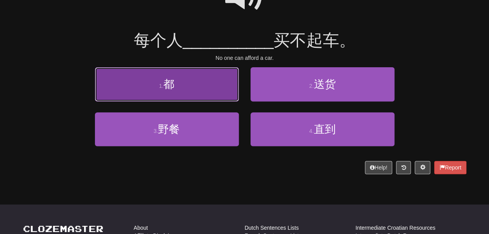
click at [205, 90] on button "1 . 都" at bounding box center [167, 84] width 144 height 34
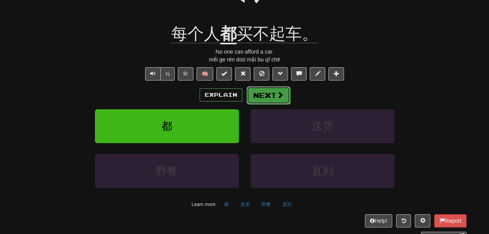
click at [271, 104] on button "Next" at bounding box center [268, 95] width 44 height 18
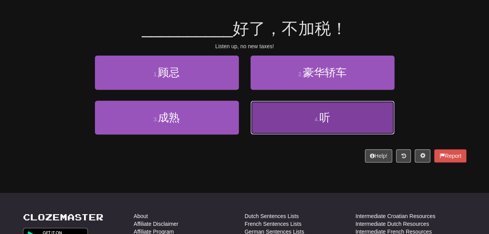
click at [257, 122] on button "4 . 听" at bounding box center [322, 118] width 144 height 34
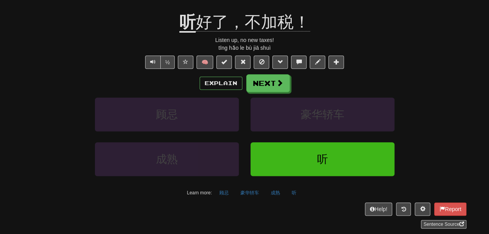
click at [187, 33] on u "听" at bounding box center [187, 23] width 16 height 20
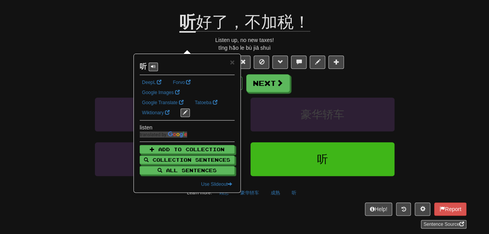
click at [136, 33] on div "听 好了，不加税！" at bounding box center [244, 22] width 443 height 21
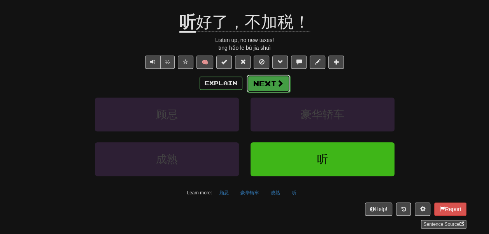
click at [264, 93] on button "Next" at bounding box center [268, 84] width 44 height 18
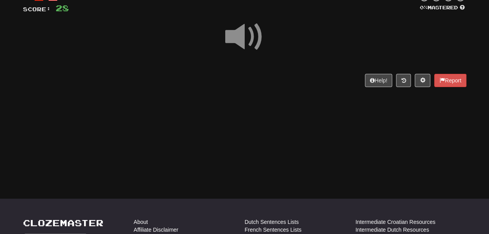
scroll to position [54, 0]
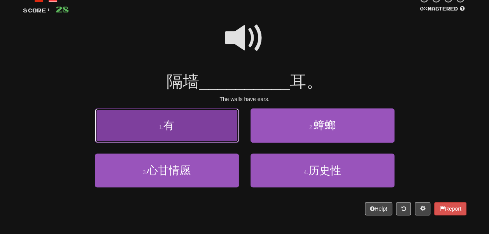
click at [202, 128] on button "1 . 有" at bounding box center [167, 125] width 144 height 34
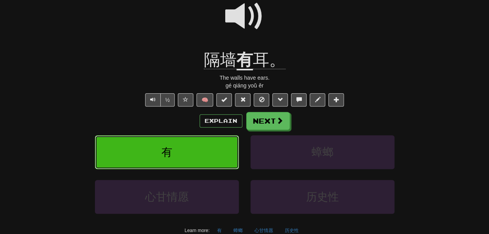
scroll to position [81, 0]
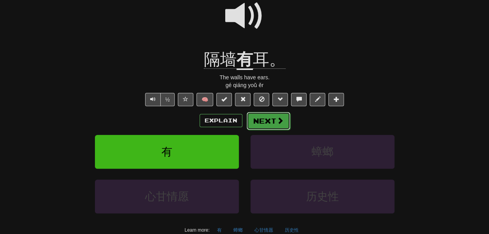
click at [268, 130] on button "Next" at bounding box center [268, 121] width 44 height 18
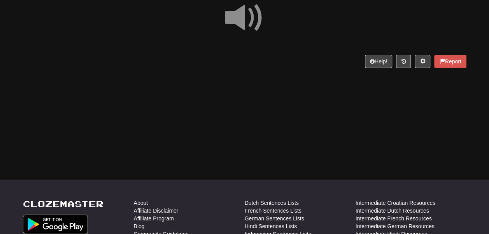
scroll to position [73, 0]
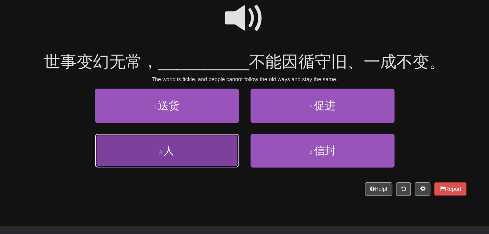
click at [202, 159] on button "3 . 人" at bounding box center [167, 151] width 144 height 34
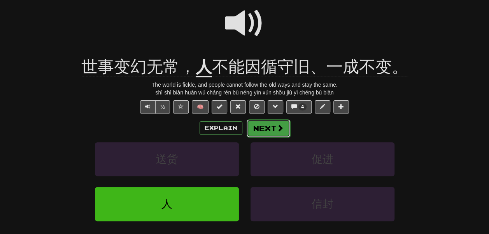
click at [260, 137] on button "Next" at bounding box center [268, 128] width 44 height 18
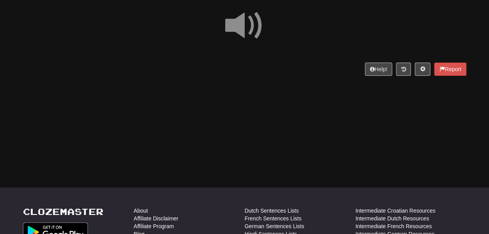
scroll to position [66, 0]
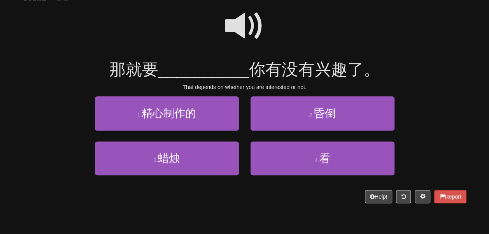
click at [243, 30] on span at bounding box center [244, 26] width 39 height 39
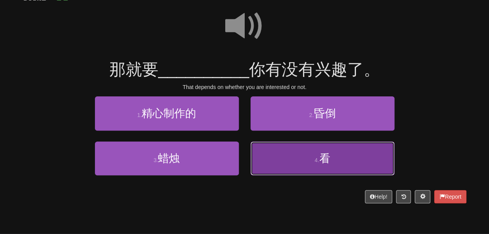
click at [281, 172] on button "4 . 看" at bounding box center [322, 158] width 144 height 34
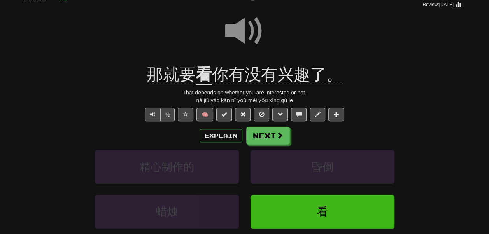
click at [201, 85] on u "看" at bounding box center [203, 75] width 16 height 20
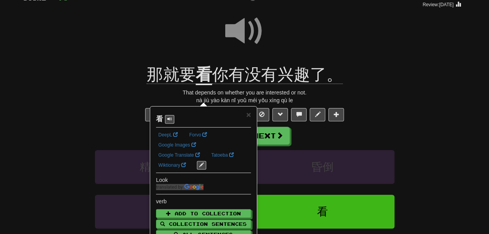
click at [176, 60] on div at bounding box center [244, 37] width 443 height 56
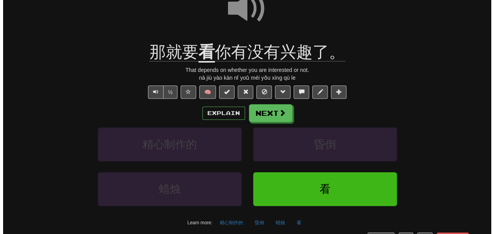
scroll to position [90, 0]
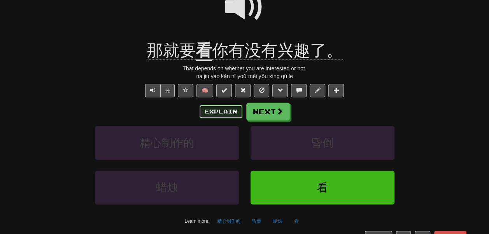
click at [216, 118] on button "Explain" at bounding box center [220, 111] width 43 height 13
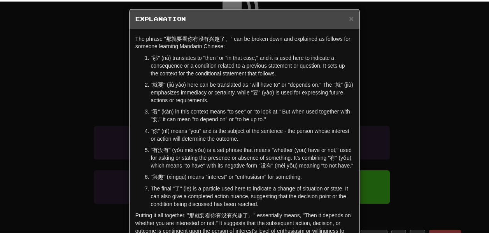
scroll to position [0, 0]
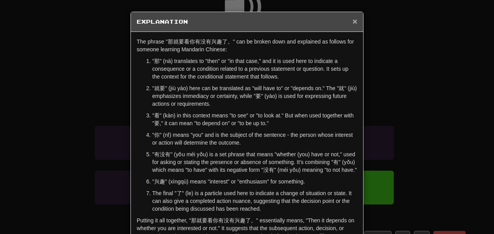
click at [353, 23] on span "×" at bounding box center [355, 21] width 5 height 9
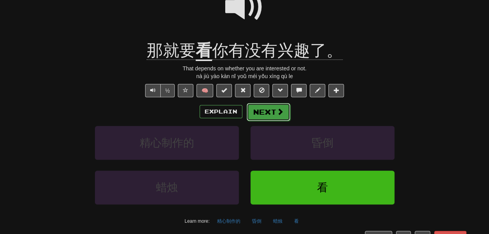
click at [274, 121] on button "Next" at bounding box center [268, 112] width 44 height 18
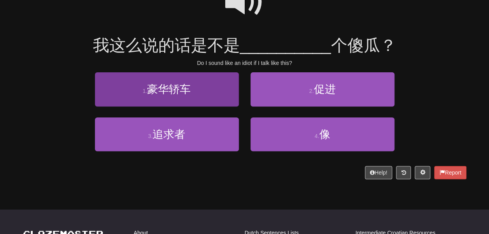
scroll to position [82, 0]
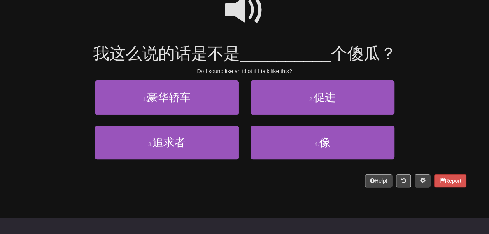
click at [258, 125] on div "2 . 促进" at bounding box center [321, 102] width 155 height 45
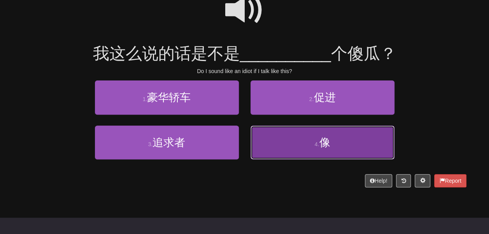
click at [264, 154] on button "4 . 像" at bounding box center [322, 143] width 144 height 34
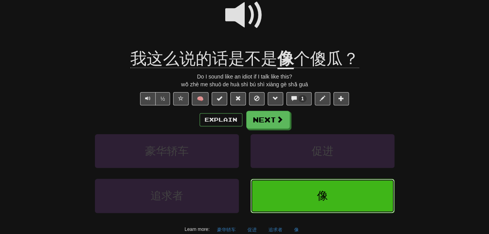
scroll to position [93, 0]
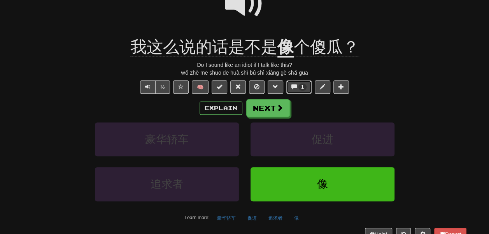
click at [297, 89] on span at bounding box center [293, 86] width 5 height 5
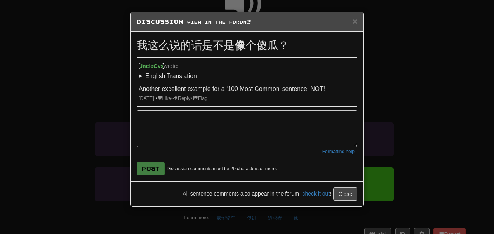
click at [155, 69] on link "UncleGys" at bounding box center [151, 66] width 25 height 6
click at [353, 21] on span "×" at bounding box center [355, 21] width 5 height 9
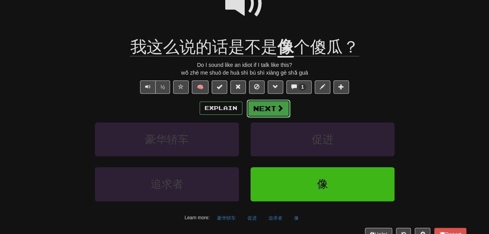
click at [278, 117] on button "Next" at bounding box center [268, 108] width 44 height 18
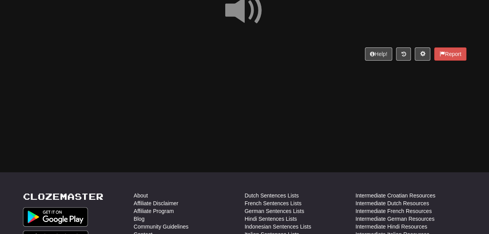
scroll to position [81, 0]
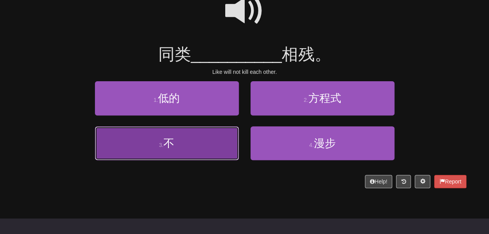
click at [216, 149] on button "3 . 不" at bounding box center [167, 143] width 144 height 34
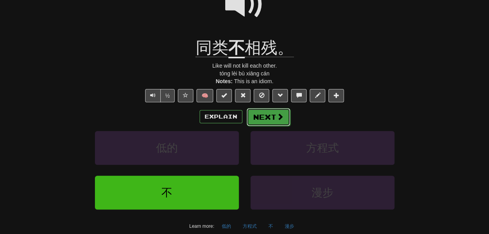
click at [281, 126] on button "Next" at bounding box center [268, 117] width 44 height 18
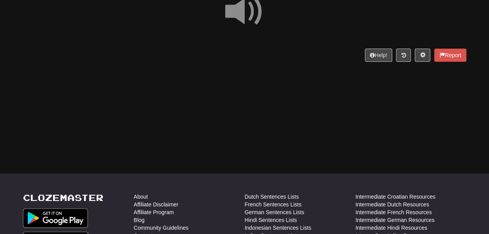
scroll to position [75, 0]
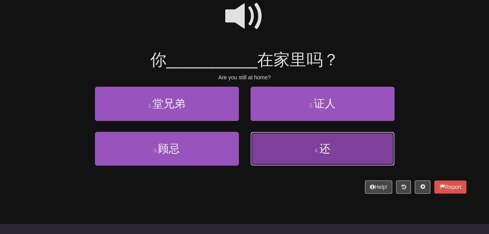
click at [288, 166] on button "4 . 还" at bounding box center [322, 149] width 144 height 34
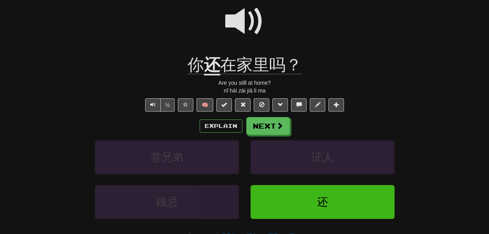
click at [209, 75] on u "还" at bounding box center [212, 66] width 16 height 20
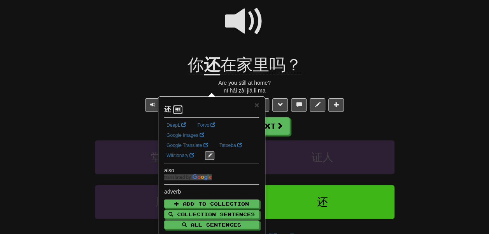
click at [180, 108] on span at bounding box center [177, 109] width 5 height 5
click at [152, 53] on div at bounding box center [244, 27] width 443 height 56
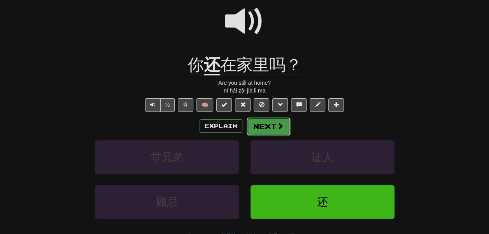
click at [283, 129] on span at bounding box center [279, 125] width 7 height 7
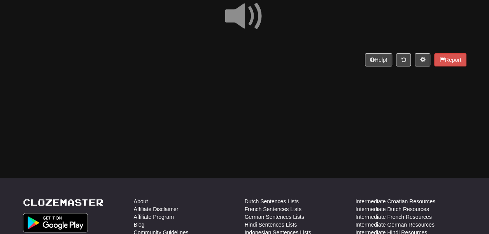
scroll to position [69, 0]
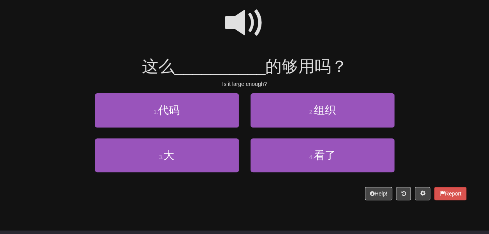
click at [241, 38] on span at bounding box center [244, 22] width 39 height 39
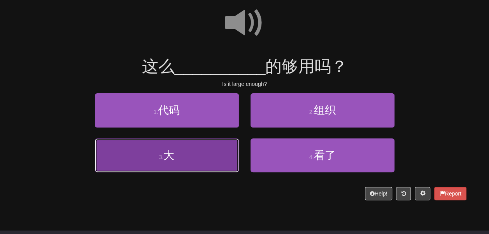
click at [201, 164] on button "3 . 大" at bounding box center [167, 155] width 144 height 34
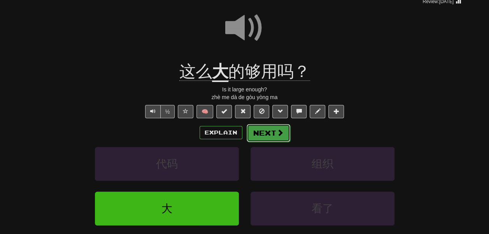
click at [276, 142] on button "Next" at bounding box center [268, 133] width 44 height 18
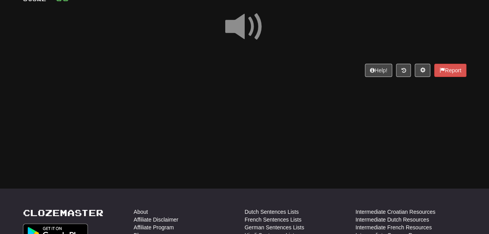
scroll to position [65, 0]
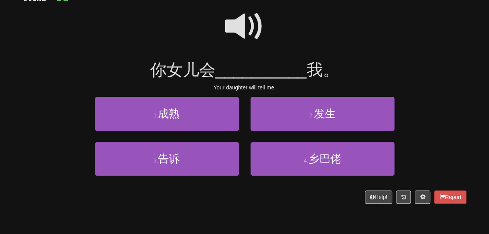
click at [239, 38] on span at bounding box center [244, 26] width 39 height 39
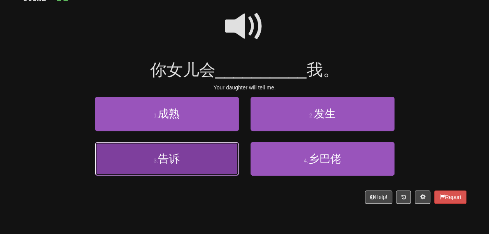
click at [219, 166] on button "3 . 告诉" at bounding box center [167, 159] width 144 height 34
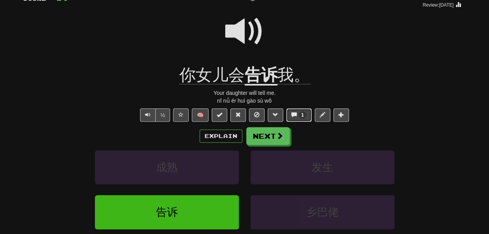
click at [306, 119] on span "1" at bounding box center [302, 115] width 8 height 7
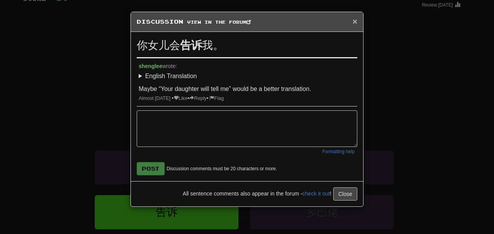
click at [353, 21] on span "×" at bounding box center [355, 21] width 5 height 9
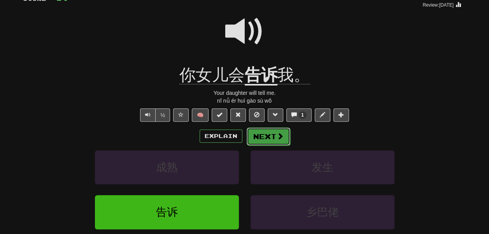
click at [271, 145] on button "Next" at bounding box center [268, 136] width 44 height 18
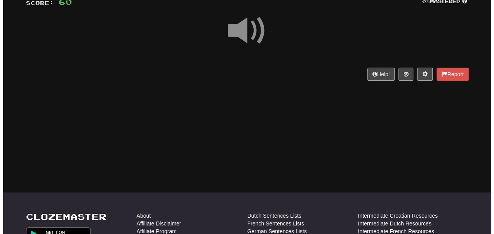
scroll to position [61, 0]
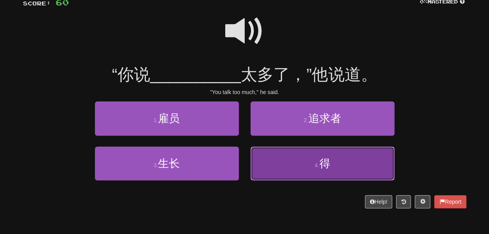
click at [278, 163] on button "4 . 得" at bounding box center [322, 164] width 144 height 34
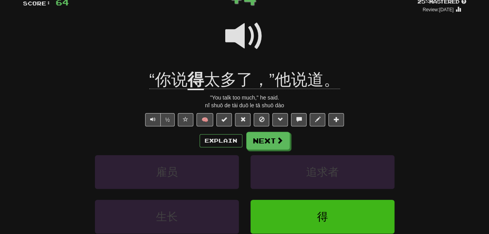
click at [196, 90] on u "得" at bounding box center [195, 80] width 16 height 20
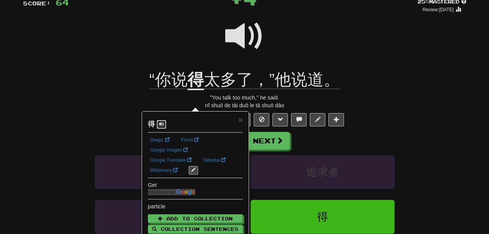
click at [160, 129] on button at bounding box center [161, 124] width 9 height 9
click at [96, 108] on div "/ Score: 64 + 4 25 % Mastered Review: 2025-10-10 “你说 得 太多了，”他说道。 "You talk too …" at bounding box center [244, 136] width 443 height 299
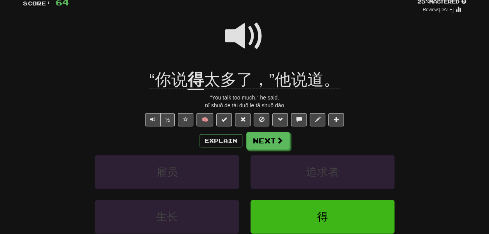
click at [244, 53] on span at bounding box center [244, 36] width 39 height 39
click at [278, 150] on button "Next" at bounding box center [268, 141] width 44 height 18
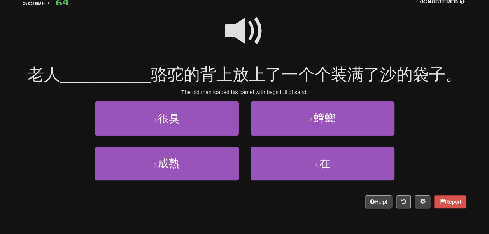
click at [237, 34] on span at bounding box center [244, 31] width 39 height 39
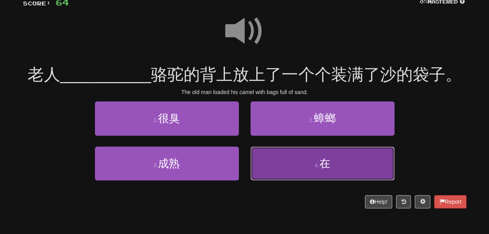
click at [278, 168] on button "4 . 在" at bounding box center [322, 164] width 144 height 34
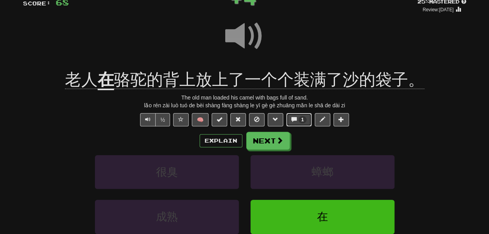
click at [307, 126] on button "1" at bounding box center [298, 119] width 25 height 13
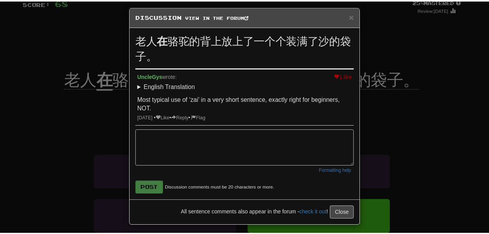
scroll to position [5, 0]
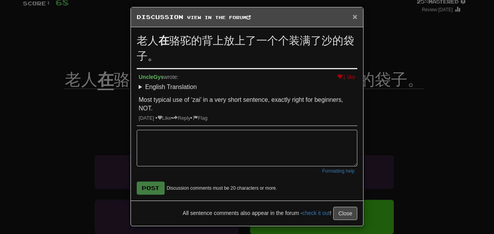
click at [353, 21] on span "×" at bounding box center [355, 16] width 5 height 9
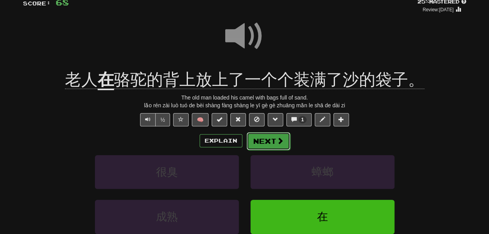
click at [267, 150] on button "Next" at bounding box center [268, 141] width 44 height 18
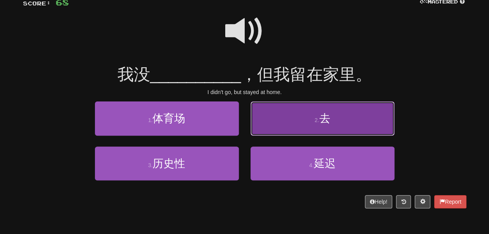
click at [278, 135] on button "2 . 去" at bounding box center [322, 118] width 144 height 34
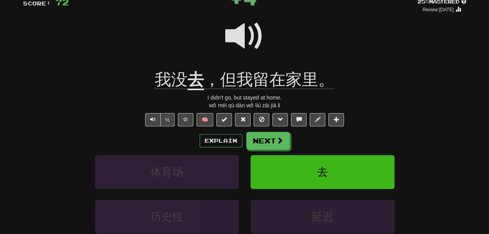
click at [195, 90] on u "去" at bounding box center [195, 80] width 16 height 20
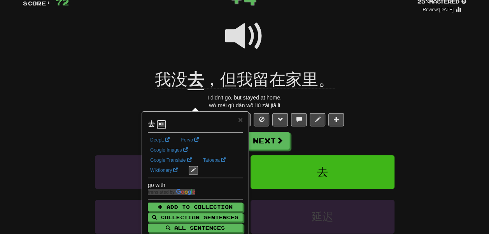
click at [161, 129] on button at bounding box center [161, 124] width 9 height 9
click at [112, 109] on div "/ Score: 72 + 4 25 % Mastered Review: 2025-10-10 我没 去 ，但我留在家里。 I didn't go, but…" at bounding box center [244, 136] width 443 height 299
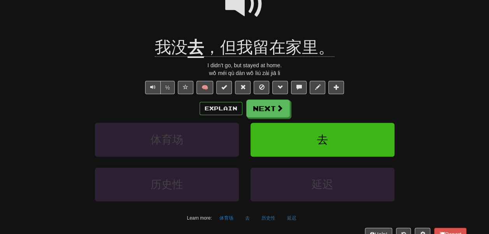
scroll to position [96, 0]
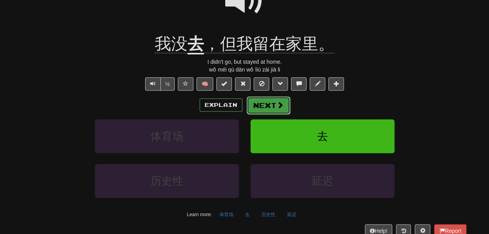
click at [267, 114] on button "Next" at bounding box center [268, 105] width 44 height 18
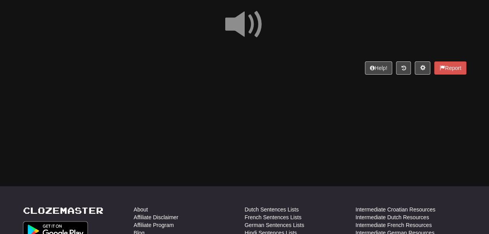
scroll to position [67, 0]
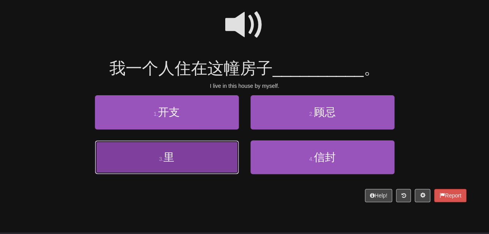
click at [198, 174] on button "3 . 里" at bounding box center [167, 157] width 144 height 34
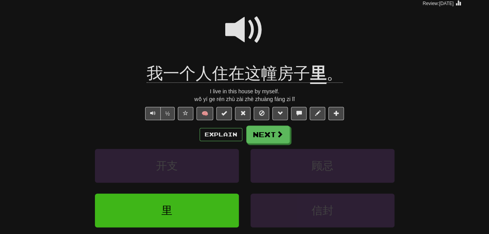
click at [320, 84] on u "里" at bounding box center [318, 74] width 16 height 20
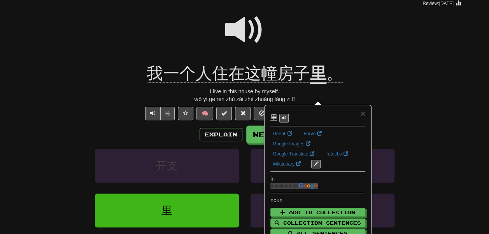
click at [153, 102] on div "/ Score: 76 + 4 25 % Mastered Review: 2025-10-10 我一个人住在这幢房子 里 。 I live in this …" at bounding box center [244, 130] width 443 height 299
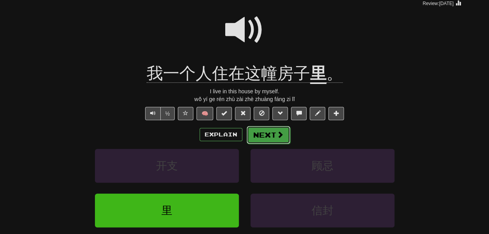
click at [258, 144] on button "Next" at bounding box center [268, 135] width 44 height 18
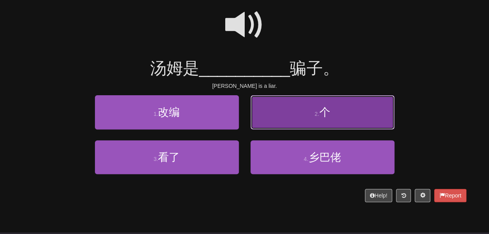
click at [258, 124] on button "2 . 个" at bounding box center [322, 112] width 144 height 34
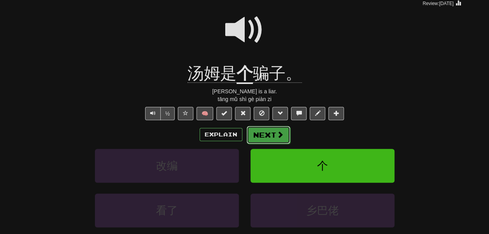
click at [269, 144] on button "Next" at bounding box center [268, 135] width 44 height 18
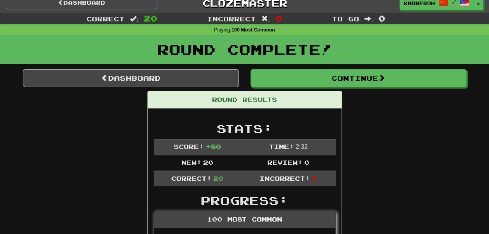
scroll to position [6, 0]
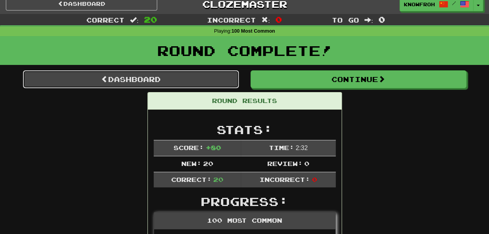
click at [191, 82] on link "Dashboard" at bounding box center [131, 79] width 216 height 18
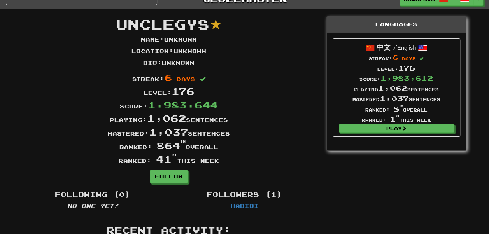
scroll to position [10, 0]
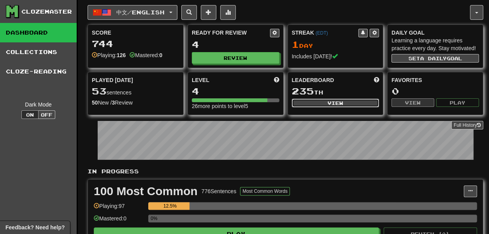
click at [309, 107] on button "View" at bounding box center [334, 103] width 87 height 9
select select "**********"
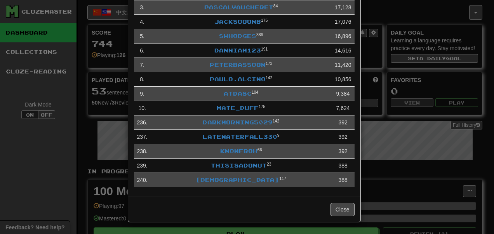
scroll to position [147, 0]
click at [218, 140] on link "LateWaterfall330" at bounding box center [240, 136] width 75 height 7
click at [221, 126] on link "DarkMorning5029" at bounding box center [238, 122] width 70 height 7
click at [243, 169] on link "thisisadonut" at bounding box center [239, 165] width 56 height 7
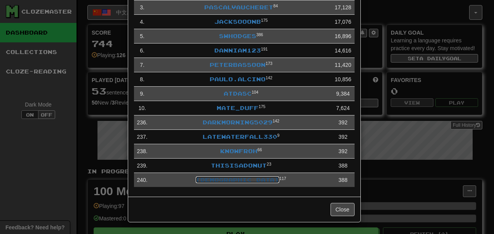
click at [232, 183] on link "[DEMOGRAPHIC_DATA]" at bounding box center [238, 179] width 84 height 7
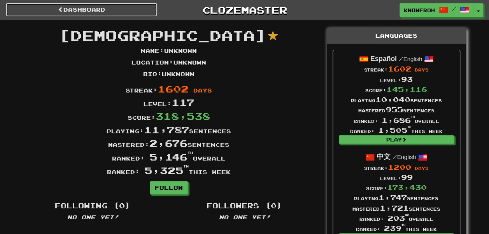
click at [68, 6] on link "Dashboard" at bounding box center [81, 9] width 151 height 13
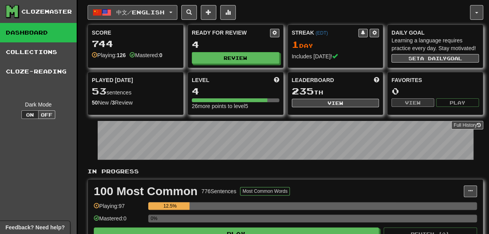
click at [128, 16] on span "中文 / English" at bounding box center [140, 12] width 48 height 7
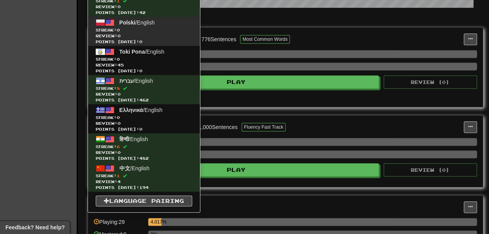
scroll to position [152, 0]
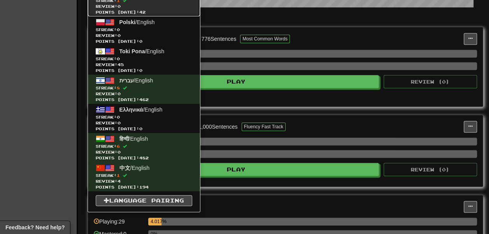
click at [156, 15] on span "Points [DATE]: 42" at bounding box center [144, 12] width 96 height 6
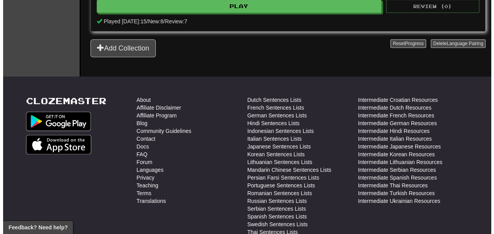
scroll to position [229, 0]
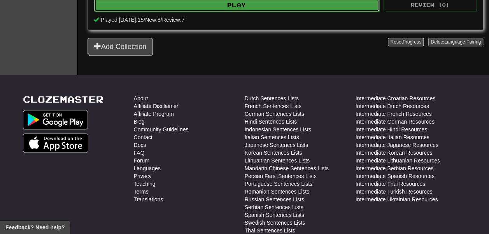
click at [182, 12] on button "Play" at bounding box center [236, 4] width 285 height 13
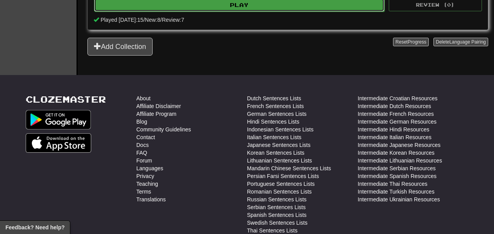
select select "**"
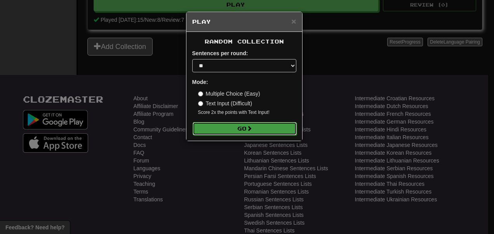
click at [209, 135] on button "Go" at bounding box center [245, 128] width 104 height 13
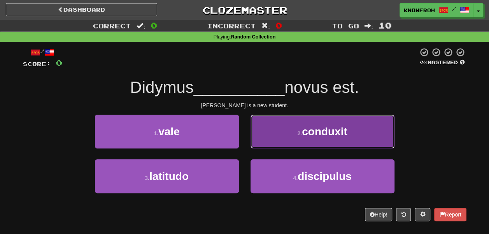
click at [271, 147] on button "2 . conduxit" at bounding box center [322, 132] width 144 height 34
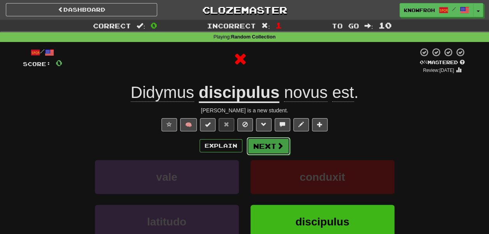
click at [263, 155] on button "Next" at bounding box center [268, 146] width 44 height 18
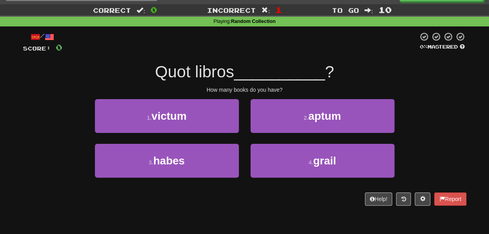
scroll to position [16, 0]
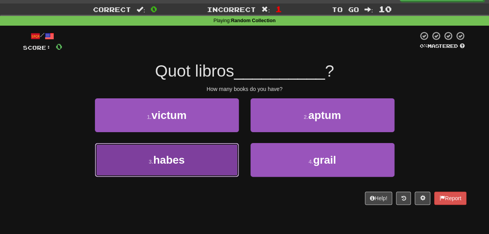
click at [228, 172] on button "3 . habes" at bounding box center [167, 160] width 144 height 34
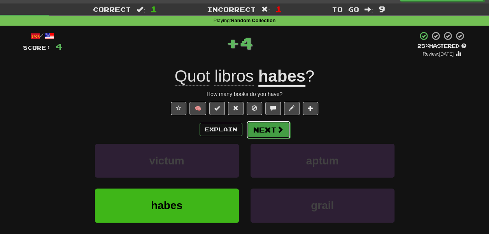
click at [269, 139] on button "Next" at bounding box center [268, 130] width 44 height 18
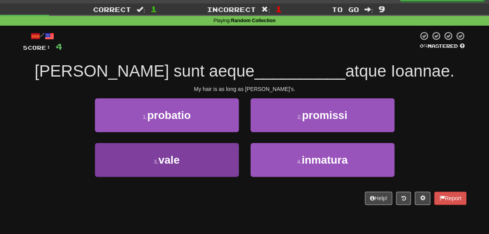
scroll to position [22, 0]
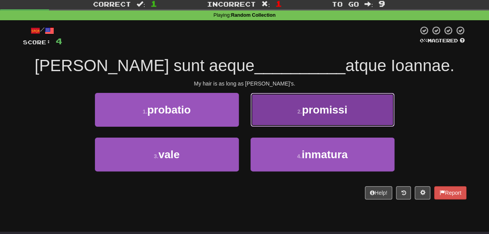
click at [258, 127] on button "2 . promissi" at bounding box center [322, 110] width 144 height 34
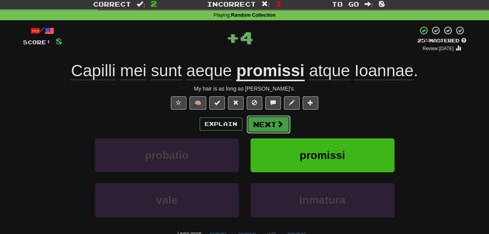
click at [258, 133] on button "Next" at bounding box center [268, 124] width 44 height 18
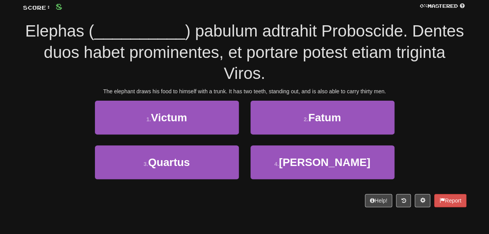
scroll to position [57, 0]
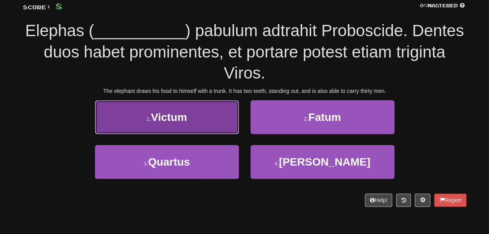
click at [230, 134] on button "1 . Victum" at bounding box center [167, 117] width 144 height 34
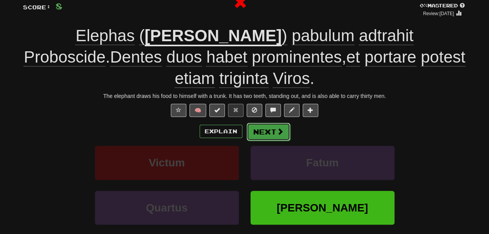
click at [264, 141] on button "Next" at bounding box center [268, 132] width 44 height 18
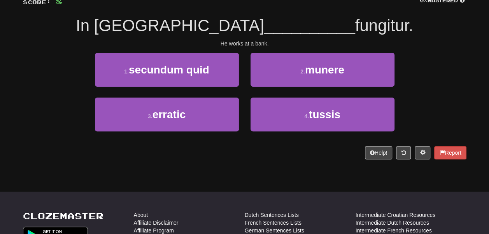
scroll to position [50, 0]
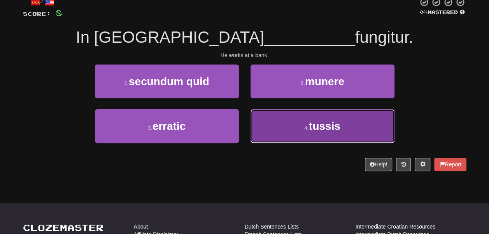
click at [270, 139] on button "4 . tussis" at bounding box center [322, 126] width 144 height 34
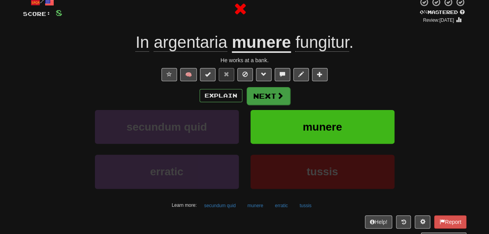
drag, startPoint x: 261, startPoint y: 109, endPoint x: 264, endPoint y: 117, distance: 8.7
click at [264, 117] on div "/ Score: 8 0 % Mastered Review: 2025-10-05 In argentaria munere fungitur . He w…" at bounding box center [244, 119] width 443 height 244
click at [264, 105] on button "Next" at bounding box center [268, 96] width 44 height 18
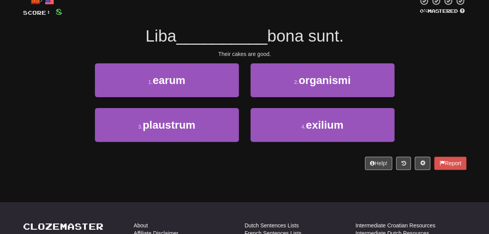
scroll to position [52, 0]
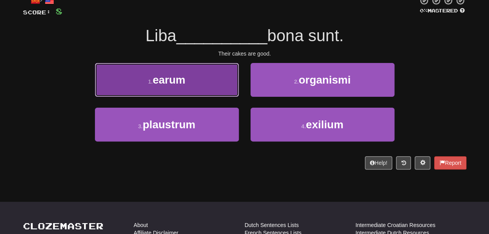
click at [220, 93] on button "1 . earum" at bounding box center [167, 80] width 144 height 34
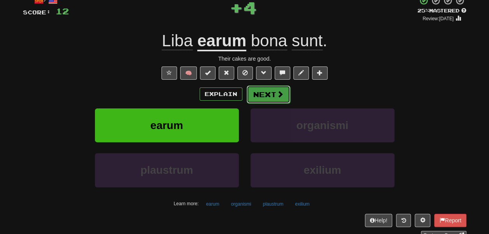
click at [273, 103] on button "Next" at bounding box center [268, 95] width 44 height 18
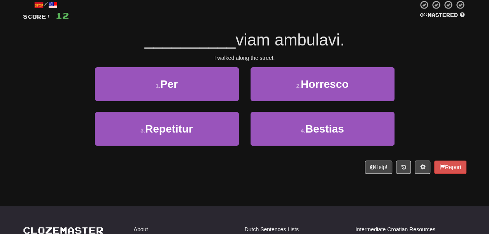
scroll to position [47, 0]
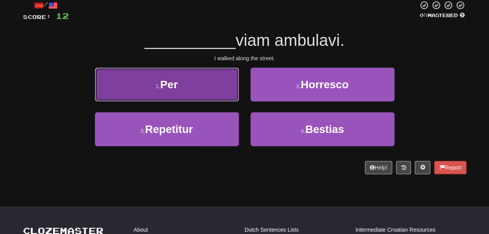
click at [227, 101] on button "1 . Per" at bounding box center [167, 85] width 144 height 34
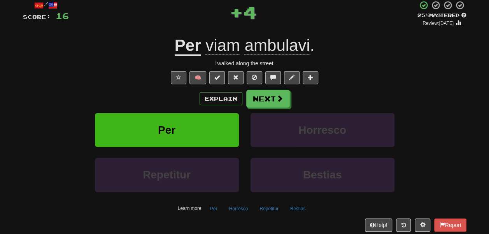
click at [208, 55] on span "viam" at bounding box center [222, 45] width 35 height 19
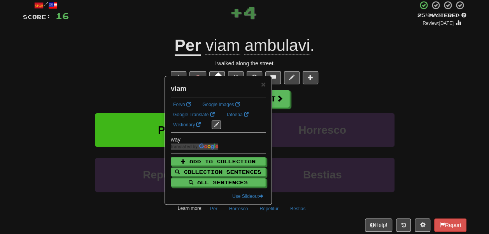
click at [271, 55] on span "ambulavi" at bounding box center [276, 45] width 65 height 19
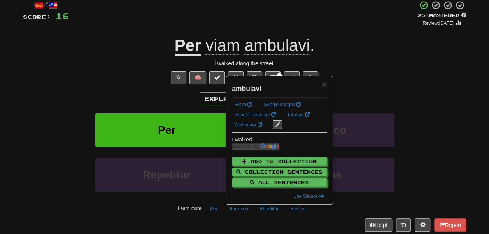
click at [370, 67] on div "I walked along the street." at bounding box center [244, 63] width 443 height 8
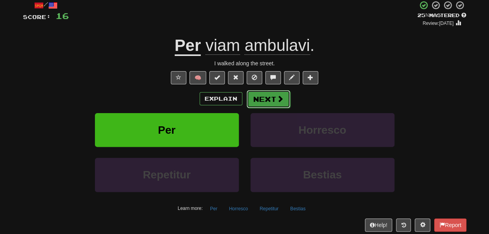
click at [284, 108] on button "Next" at bounding box center [268, 99] width 44 height 18
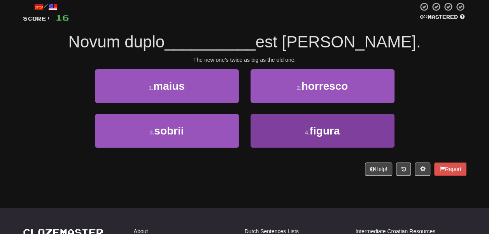
scroll to position [45, 0]
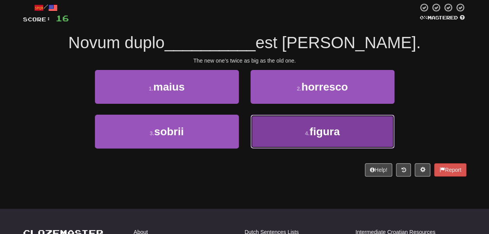
click at [275, 143] on button "4 . figura" at bounding box center [322, 132] width 144 height 34
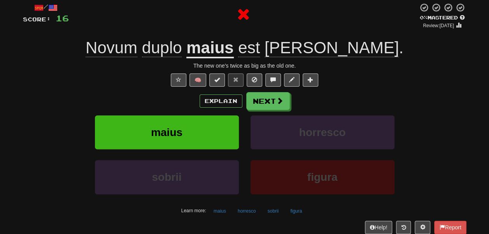
click at [233, 58] on u "maius" at bounding box center [209, 48] width 47 height 20
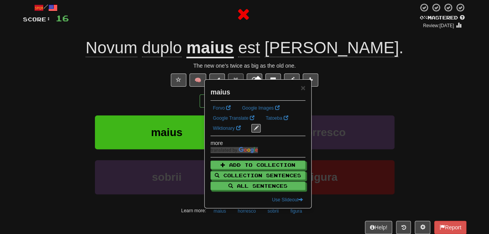
click at [248, 26] on div at bounding box center [243, 14] width 349 height 23
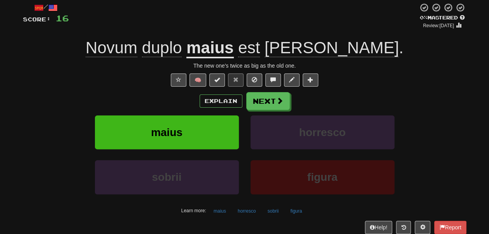
click at [331, 57] on span "vetere" at bounding box center [331, 47] width 134 height 19
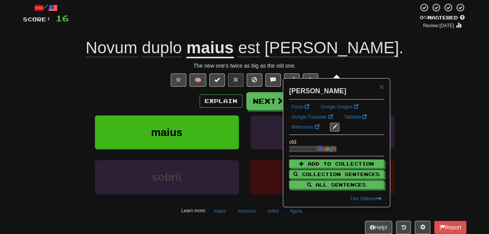
click at [260, 57] on span "est" at bounding box center [249, 47] width 22 height 19
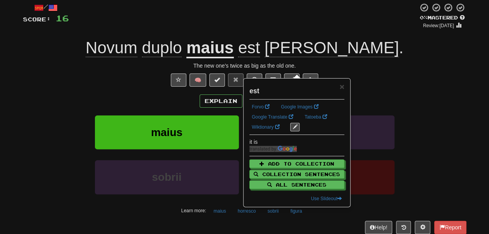
click at [233, 58] on u "maius" at bounding box center [209, 48] width 47 height 20
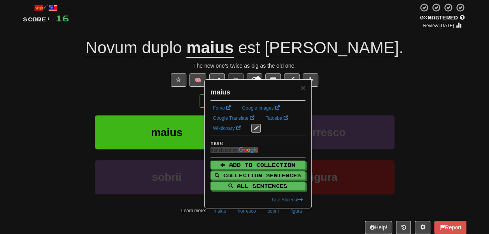
click at [182, 57] on span "duplo" at bounding box center [162, 47] width 40 height 19
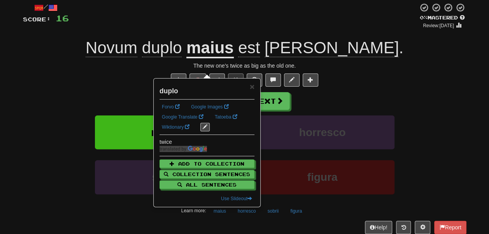
click at [137, 57] on span "Novum" at bounding box center [112, 47] width 52 height 19
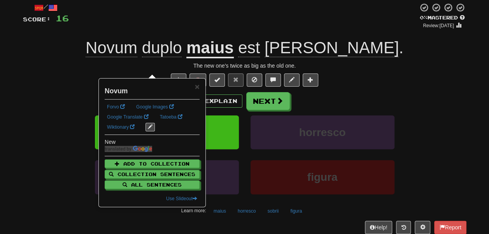
click at [191, 25] on div at bounding box center [243, 16] width 349 height 26
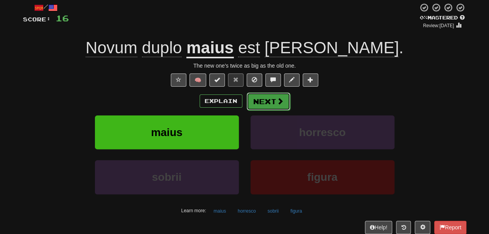
click at [264, 110] on button "Next" at bounding box center [268, 102] width 44 height 18
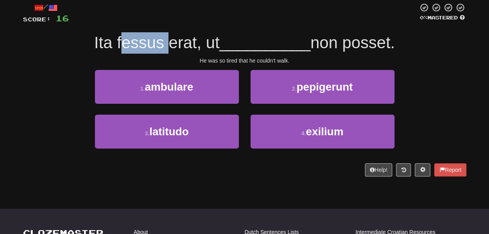
drag, startPoint x: 125, startPoint y: 45, endPoint x: 170, endPoint y: 46, distance: 44.7
click at [170, 46] on span "Ita fessus erat, ut" at bounding box center [156, 42] width 125 height 18
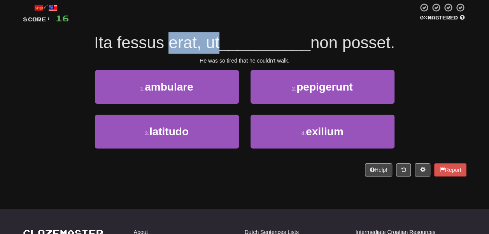
drag, startPoint x: 170, startPoint y: 46, endPoint x: 215, endPoint y: 51, distance: 45.7
click at [215, 51] on span "Ita fessus erat, ut" at bounding box center [156, 42] width 125 height 18
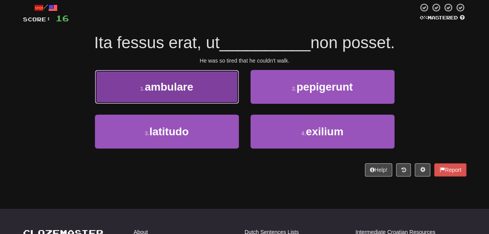
click at [218, 96] on button "1 . ambulare" at bounding box center [167, 87] width 144 height 34
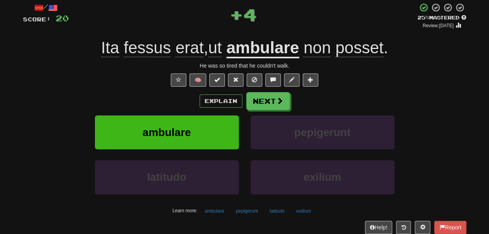
click at [364, 57] on span "posset" at bounding box center [359, 47] width 48 height 19
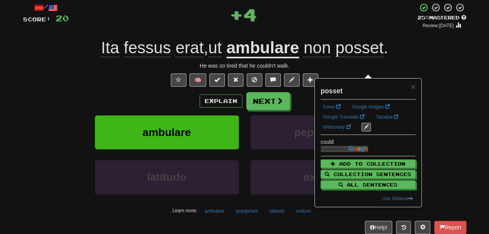
click at [323, 29] on div "+ 4" at bounding box center [243, 16] width 348 height 26
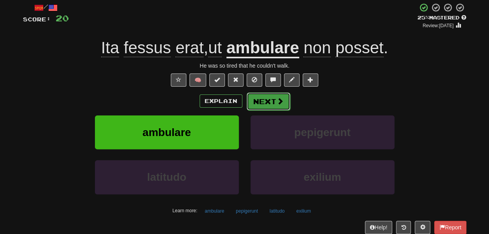
click at [275, 110] on button "Next" at bounding box center [268, 102] width 44 height 18
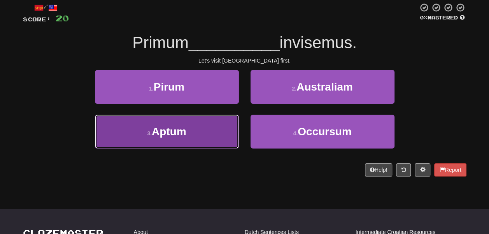
click at [232, 138] on button "3 . Aptum" at bounding box center [167, 132] width 144 height 34
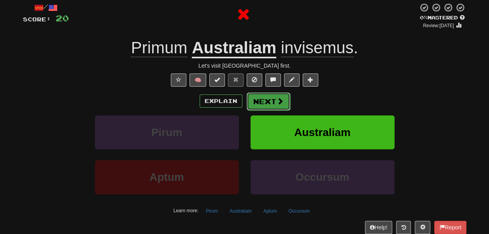
click at [269, 110] on button "Next" at bounding box center [268, 102] width 44 height 18
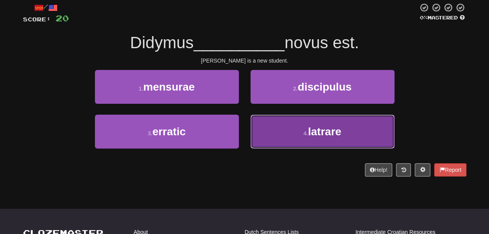
click at [270, 134] on button "4 . latrare" at bounding box center [322, 132] width 144 height 34
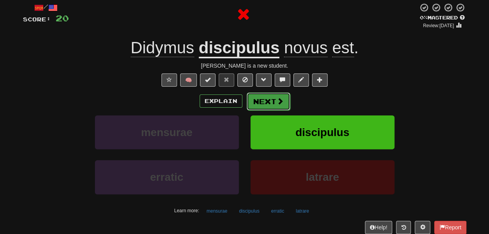
click at [265, 110] on button "Next" at bounding box center [268, 102] width 44 height 18
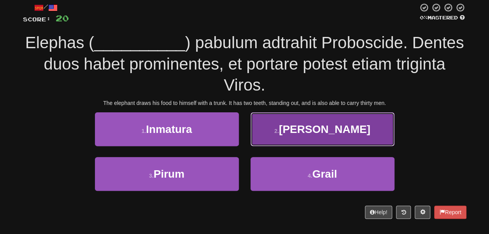
click at [271, 146] on button "2 . Barus" at bounding box center [322, 129] width 144 height 34
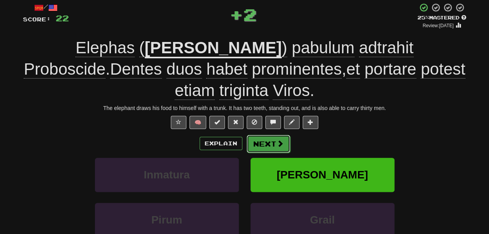
click at [267, 153] on button "Next" at bounding box center [268, 144] width 44 height 18
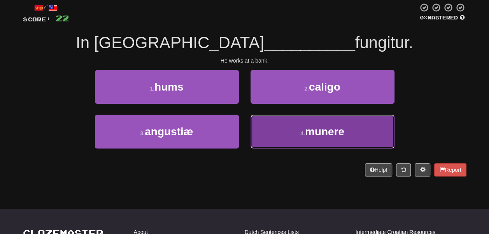
click at [289, 141] on button "4 . munere" at bounding box center [322, 132] width 144 height 34
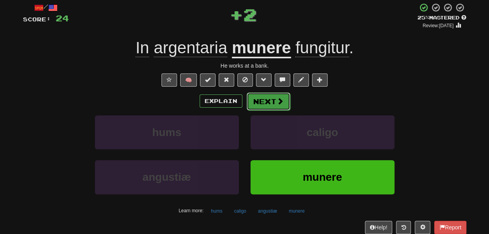
click at [272, 110] on button "Next" at bounding box center [268, 102] width 44 height 18
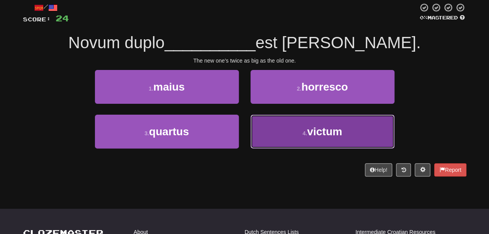
click at [267, 141] on button "4 . victum" at bounding box center [322, 132] width 144 height 34
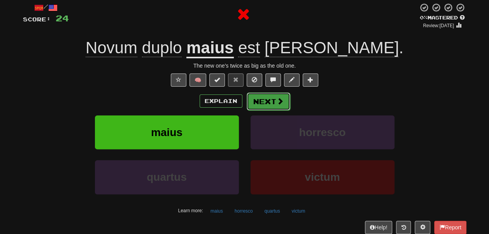
click at [263, 110] on button "Next" at bounding box center [268, 102] width 44 height 18
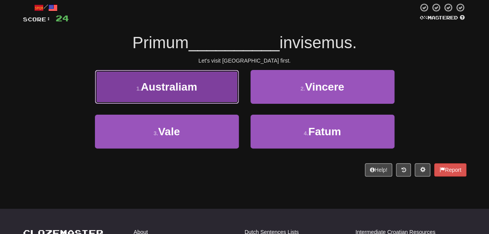
click at [217, 104] on button "1 . Australiam" at bounding box center [167, 87] width 144 height 34
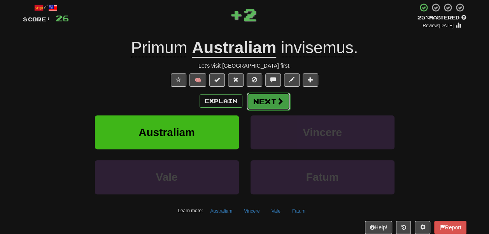
click at [260, 110] on div "Explain Next" at bounding box center [244, 101] width 443 height 18
click at [263, 110] on button "Next" at bounding box center [268, 102] width 44 height 18
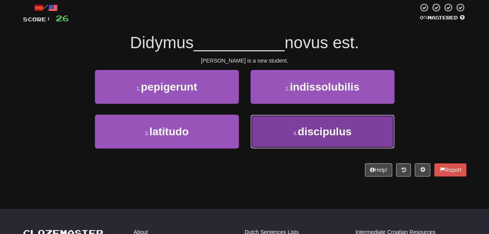
click at [276, 138] on button "4 . discipulus" at bounding box center [322, 132] width 144 height 34
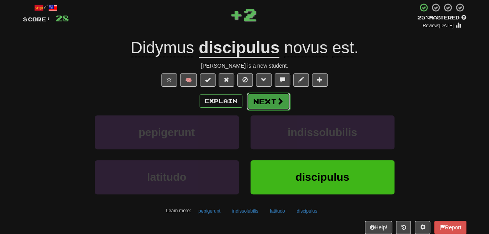
click at [273, 110] on button "Next" at bounding box center [268, 102] width 44 height 18
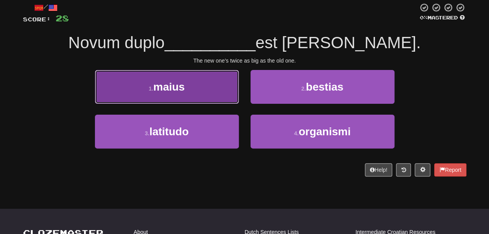
click at [225, 104] on button "1 . maius" at bounding box center [167, 87] width 144 height 34
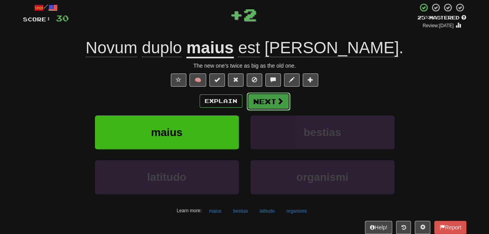
click at [267, 110] on button "Next" at bounding box center [268, 102] width 44 height 18
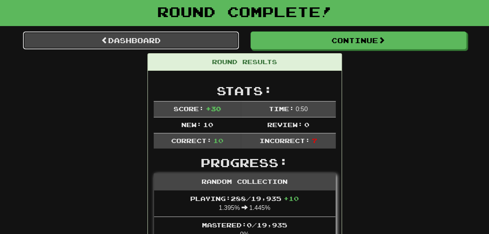
click at [188, 49] on link "Dashboard" at bounding box center [131, 40] width 216 height 18
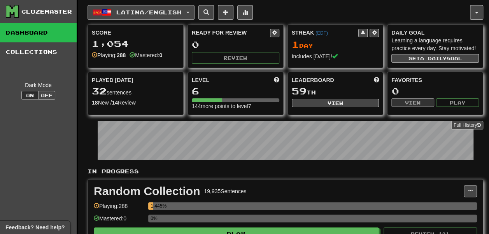
click at [169, 9] on span "Latina / English" at bounding box center [148, 12] width 65 height 7
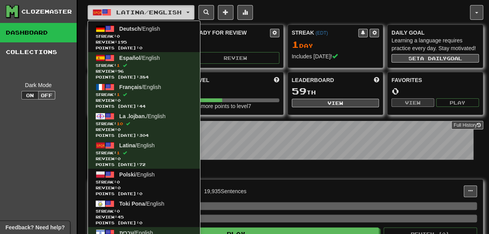
click at [169, 9] on span "Latina / English" at bounding box center [148, 12] width 65 height 7
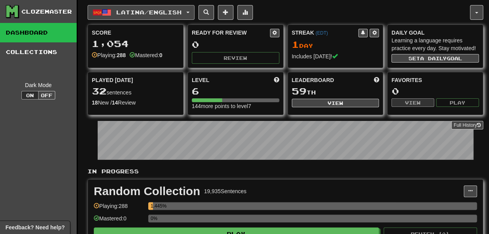
click at [169, 9] on span "Latina / English" at bounding box center [148, 12] width 65 height 7
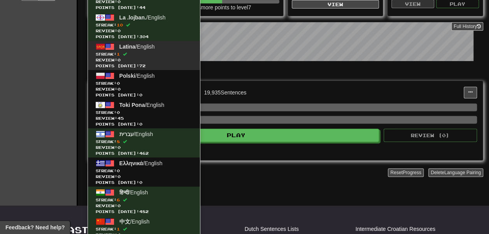
scroll to position [103, 0]
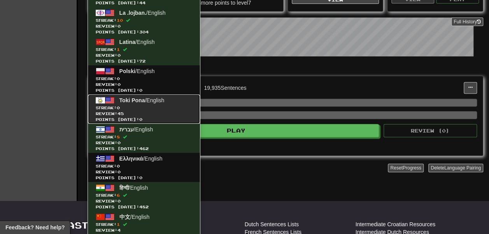
click at [145, 103] on span "Toki Pona" at bounding box center [132, 100] width 26 height 6
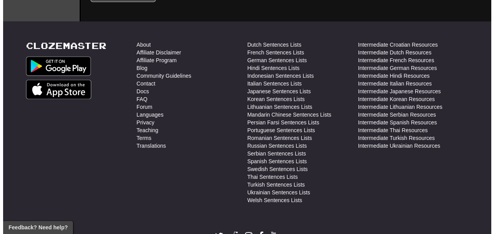
scroll to position [286, 0]
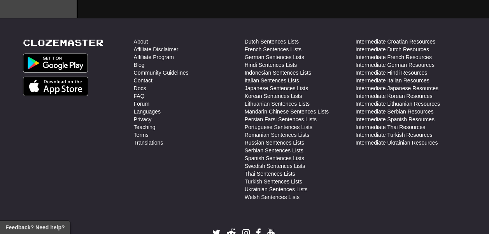
select select "**"
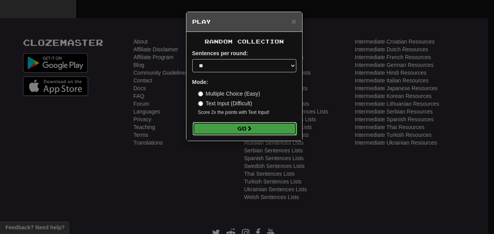
click at [225, 135] on button "Go" at bounding box center [245, 128] width 104 height 13
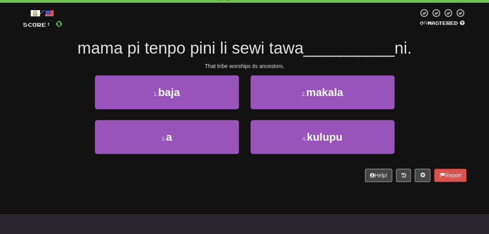
scroll to position [40, 0]
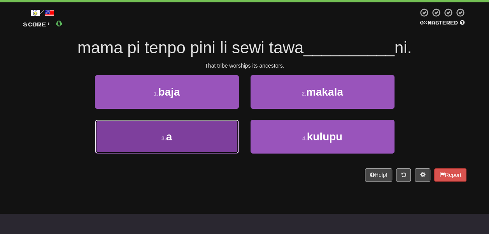
click at [215, 146] on button "3 . a" at bounding box center [167, 137] width 144 height 34
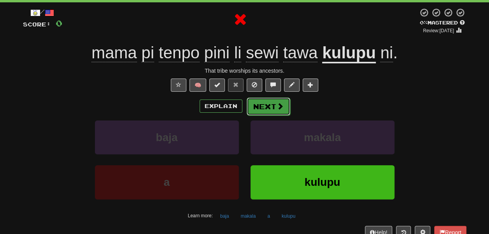
click at [272, 115] on button "Next" at bounding box center [268, 107] width 44 height 18
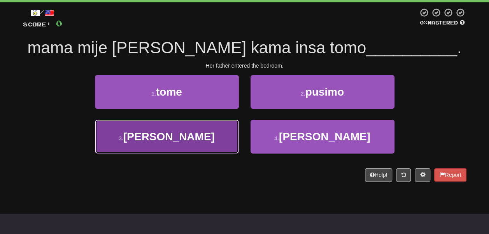
click at [222, 144] on button "3 . lape" at bounding box center [167, 137] width 144 height 34
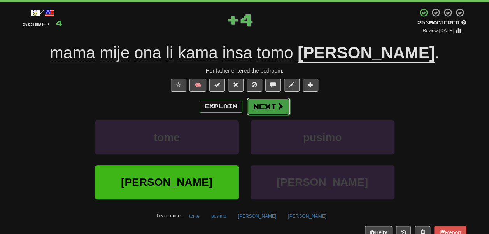
click at [281, 115] on button "Next" at bounding box center [268, 107] width 44 height 18
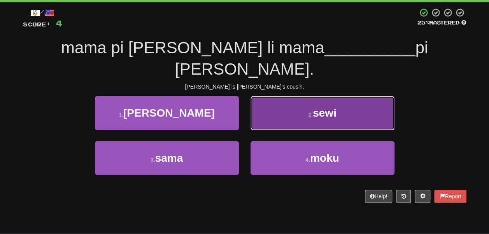
click at [262, 102] on button "2 . sewi" at bounding box center [322, 113] width 144 height 34
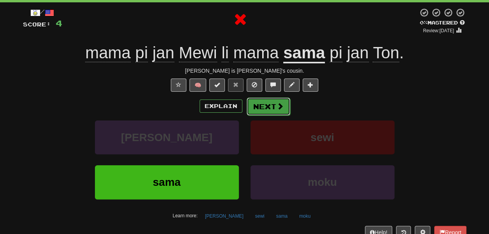
click at [275, 115] on button "Next" at bounding box center [268, 107] width 44 height 18
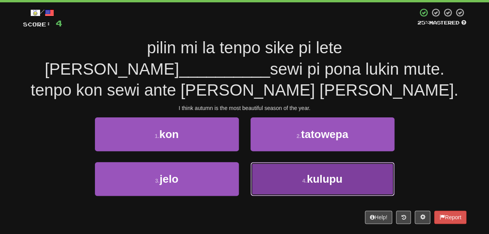
click at [262, 168] on button "4 . kulupu" at bounding box center [322, 179] width 144 height 34
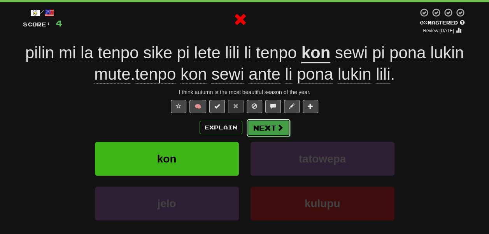
click at [263, 137] on button "Next" at bounding box center [268, 128] width 44 height 18
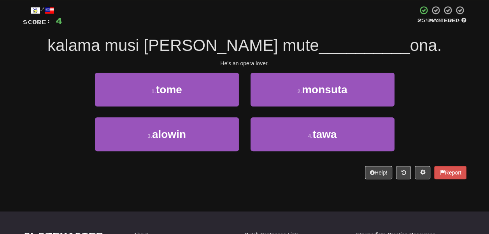
scroll to position [43, 0]
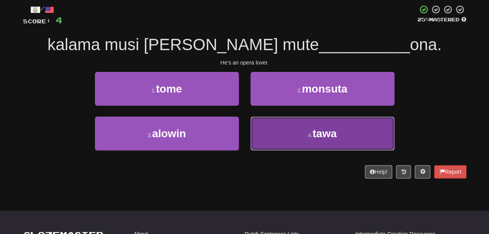
click at [253, 134] on button "4 . tawa" at bounding box center [322, 134] width 144 height 34
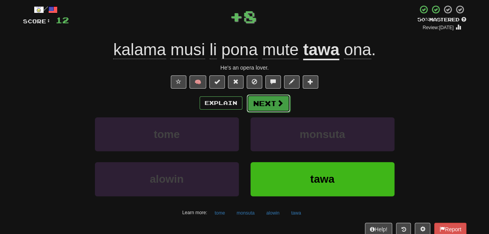
click at [271, 112] on button "Next" at bounding box center [268, 103] width 44 height 18
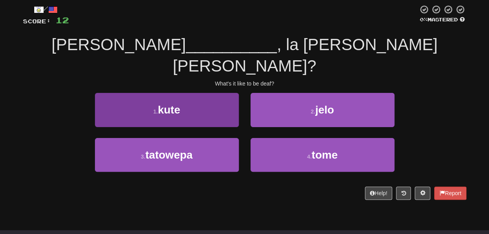
drag, startPoint x: 243, startPoint y: 117, endPoint x: 220, endPoint y: 105, distance: 25.4
click at [220, 105] on div "1 . kute" at bounding box center [166, 115] width 155 height 45
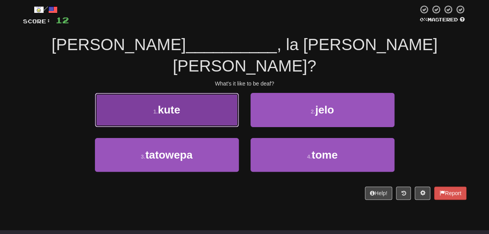
click at [220, 105] on button "1 . kute" at bounding box center [167, 110] width 144 height 34
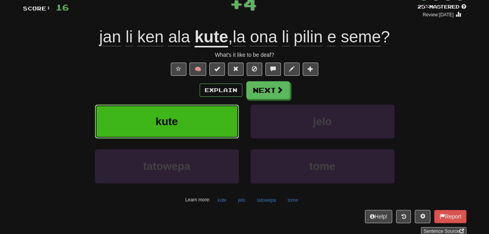
scroll to position [56, 0]
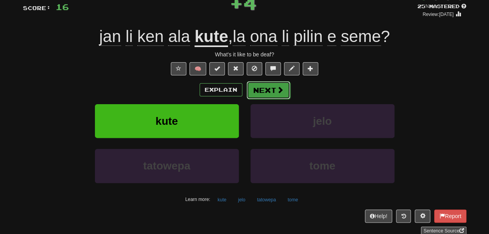
click at [268, 99] on button "Next" at bounding box center [268, 90] width 44 height 18
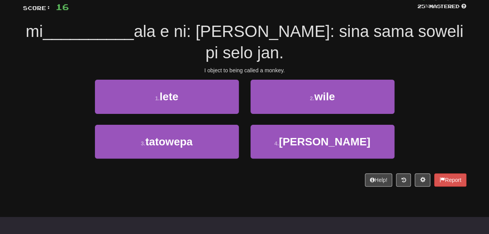
scroll to position [51, 0]
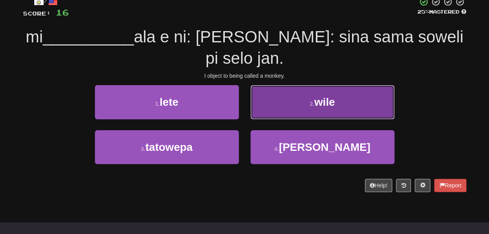
click at [269, 119] on button "2 . wile" at bounding box center [322, 102] width 144 height 34
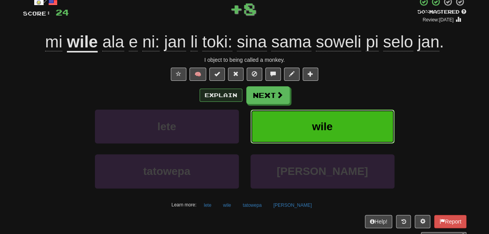
scroll to position [55, 0]
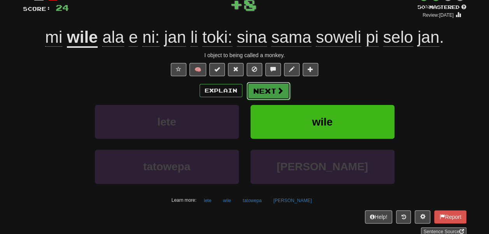
click at [274, 100] on button "Next" at bounding box center [268, 91] width 44 height 18
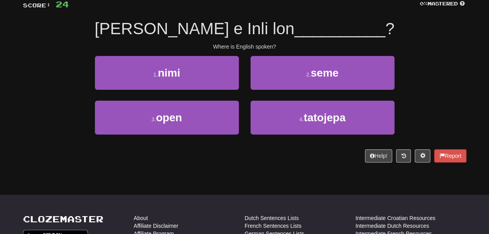
scroll to position [59, 0]
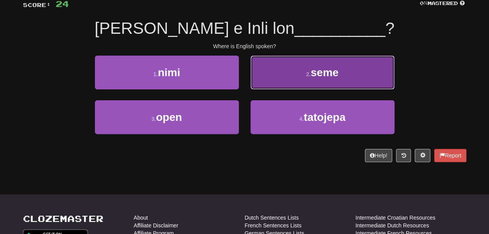
click at [262, 89] on button "2 . seme" at bounding box center [322, 73] width 144 height 34
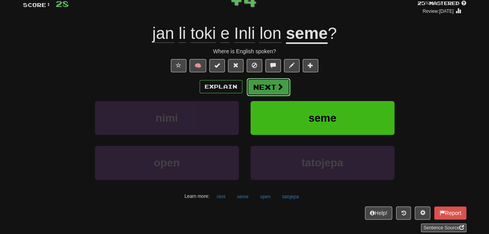
click at [277, 96] on button "Next" at bounding box center [268, 87] width 44 height 18
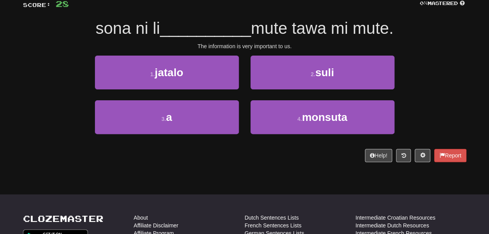
scroll to position [54, 0]
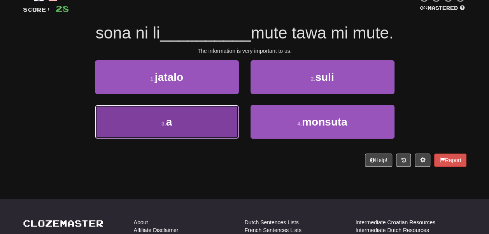
click at [222, 124] on button "3 . a" at bounding box center [167, 122] width 144 height 34
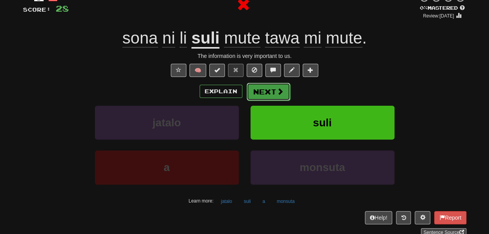
click at [258, 101] on button "Next" at bounding box center [268, 92] width 44 height 18
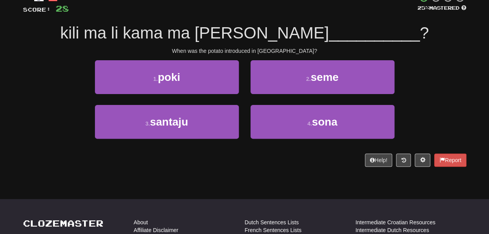
scroll to position [51, 0]
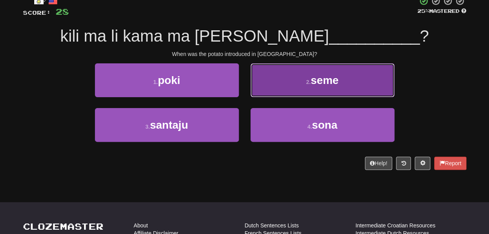
click at [255, 97] on button "2 . seme" at bounding box center [322, 80] width 144 height 34
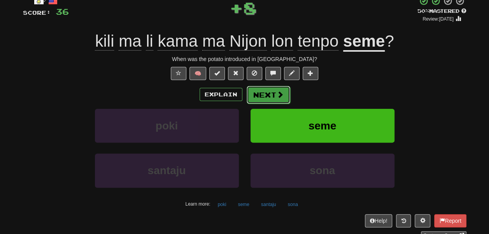
click at [264, 104] on button "Next" at bounding box center [268, 95] width 44 height 18
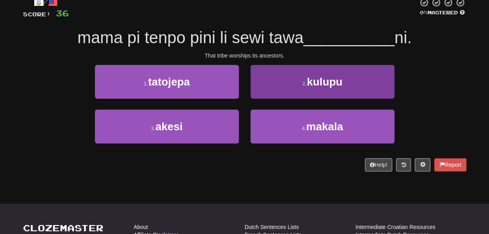
scroll to position [50, 0]
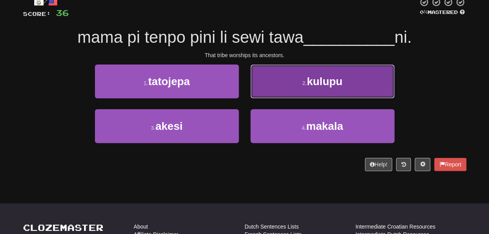
click at [264, 98] on button "2 . kulupu" at bounding box center [322, 82] width 144 height 34
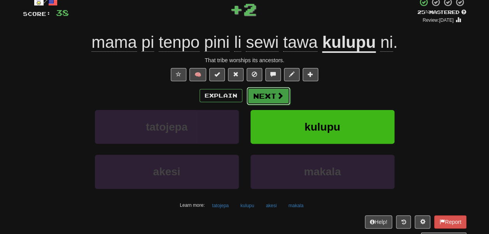
click at [282, 105] on button "Next" at bounding box center [268, 96] width 44 height 18
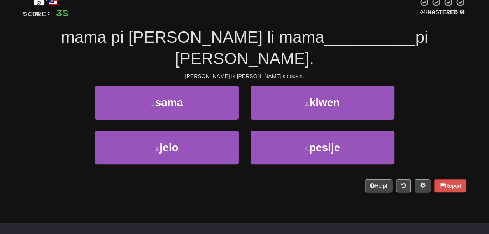
scroll to position [48, 0]
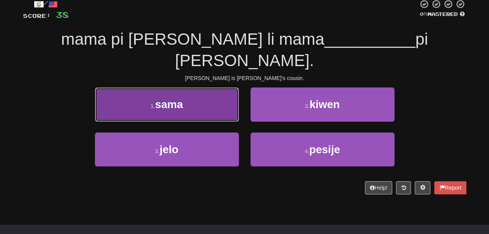
click at [206, 106] on button "1 . sama" at bounding box center [167, 104] width 144 height 34
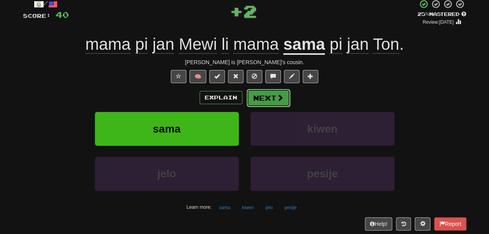
click at [272, 107] on button "Next" at bounding box center [268, 98] width 44 height 18
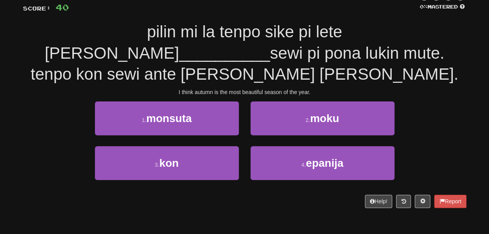
scroll to position [56, 0]
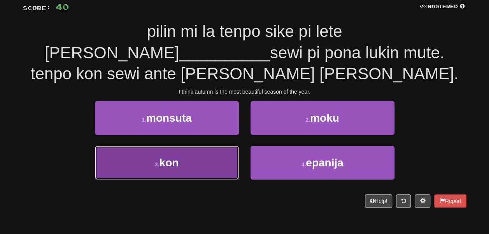
click at [223, 146] on button "3 . kon" at bounding box center [167, 163] width 144 height 34
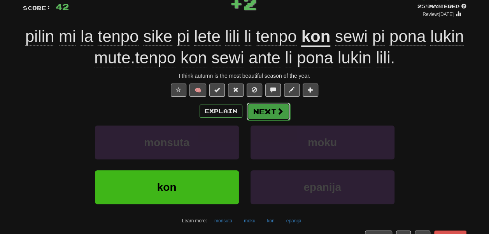
click at [267, 120] on button "Next" at bounding box center [268, 112] width 44 height 18
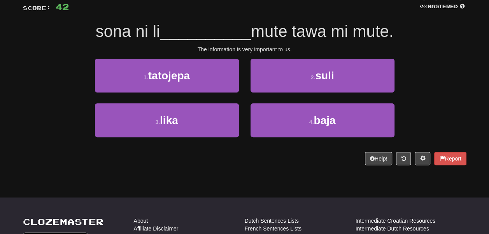
scroll to position [54, 0]
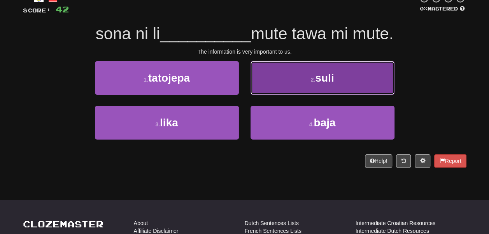
click at [264, 95] on button "2 . suli" at bounding box center [322, 78] width 144 height 34
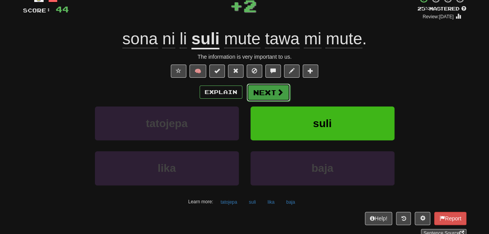
click at [266, 101] on button "Next" at bounding box center [268, 93] width 44 height 18
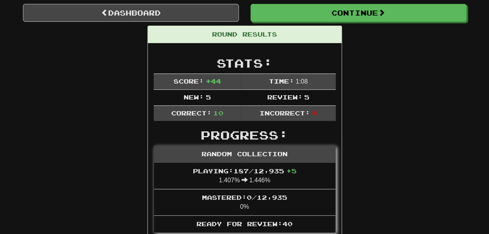
scroll to position [72, 0]
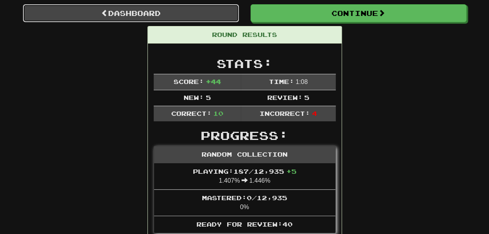
click at [207, 22] on link "Dashboard" at bounding box center [131, 13] width 216 height 18
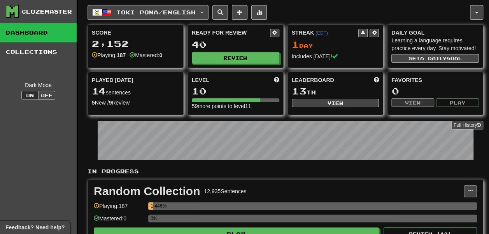
click at [176, 13] on span "Toki Pona / English" at bounding box center [155, 12] width 79 height 7
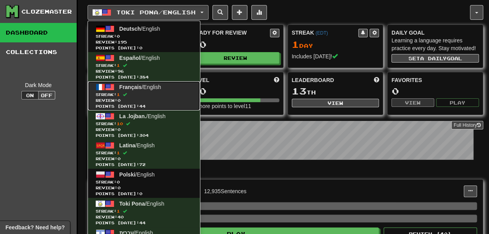
click at [152, 103] on link "Français / English Streak: 1 Review: 0 Points [DATE]: 44" at bounding box center [144, 95] width 112 height 29
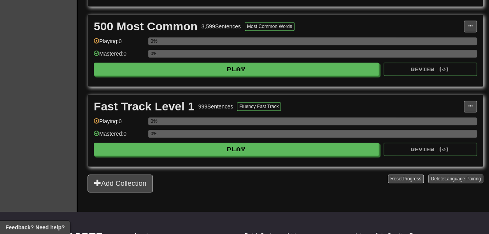
scroll to position [252, 0]
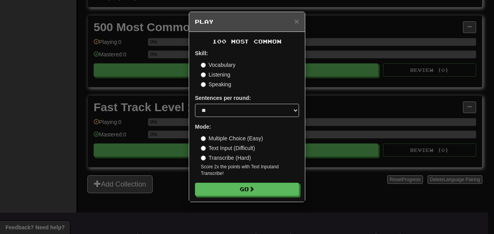
click at [154, 72] on div "× Play 100 Most Common Skill: Vocabulary Listening Speaking Sentences per round…" at bounding box center [247, 117] width 494 height 234
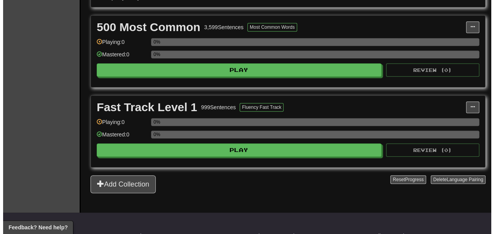
scroll to position [243, 0]
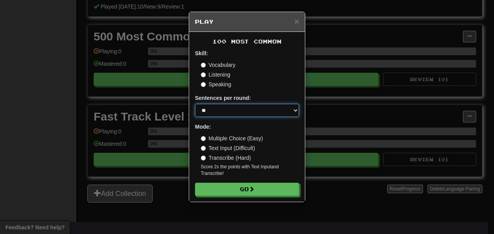
click at [234, 117] on select "* ** ** ** ** ** *** ********" at bounding box center [247, 110] width 104 height 13
click at [229, 117] on select "* ** ** ** ** ** *** ********" at bounding box center [247, 110] width 104 height 13
select select "***"
click at [195, 112] on select "* ** ** ** ** ** *** ********" at bounding box center [247, 110] width 104 height 13
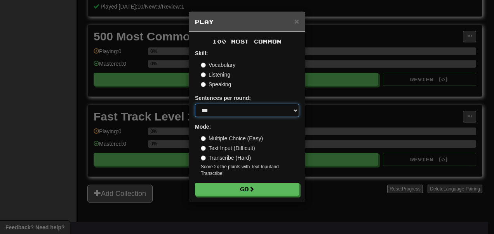
scroll to position [48, 0]
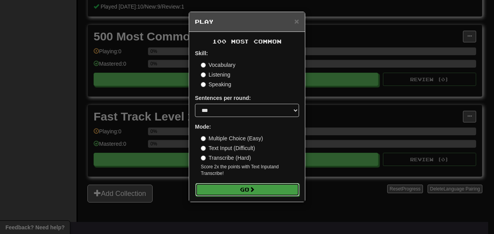
click at [236, 196] on button "Go" at bounding box center [247, 189] width 104 height 13
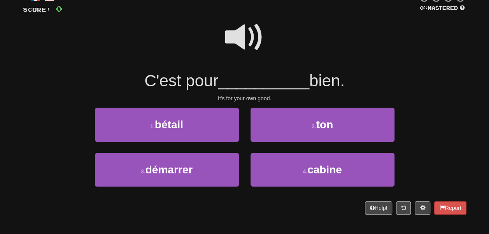
scroll to position [55, 0]
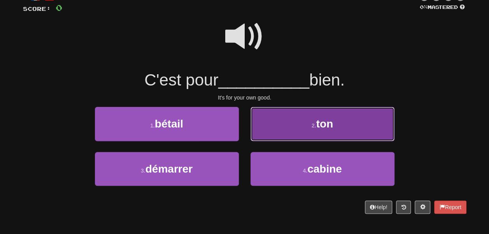
click at [258, 140] on button "2 . ton" at bounding box center [322, 124] width 144 height 34
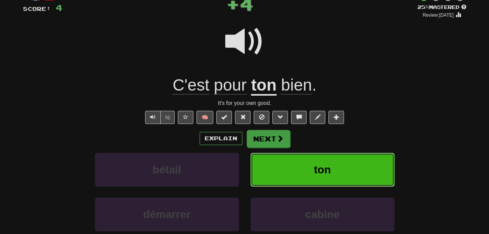
scroll to position [75, 0]
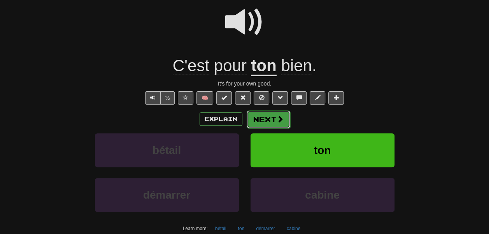
click at [267, 128] on button "Next" at bounding box center [268, 119] width 44 height 18
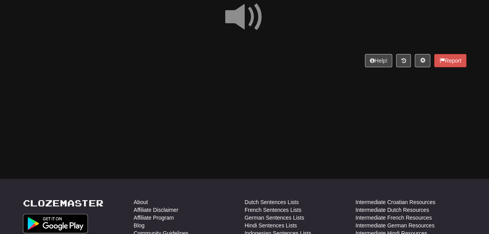
scroll to position [75, 0]
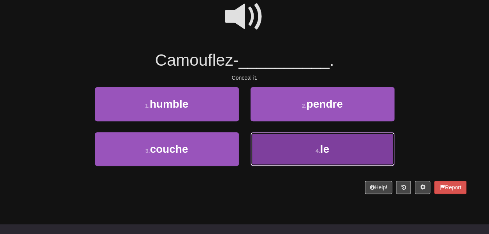
click at [266, 161] on button "4 . le" at bounding box center [322, 149] width 144 height 34
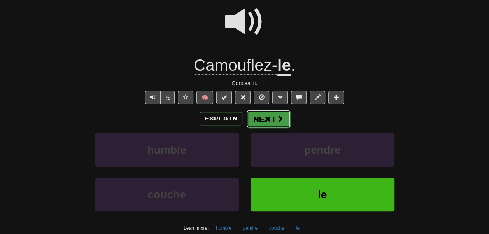
click at [263, 128] on button "Next" at bounding box center [268, 119] width 44 height 18
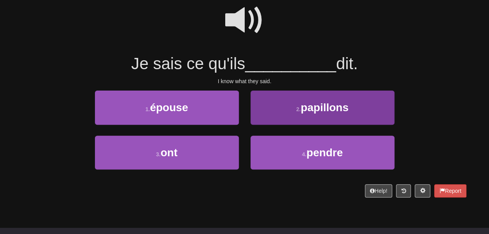
scroll to position [77, 0]
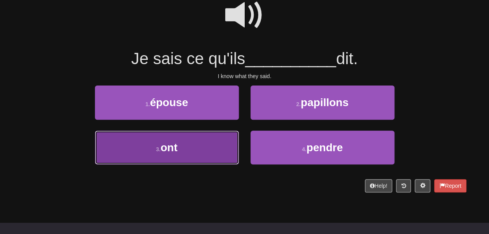
click at [216, 156] on button "3 . ont" at bounding box center [167, 148] width 144 height 34
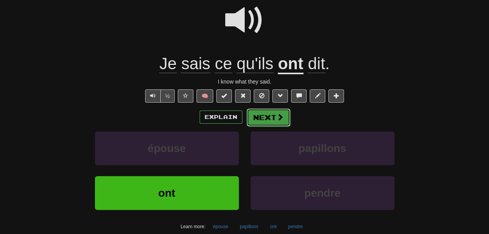
click at [263, 126] on button "Next" at bounding box center [268, 117] width 44 height 18
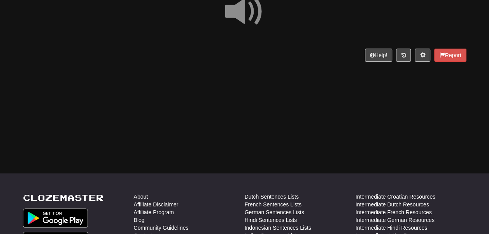
scroll to position [75, 0]
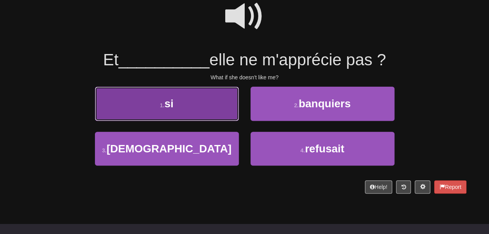
click at [214, 120] on button "1 . si" at bounding box center [167, 104] width 144 height 34
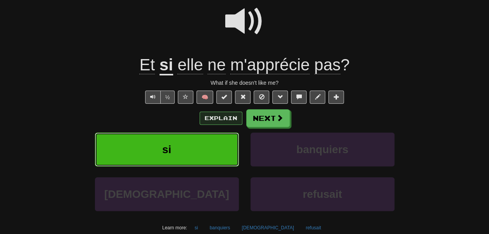
scroll to position [82, 0]
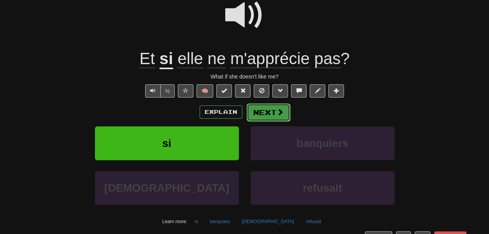
click at [276, 121] on button "Next" at bounding box center [268, 112] width 44 height 18
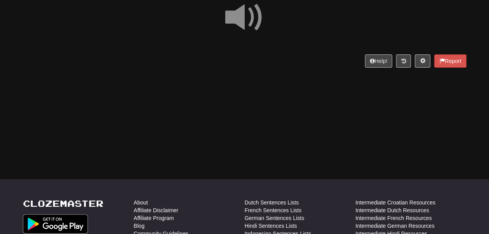
scroll to position [74, 0]
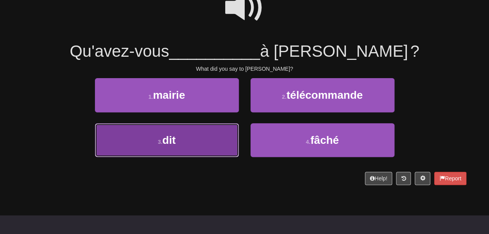
click at [210, 150] on button "3 . dit" at bounding box center [167, 140] width 144 height 34
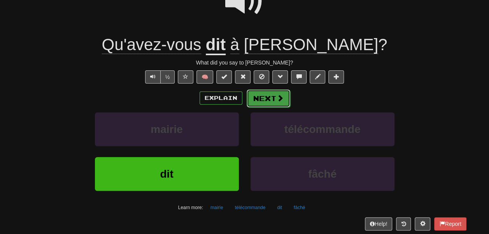
click at [264, 107] on button "Next" at bounding box center [268, 98] width 44 height 18
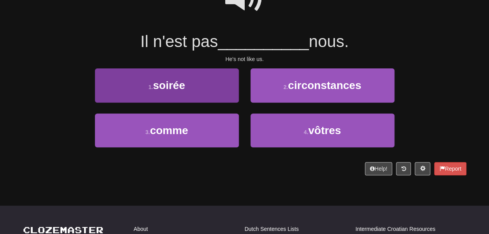
scroll to position [95, 0]
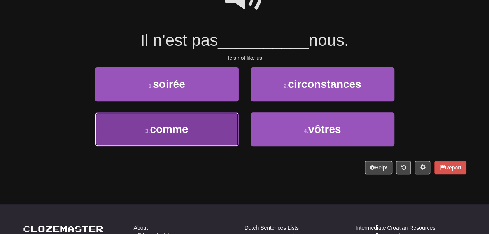
click at [232, 146] on button "3 . comme" at bounding box center [167, 129] width 144 height 34
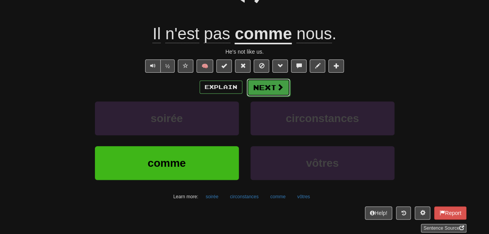
click at [269, 96] on button "Next" at bounding box center [268, 88] width 44 height 18
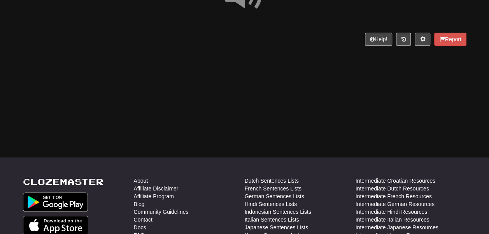
scroll to position [98, 0]
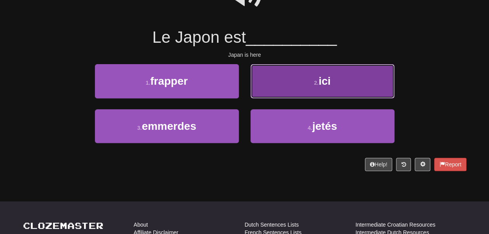
click at [261, 98] on button "2 . ici" at bounding box center [322, 81] width 144 height 34
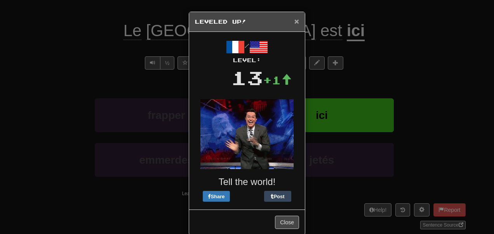
click at [295, 22] on span "×" at bounding box center [297, 21] width 5 height 9
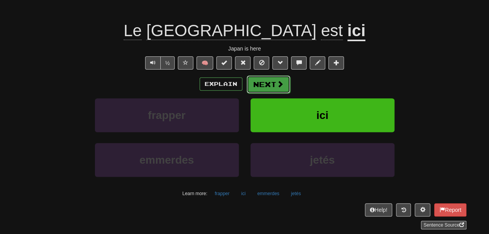
click at [270, 93] on button "Next" at bounding box center [268, 84] width 44 height 18
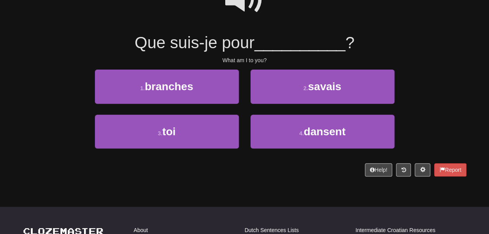
scroll to position [94, 0]
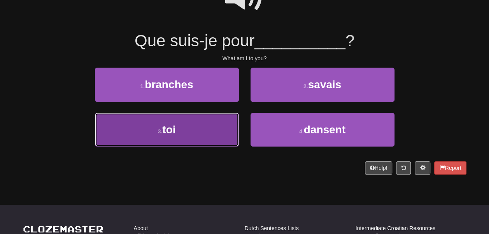
click at [210, 132] on button "3 . toi" at bounding box center [167, 130] width 144 height 34
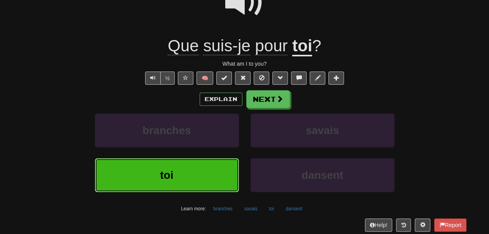
scroll to position [106, 0]
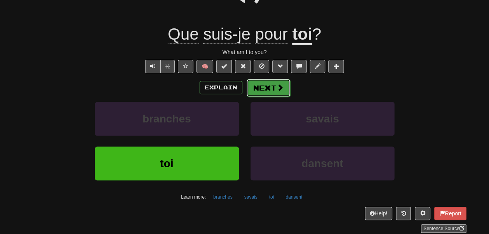
click at [262, 97] on button "Next" at bounding box center [268, 88] width 44 height 18
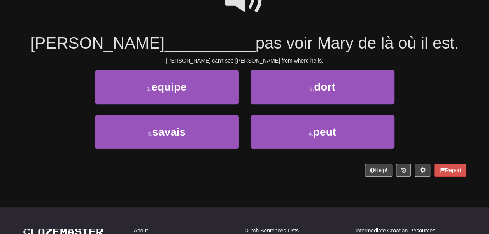
scroll to position [88, 0]
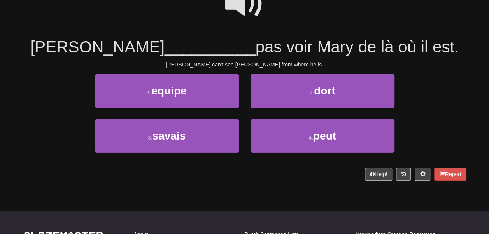
click at [241, 14] on span at bounding box center [244, 3] width 39 height 39
click at [240, 4] on span at bounding box center [244, 3] width 39 height 39
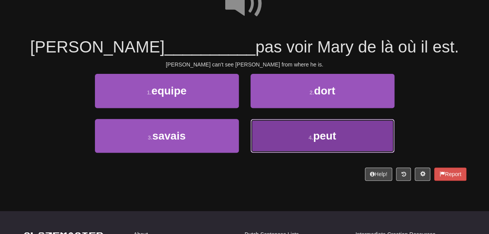
click at [293, 147] on button "4 . peut" at bounding box center [322, 136] width 144 height 34
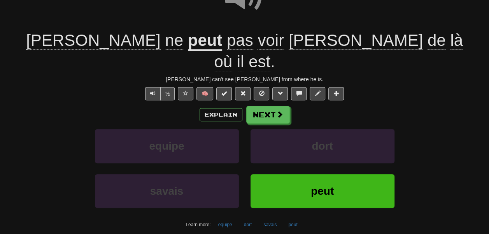
click at [188, 51] on u "peut" at bounding box center [205, 41] width 35 height 20
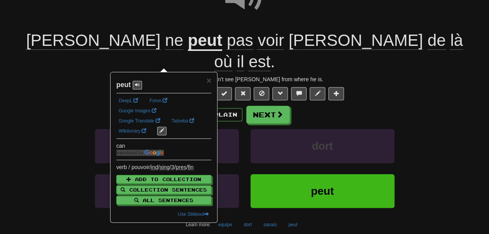
click at [179, 30] on div at bounding box center [244, 2] width 443 height 56
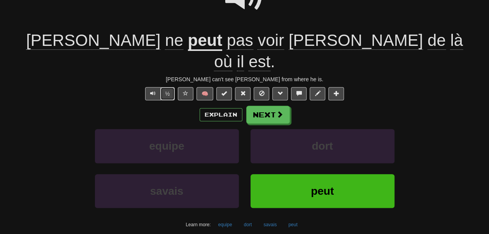
click at [162, 94] on button "½" at bounding box center [167, 93] width 15 height 13
click at [277, 119] on button "Next" at bounding box center [268, 115] width 44 height 18
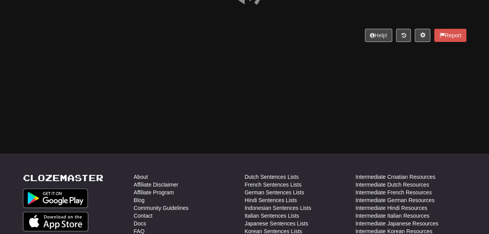
scroll to position [96, 0]
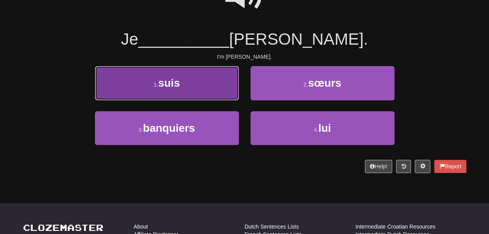
click at [230, 100] on button "1 . suis" at bounding box center [167, 83] width 144 height 34
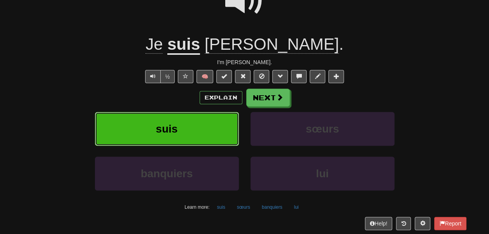
scroll to position [108, 0]
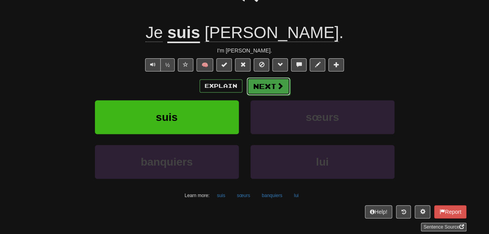
click at [269, 95] on button "Next" at bounding box center [268, 86] width 44 height 18
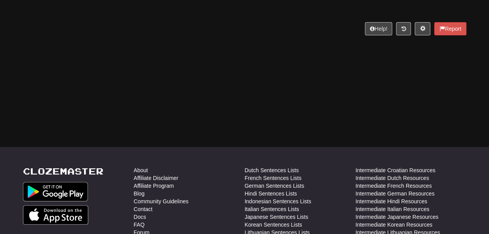
scroll to position [106, 0]
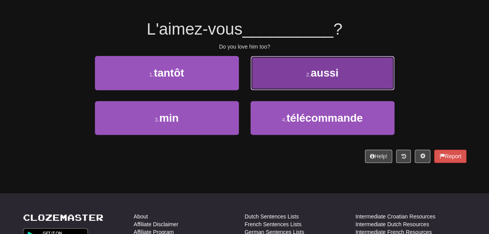
click at [277, 90] on button "2 . aussi" at bounding box center [322, 73] width 144 height 34
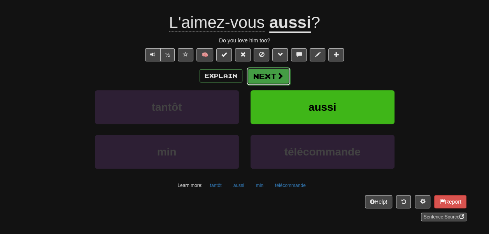
click at [275, 85] on button "Next" at bounding box center [268, 76] width 44 height 18
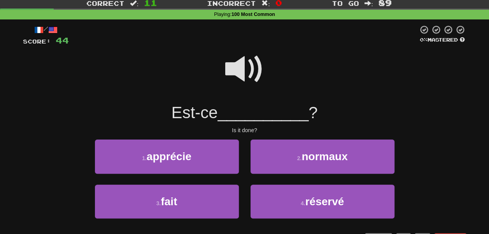
scroll to position [57, 0]
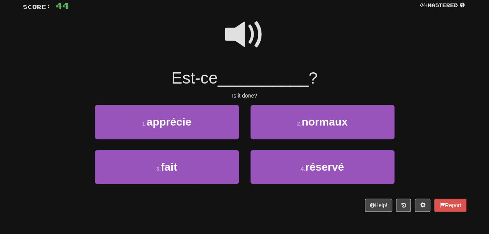
click at [241, 37] on span at bounding box center [244, 34] width 39 height 39
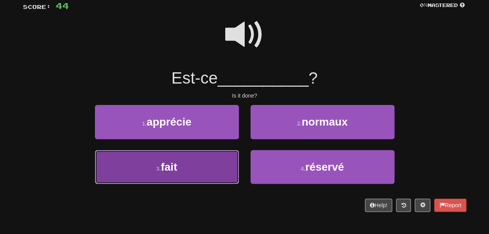
click at [208, 173] on button "3 . fait" at bounding box center [167, 167] width 144 height 34
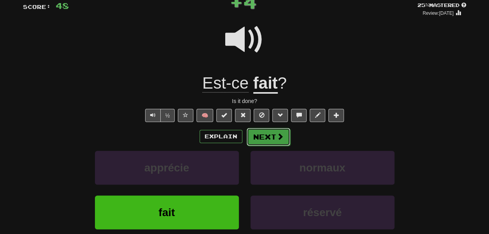
click at [265, 146] on button "Next" at bounding box center [268, 137] width 44 height 18
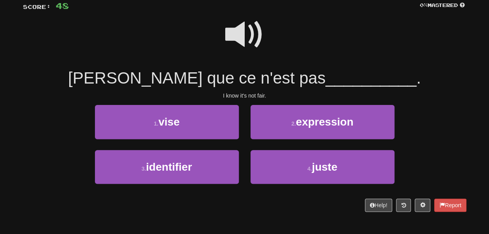
click at [252, 35] on span at bounding box center [244, 34] width 39 height 39
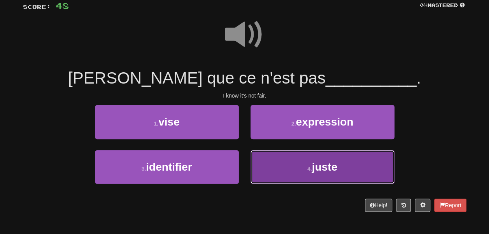
click at [271, 176] on button "4 . juste" at bounding box center [322, 167] width 144 height 34
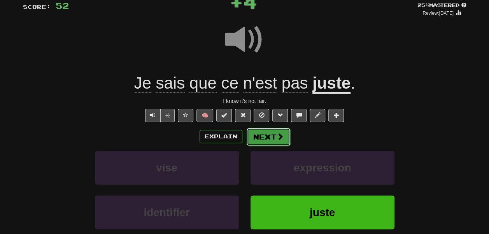
click at [279, 146] on button "Next" at bounding box center [268, 137] width 44 height 18
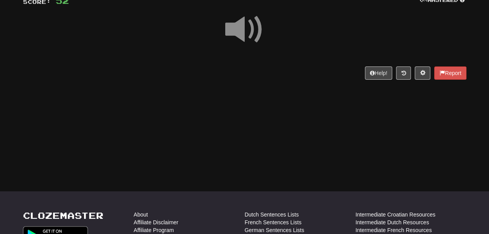
scroll to position [64, 0]
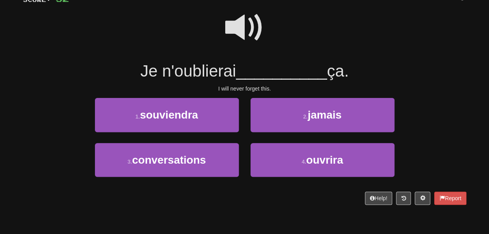
click at [236, 22] on span at bounding box center [244, 27] width 39 height 39
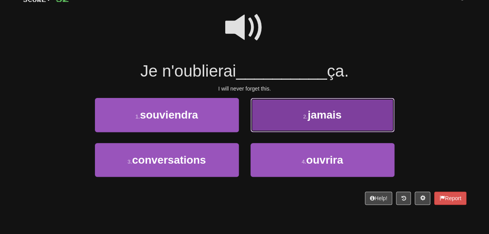
click at [271, 131] on button "2 . jamais" at bounding box center [322, 115] width 144 height 34
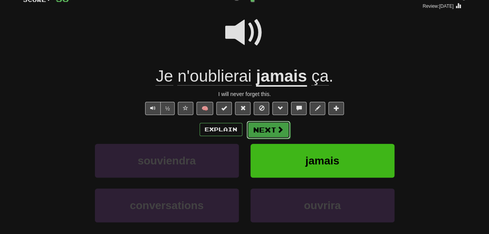
click at [276, 139] on button "Next" at bounding box center [268, 130] width 44 height 18
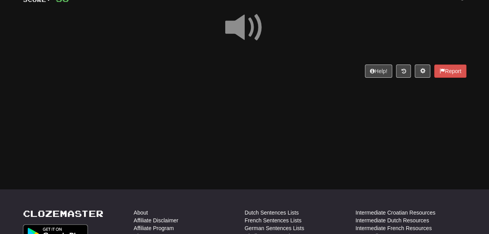
scroll to position [72, 0]
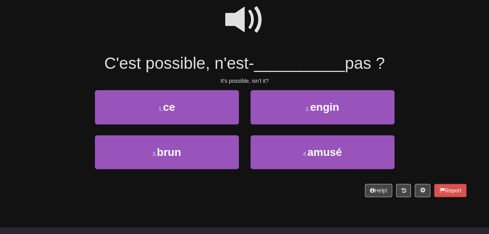
click at [238, 28] on span at bounding box center [244, 19] width 39 height 39
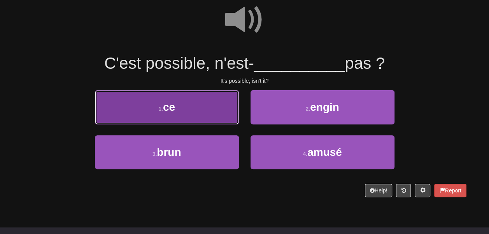
click at [202, 120] on button "1 . ce" at bounding box center [167, 107] width 144 height 34
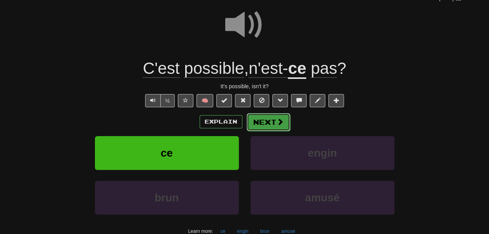
click at [267, 131] on button "Next" at bounding box center [268, 122] width 44 height 18
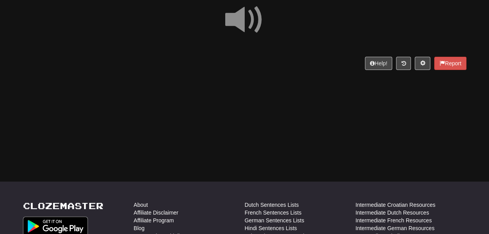
scroll to position [82, 0]
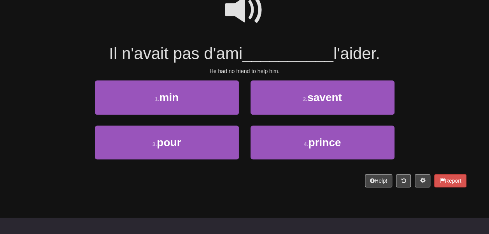
click at [234, 30] on span at bounding box center [244, 10] width 39 height 39
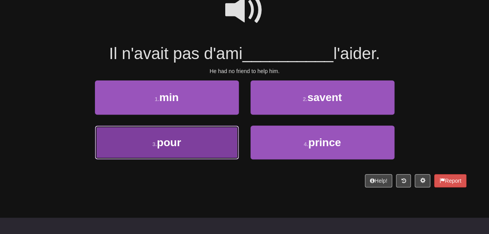
click at [211, 146] on button "3 . pour" at bounding box center [167, 143] width 144 height 34
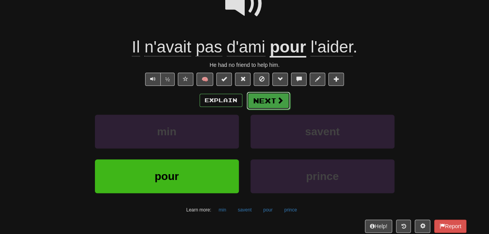
click at [270, 110] on button "Next" at bounding box center [268, 101] width 44 height 18
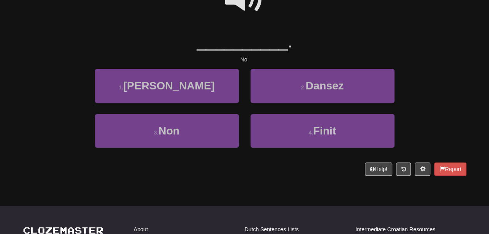
scroll to position [93, 0]
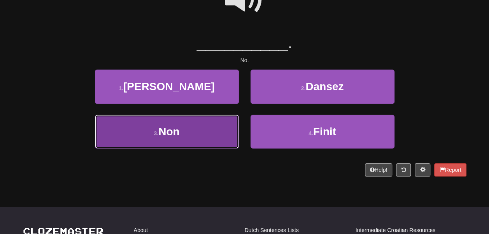
click at [221, 138] on button "3 . Non" at bounding box center [167, 132] width 144 height 34
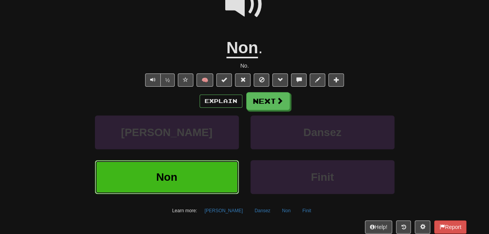
scroll to position [104, 0]
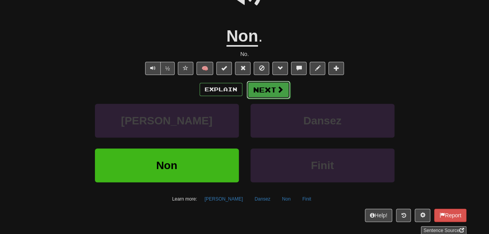
click at [276, 99] on button "Next" at bounding box center [268, 90] width 44 height 18
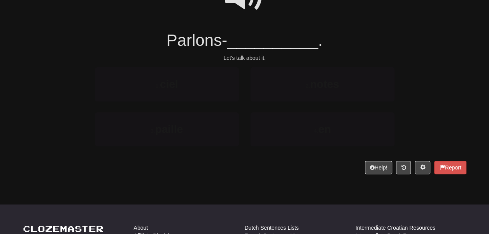
scroll to position [91, 0]
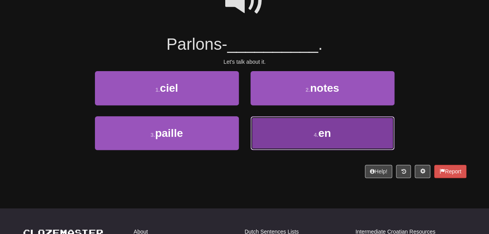
click at [272, 144] on button "4 . en" at bounding box center [322, 133] width 144 height 34
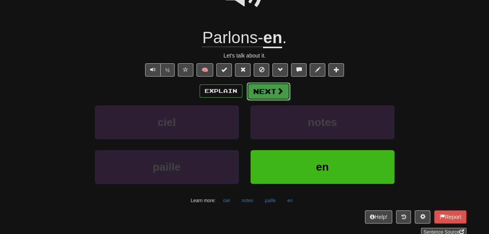
click at [272, 100] on button "Next" at bounding box center [268, 91] width 44 height 18
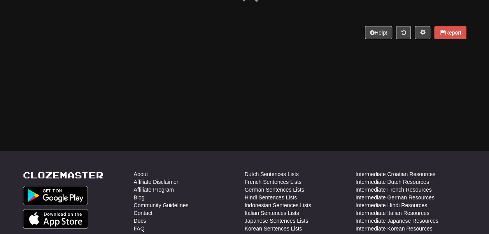
scroll to position [99, 0]
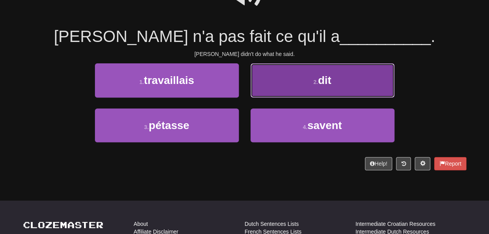
click at [264, 89] on button "2 . dit" at bounding box center [322, 80] width 144 height 34
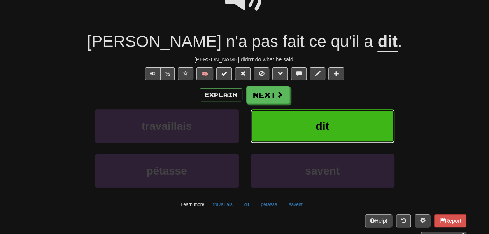
scroll to position [110, 0]
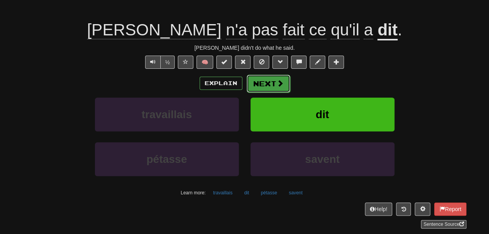
click at [274, 93] on button "Next" at bounding box center [268, 84] width 44 height 18
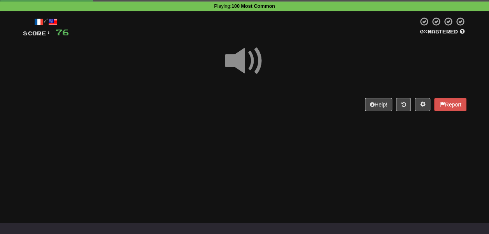
scroll to position [31, 0]
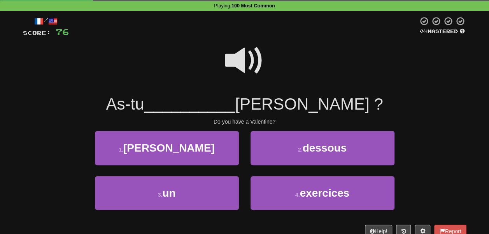
click at [246, 80] on span at bounding box center [244, 60] width 39 height 39
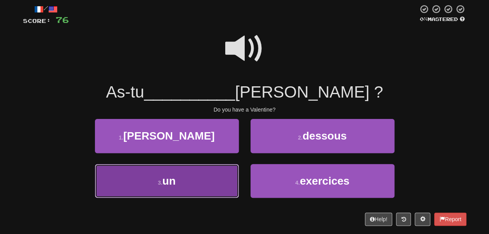
click at [205, 180] on button "3 . un" at bounding box center [167, 181] width 144 height 34
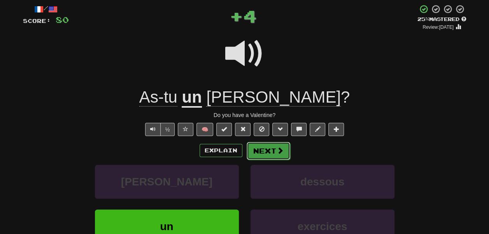
click at [260, 160] on button "Next" at bounding box center [268, 151] width 44 height 18
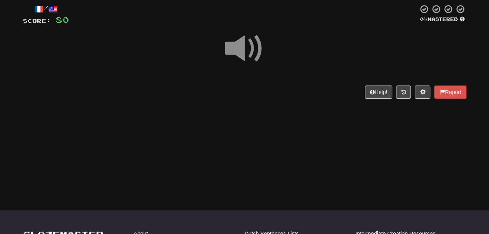
scroll to position [51, 0]
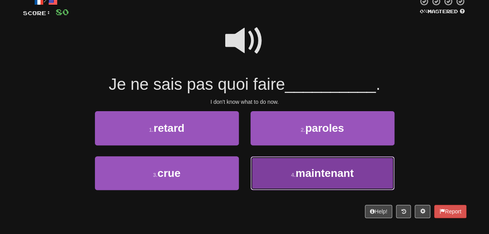
click at [266, 183] on button "4 . maintenant" at bounding box center [322, 173] width 144 height 34
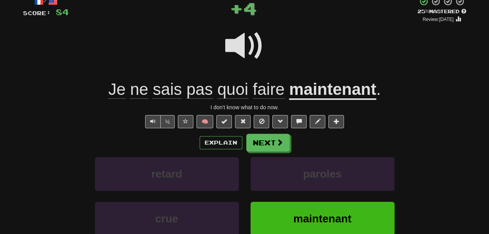
click at [314, 100] on u "maintenant" at bounding box center [332, 90] width 87 height 20
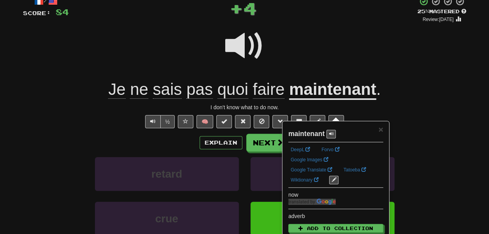
scroll to position [71, 0]
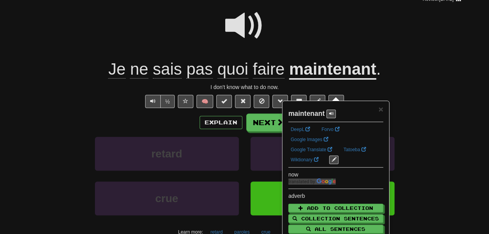
click at [319, 52] on div at bounding box center [244, 31] width 443 height 56
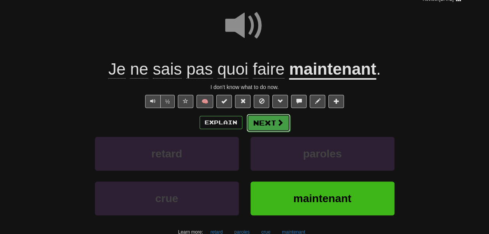
click at [278, 132] on button "Next" at bounding box center [268, 123] width 44 height 18
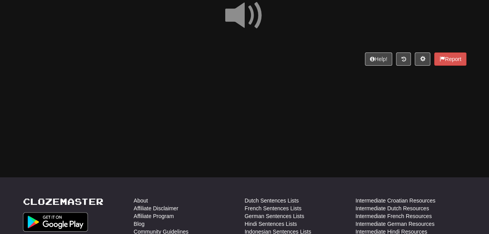
scroll to position [76, 0]
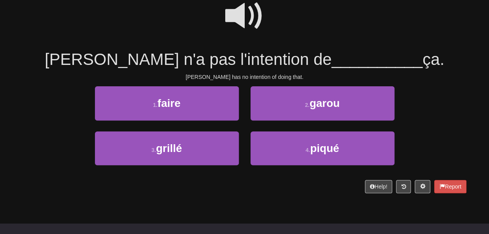
click at [235, 14] on span at bounding box center [244, 16] width 39 height 39
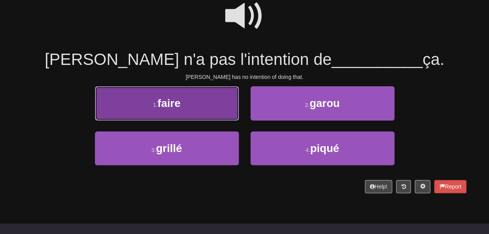
click at [209, 120] on button "1 . faire" at bounding box center [167, 103] width 144 height 34
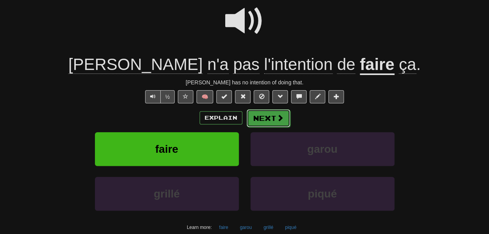
click at [283, 127] on button "Next" at bounding box center [268, 118] width 44 height 18
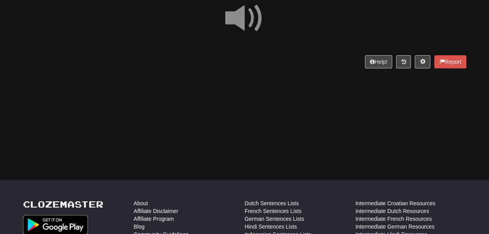
scroll to position [73, 0]
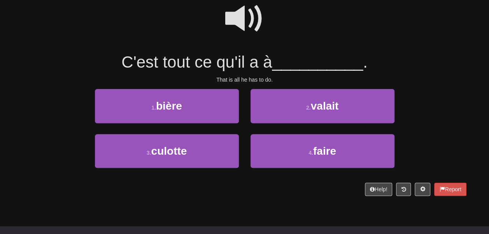
click at [245, 26] on span at bounding box center [244, 18] width 39 height 39
click at [241, 30] on span at bounding box center [244, 18] width 39 height 39
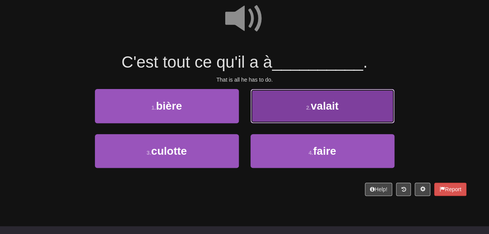
click at [262, 116] on button "2 . valait" at bounding box center [322, 106] width 144 height 34
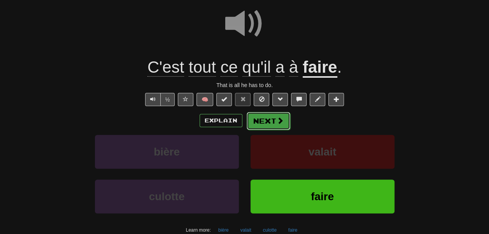
click at [273, 130] on button "Next" at bounding box center [268, 121] width 44 height 18
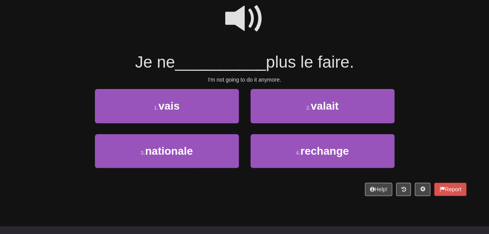
click at [247, 20] on span at bounding box center [244, 18] width 39 height 39
click at [236, 27] on span at bounding box center [244, 18] width 39 height 39
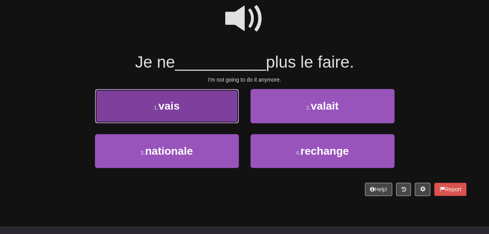
click at [199, 118] on button "1 . vais" at bounding box center [167, 106] width 144 height 34
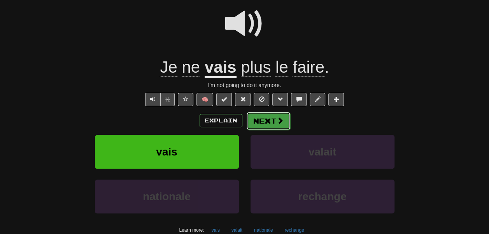
click at [269, 130] on button "Next" at bounding box center [268, 121] width 44 height 18
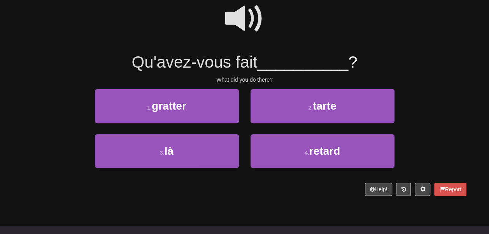
click at [238, 16] on span at bounding box center [244, 18] width 39 height 39
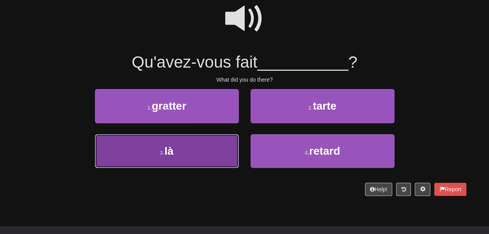
click at [194, 163] on button "3 . là" at bounding box center [167, 151] width 144 height 34
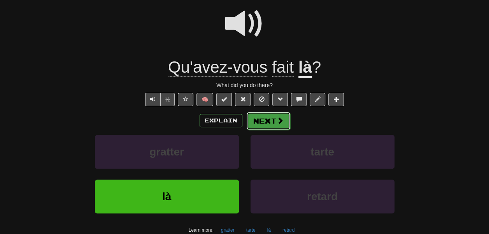
click at [274, 130] on button "Next" at bounding box center [268, 121] width 44 height 18
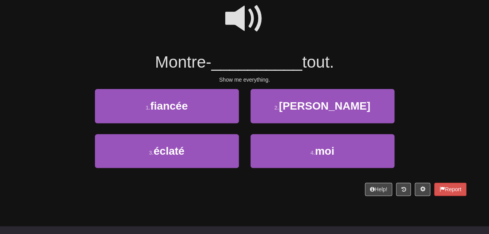
click at [250, 38] on span at bounding box center [244, 18] width 39 height 39
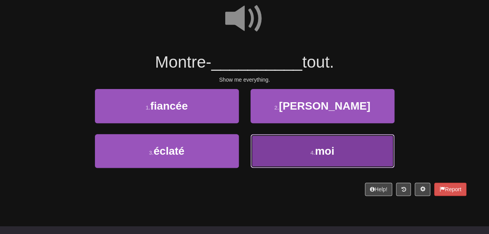
click at [286, 157] on button "4 . moi" at bounding box center [322, 151] width 144 height 34
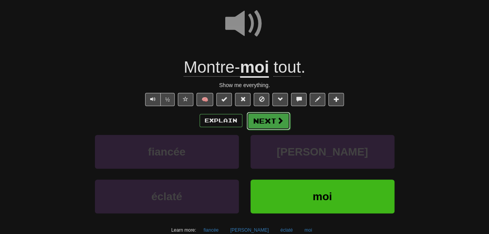
click at [277, 130] on button "Next" at bounding box center [268, 121] width 44 height 18
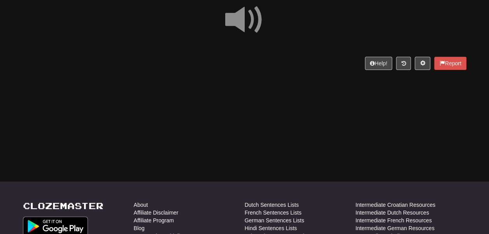
scroll to position [72, 0]
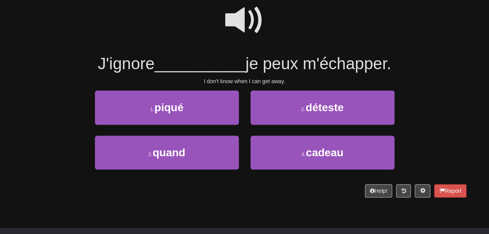
click at [239, 35] on span at bounding box center [244, 20] width 39 height 39
click at [234, 31] on span at bounding box center [244, 20] width 39 height 39
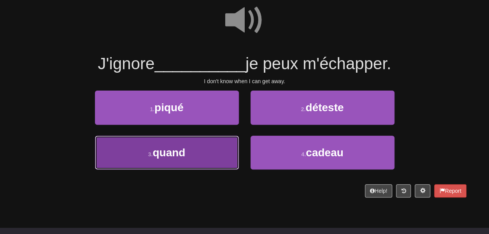
click at [211, 162] on button "3 . quand" at bounding box center [167, 153] width 144 height 34
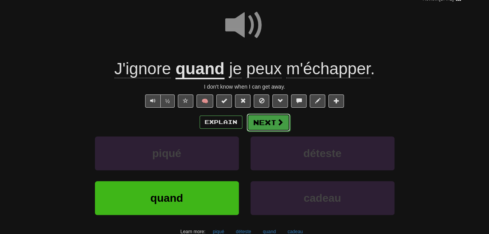
click at [276, 131] on button "Next" at bounding box center [268, 122] width 44 height 18
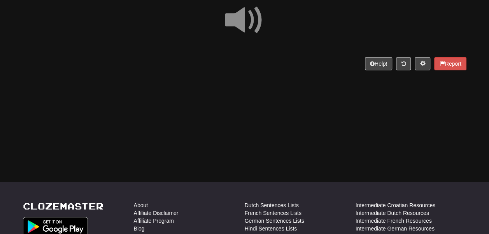
scroll to position [68, 0]
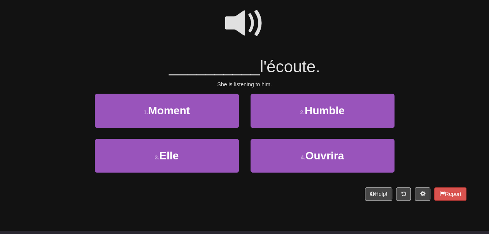
click at [245, 37] on span at bounding box center [244, 23] width 39 height 39
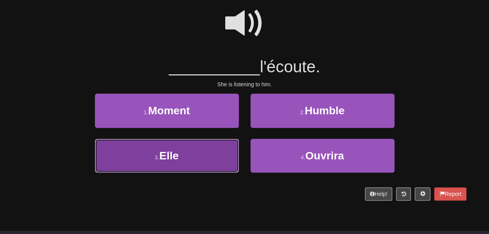
click at [209, 173] on button "3 . Elle" at bounding box center [167, 156] width 144 height 34
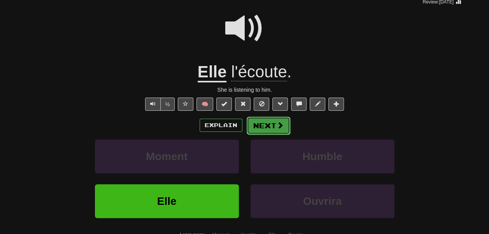
click at [268, 134] on button "Next" at bounding box center [268, 126] width 44 height 18
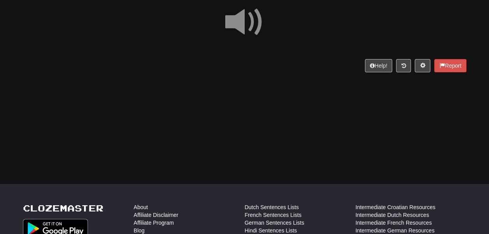
scroll to position [70, 0]
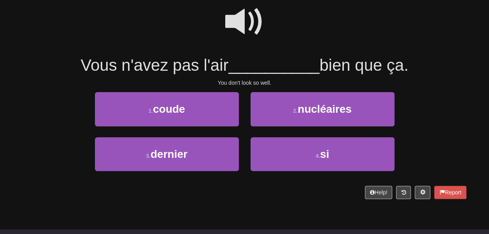
click at [238, 37] on span at bounding box center [244, 21] width 39 height 39
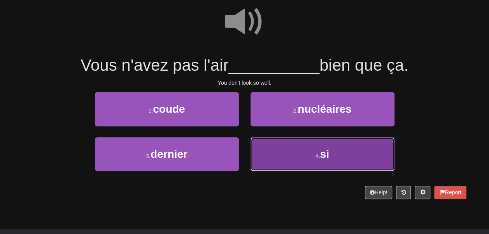
click at [271, 156] on button "4 . si" at bounding box center [322, 154] width 144 height 34
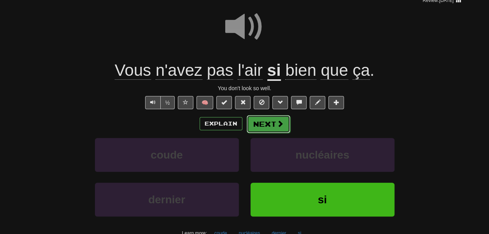
click at [280, 133] on button "Next" at bounding box center [268, 124] width 44 height 18
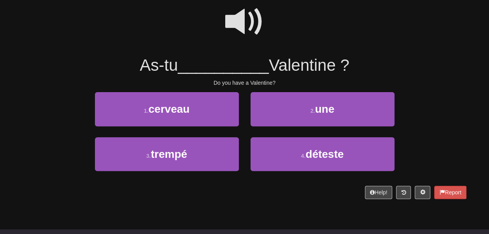
click at [241, 27] on span at bounding box center [244, 21] width 39 height 39
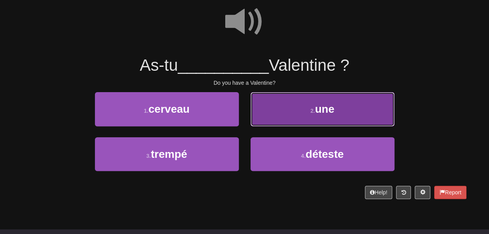
click at [280, 119] on button "2 . une" at bounding box center [322, 109] width 144 height 34
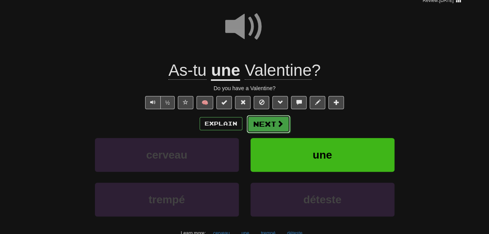
click at [269, 133] on button "Next" at bounding box center [268, 124] width 44 height 18
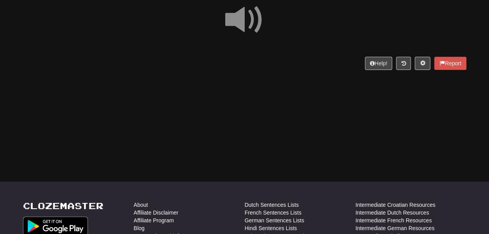
scroll to position [72, 0]
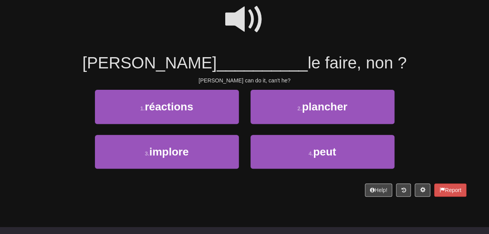
click at [245, 31] on span at bounding box center [244, 19] width 39 height 39
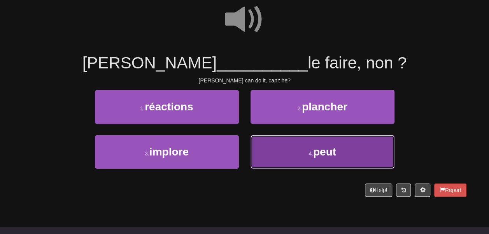
click at [265, 156] on button "4 . peut" at bounding box center [322, 152] width 144 height 34
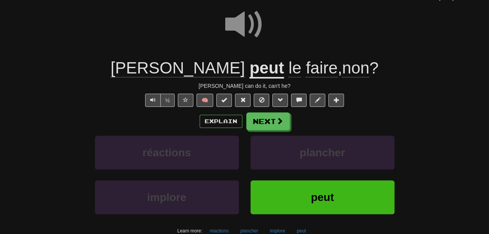
click at [305, 77] on span "faire" at bounding box center [321, 68] width 32 height 19
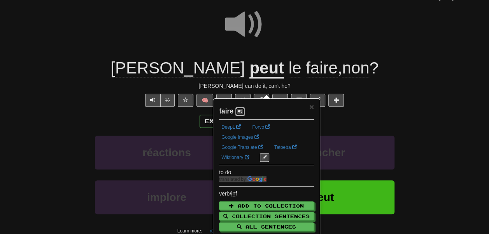
click at [242, 113] on span at bounding box center [239, 111] width 5 height 5
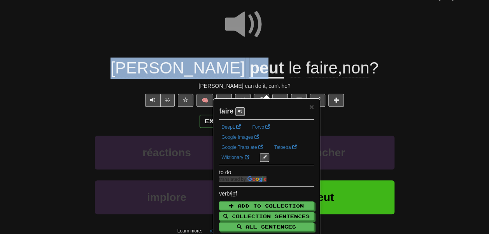
drag, startPoint x: 204, startPoint y: 61, endPoint x: 208, endPoint y: 84, distance: 23.3
click at [208, 84] on div "/ Score: 120 + 4 25 % Mastered Review: 2025-10-20 Tom peut le faire , non ? Tom…" at bounding box center [244, 120] width 443 height 291
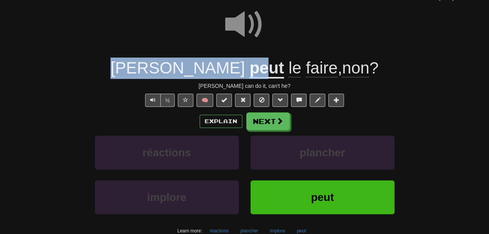
click at [249, 79] on u "peut" at bounding box center [266, 69] width 35 height 20
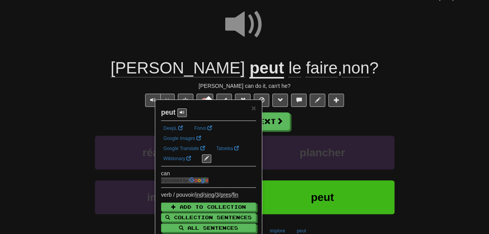
click at [185, 55] on div at bounding box center [244, 30] width 443 height 56
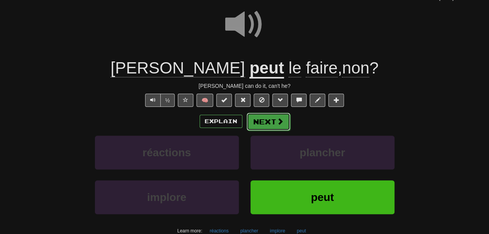
click at [261, 131] on button "Next" at bounding box center [268, 122] width 44 height 18
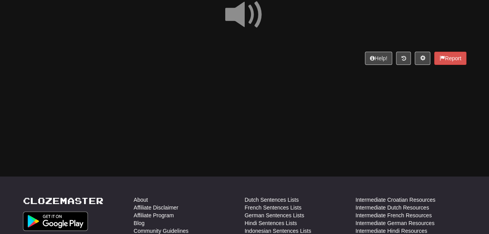
scroll to position [78, 0]
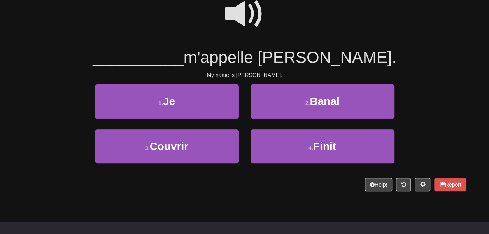
click at [237, 15] on span at bounding box center [244, 14] width 39 height 39
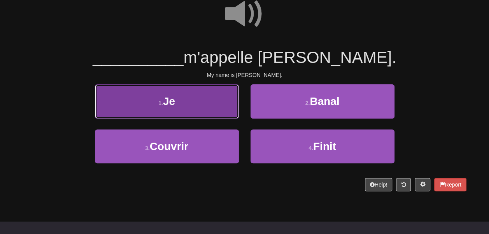
click at [205, 115] on button "1 . Je" at bounding box center [167, 101] width 144 height 34
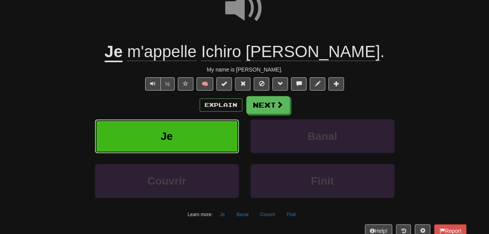
scroll to position [90, 0]
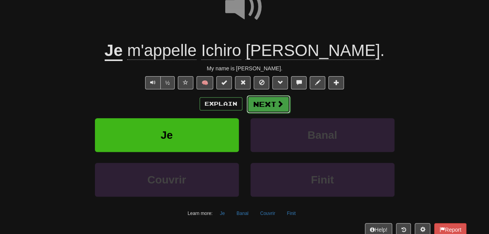
click at [268, 113] on button "Next" at bounding box center [268, 104] width 44 height 18
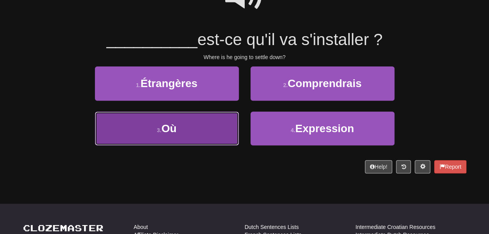
click at [201, 130] on button "3 . Où" at bounding box center [167, 129] width 144 height 34
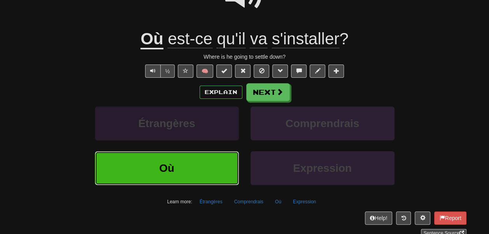
scroll to position [100, 0]
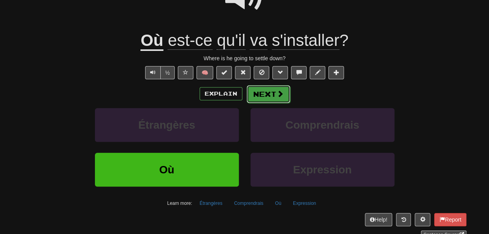
click at [271, 103] on button "Next" at bounding box center [268, 94] width 44 height 18
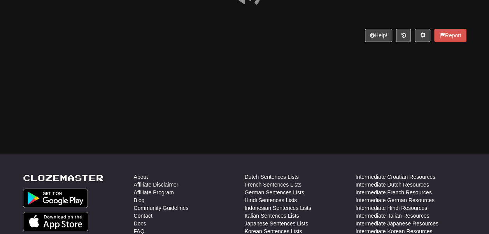
scroll to position [94, 0]
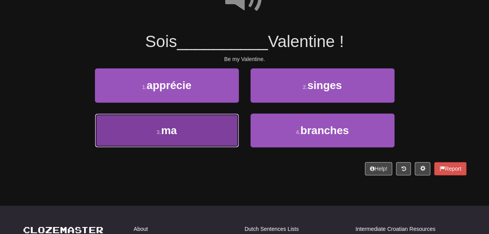
click at [208, 134] on button "3 . ma" at bounding box center [167, 130] width 144 height 34
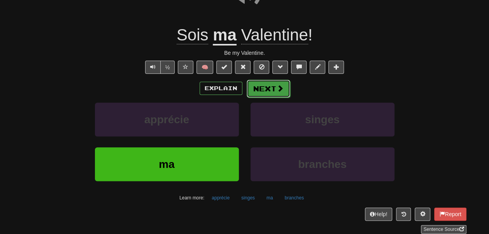
click at [260, 98] on button "Next" at bounding box center [268, 89] width 44 height 18
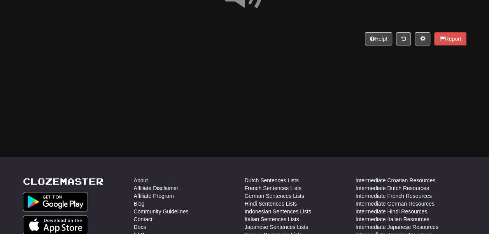
scroll to position [96, 0]
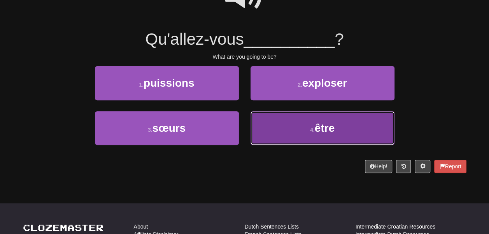
click at [274, 141] on button "4 . être" at bounding box center [322, 128] width 144 height 34
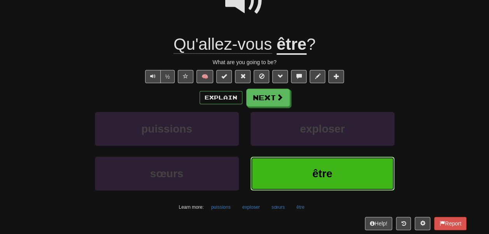
scroll to position [108, 0]
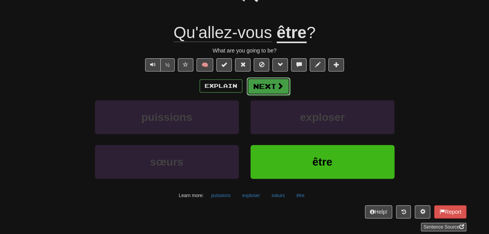
click at [275, 95] on button "Next" at bounding box center [268, 86] width 44 height 18
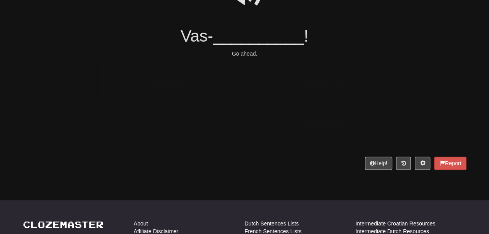
scroll to position [98, 0]
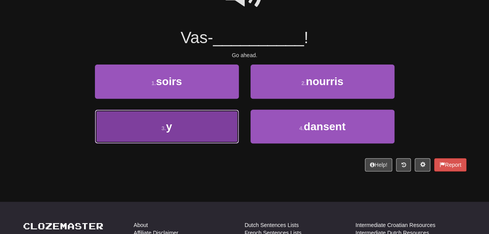
click at [216, 123] on button "3 . y" at bounding box center [167, 127] width 144 height 34
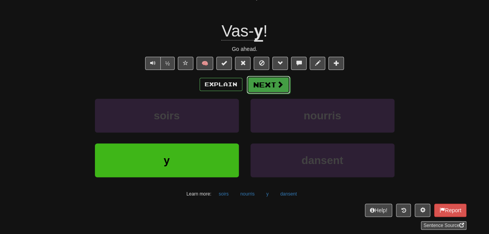
click at [269, 94] on button "Next" at bounding box center [268, 85] width 44 height 18
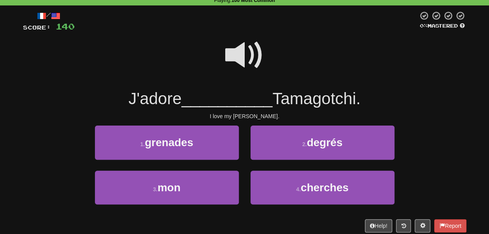
scroll to position [37, 0]
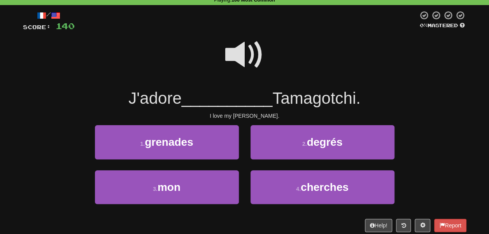
click at [251, 74] on span at bounding box center [244, 54] width 39 height 39
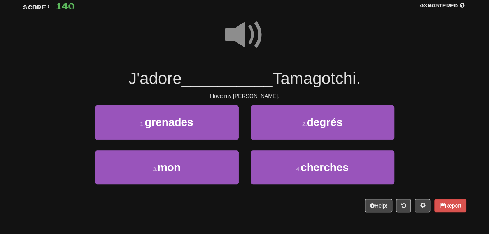
scroll to position [57, 0]
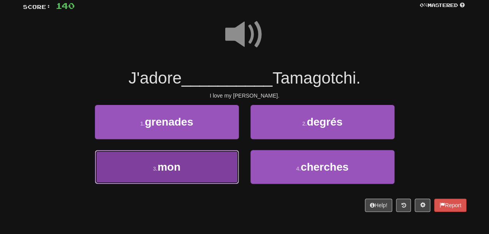
click at [211, 168] on button "3 . mon" at bounding box center [167, 167] width 144 height 34
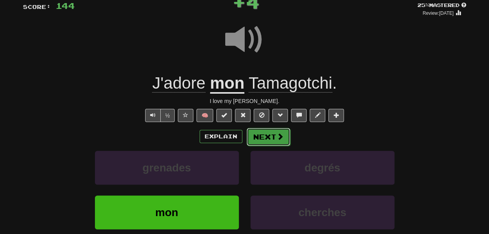
click at [262, 146] on button "Next" at bounding box center [268, 137] width 44 height 18
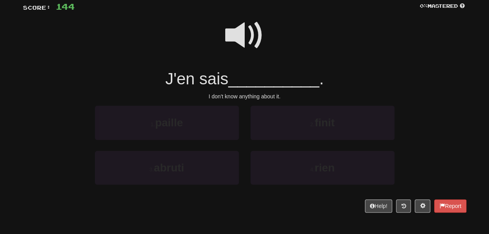
scroll to position [59, 0]
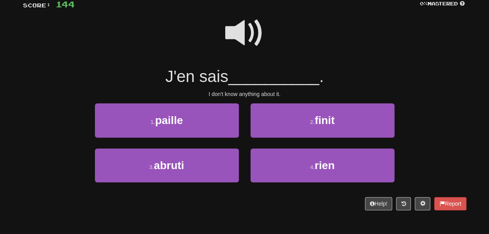
click at [237, 48] on span at bounding box center [244, 33] width 39 height 39
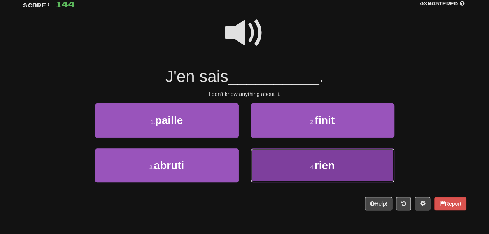
click at [271, 175] on button "4 . rien" at bounding box center [322, 165] width 144 height 34
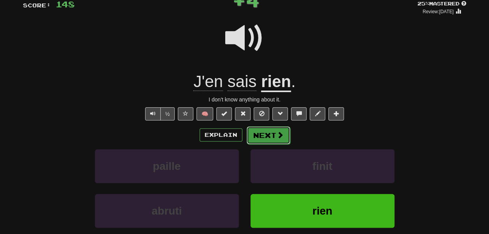
click at [276, 144] on button "Next" at bounding box center [268, 135] width 44 height 18
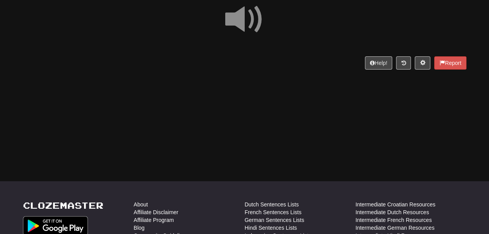
scroll to position [73, 0]
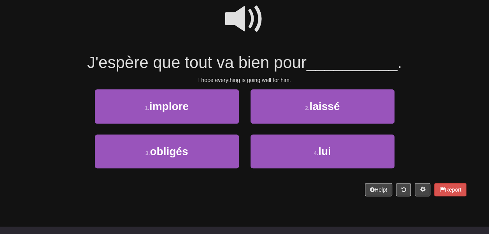
click at [244, 15] on span at bounding box center [244, 19] width 39 height 39
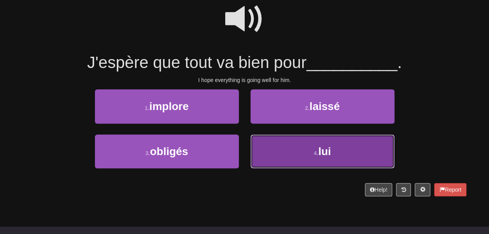
click at [273, 168] on button "4 . lui" at bounding box center [322, 151] width 144 height 34
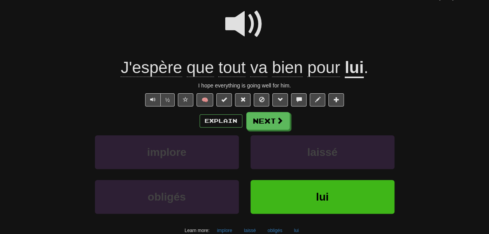
click at [232, 77] on span "tout" at bounding box center [231, 67] width 27 height 19
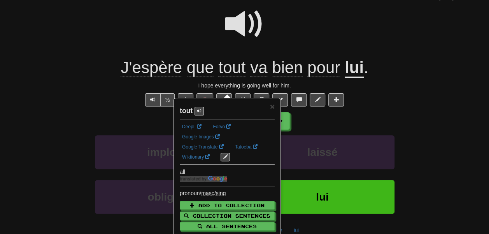
click at [199, 50] on div at bounding box center [244, 30] width 443 height 56
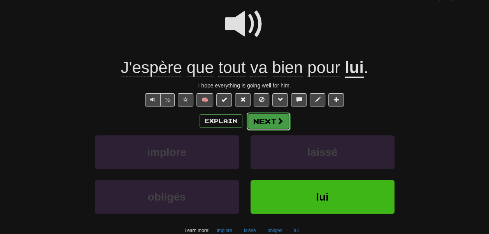
click at [290, 130] on button "Next" at bounding box center [268, 121] width 44 height 18
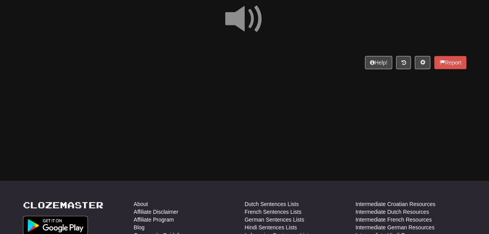
scroll to position [70, 0]
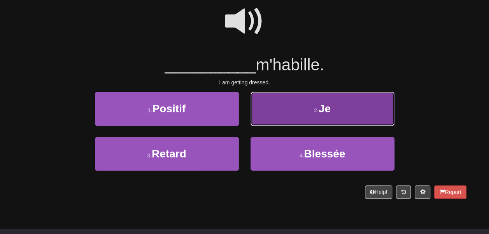
click at [291, 125] on button "2 . Je" at bounding box center [322, 109] width 144 height 34
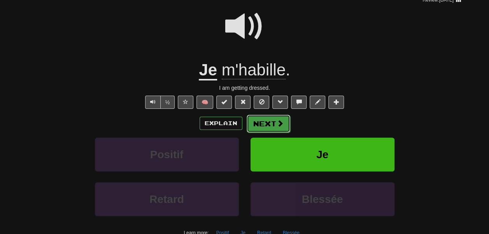
click at [279, 133] on button "Next" at bounding box center [268, 124] width 44 height 18
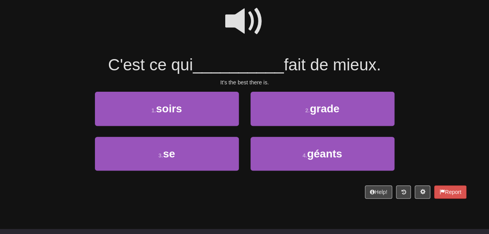
click at [236, 41] on span at bounding box center [244, 21] width 39 height 39
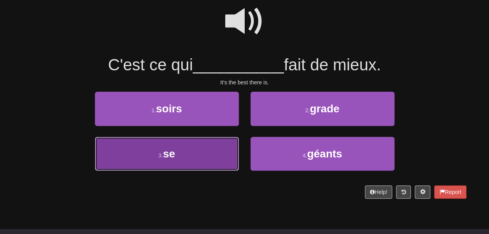
click at [209, 159] on button "3 . se" at bounding box center [167, 154] width 144 height 34
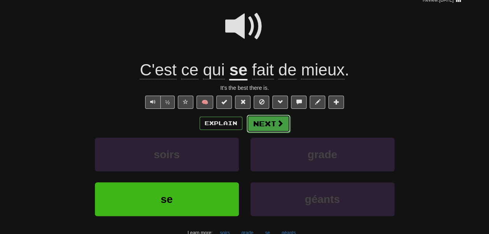
click at [283, 133] on button "Next" at bounding box center [268, 124] width 44 height 18
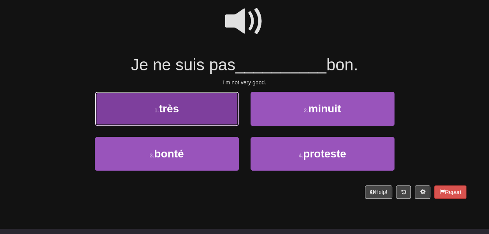
click at [226, 126] on button "1 . très" at bounding box center [167, 109] width 144 height 34
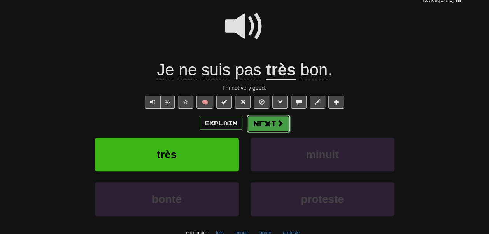
click at [279, 133] on button "Next" at bounding box center [268, 124] width 44 height 18
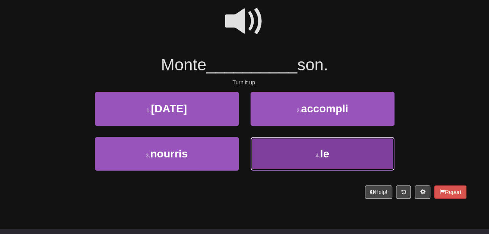
click at [271, 155] on button "4 . le" at bounding box center [322, 154] width 144 height 34
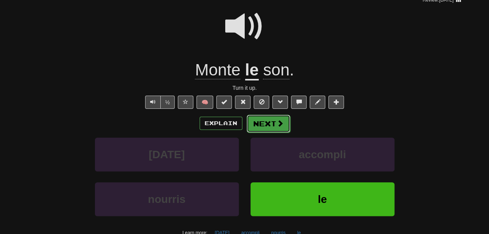
click at [271, 133] on button "Next" at bounding box center [268, 124] width 44 height 18
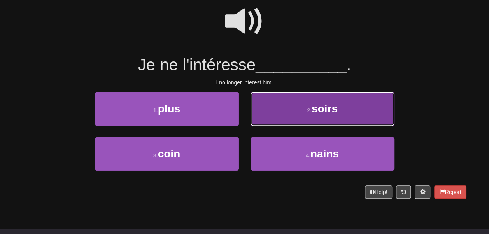
click at [300, 126] on button "2 . soirs" at bounding box center [322, 109] width 144 height 34
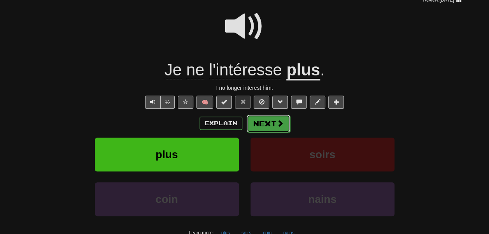
click at [273, 133] on button "Next" at bounding box center [268, 124] width 44 height 18
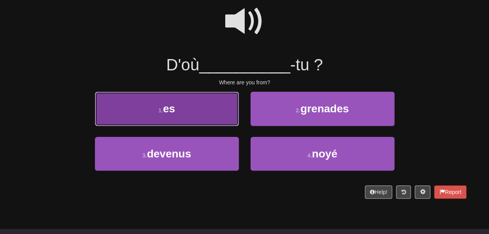
click at [218, 112] on button "1 . es" at bounding box center [167, 109] width 144 height 34
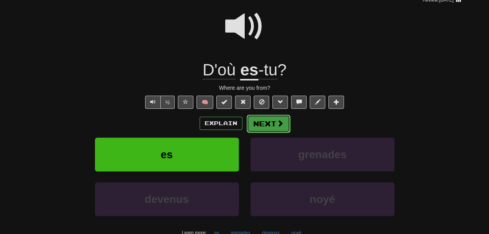
click at [271, 133] on button "Next" at bounding box center [268, 124] width 44 height 18
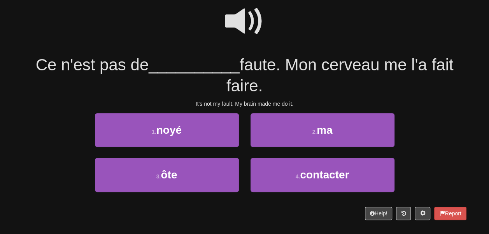
click at [246, 41] on span at bounding box center [244, 21] width 39 height 39
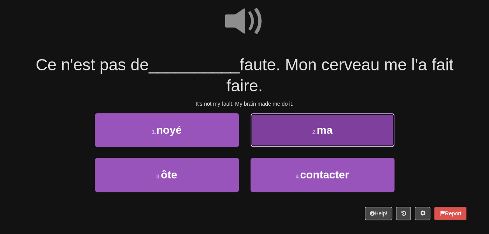
click at [269, 147] on button "2 . ma" at bounding box center [322, 130] width 144 height 34
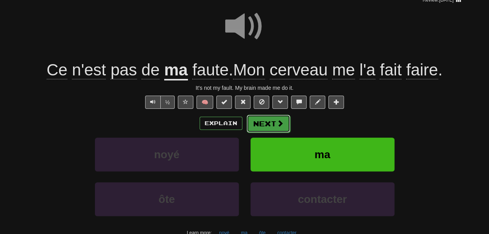
click at [274, 133] on button "Next" at bounding box center [268, 124] width 44 height 18
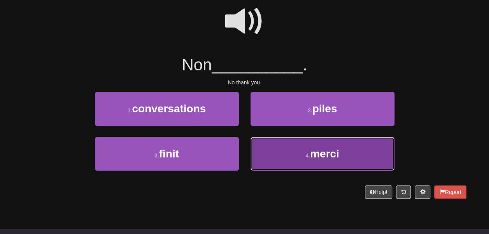
click at [282, 171] on button "4 . merci" at bounding box center [322, 154] width 144 height 34
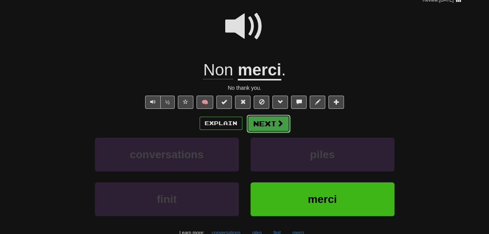
click at [280, 133] on button "Next" at bounding box center [268, 124] width 44 height 18
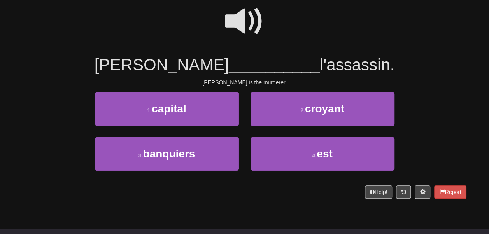
click at [241, 22] on span at bounding box center [244, 21] width 39 height 39
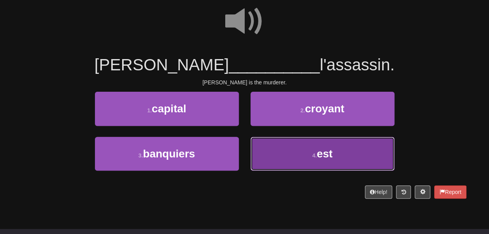
click at [287, 162] on button "4 . est" at bounding box center [322, 154] width 144 height 34
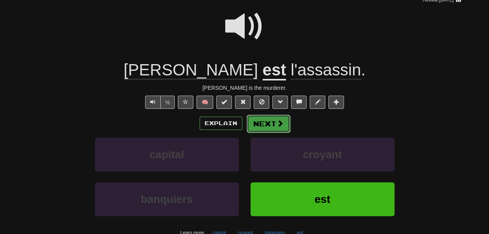
click at [274, 133] on button "Next" at bounding box center [268, 124] width 44 height 18
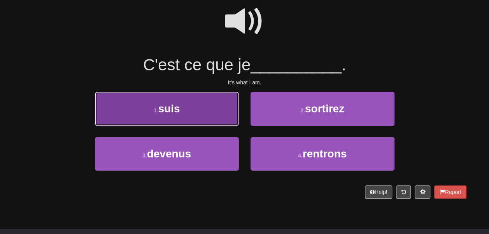
click at [218, 117] on button "1 . suis" at bounding box center [167, 109] width 144 height 34
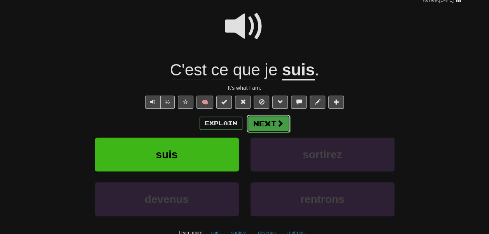
click at [263, 133] on button "Next" at bounding box center [268, 124] width 44 height 18
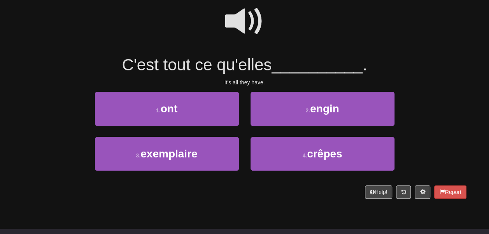
click at [242, 36] on span at bounding box center [244, 21] width 39 height 39
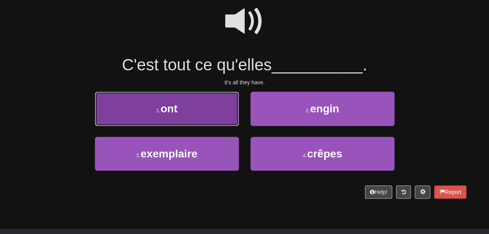
click at [231, 126] on button "1 . ont" at bounding box center [167, 109] width 144 height 34
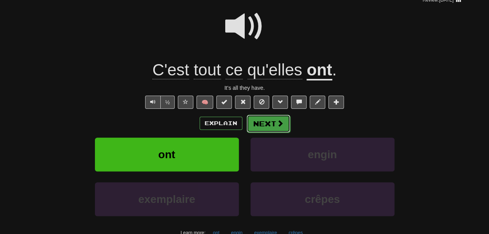
click at [272, 133] on button "Next" at bounding box center [268, 124] width 44 height 18
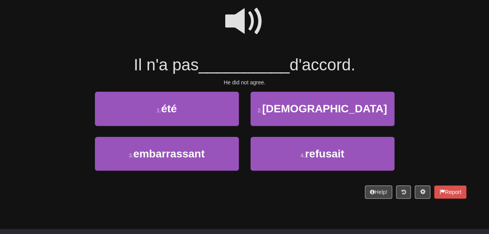
click at [239, 41] on span at bounding box center [244, 21] width 39 height 39
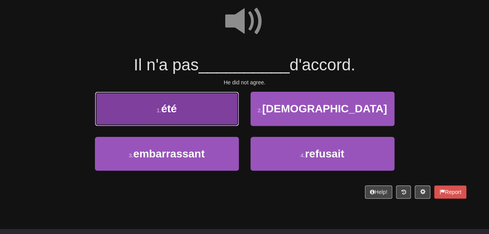
click at [216, 122] on button "1 . été" at bounding box center [167, 109] width 144 height 34
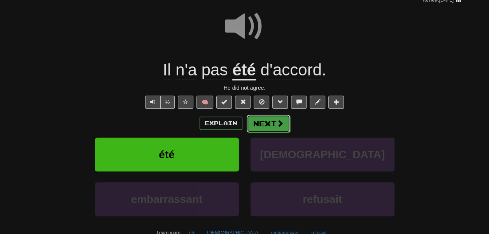
click at [272, 133] on button "Next" at bounding box center [268, 124] width 44 height 18
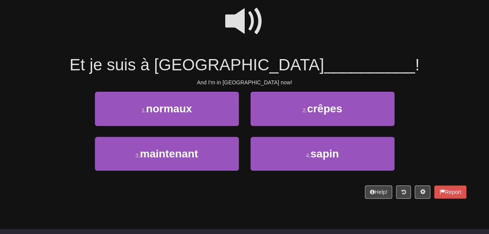
click at [244, 17] on span at bounding box center [244, 21] width 39 height 39
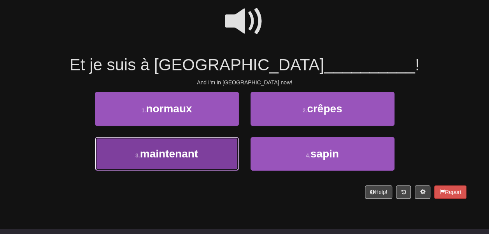
click at [211, 167] on button "3 . maintenant" at bounding box center [167, 154] width 144 height 34
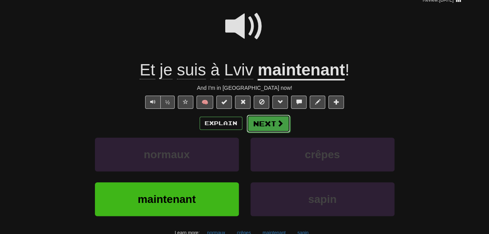
click at [267, 133] on button "Next" at bounding box center [268, 124] width 44 height 18
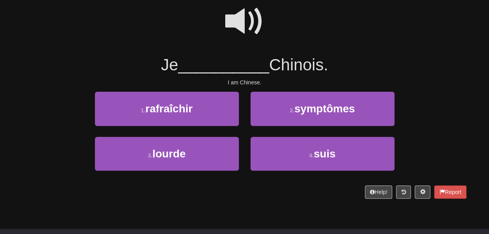
click at [227, 26] on span at bounding box center [244, 21] width 39 height 39
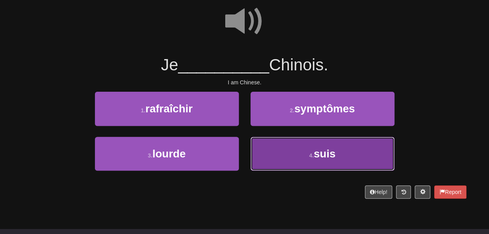
click at [300, 171] on button "4 . suis" at bounding box center [322, 154] width 144 height 34
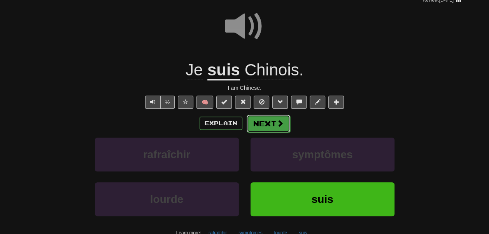
click at [269, 133] on button "Next" at bounding box center [268, 124] width 44 height 18
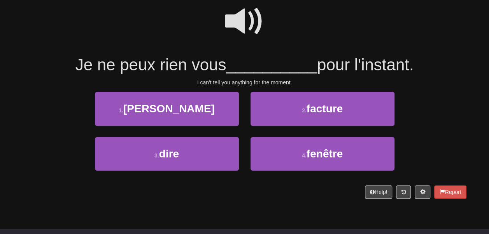
click at [244, 25] on span at bounding box center [244, 21] width 39 height 39
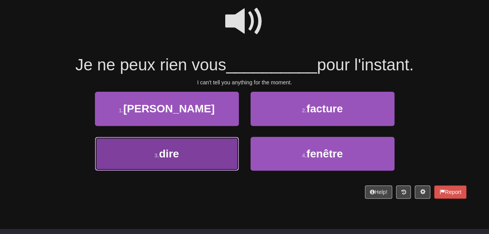
click at [217, 160] on button "3 . dire" at bounding box center [167, 154] width 144 height 34
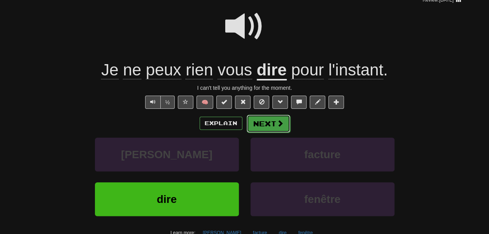
click at [275, 133] on button "Next" at bounding box center [268, 124] width 44 height 18
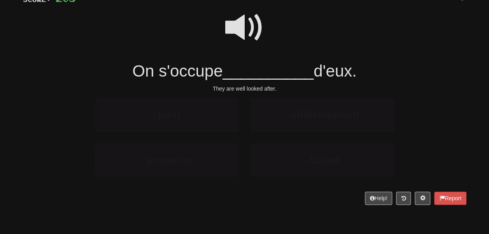
scroll to position [68, 0]
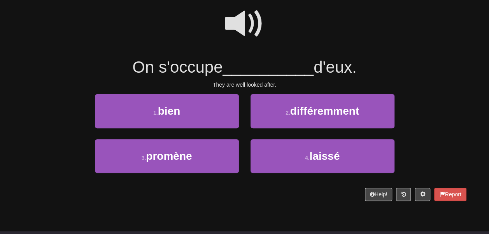
click at [246, 29] on span at bounding box center [244, 23] width 39 height 39
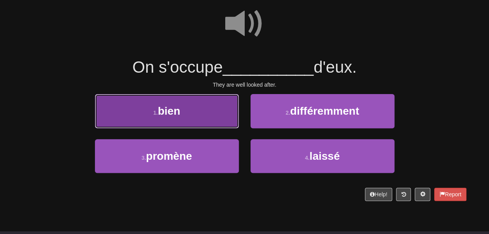
click at [210, 125] on button "1 . bien" at bounding box center [167, 111] width 144 height 34
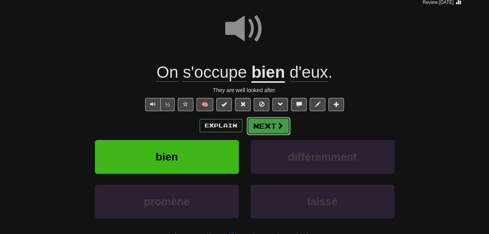
click at [278, 135] on button "Next" at bounding box center [268, 126] width 44 height 18
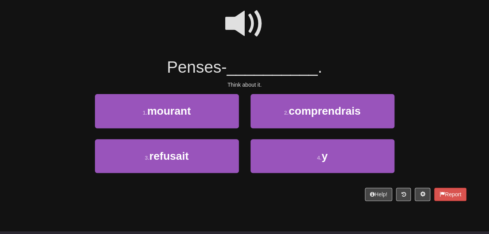
click at [248, 41] on span at bounding box center [244, 23] width 39 height 39
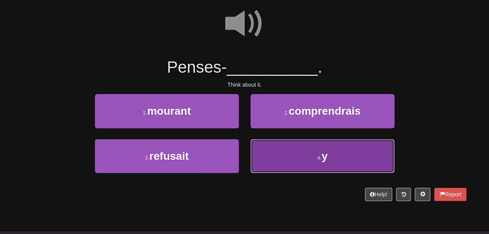
click at [269, 159] on button "4 . y" at bounding box center [322, 156] width 144 height 34
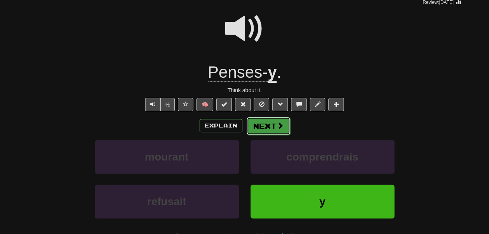
click at [265, 135] on button "Next" at bounding box center [268, 126] width 44 height 18
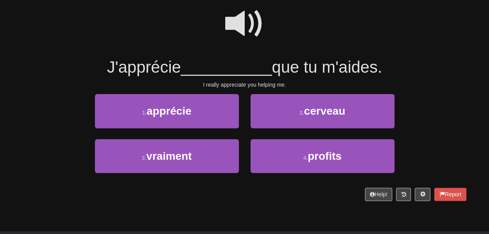
click at [243, 35] on span at bounding box center [244, 23] width 39 height 39
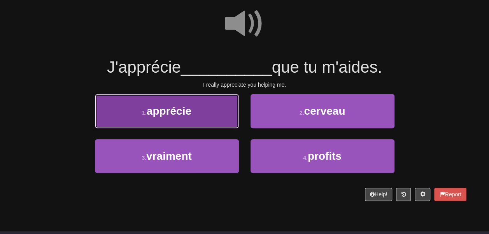
click at [222, 128] on button "1 . apprécie" at bounding box center [167, 111] width 144 height 34
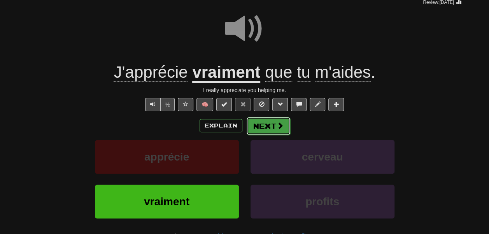
click at [257, 135] on button "Next" at bounding box center [268, 126] width 44 height 18
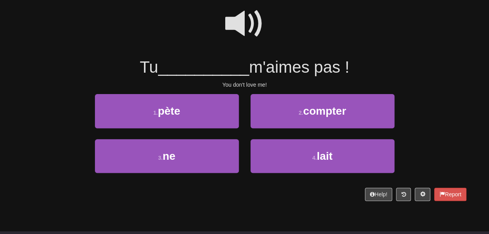
click at [232, 43] on span at bounding box center [244, 23] width 39 height 39
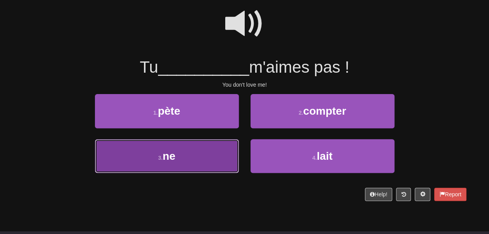
click at [201, 157] on button "3 . ne" at bounding box center [167, 156] width 144 height 34
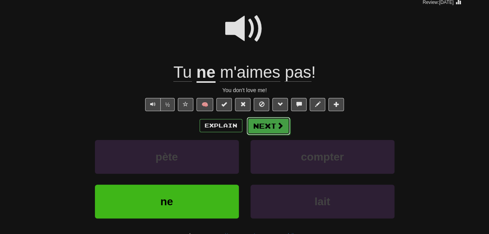
click at [273, 135] on button "Next" at bounding box center [268, 126] width 44 height 18
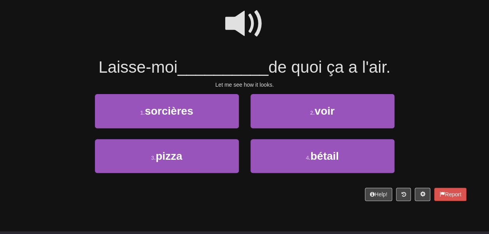
click at [246, 42] on span at bounding box center [244, 23] width 39 height 39
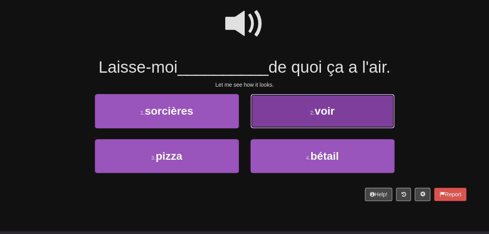
click at [274, 124] on button "2 . voir" at bounding box center [322, 111] width 144 height 34
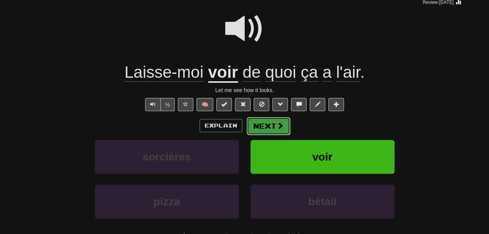
click at [274, 135] on button "Next" at bounding box center [268, 126] width 44 height 18
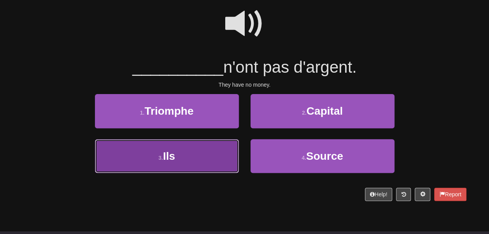
click at [201, 167] on button "3 . Ils" at bounding box center [167, 156] width 144 height 34
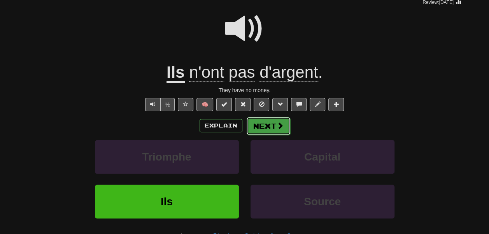
click at [278, 135] on button "Next" at bounding box center [268, 126] width 44 height 18
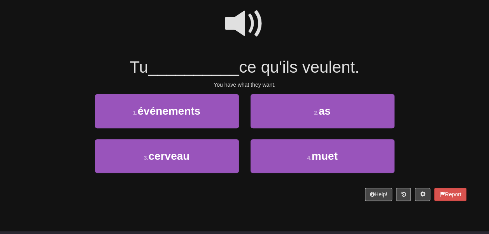
click at [253, 38] on span at bounding box center [244, 23] width 39 height 39
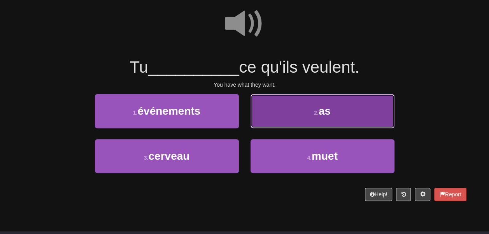
click at [279, 126] on button "2 . as" at bounding box center [322, 111] width 144 height 34
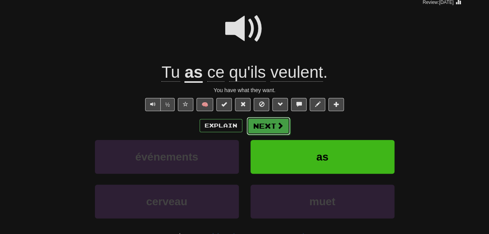
click at [278, 135] on button "Next" at bounding box center [268, 126] width 44 height 18
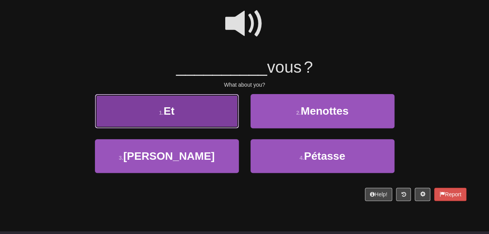
click at [216, 115] on button "1 . Et" at bounding box center [167, 111] width 144 height 34
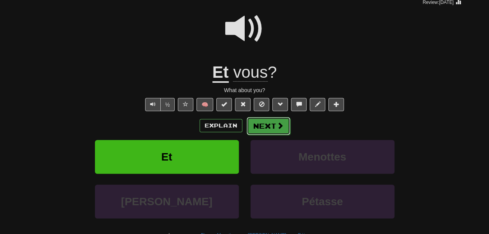
click at [265, 135] on button "Next" at bounding box center [268, 126] width 44 height 18
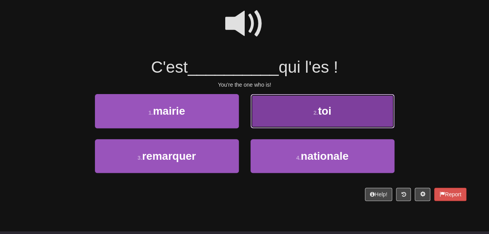
click at [271, 122] on button "2 . toi" at bounding box center [322, 111] width 144 height 34
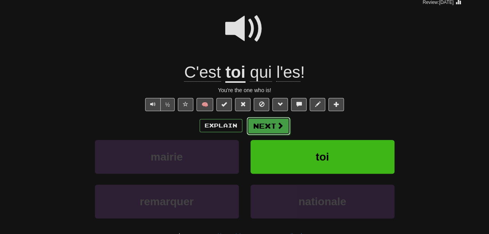
click at [274, 135] on button "Next" at bounding box center [268, 126] width 44 height 18
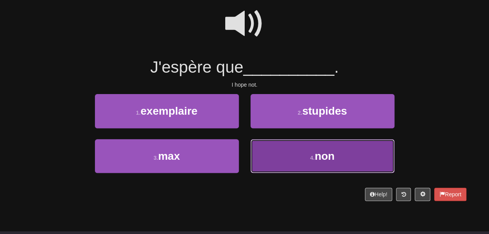
click at [262, 171] on button "4 . non" at bounding box center [322, 156] width 144 height 34
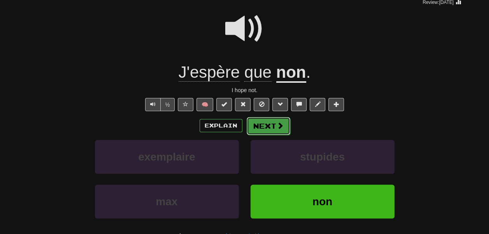
click at [267, 135] on button "Next" at bounding box center [268, 126] width 44 height 18
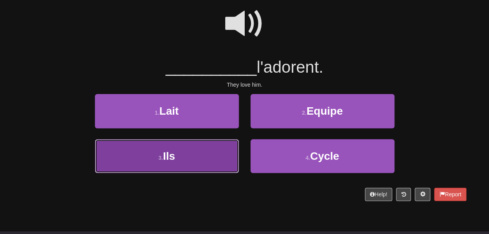
click at [199, 166] on button "3 . Ils" at bounding box center [167, 156] width 144 height 34
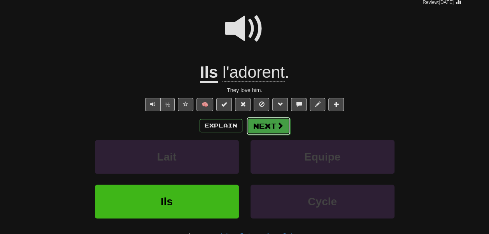
click at [266, 135] on button "Next" at bounding box center [268, 126] width 44 height 18
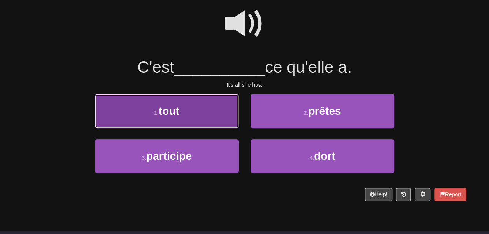
click at [219, 128] on button "1 . tout" at bounding box center [167, 111] width 144 height 34
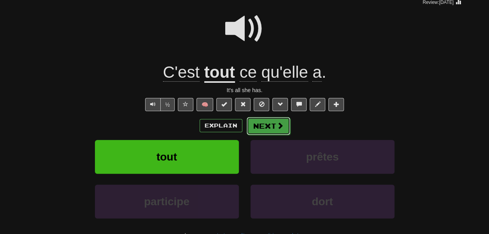
click at [277, 135] on button "Next" at bounding box center [268, 126] width 44 height 18
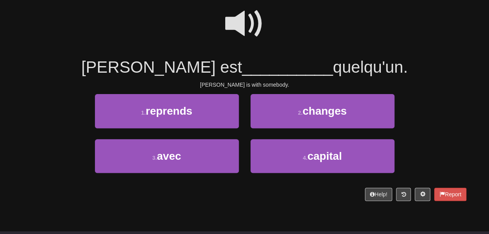
click at [240, 28] on span at bounding box center [244, 23] width 39 height 39
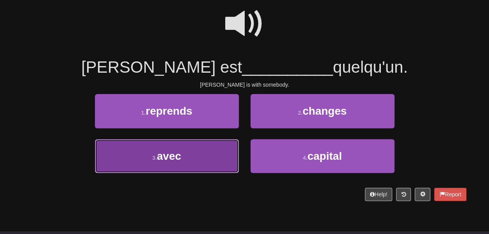
click at [203, 166] on button "3 . avec" at bounding box center [167, 156] width 144 height 34
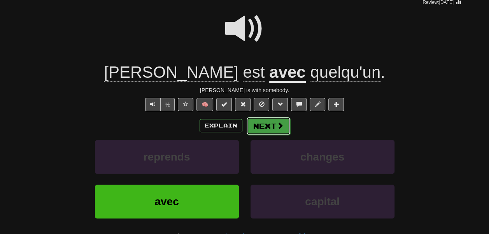
click at [264, 135] on button "Next" at bounding box center [268, 126] width 44 height 18
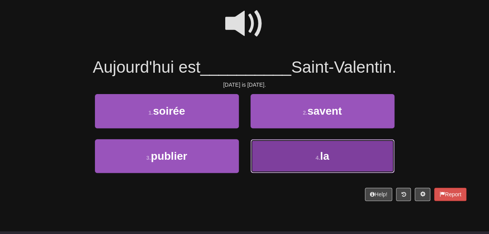
click at [305, 165] on button "4 . la" at bounding box center [322, 156] width 144 height 34
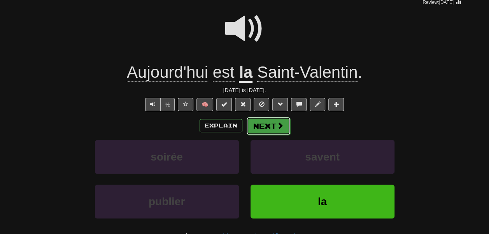
click at [278, 135] on button "Next" at bounding box center [268, 126] width 44 height 18
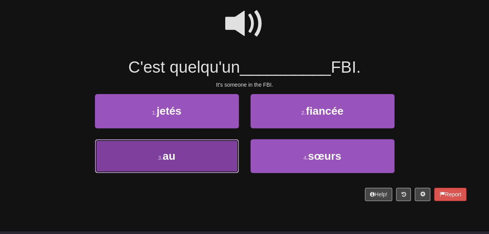
click at [188, 173] on button "3 . au" at bounding box center [167, 156] width 144 height 34
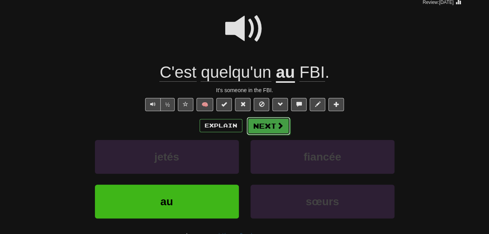
click at [261, 135] on button "Next" at bounding box center [268, 126] width 44 height 18
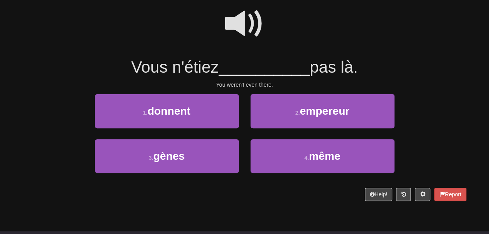
click at [242, 33] on span at bounding box center [244, 23] width 39 height 39
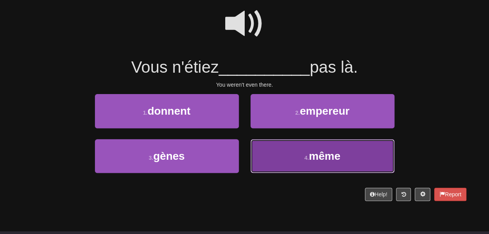
click at [270, 160] on button "4 . même" at bounding box center [322, 156] width 144 height 34
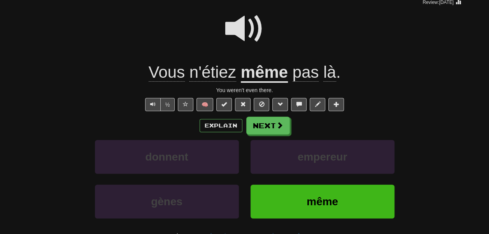
click at [268, 83] on u "même" at bounding box center [264, 73] width 47 height 20
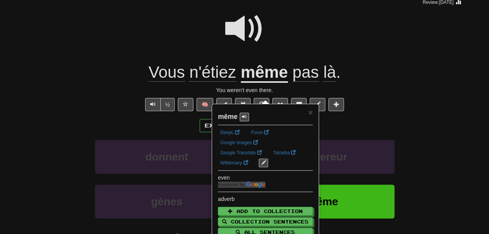
click at [267, 46] on div at bounding box center [244, 34] width 443 height 56
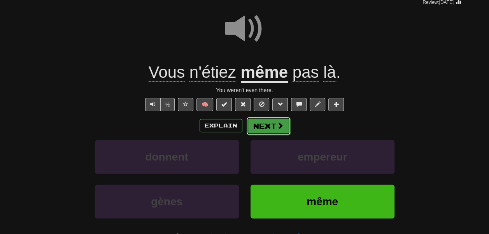
click at [271, 135] on button "Next" at bounding box center [268, 126] width 44 height 18
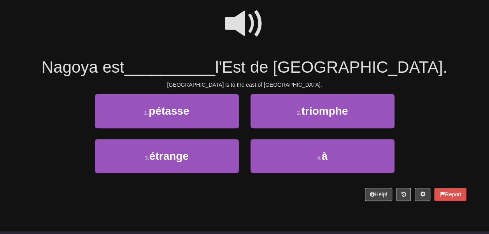
click at [244, 36] on span at bounding box center [244, 23] width 39 height 39
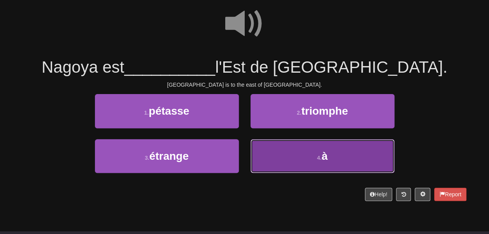
click at [266, 156] on button "4 . à" at bounding box center [322, 156] width 144 height 34
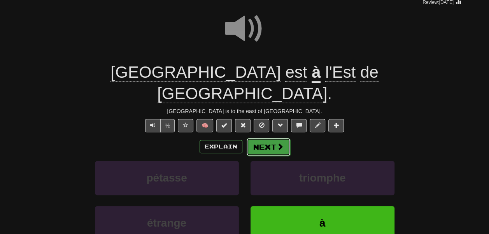
click at [276, 148] on button "Next" at bounding box center [268, 147] width 44 height 18
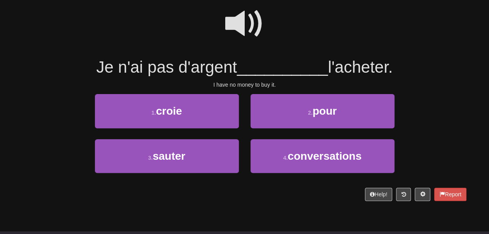
click at [254, 30] on span at bounding box center [244, 23] width 39 height 39
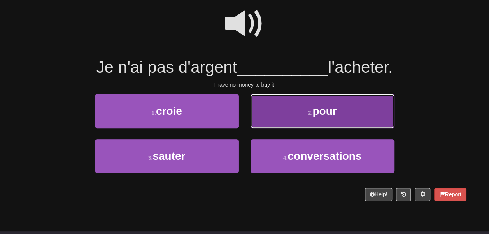
click at [271, 125] on button "2 . pour" at bounding box center [322, 111] width 144 height 34
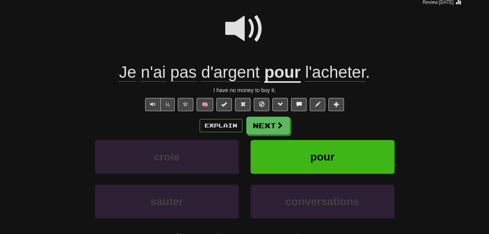
click at [327, 82] on span "l'acheter" at bounding box center [335, 72] width 60 height 19
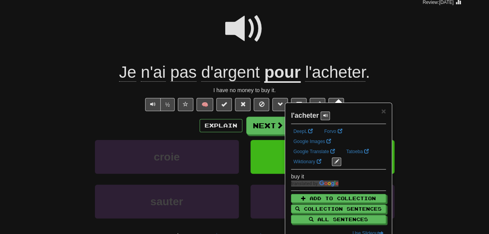
click at [325, 34] on div at bounding box center [244, 34] width 443 height 56
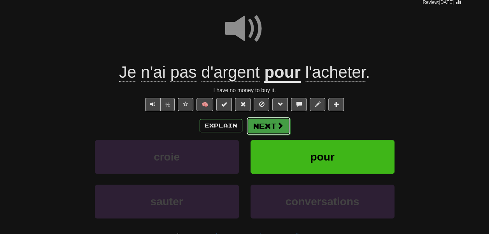
click at [271, 135] on button "Next" at bounding box center [268, 126] width 44 height 18
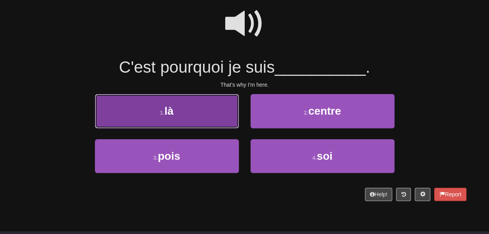
click at [215, 124] on button "1 . là" at bounding box center [167, 111] width 144 height 34
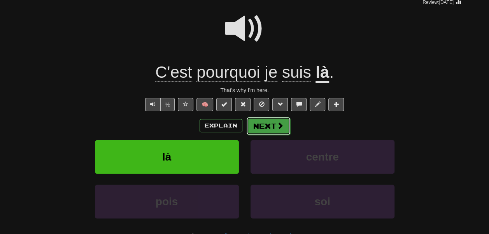
click at [251, 135] on button "Next" at bounding box center [268, 126] width 44 height 18
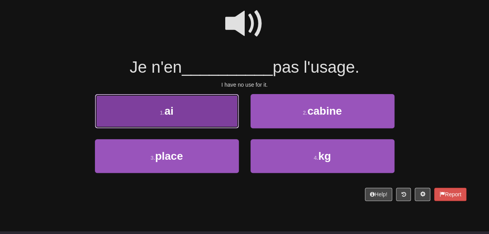
click at [215, 113] on button "1 . ai" at bounding box center [167, 111] width 144 height 34
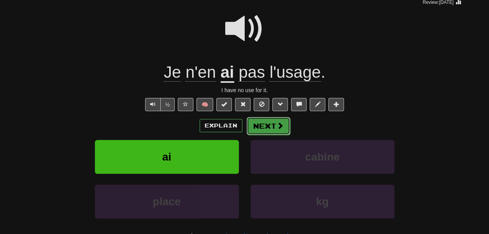
click at [267, 135] on button "Next" at bounding box center [268, 126] width 44 height 18
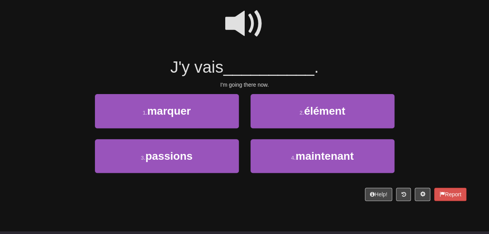
click at [240, 12] on span at bounding box center [244, 23] width 39 height 39
click at [224, 39] on div at bounding box center [244, 29] width 443 height 56
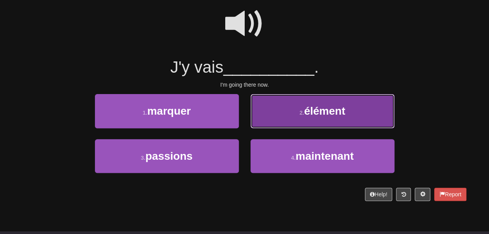
click at [269, 128] on button "2 . élément" at bounding box center [322, 111] width 144 height 34
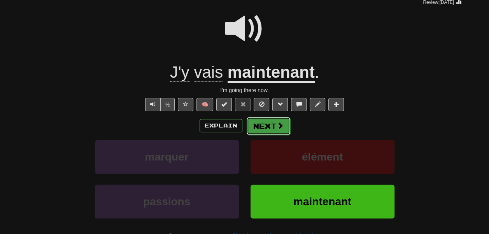
click at [277, 135] on button "Next" at bounding box center [268, 126] width 44 height 18
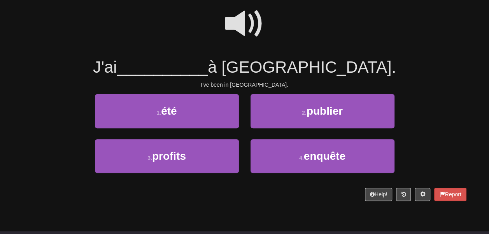
click at [251, 43] on span at bounding box center [244, 23] width 39 height 39
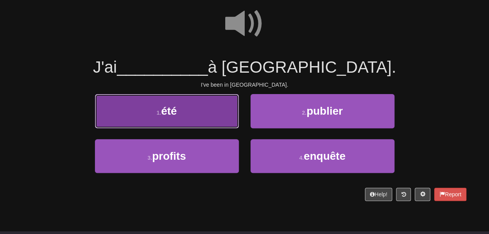
click at [213, 117] on button "1 . été" at bounding box center [167, 111] width 144 height 34
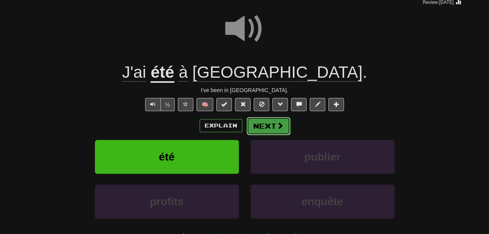
click at [265, 135] on button "Next" at bounding box center [268, 126] width 44 height 18
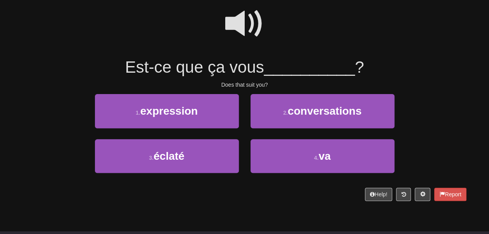
click at [256, 36] on span at bounding box center [244, 23] width 39 height 39
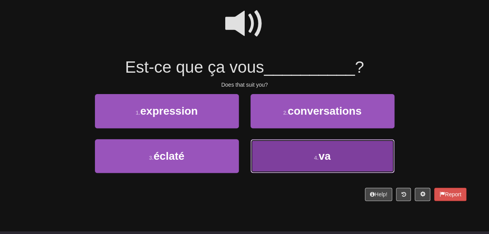
click at [283, 166] on button "4 . va" at bounding box center [322, 156] width 144 height 34
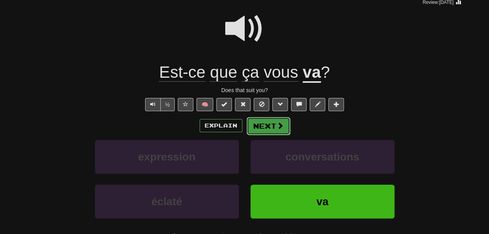
click at [273, 135] on button "Next" at bounding box center [268, 126] width 44 height 18
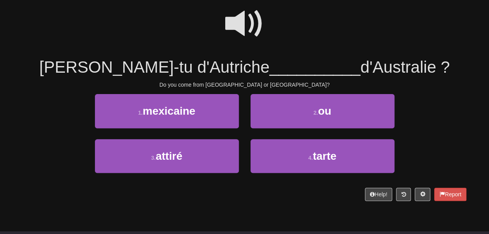
click at [243, 43] on span at bounding box center [244, 23] width 39 height 39
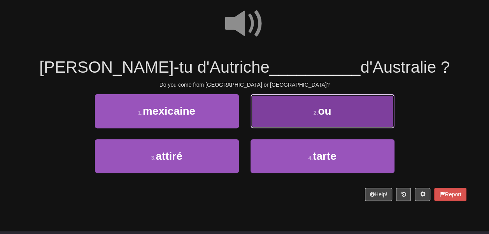
click at [265, 128] on button "2 . ou" at bounding box center [322, 111] width 144 height 34
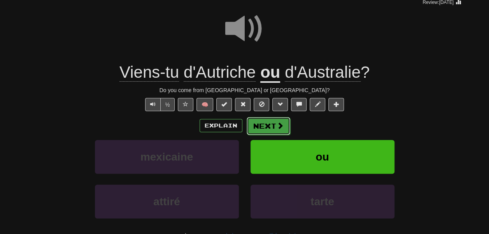
click at [268, 135] on button "Next" at bounding box center [268, 126] width 44 height 18
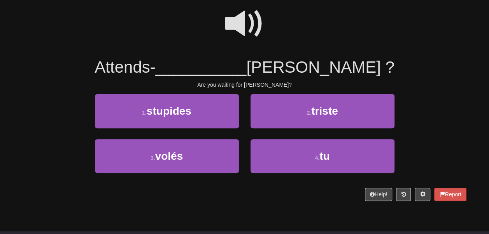
click at [242, 35] on span at bounding box center [244, 23] width 39 height 39
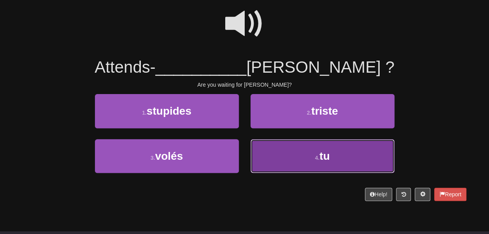
click at [283, 173] on button "4 . tu" at bounding box center [322, 156] width 144 height 34
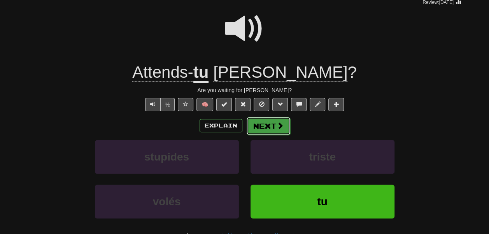
click at [279, 135] on button "Next" at bounding box center [268, 126] width 44 height 18
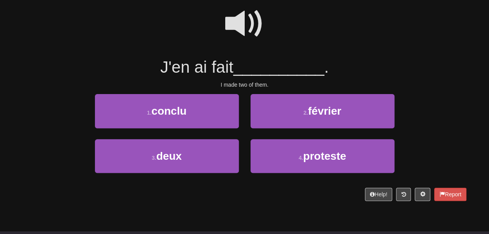
click at [246, 24] on span at bounding box center [244, 23] width 39 height 39
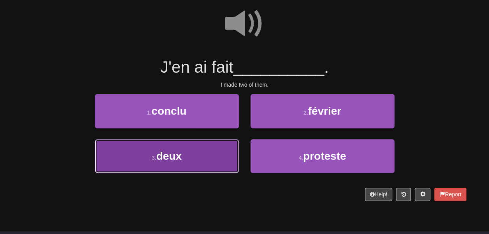
click at [201, 172] on button "3 . deux" at bounding box center [167, 156] width 144 height 34
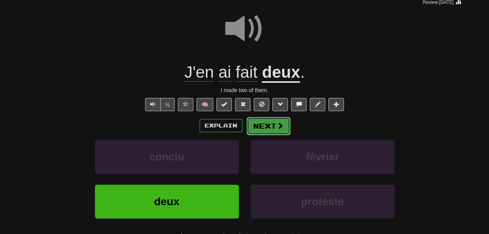
click at [265, 135] on button "Next" at bounding box center [268, 126] width 44 height 18
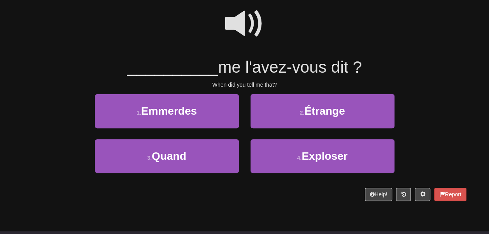
click at [239, 32] on span at bounding box center [244, 23] width 39 height 39
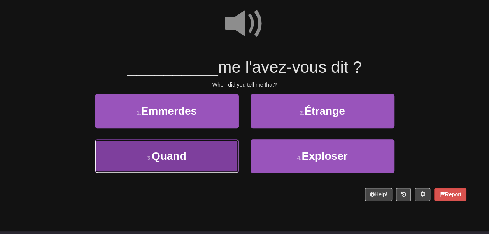
click at [201, 168] on button "3 . Quand" at bounding box center [167, 156] width 144 height 34
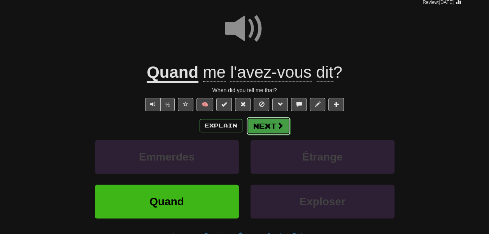
click at [265, 135] on button "Next" at bounding box center [268, 126] width 44 height 18
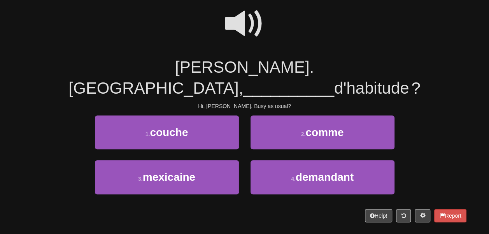
click at [247, 35] on span at bounding box center [244, 23] width 39 height 39
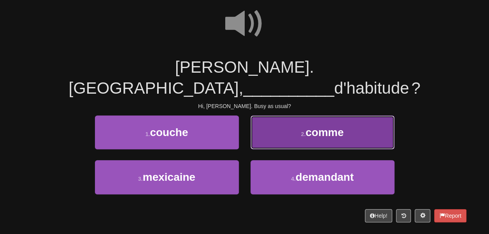
click at [267, 127] on button "2 . comme" at bounding box center [322, 132] width 144 height 34
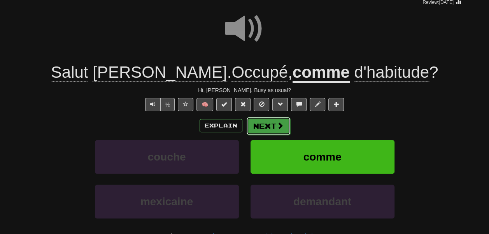
click at [278, 135] on button "Next" at bounding box center [268, 126] width 44 height 18
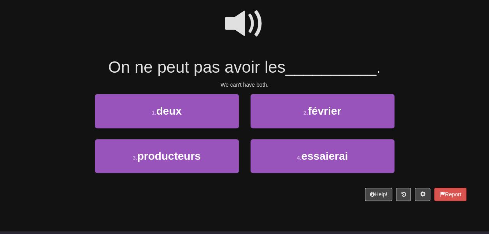
click at [238, 33] on span at bounding box center [244, 23] width 39 height 39
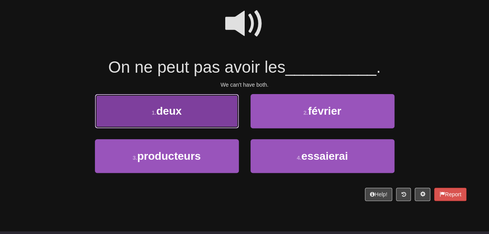
click at [185, 128] on button "1 . deux" at bounding box center [167, 111] width 144 height 34
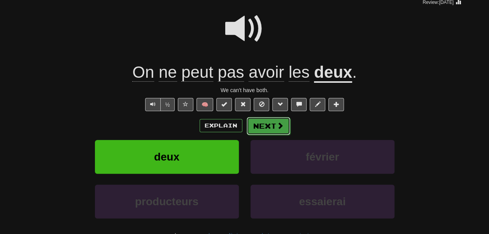
click at [264, 135] on button "Next" at bounding box center [268, 126] width 44 height 18
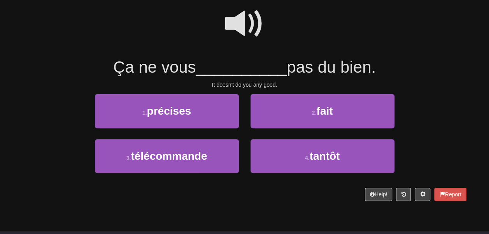
click at [238, 42] on span at bounding box center [244, 23] width 39 height 39
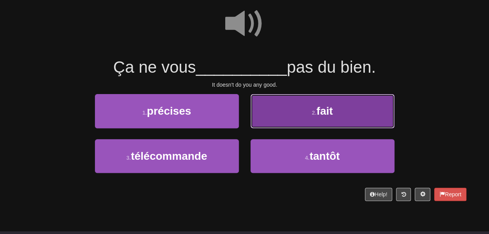
click at [268, 120] on button "2 . fait" at bounding box center [322, 111] width 144 height 34
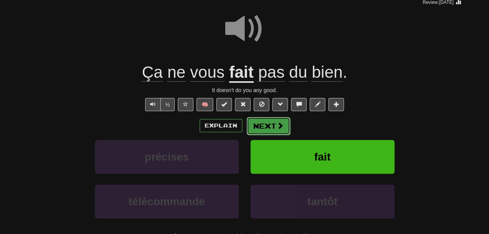
click at [277, 135] on button "Next" at bounding box center [268, 126] width 44 height 18
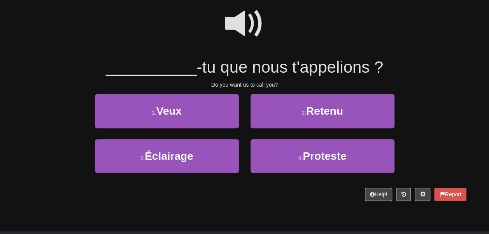
click at [236, 31] on span at bounding box center [244, 23] width 39 height 39
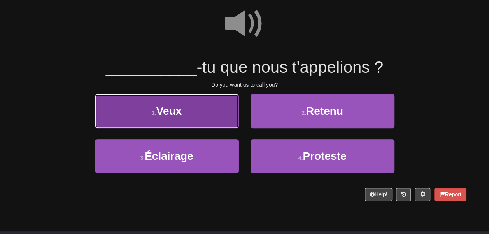
click at [200, 119] on button "1 . Veux" at bounding box center [167, 111] width 144 height 34
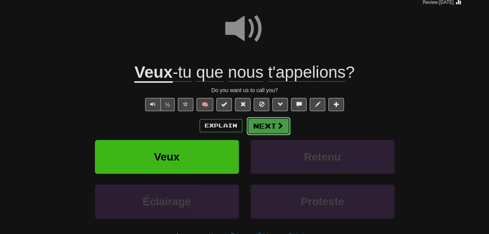
click at [273, 135] on button "Next" at bounding box center [268, 126] width 44 height 18
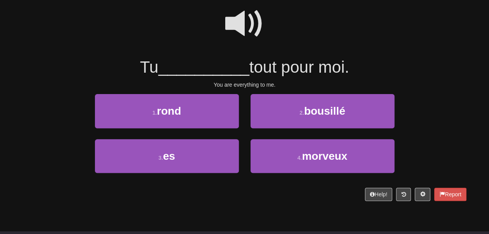
click at [239, 26] on span at bounding box center [244, 23] width 39 height 39
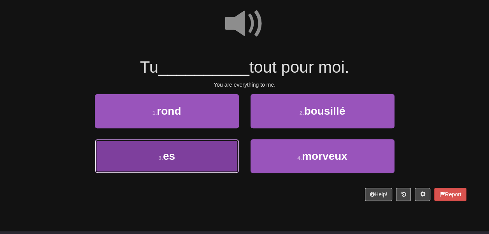
click at [189, 161] on button "3 . es" at bounding box center [167, 156] width 144 height 34
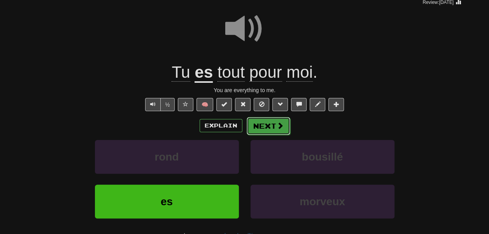
click at [262, 135] on button "Next" at bounding box center [268, 126] width 44 height 18
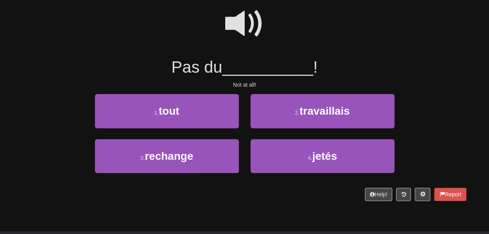
click at [250, 23] on span at bounding box center [244, 23] width 39 height 39
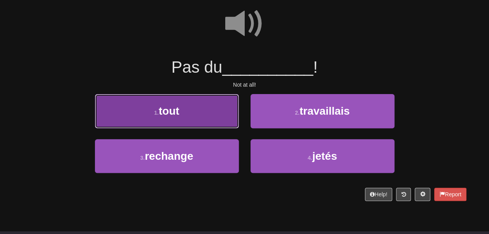
click at [179, 117] on span "tout" at bounding box center [169, 111] width 21 height 12
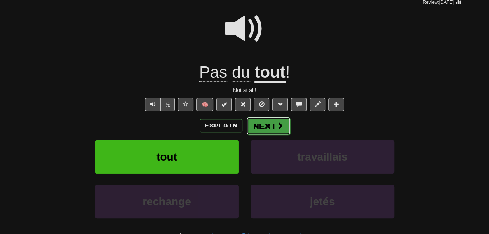
click at [269, 135] on button "Next" at bounding box center [268, 126] width 44 height 18
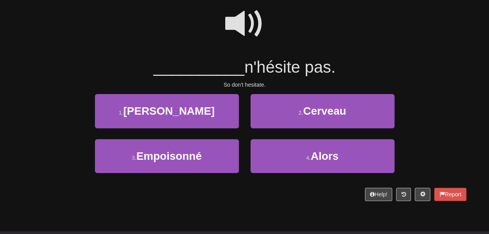
click at [239, 43] on span at bounding box center [244, 23] width 39 height 39
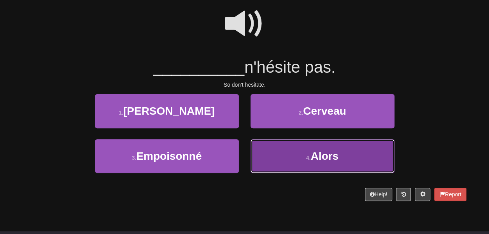
click at [294, 168] on button "4 . Alors" at bounding box center [322, 156] width 144 height 34
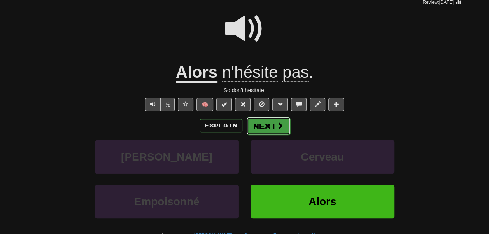
click at [281, 135] on button "Next" at bounding box center [268, 126] width 44 height 18
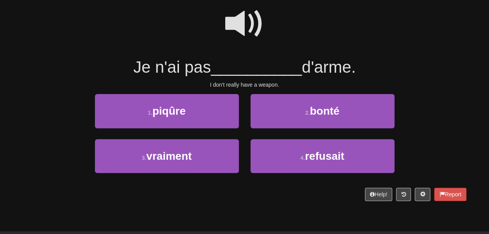
click at [240, 30] on span at bounding box center [244, 23] width 39 height 39
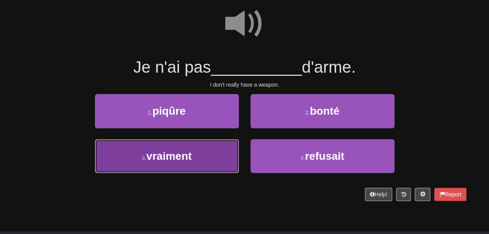
click at [210, 156] on button "3 . vraiment" at bounding box center [167, 156] width 144 height 34
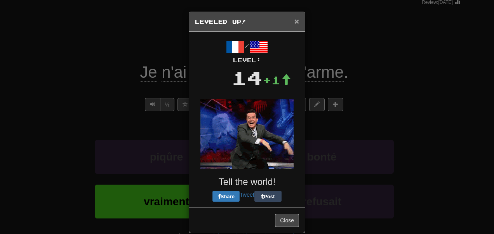
click at [295, 22] on span "×" at bounding box center [297, 21] width 5 height 9
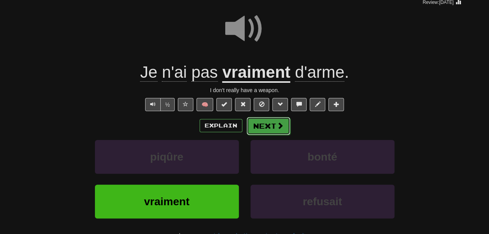
click at [271, 135] on button "Next" at bounding box center [268, 126] width 44 height 18
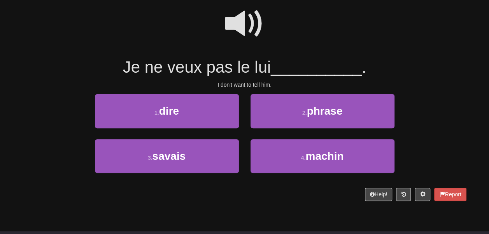
click at [243, 33] on span at bounding box center [244, 23] width 39 height 39
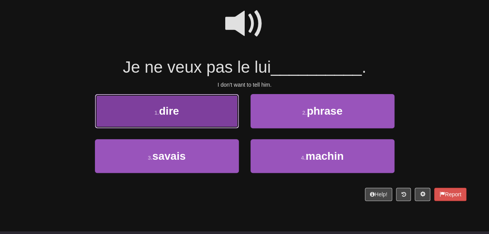
click at [211, 120] on button "1 . dire" at bounding box center [167, 111] width 144 height 34
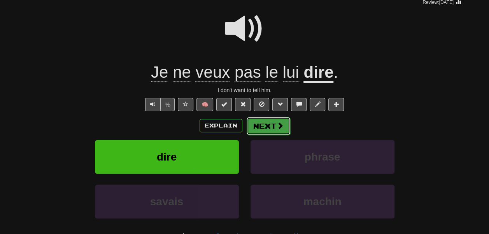
click at [267, 135] on button "Next" at bounding box center [268, 126] width 44 height 18
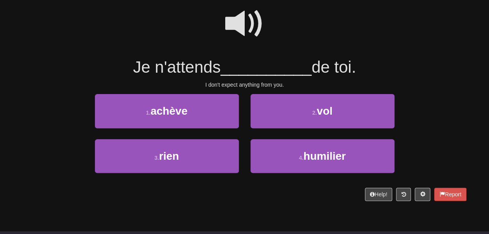
click at [243, 34] on span at bounding box center [244, 23] width 39 height 39
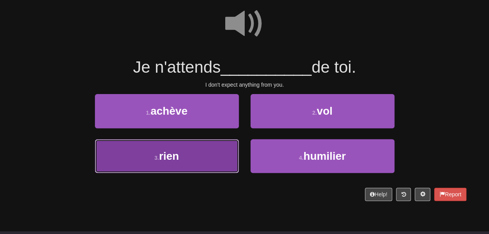
click at [216, 173] on button "3 . rien" at bounding box center [167, 156] width 144 height 34
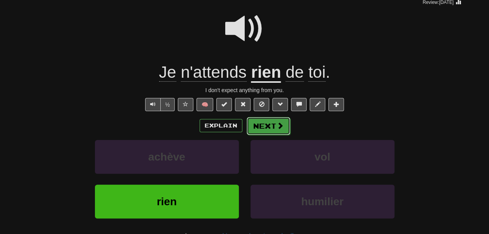
click at [272, 135] on button "Next" at bounding box center [268, 126] width 44 height 18
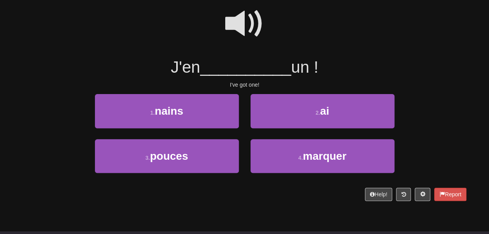
click at [246, 37] on span at bounding box center [244, 23] width 39 height 39
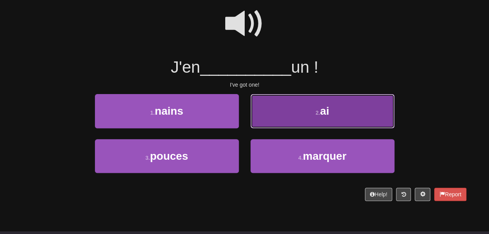
click at [277, 118] on button "2 . ai" at bounding box center [322, 111] width 144 height 34
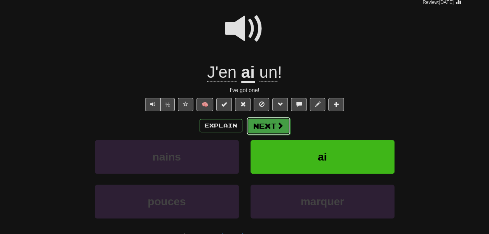
click at [275, 135] on button "Next" at bounding box center [268, 126] width 44 height 18
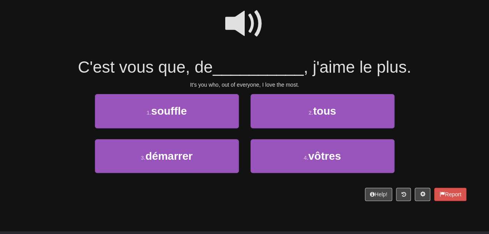
click at [243, 25] on span at bounding box center [244, 23] width 39 height 39
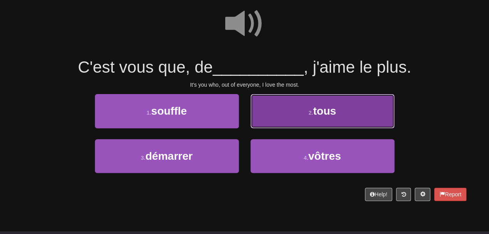
click at [265, 120] on button "2 . tous" at bounding box center [322, 111] width 144 height 34
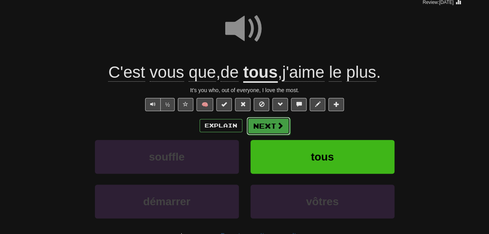
click at [287, 135] on button "Next" at bounding box center [268, 126] width 44 height 18
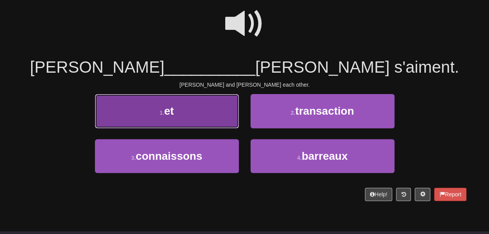
click at [200, 117] on button "1 . et" at bounding box center [167, 111] width 144 height 34
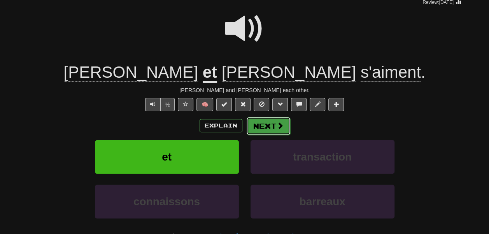
click at [276, 135] on button "Next" at bounding box center [268, 126] width 44 height 18
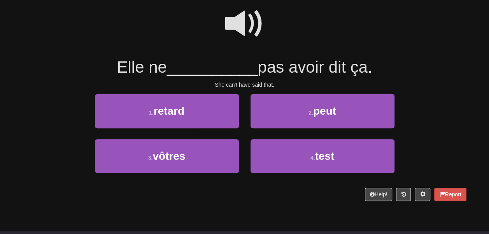
click at [241, 25] on span at bounding box center [244, 23] width 39 height 39
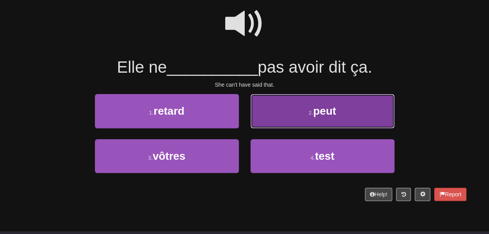
click at [281, 120] on button "2 . peut" at bounding box center [322, 111] width 144 height 34
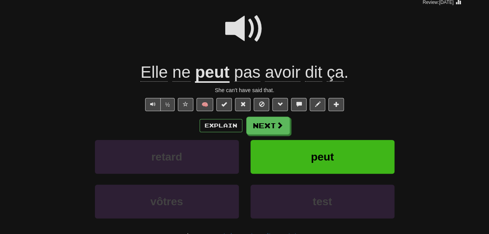
click at [209, 83] on u "peut" at bounding box center [212, 73] width 35 height 20
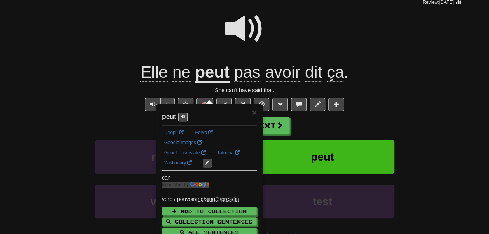
click at [191, 62] on div at bounding box center [244, 34] width 443 height 56
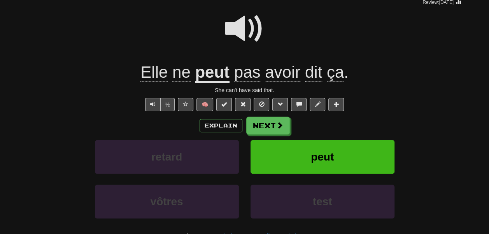
click at [273, 82] on span "avoir" at bounding box center [282, 72] width 35 height 19
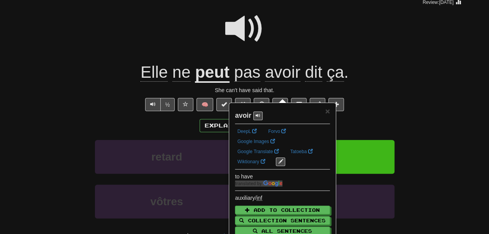
click at [274, 60] on div at bounding box center [244, 34] width 443 height 56
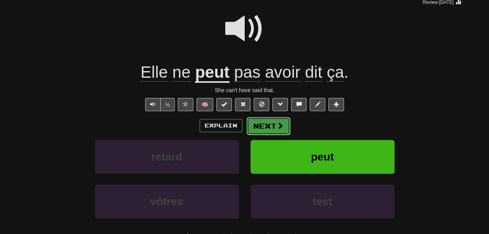
click at [289, 135] on button "Next" at bounding box center [268, 126] width 44 height 18
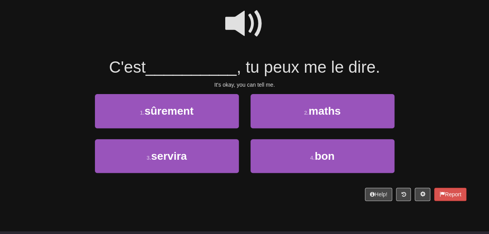
click at [239, 37] on span at bounding box center [244, 23] width 39 height 39
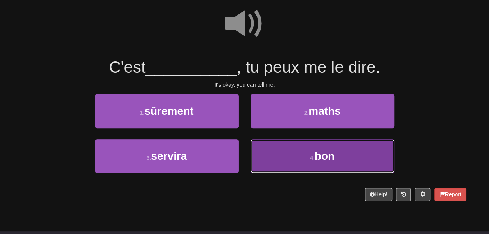
click at [284, 159] on button "4 . bon" at bounding box center [322, 156] width 144 height 34
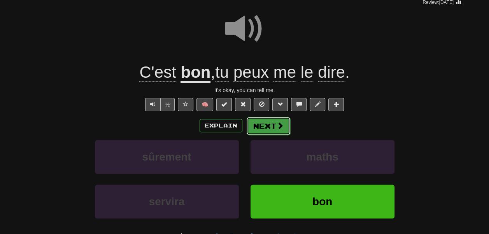
click at [280, 135] on button "Next" at bounding box center [268, 126] width 44 height 18
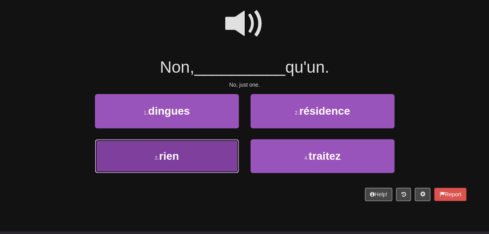
click at [195, 157] on button "3 . rien" at bounding box center [167, 156] width 144 height 34
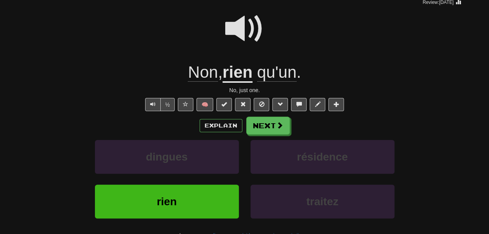
click at [275, 82] on span "qu'un" at bounding box center [276, 72] width 39 height 19
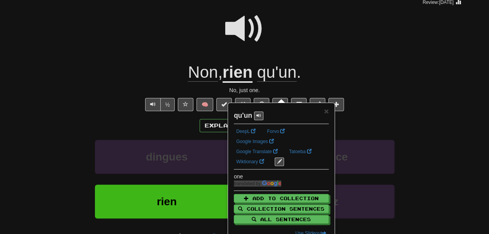
click at [278, 47] on div at bounding box center [244, 34] width 443 height 56
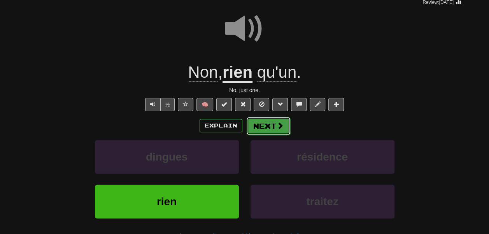
click at [271, 135] on button "Next" at bounding box center [268, 126] width 44 height 18
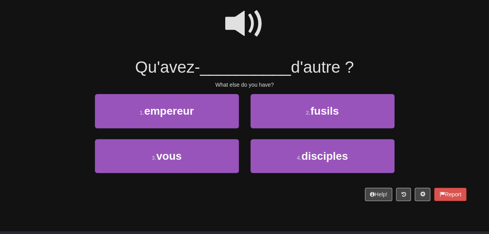
click at [244, 38] on span at bounding box center [244, 23] width 39 height 39
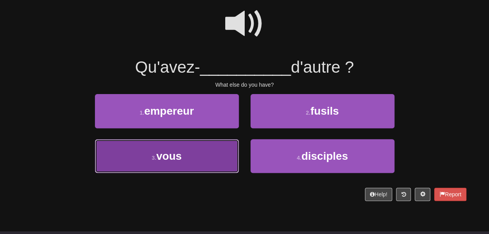
click at [208, 158] on button "3 . vous" at bounding box center [167, 156] width 144 height 34
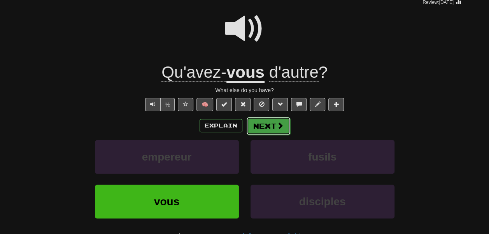
click at [271, 135] on button "Next" at bounding box center [268, 126] width 44 height 18
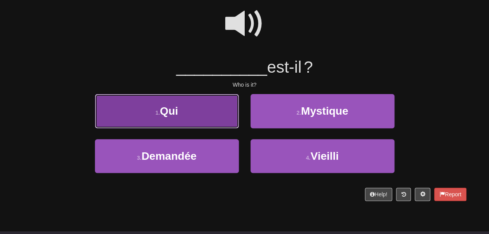
click at [205, 128] on button "1 . Qui" at bounding box center [167, 111] width 144 height 34
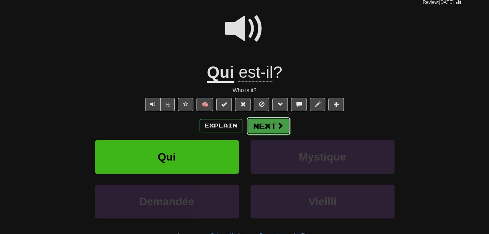
click at [263, 135] on button "Next" at bounding box center [268, 126] width 44 height 18
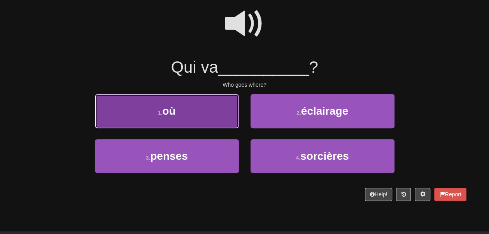
click at [216, 128] on button "1 . où" at bounding box center [167, 111] width 144 height 34
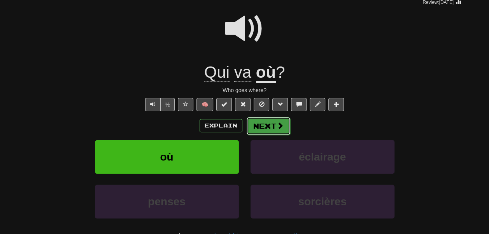
click at [275, 135] on button "Next" at bounding box center [268, 126] width 44 height 18
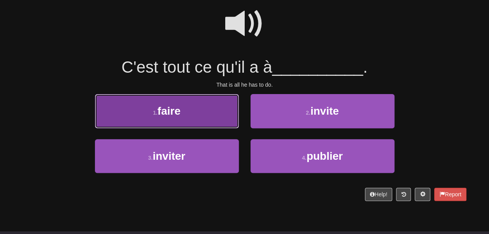
click at [213, 124] on button "1 . faire" at bounding box center [167, 111] width 144 height 34
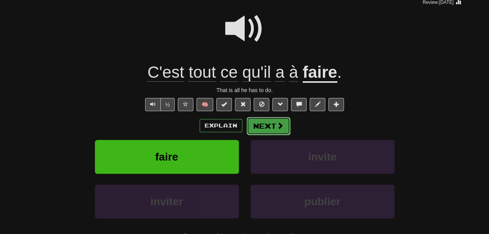
click at [268, 135] on button "Next" at bounding box center [268, 126] width 44 height 18
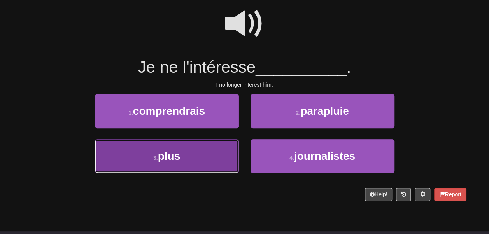
click at [230, 161] on button "3 . plus" at bounding box center [167, 156] width 144 height 34
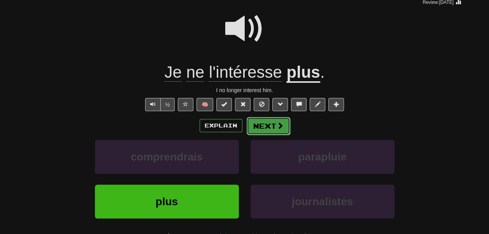
click at [268, 135] on button "Next" at bounding box center [268, 126] width 44 height 18
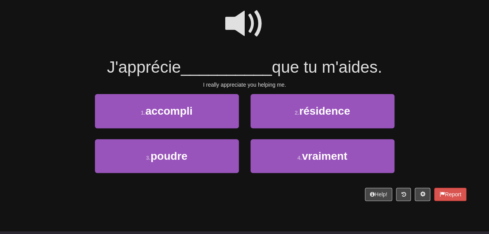
click at [241, 37] on span at bounding box center [244, 23] width 39 height 39
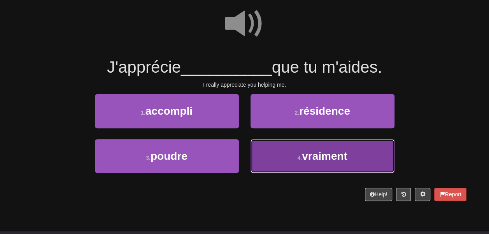
click at [272, 169] on button "4 . vraiment" at bounding box center [322, 156] width 144 height 34
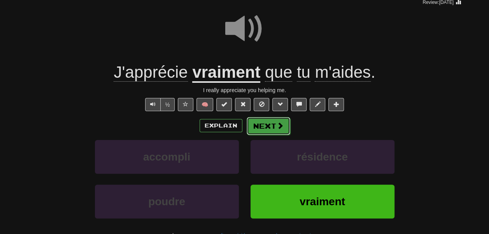
click at [274, 135] on button "Next" at bounding box center [268, 126] width 44 height 18
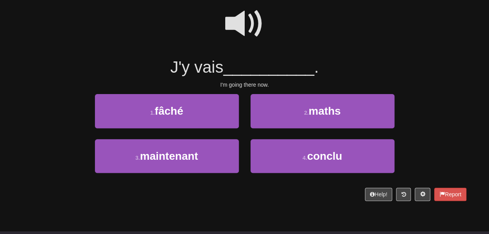
click at [246, 31] on span at bounding box center [244, 23] width 39 height 39
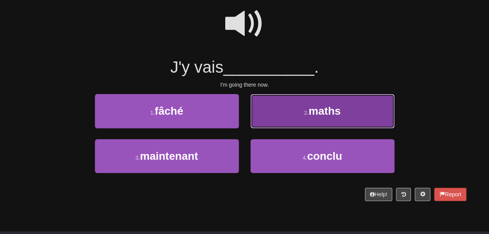
click at [264, 124] on button "2 . maths" at bounding box center [322, 111] width 144 height 34
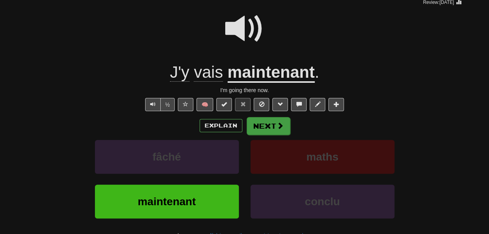
drag, startPoint x: 270, startPoint y: 163, endPoint x: 264, endPoint y: 144, distance: 20.4
click at [264, 144] on div "Explain Next fâché maths maintenant conclu Learn more: fâché maths maintenant c…" at bounding box center [244, 179] width 443 height 125
click at [264, 135] on button "Next" at bounding box center [268, 126] width 44 height 18
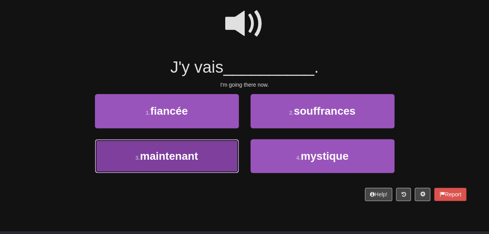
click at [214, 166] on button "3 . maintenant" at bounding box center [167, 156] width 144 height 34
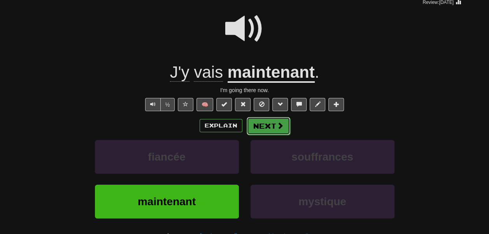
click at [260, 135] on button "Next" at bounding box center [268, 126] width 44 height 18
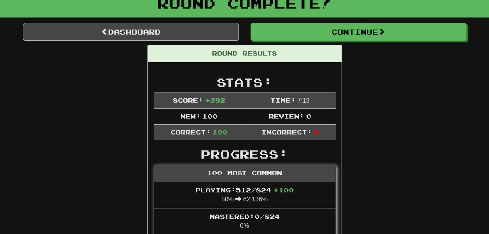
scroll to position [51, 0]
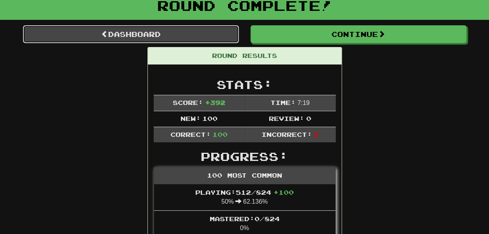
click at [178, 43] on link "Dashboard" at bounding box center [131, 34] width 216 height 18
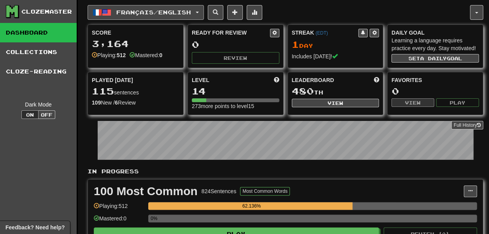
click at [146, 10] on span "Français / English" at bounding box center [153, 12] width 75 height 7
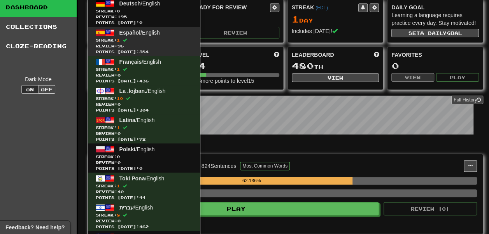
scroll to position [26, 0]
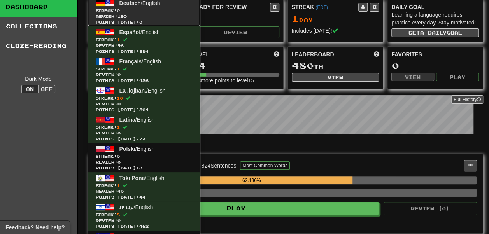
click at [147, 24] on span "Points [DATE]: 0" at bounding box center [144, 22] width 96 height 6
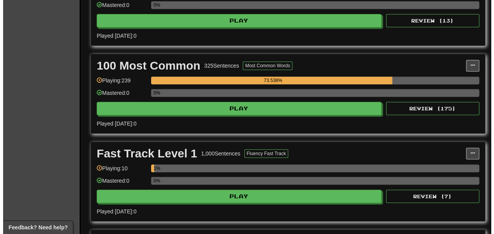
scroll to position [213, 0]
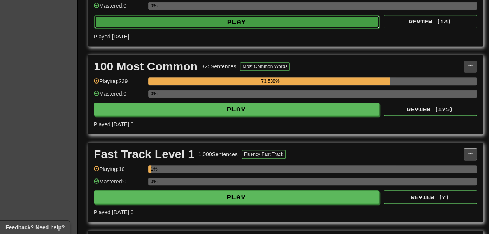
click at [168, 28] on button "Play" at bounding box center [236, 21] width 285 height 13
select select "**"
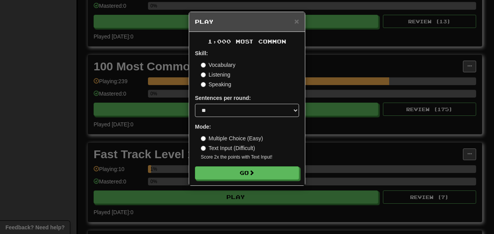
scroll to position [35, 0]
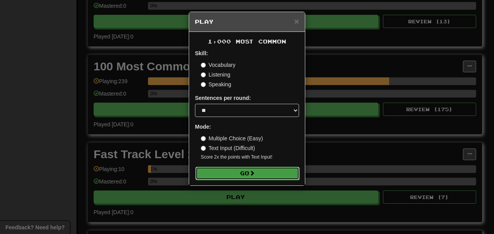
click at [236, 180] on button "Go" at bounding box center [247, 173] width 104 height 13
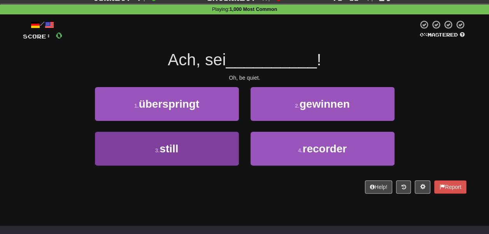
scroll to position [29, 0]
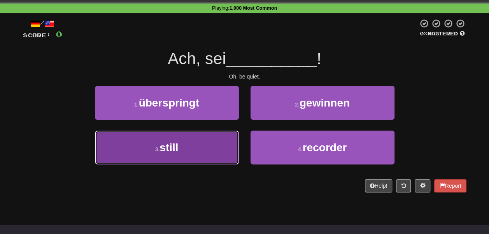
click at [222, 150] on button "3 . still" at bounding box center [167, 148] width 144 height 34
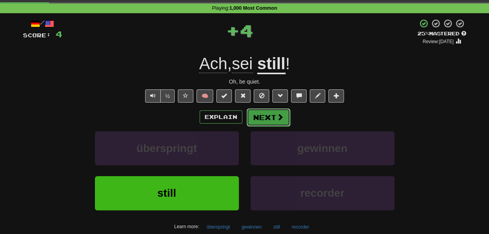
click at [272, 126] on button "Next" at bounding box center [268, 117] width 44 height 18
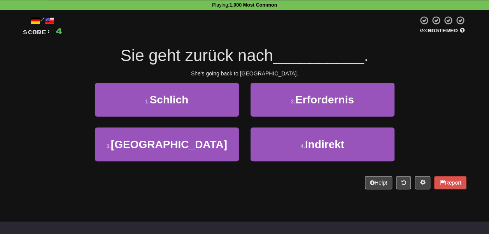
scroll to position [33, 0]
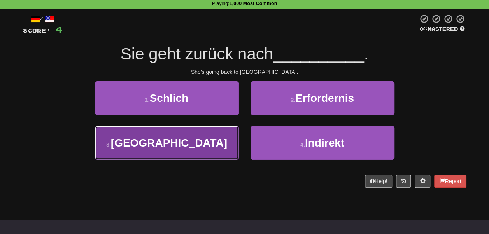
click at [224, 153] on button "3 . [GEOGRAPHIC_DATA]" at bounding box center [167, 143] width 144 height 34
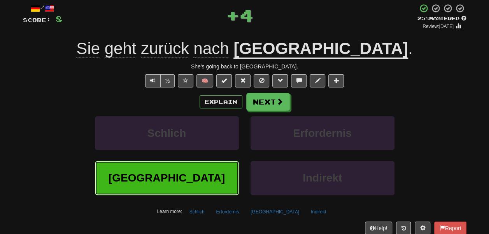
scroll to position [44, 0]
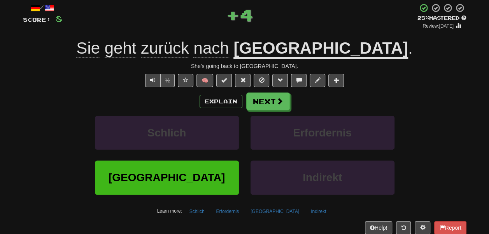
click at [189, 58] on span "zurück" at bounding box center [165, 48] width 48 height 19
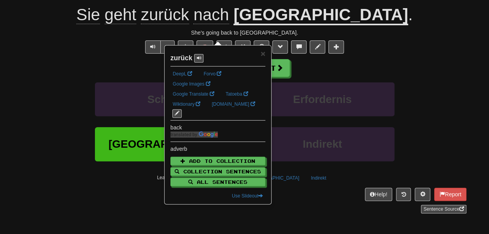
scroll to position [78, 0]
click at [321, 77] on div "Explain Next" at bounding box center [244, 68] width 443 height 18
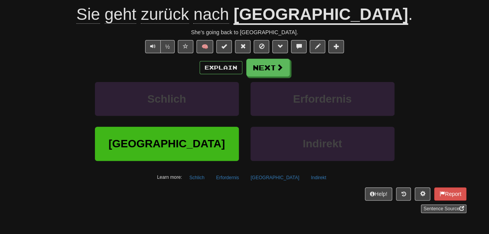
scroll to position [58, 0]
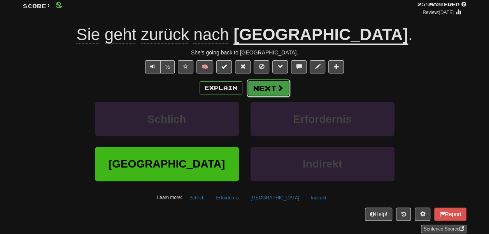
click at [283, 91] on span at bounding box center [279, 87] width 7 height 7
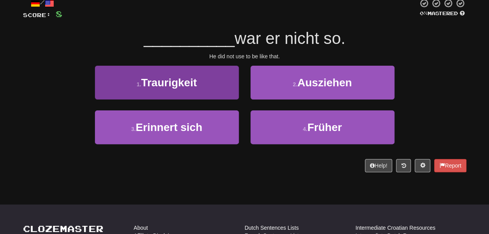
scroll to position [39, 0]
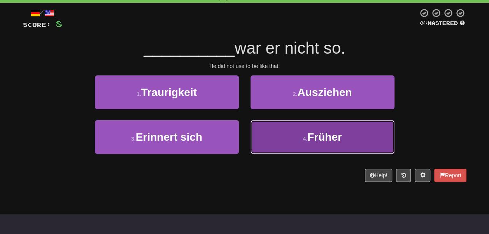
click at [283, 145] on button "4 . Früher" at bounding box center [322, 137] width 144 height 34
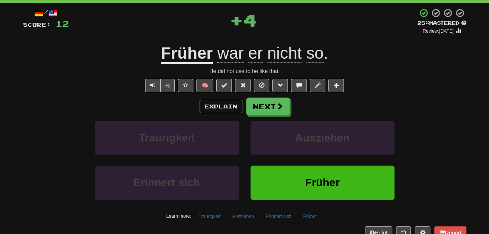
click at [191, 64] on u "Früher" at bounding box center [187, 54] width 52 height 20
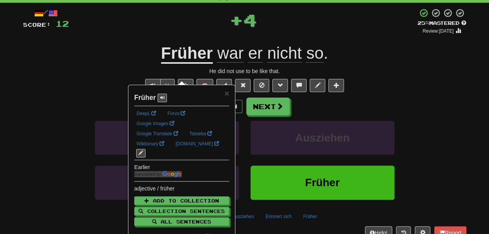
click at [145, 29] on div "+ 4" at bounding box center [243, 19] width 348 height 23
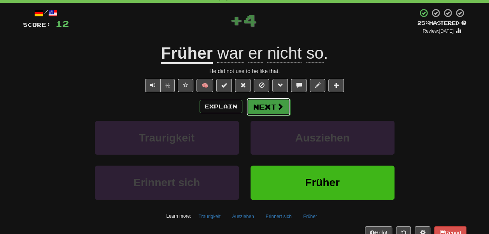
click at [273, 116] on button "Next" at bounding box center [268, 107] width 44 height 18
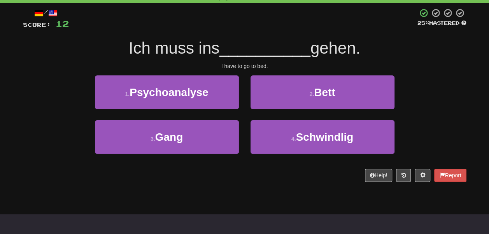
scroll to position [41, 0]
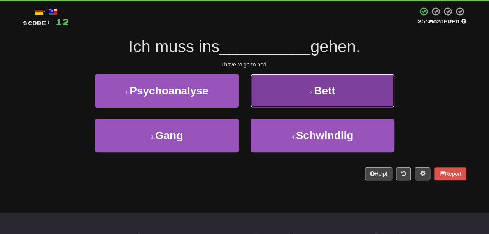
click at [265, 108] on button "2 . Bett" at bounding box center [322, 91] width 144 height 34
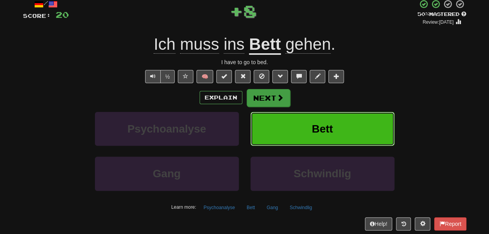
scroll to position [49, 0]
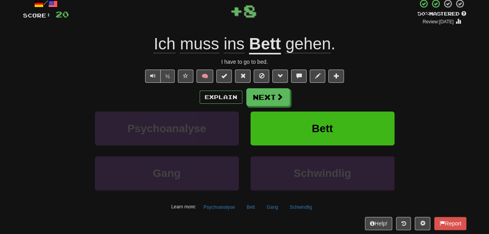
click at [236, 53] on span "ins" at bounding box center [233, 44] width 21 height 19
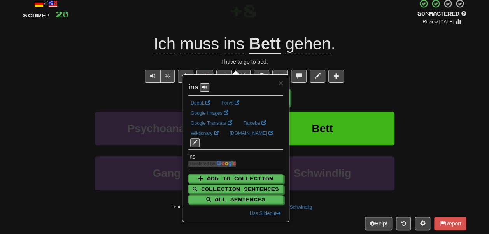
click at [229, 20] on span "+" at bounding box center [236, 10] width 14 height 23
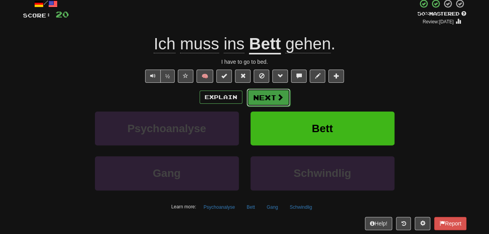
click at [268, 106] on button "Next" at bounding box center [268, 98] width 44 height 18
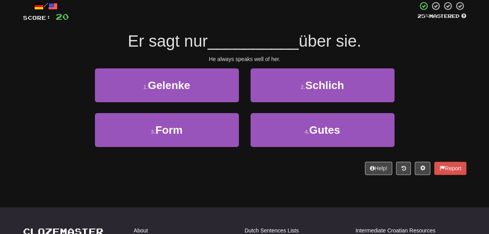
scroll to position [45, 0]
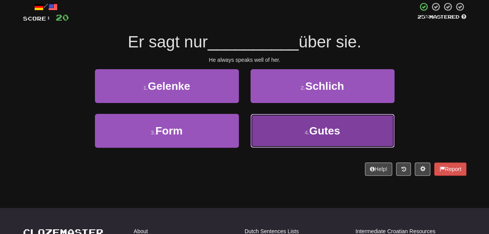
click at [277, 144] on button "4 . Gutes" at bounding box center [322, 131] width 144 height 34
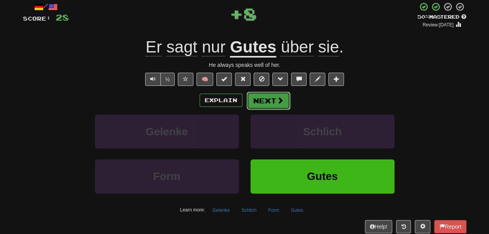
click at [283, 110] on button "Next" at bounding box center [268, 101] width 44 height 18
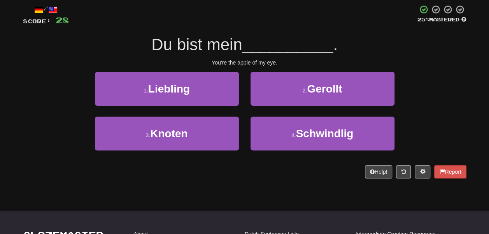
scroll to position [42, 0]
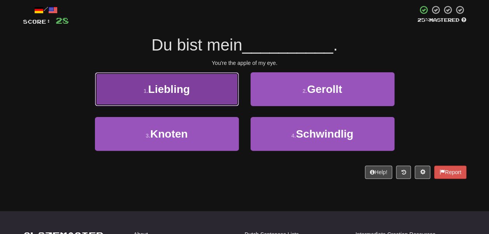
click at [227, 106] on button "1 . [GEOGRAPHIC_DATA]" at bounding box center [167, 89] width 144 height 34
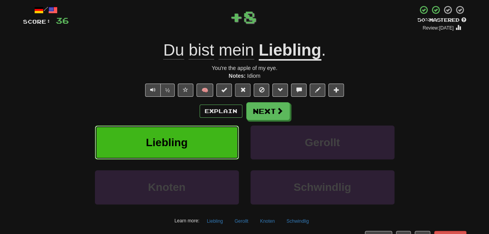
scroll to position [41, 0]
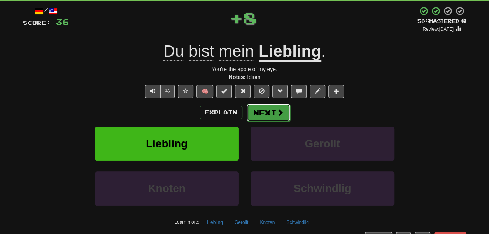
click at [271, 122] on button "Next" at bounding box center [268, 113] width 44 height 18
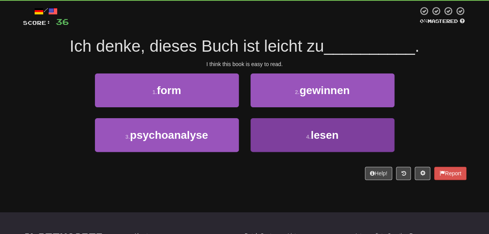
scroll to position [38, 0]
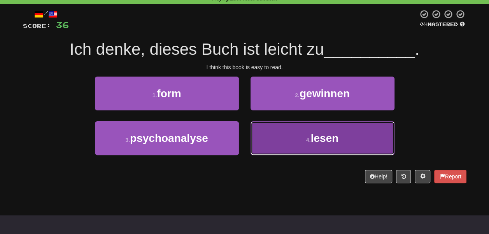
click at [261, 141] on button "4 . lesen" at bounding box center [322, 138] width 144 height 34
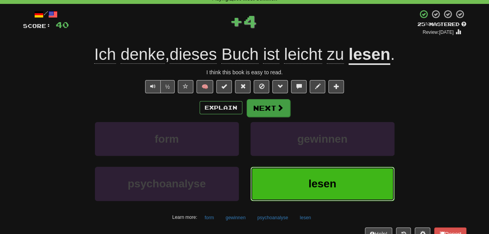
scroll to position [37, 0]
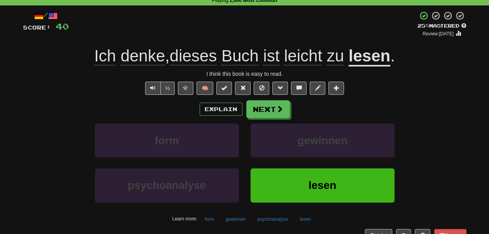
click at [301, 65] on span "leicht" at bounding box center [303, 56] width 38 height 19
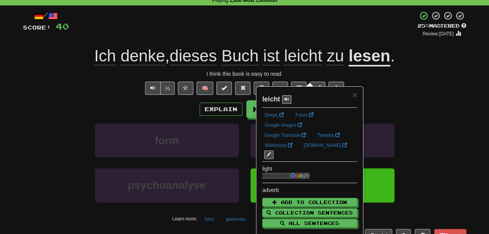
scroll to position [43, 0]
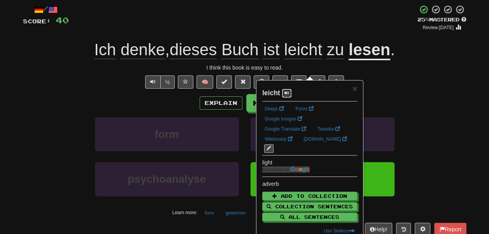
click at [289, 94] on span at bounding box center [286, 93] width 5 height 5
click at [278, 31] on div "+ 4" at bounding box center [243, 18] width 348 height 26
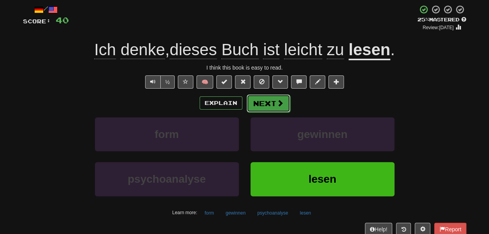
click at [276, 112] on button "Next" at bounding box center [268, 103] width 44 height 18
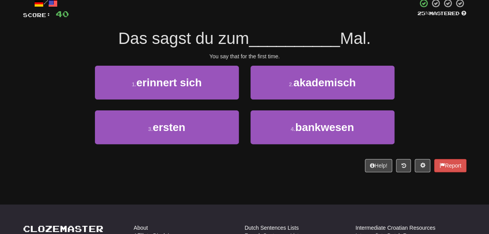
scroll to position [49, 0]
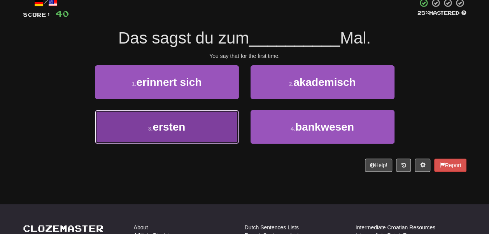
click at [234, 133] on button "3 . ersten" at bounding box center [167, 127] width 144 height 34
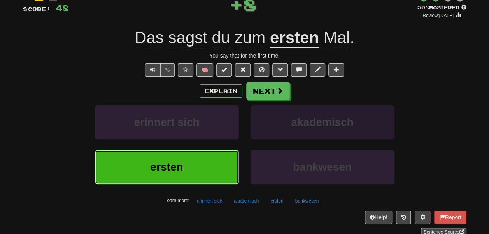
scroll to position [56, 0]
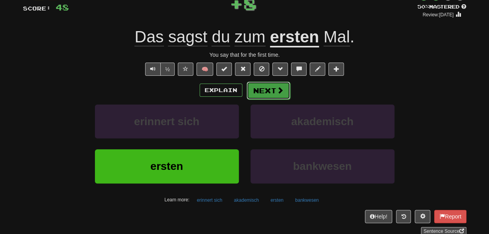
click at [271, 99] on button "Next" at bounding box center [268, 91] width 44 height 18
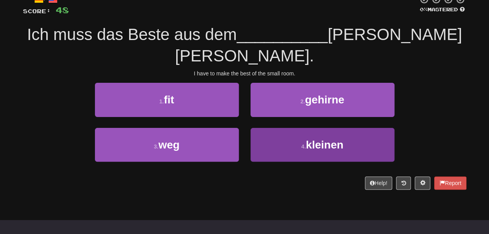
scroll to position [52, 0]
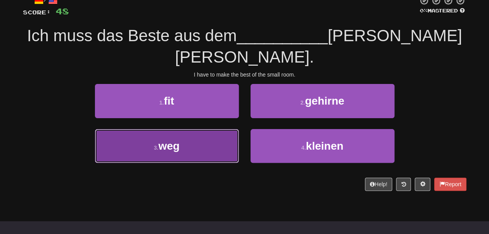
click at [229, 133] on button "3 . weg" at bounding box center [167, 146] width 144 height 34
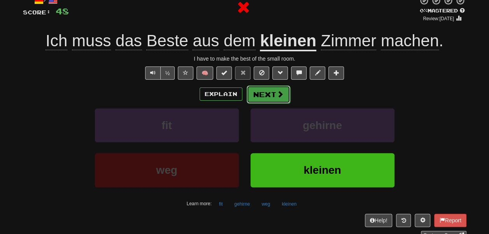
click at [274, 103] on button "Next" at bounding box center [268, 95] width 44 height 18
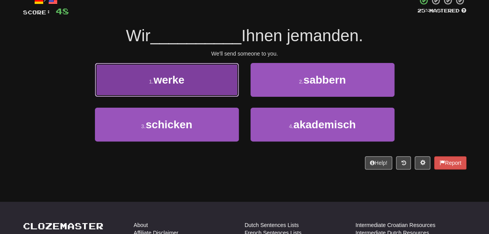
click at [223, 97] on button "1 . werke" at bounding box center [167, 80] width 144 height 34
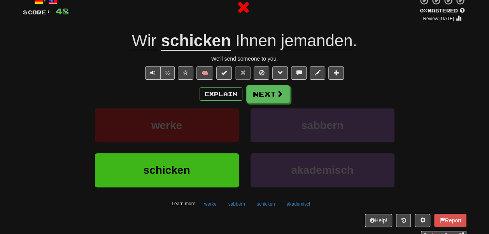
click at [197, 51] on u "schicken" at bounding box center [196, 41] width 70 height 20
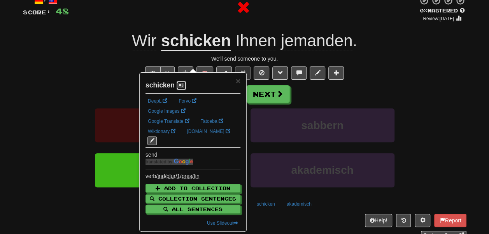
click at [183, 87] on span at bounding box center [181, 85] width 5 height 5
click at [100, 63] on div "We'll send someone to you." at bounding box center [244, 59] width 443 height 8
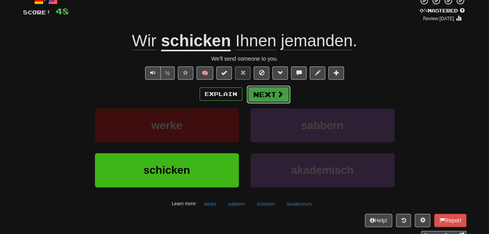
click at [269, 103] on button "Next" at bounding box center [268, 95] width 44 height 18
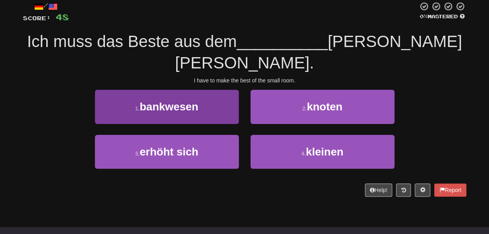
scroll to position [45, 0]
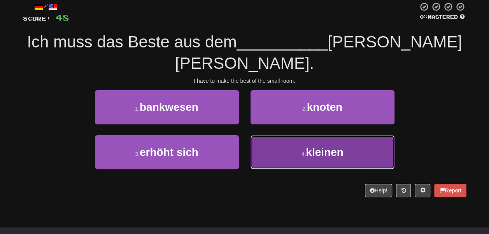
click at [278, 140] on button "4 . kleinen" at bounding box center [322, 152] width 144 height 34
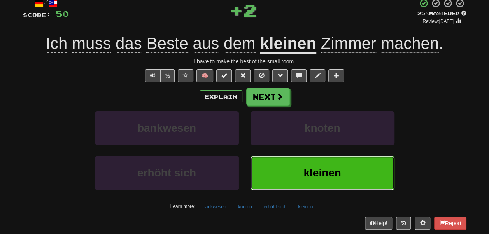
scroll to position [49, 0]
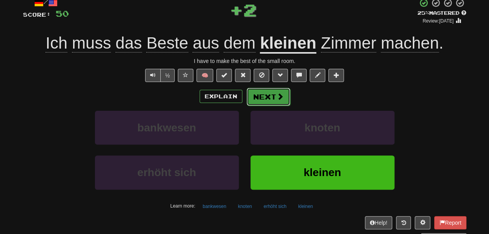
click at [278, 106] on button "Next" at bounding box center [268, 97] width 44 height 18
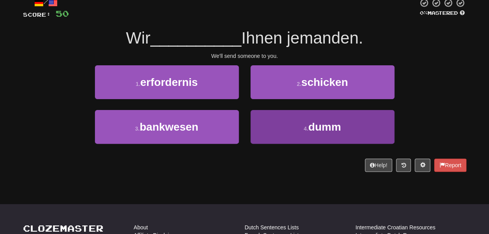
scroll to position [47, 0]
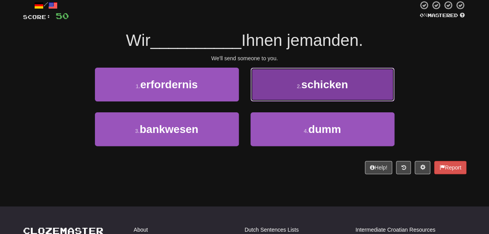
click at [272, 96] on button "2 . schicken" at bounding box center [322, 85] width 144 height 34
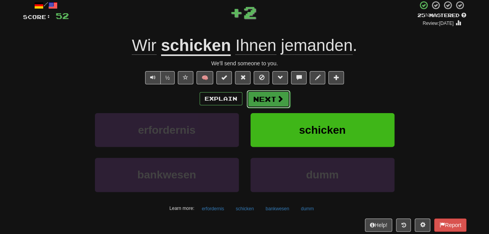
click at [272, 108] on button "Next" at bounding box center [268, 99] width 44 height 18
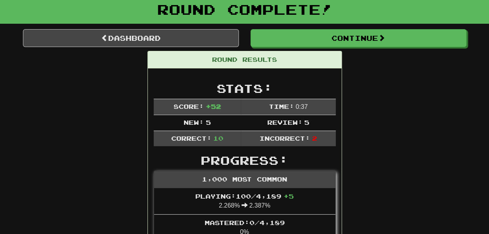
scroll to position [38, 0]
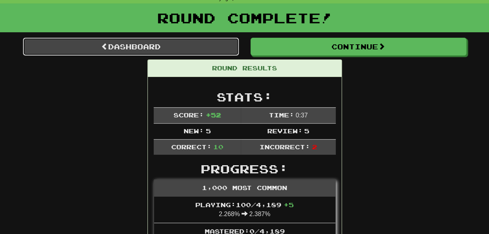
click at [209, 55] on link "Dashboard" at bounding box center [131, 47] width 216 height 18
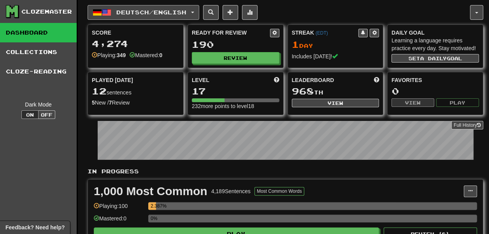
click at [145, 10] on span "Deutsch / English" at bounding box center [151, 12] width 70 height 7
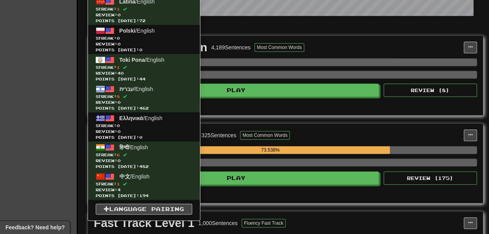
scroll to position [148, 0]
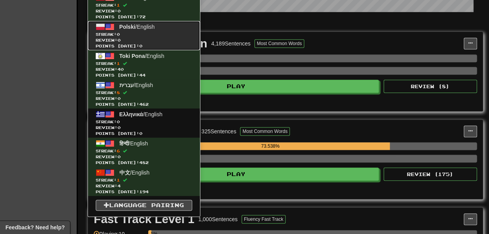
click at [149, 37] on span "Streak: 0" at bounding box center [144, 34] width 96 height 6
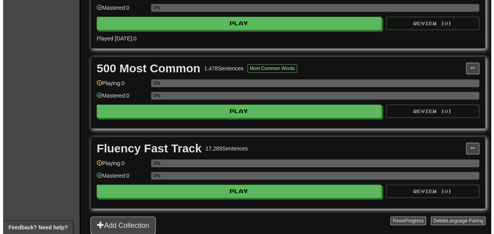
scroll to position [214, 0]
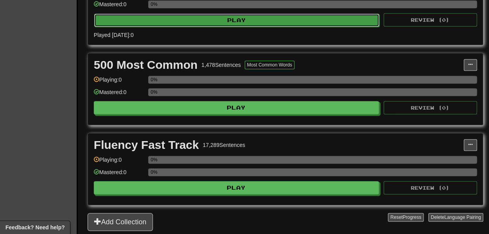
click at [196, 27] on button "Play" at bounding box center [236, 20] width 285 height 13
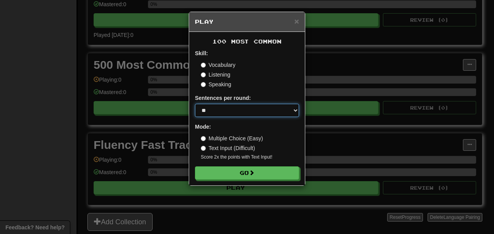
click at [227, 117] on select "* ** ** ** ** ** *** ********" at bounding box center [247, 110] width 104 height 13
select select "**"
click at [195, 117] on select "* ** ** ** ** ** *** ********" at bounding box center [247, 110] width 104 height 13
click at [207, 71] on label "Listening" at bounding box center [216, 75] width 30 height 8
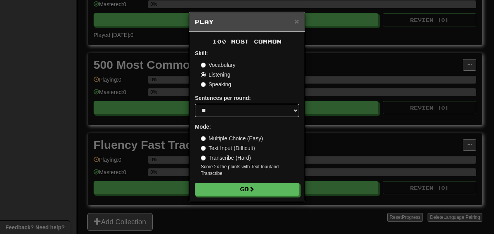
scroll to position [23, 0]
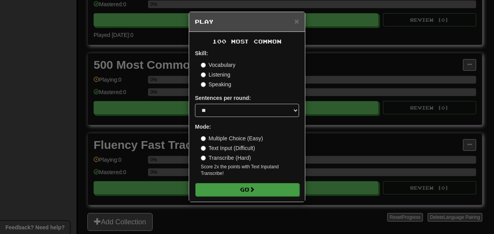
click at [227, 196] on form "Skill: Vocabulary Listening Speaking Sentences per round: * ** ** ** ** ** *** …" at bounding box center [247, 122] width 104 height 147
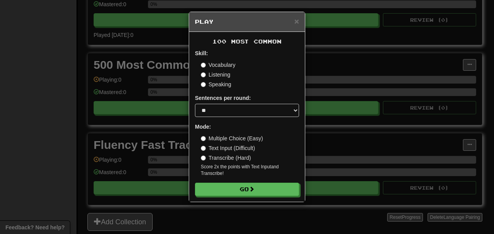
scroll to position [48, 0]
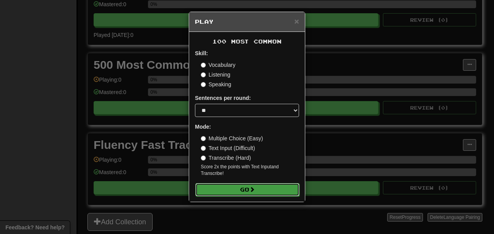
click at [238, 196] on button "Go" at bounding box center [247, 189] width 104 height 13
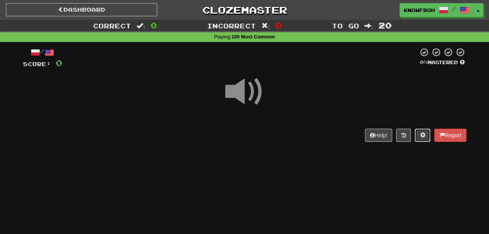
click at [419, 138] on span at bounding box center [421, 134] width 5 height 5
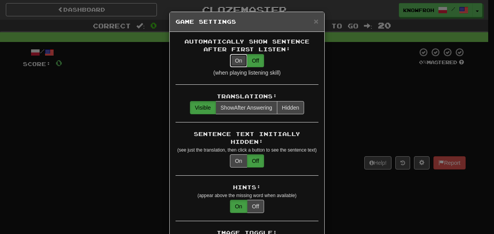
click at [237, 67] on button "On" at bounding box center [238, 60] width 17 height 13
click at [315, 23] on span "×" at bounding box center [316, 21] width 5 height 9
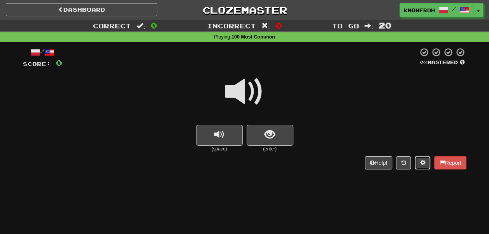
click at [419, 165] on span at bounding box center [421, 162] width 5 height 5
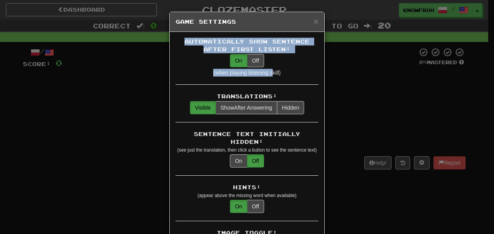
drag, startPoint x: 311, startPoint y: 17, endPoint x: 273, endPoint y: 105, distance: 96.1
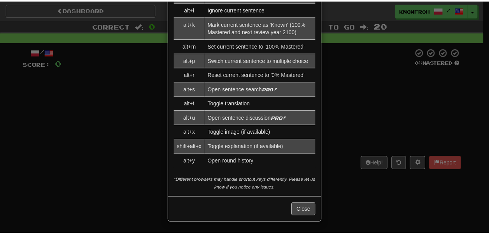
scroll to position [1618, 0]
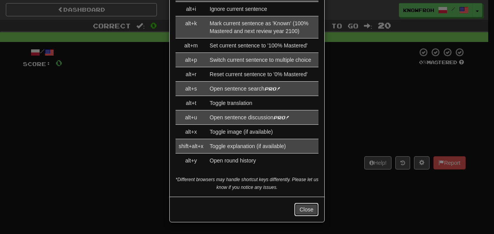
click at [301, 210] on button "Close" at bounding box center [307, 209] width 24 height 13
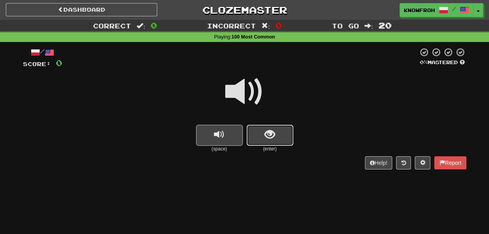
click at [271, 140] on span "show sentence" at bounding box center [269, 134] width 10 height 10
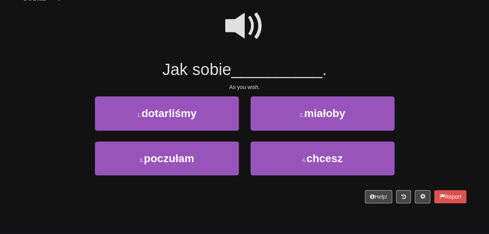
scroll to position [86, 0]
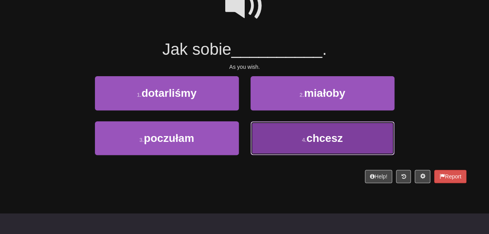
click at [274, 135] on button "4 . chcesz" at bounding box center [322, 138] width 144 height 34
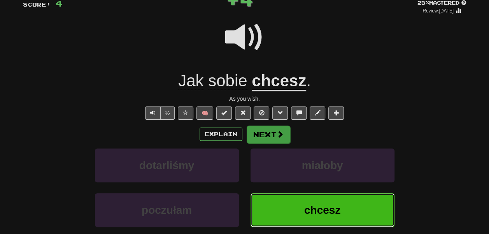
scroll to position [59, 0]
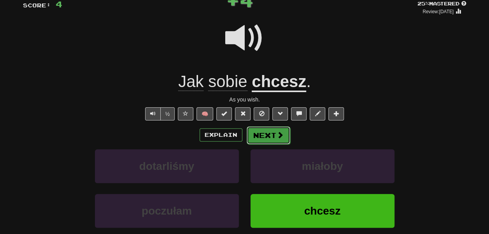
click at [266, 144] on button "Next" at bounding box center [268, 135] width 44 height 18
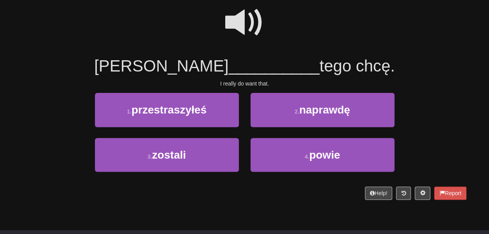
scroll to position [70, 0]
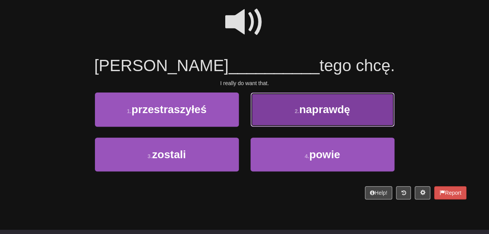
click at [261, 126] on button "2 . naprawdę" at bounding box center [322, 110] width 144 height 34
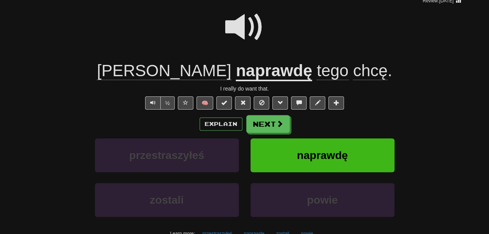
click at [236, 81] on u "naprawdę" at bounding box center [274, 71] width 76 height 20
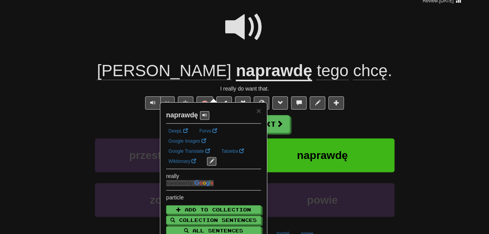
click at [166, 44] on div at bounding box center [244, 33] width 443 height 56
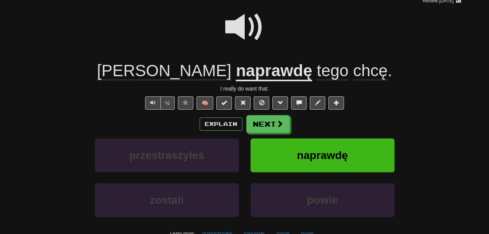
click at [316, 80] on span "tego" at bounding box center [332, 70] width 32 height 19
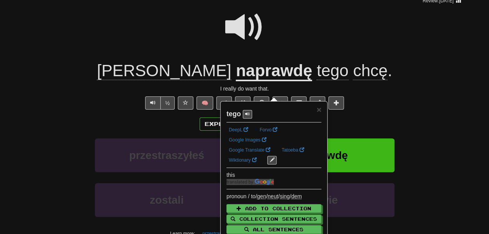
click at [282, 60] on div at bounding box center [244, 33] width 443 height 56
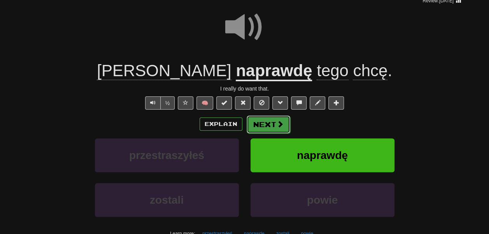
click at [271, 133] on button "Next" at bounding box center [268, 124] width 44 height 18
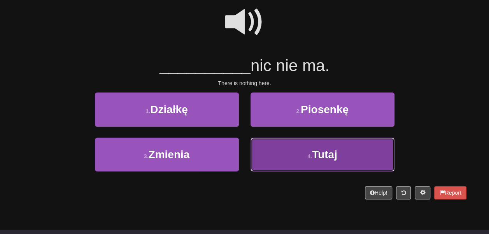
click at [271, 160] on button "4 . Tutaj" at bounding box center [322, 155] width 144 height 34
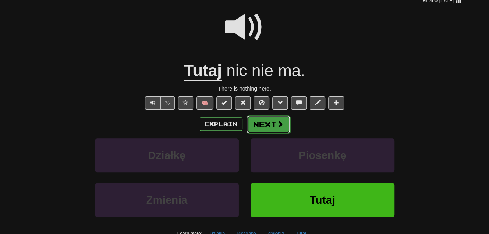
click at [275, 133] on button "Next" at bounding box center [268, 124] width 44 height 18
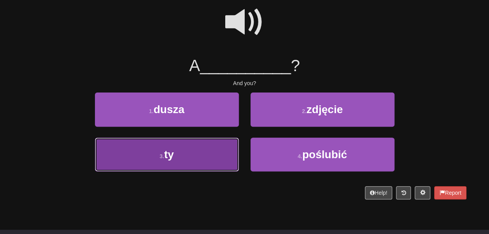
click at [208, 162] on button "3 . ty" at bounding box center [167, 155] width 144 height 34
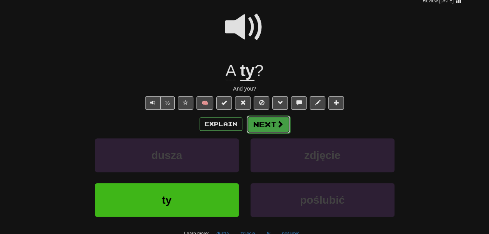
click at [274, 133] on button "Next" at bounding box center [268, 124] width 44 height 18
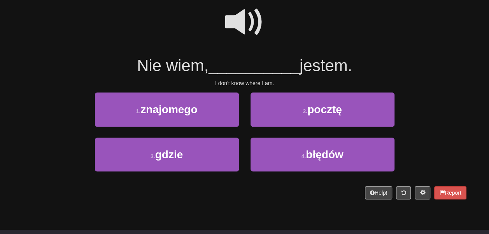
click at [229, 24] on span at bounding box center [244, 22] width 39 height 39
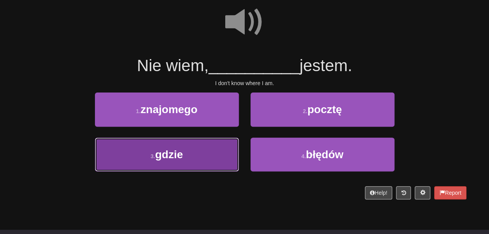
click at [211, 165] on button "3 . gdzie" at bounding box center [167, 155] width 144 height 34
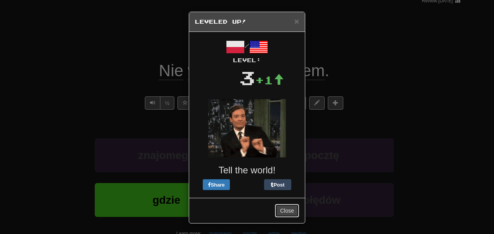
click at [281, 217] on button "Close" at bounding box center [287, 210] width 24 height 13
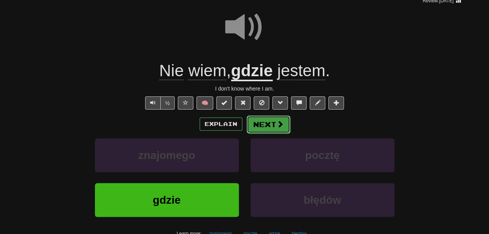
click at [275, 133] on button "Next" at bounding box center [268, 124] width 44 height 18
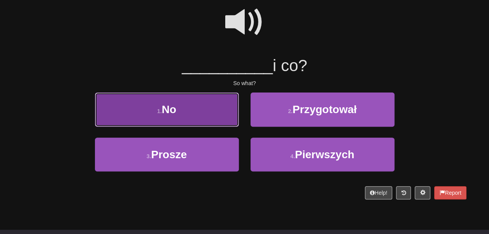
click at [209, 122] on button "1 . No" at bounding box center [167, 110] width 144 height 34
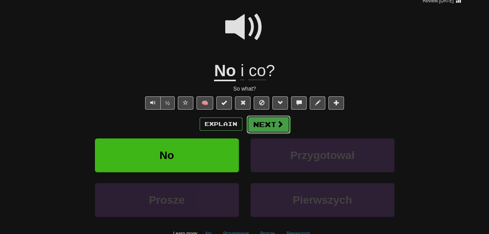
click at [278, 133] on button "Next" at bounding box center [268, 124] width 44 height 18
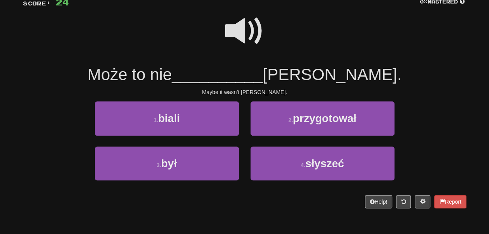
scroll to position [60, 0]
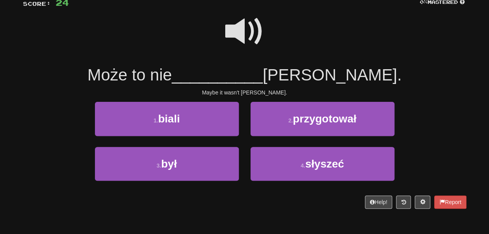
click at [250, 51] on span at bounding box center [244, 31] width 39 height 39
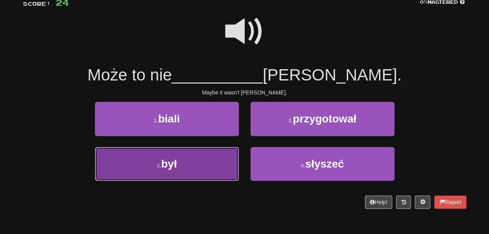
click at [207, 172] on button "3 . był" at bounding box center [167, 164] width 144 height 34
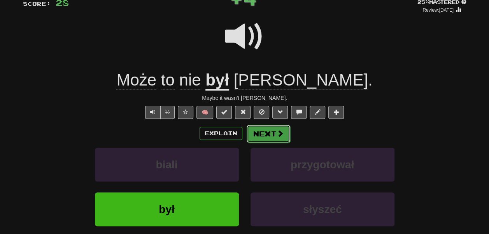
click at [273, 143] on button "Next" at bounding box center [268, 134] width 44 height 18
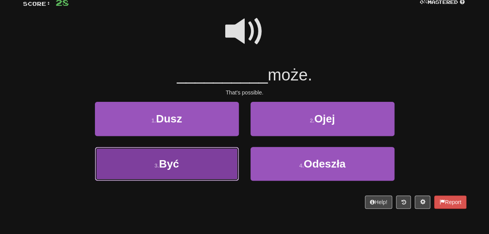
click at [202, 163] on button "3 . Być" at bounding box center [167, 164] width 144 height 34
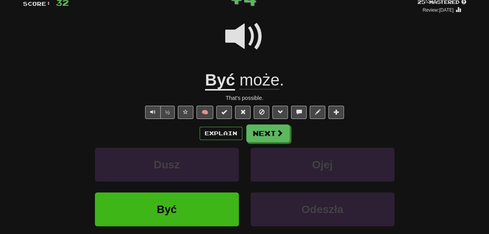
click at [245, 89] on span "może" at bounding box center [259, 80] width 40 height 19
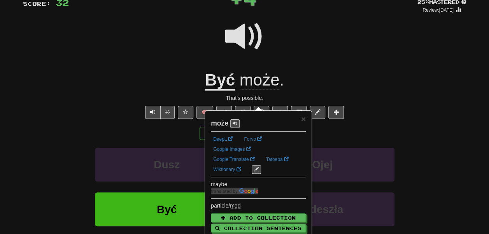
click at [211, 91] on u "Być" at bounding box center [220, 81] width 30 height 20
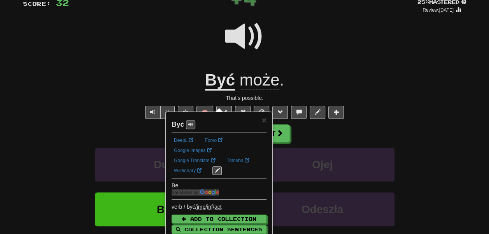
click at [178, 63] on div at bounding box center [244, 42] width 443 height 56
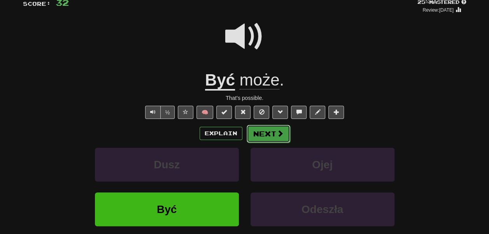
click at [280, 143] on button "Next" at bounding box center [268, 134] width 44 height 18
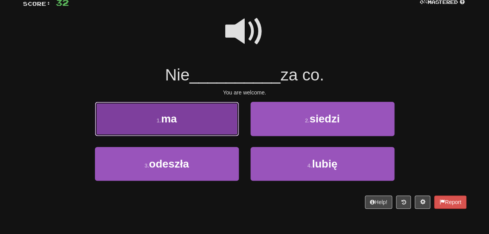
click at [218, 128] on button "1 . ma" at bounding box center [167, 119] width 144 height 34
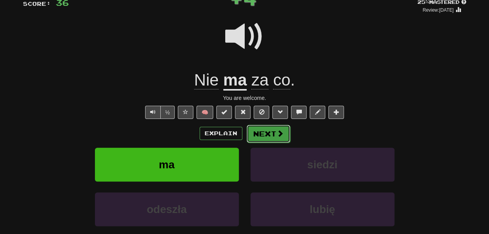
click at [268, 143] on button "Next" at bounding box center [268, 134] width 44 height 18
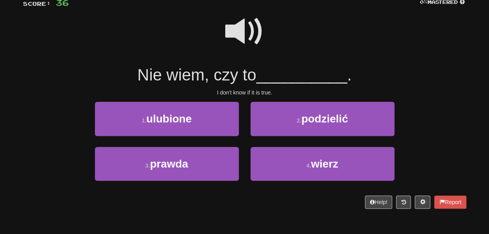
click at [245, 32] on span at bounding box center [244, 31] width 39 height 39
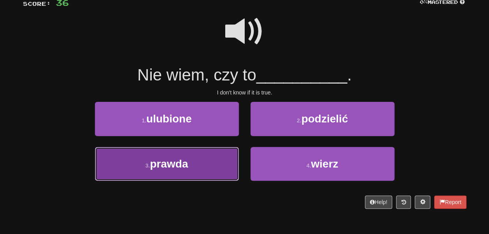
click at [229, 178] on button "3 . prawda" at bounding box center [167, 164] width 144 height 34
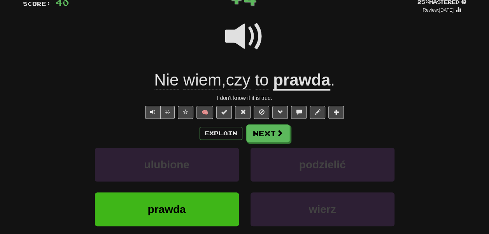
click at [300, 88] on u "prawda" at bounding box center [301, 81] width 57 height 20
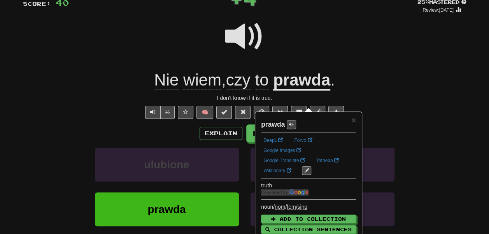
click at [303, 50] on div at bounding box center [244, 42] width 443 height 56
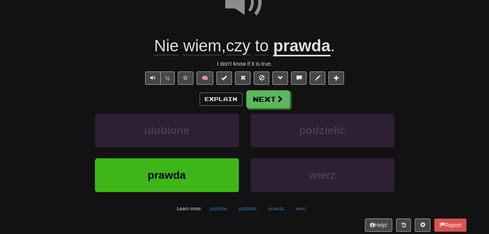
scroll to position [95, 0]
click at [245, 55] on span "czy" at bounding box center [238, 45] width 24 height 19
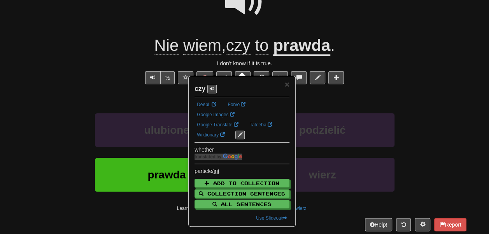
click at [281, 25] on div at bounding box center [244, 7] width 443 height 56
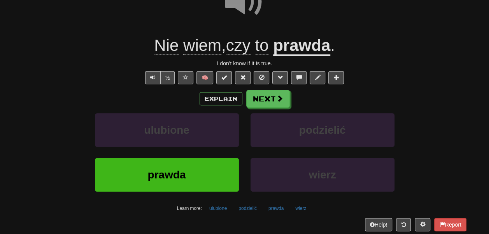
click at [262, 55] on span "to" at bounding box center [262, 45] width 14 height 19
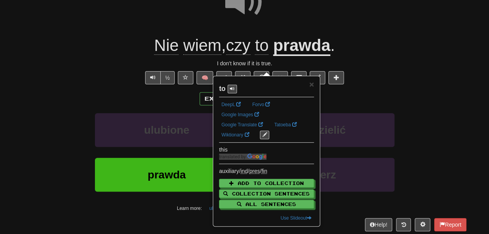
click at [279, 32] on div at bounding box center [244, 7] width 443 height 56
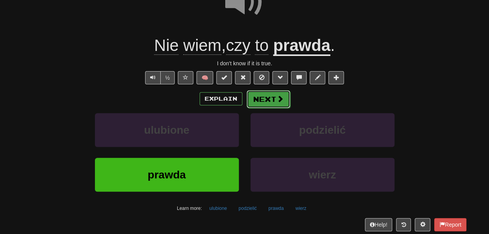
click at [278, 108] on button "Next" at bounding box center [268, 99] width 44 height 18
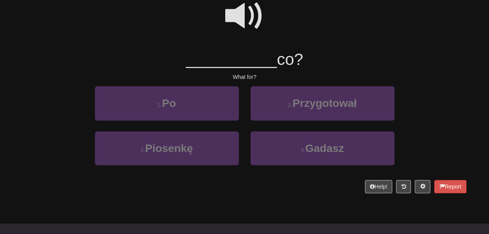
scroll to position [75, 0]
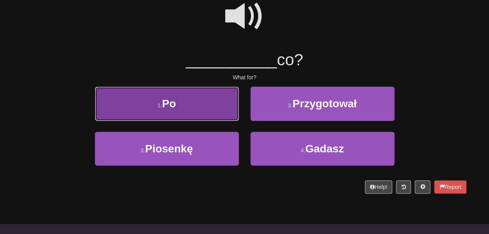
click at [230, 120] on button "1 . Po" at bounding box center [167, 104] width 144 height 34
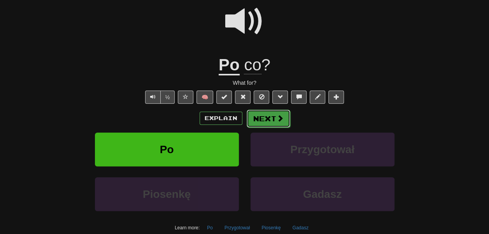
click at [268, 127] on button "Next" at bounding box center [268, 119] width 44 height 18
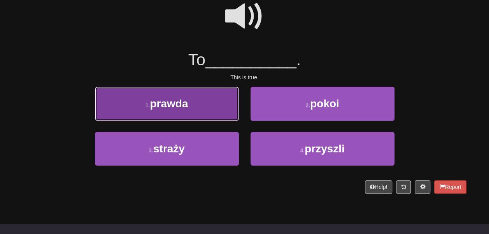
click at [225, 113] on button "1 . prawda" at bounding box center [167, 104] width 144 height 34
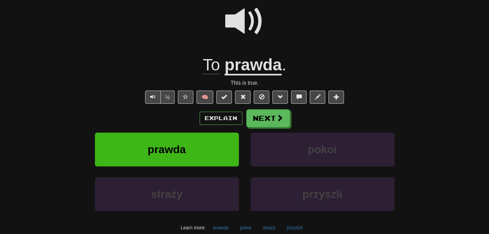
click at [207, 74] on span "To" at bounding box center [210, 65] width 17 height 19
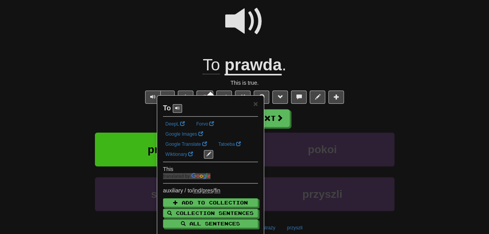
click at [183, 54] on div at bounding box center [244, 27] width 443 height 56
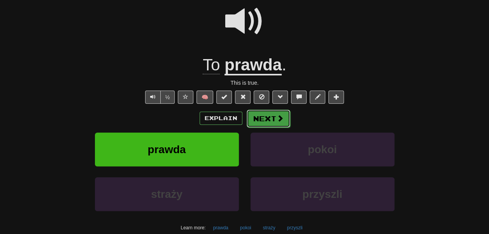
click at [271, 127] on button "Next" at bounding box center [268, 119] width 44 height 18
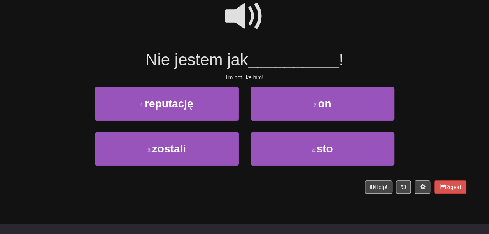
click at [230, 23] on span at bounding box center [244, 16] width 39 height 39
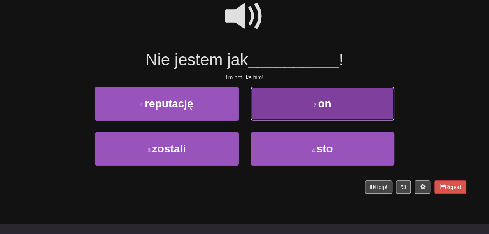
click at [278, 120] on button "2 . on" at bounding box center [322, 104] width 144 height 34
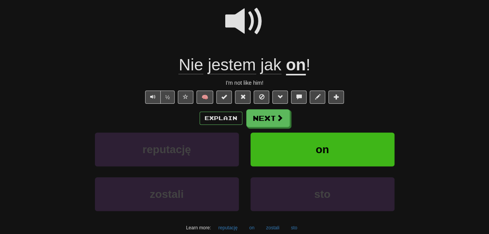
click at [243, 74] on span "jestem" at bounding box center [232, 65] width 48 height 19
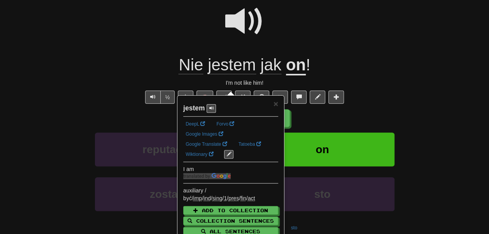
click at [269, 74] on span "jak" at bounding box center [270, 65] width 21 height 19
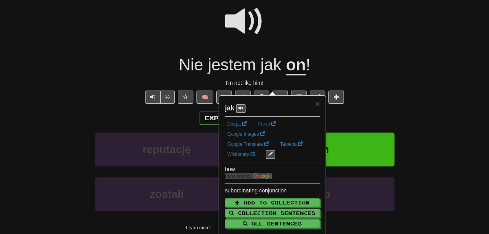
click at [291, 75] on u "on" at bounding box center [296, 66] width 20 height 20
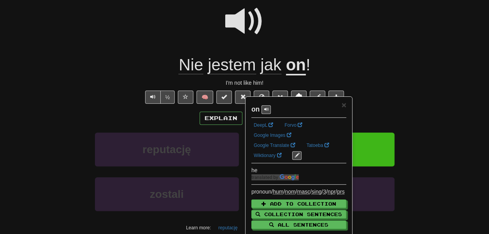
click at [288, 43] on div at bounding box center [244, 27] width 443 height 56
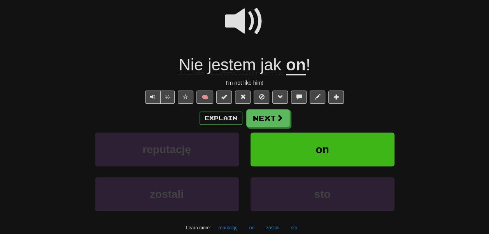
click at [275, 74] on span "jak" at bounding box center [270, 65] width 21 height 19
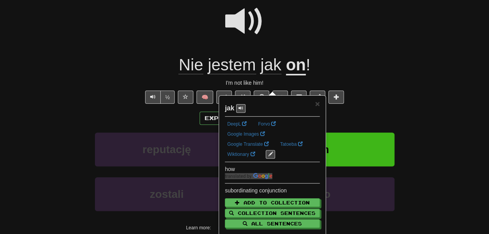
click at [295, 47] on div at bounding box center [244, 27] width 443 height 56
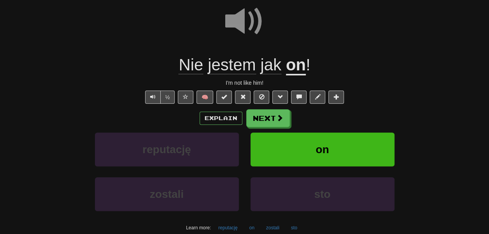
click at [298, 75] on u "on" at bounding box center [296, 66] width 20 height 20
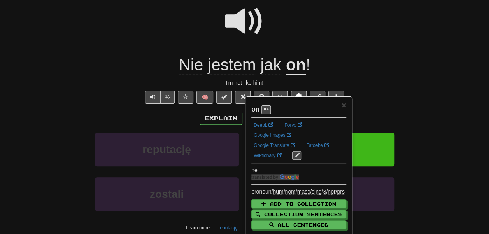
click at [328, 43] on div at bounding box center [244, 27] width 443 height 56
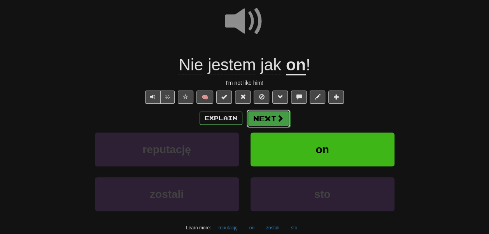
click at [283, 122] on span at bounding box center [279, 118] width 7 height 7
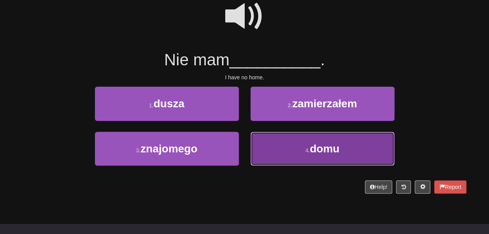
click at [264, 152] on button "4 . domu" at bounding box center [322, 149] width 144 height 34
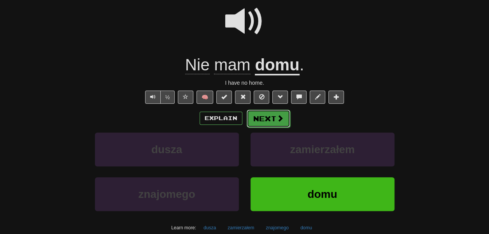
click at [273, 127] on button "Next" at bounding box center [268, 119] width 44 height 18
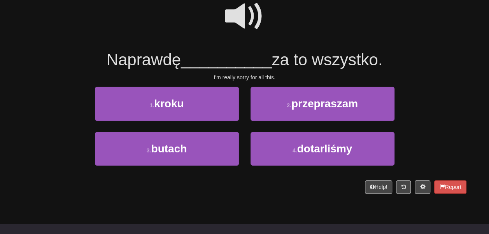
click at [252, 35] on span at bounding box center [244, 16] width 39 height 39
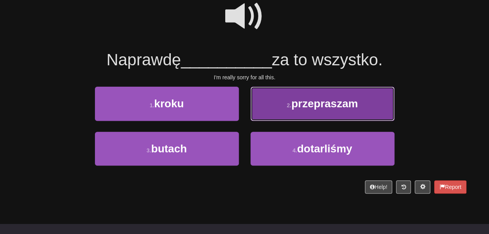
click at [261, 114] on button "2 . przepraszam" at bounding box center [322, 104] width 144 height 34
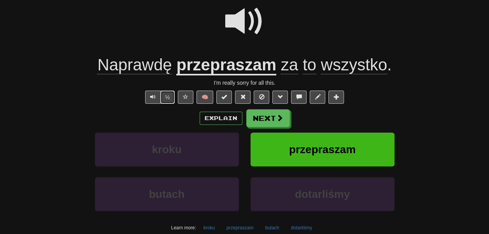
click at [160, 104] on button "½" at bounding box center [167, 97] width 15 height 13
click at [349, 74] on span "wszystko" at bounding box center [354, 65] width 66 height 19
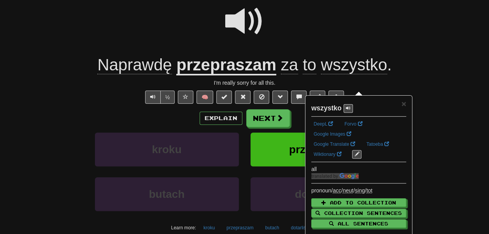
click at [310, 37] on div at bounding box center [244, 27] width 443 height 56
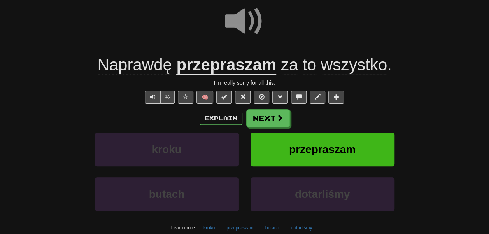
click at [243, 75] on u "przepraszam" at bounding box center [226, 66] width 100 height 20
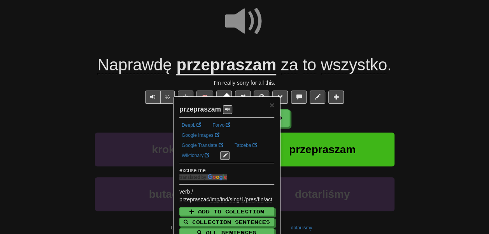
click at [180, 54] on div at bounding box center [244, 27] width 443 height 56
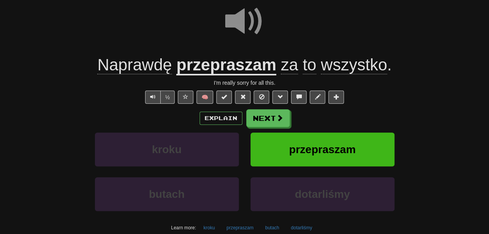
click at [297, 74] on span "za" at bounding box center [289, 65] width 17 height 19
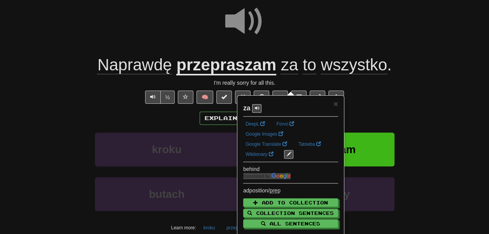
click at [311, 74] on span "to" at bounding box center [309, 65] width 14 height 19
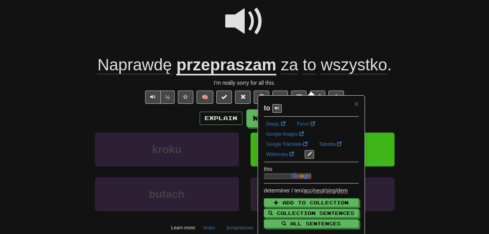
click at [298, 44] on div at bounding box center [244, 27] width 443 height 56
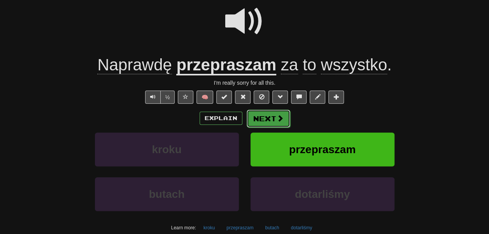
click at [280, 127] on button "Next" at bounding box center [268, 119] width 44 height 18
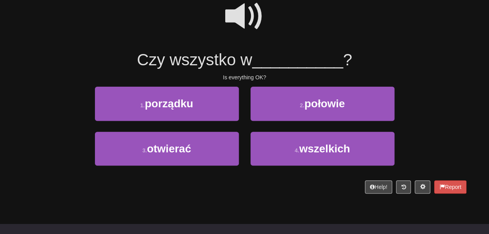
click at [227, 33] on span at bounding box center [244, 16] width 39 height 39
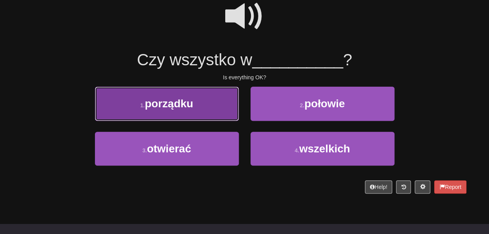
click at [216, 114] on button "1 . porządku" at bounding box center [167, 104] width 144 height 34
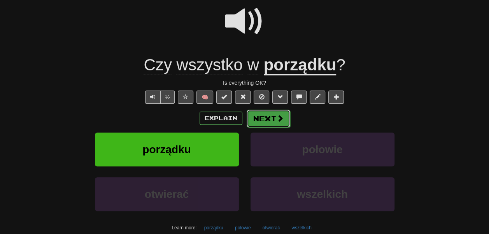
click at [283, 122] on span at bounding box center [279, 118] width 7 height 7
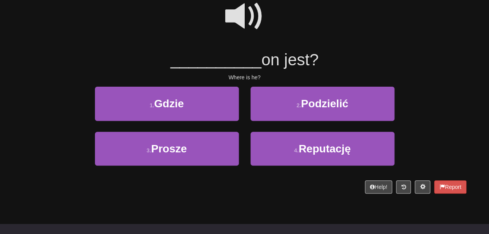
click at [259, 36] on span at bounding box center [244, 16] width 39 height 39
click at [238, 36] on span at bounding box center [244, 16] width 39 height 39
click at [248, 36] on span at bounding box center [244, 16] width 39 height 39
click at [241, 23] on span at bounding box center [244, 16] width 39 height 39
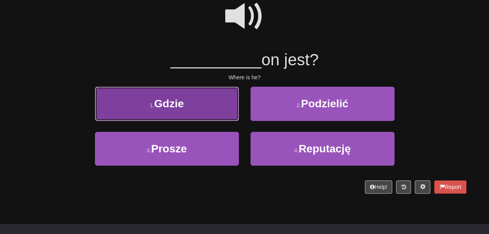
click at [204, 112] on button "1 . Gdzie" at bounding box center [167, 104] width 144 height 34
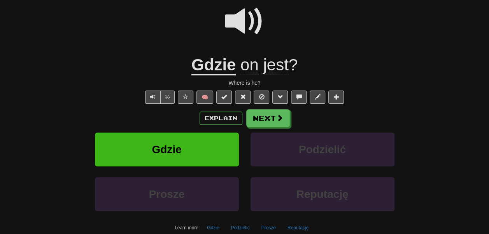
click at [211, 75] on u "Gdzie" at bounding box center [213, 66] width 44 height 20
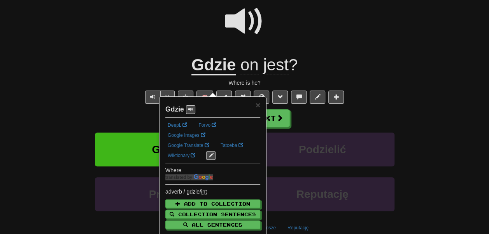
click at [190, 41] on div at bounding box center [244, 27] width 443 height 56
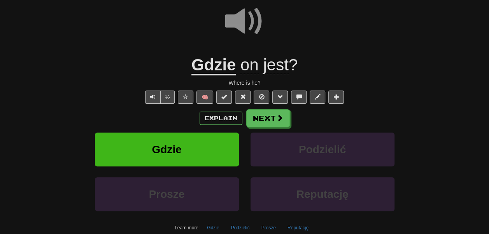
click at [246, 74] on span "on" at bounding box center [249, 65] width 18 height 19
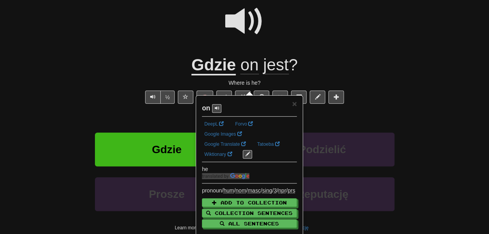
click at [281, 74] on span "jest" at bounding box center [275, 65] width 25 height 19
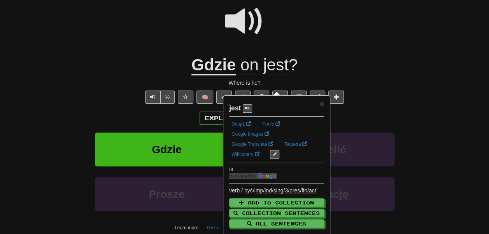
click at [330, 73] on div "Gdzie on jest ?" at bounding box center [244, 64] width 443 height 21
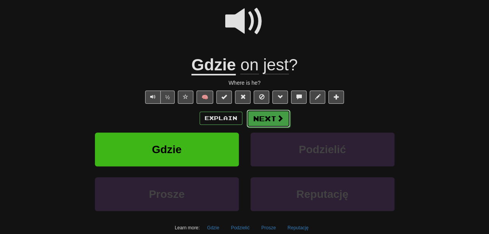
click at [283, 122] on span at bounding box center [279, 118] width 7 height 7
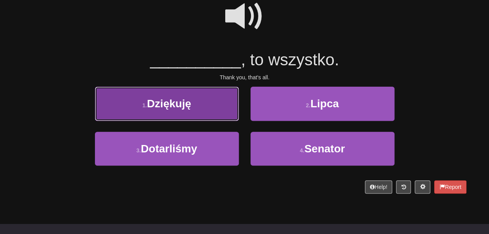
click at [217, 120] on button "1 . Dziękuję" at bounding box center [167, 104] width 144 height 34
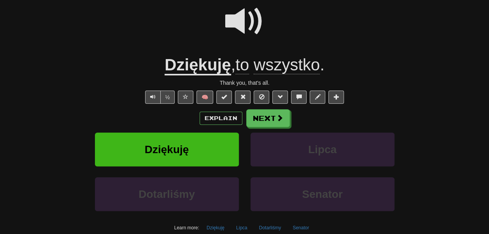
click at [280, 74] on span "wszystko" at bounding box center [286, 65] width 66 height 19
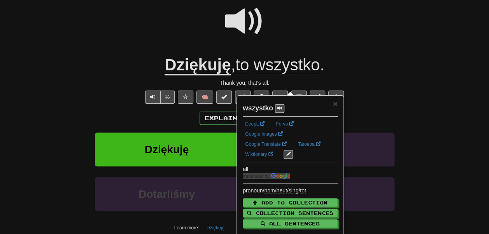
click at [293, 52] on div at bounding box center [244, 27] width 443 height 56
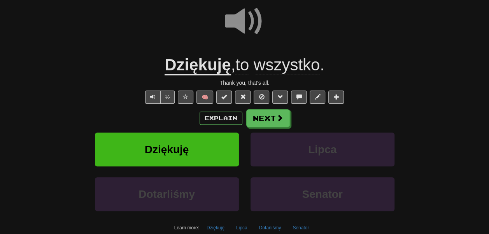
click at [288, 74] on span "wszystko" at bounding box center [286, 65] width 66 height 19
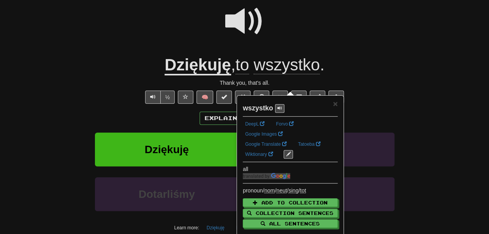
click at [239, 74] on span "to" at bounding box center [242, 65] width 14 height 19
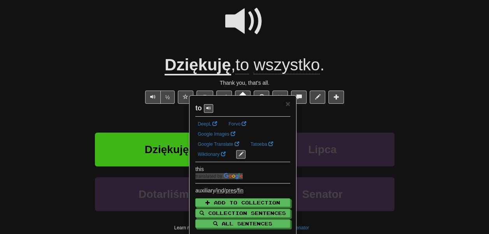
click at [281, 74] on span "wszystko" at bounding box center [286, 65] width 66 height 19
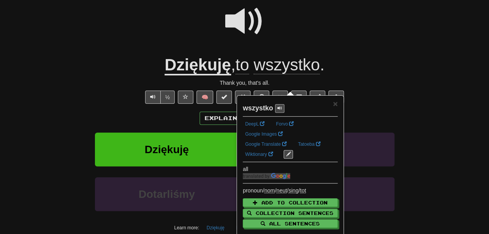
drag, startPoint x: 291, startPoint y: 102, endPoint x: 291, endPoint y: 108, distance: 6.7
click at [291, 108] on div "wszystko" at bounding box center [290, 106] width 95 height 14
click at [282, 108] on span at bounding box center [279, 108] width 5 height 5
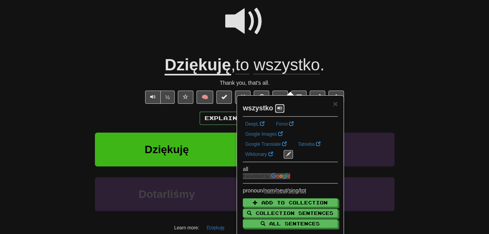
click at [282, 108] on span at bounding box center [279, 108] width 5 height 5
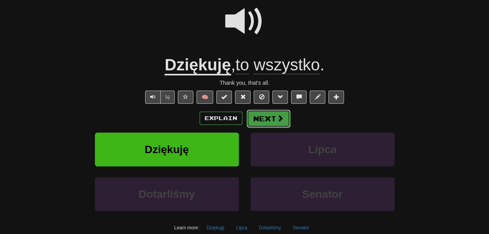
click at [271, 127] on button "Next" at bounding box center [268, 119] width 44 height 18
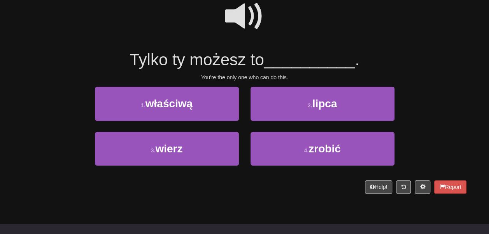
click at [241, 26] on span at bounding box center [244, 16] width 39 height 39
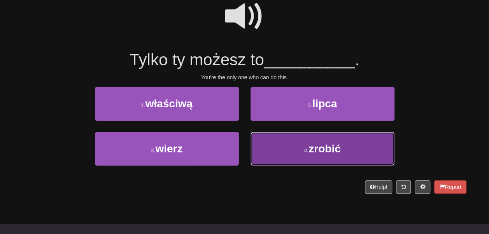
click at [275, 164] on button "4 . zrobić" at bounding box center [322, 149] width 144 height 34
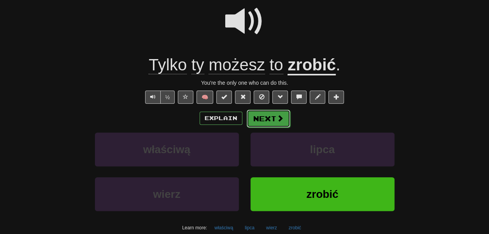
click at [264, 127] on button "Next" at bounding box center [268, 119] width 44 height 18
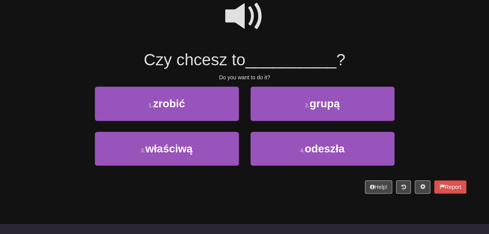
click at [253, 26] on span at bounding box center [244, 16] width 39 height 39
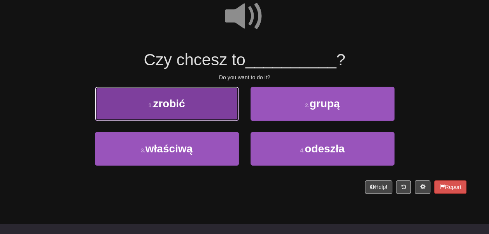
click at [229, 116] on button "1 . zrobić" at bounding box center [167, 104] width 144 height 34
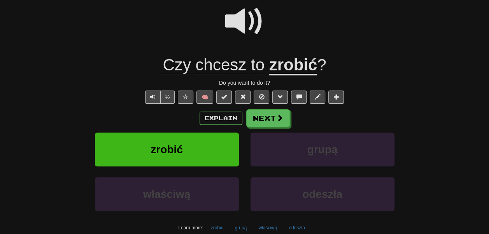
click at [296, 75] on u "zrobić" at bounding box center [293, 66] width 48 height 20
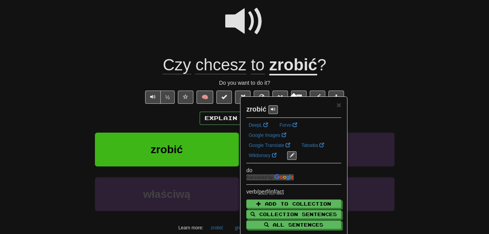
click at [296, 75] on u "zrobić" at bounding box center [293, 66] width 48 height 20
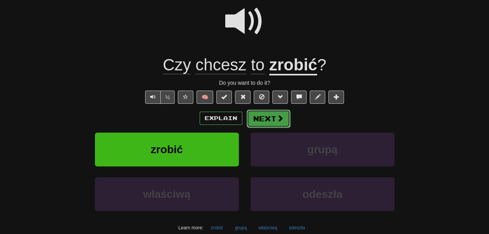
click at [278, 127] on button "Next" at bounding box center [268, 119] width 44 height 18
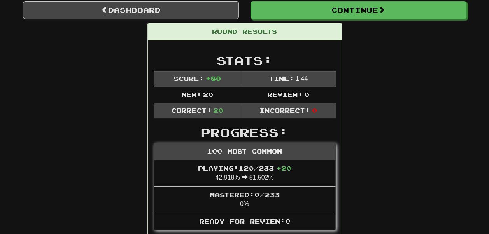
scroll to position [75, 0]
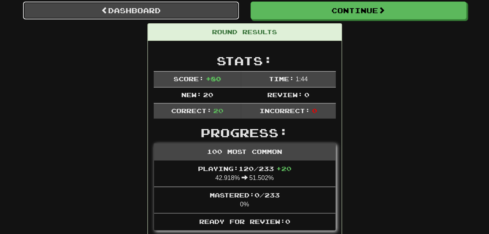
click at [196, 19] on link "Dashboard" at bounding box center [131, 11] width 216 height 18
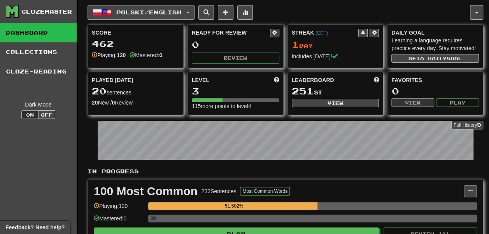
click at [152, 9] on span "Polski / English" at bounding box center [148, 12] width 65 height 7
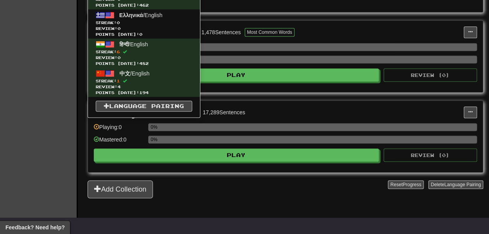
scroll to position [248, 0]
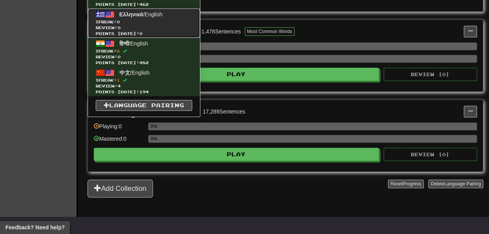
click at [159, 25] on span "Streak: 0" at bounding box center [144, 22] width 96 height 6
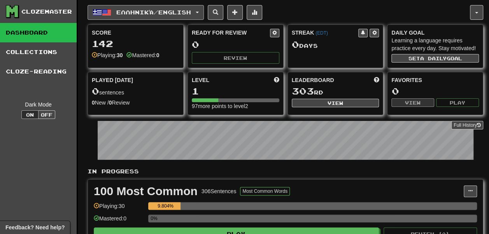
click at [154, 20] on button "Ελληνικά / English" at bounding box center [145, 12] width 116 height 15
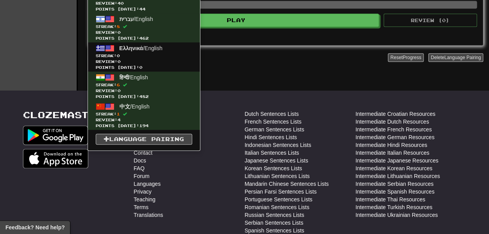
scroll to position [214, 0]
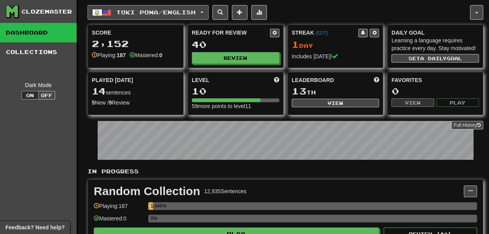
click at [162, 12] on span "Toki Pona / English" at bounding box center [155, 12] width 79 height 7
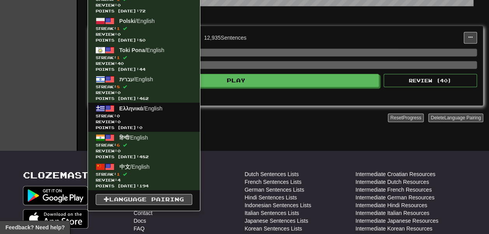
scroll to position [155, 0]
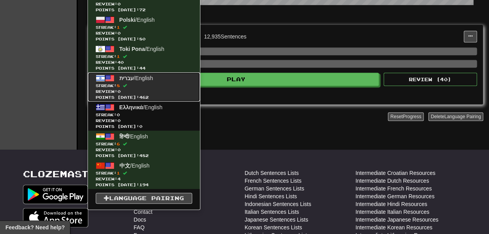
click at [160, 89] on span "Streak: 8" at bounding box center [144, 86] width 96 height 6
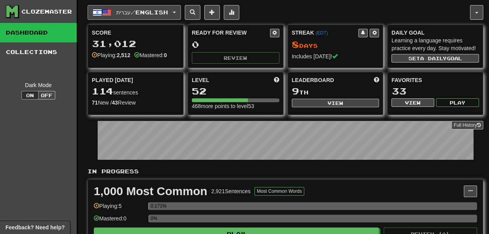
click at [148, 15] on span "עברית / English" at bounding box center [142, 12] width 52 height 7
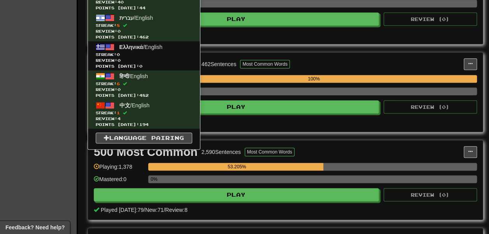
scroll to position [232, 0]
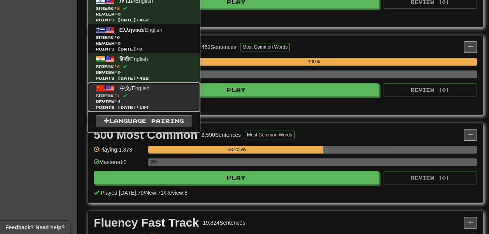
click at [168, 105] on span "Review: 4" at bounding box center [144, 102] width 96 height 6
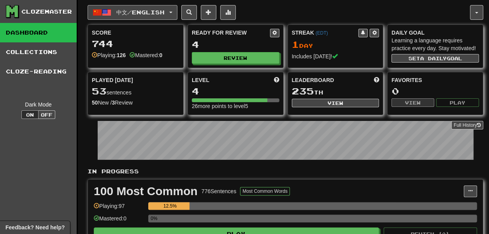
click at [144, 9] on span "中文 / English" at bounding box center [140, 12] width 48 height 7
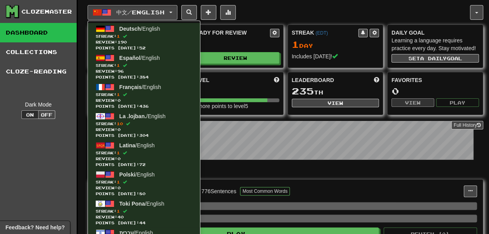
click at [218, 37] on div "Ready for Review" at bounding box center [231, 33] width 78 height 8
